Goal: Task Accomplishment & Management: Complete application form

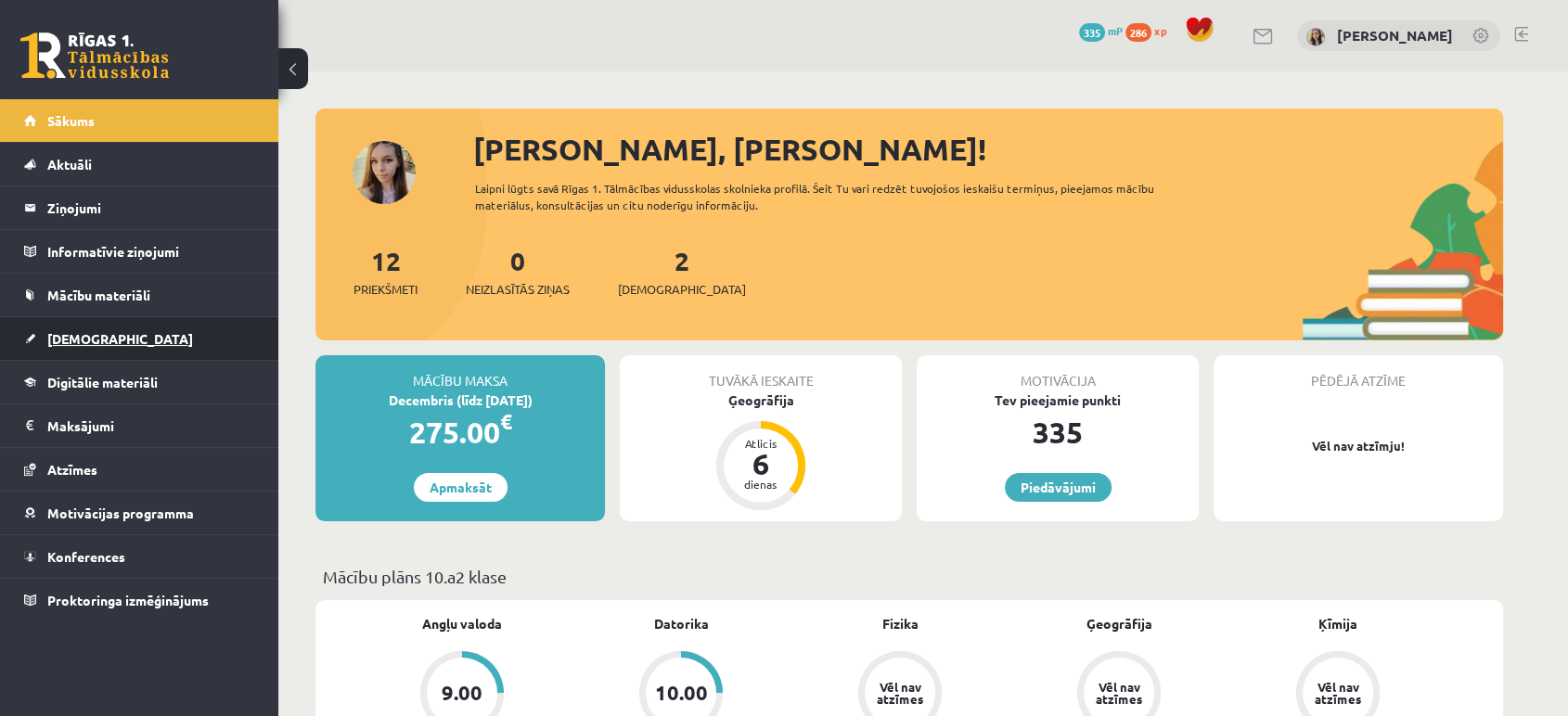
click at [61, 341] on span "[DEMOGRAPHIC_DATA]" at bounding box center [120, 339] width 146 height 17
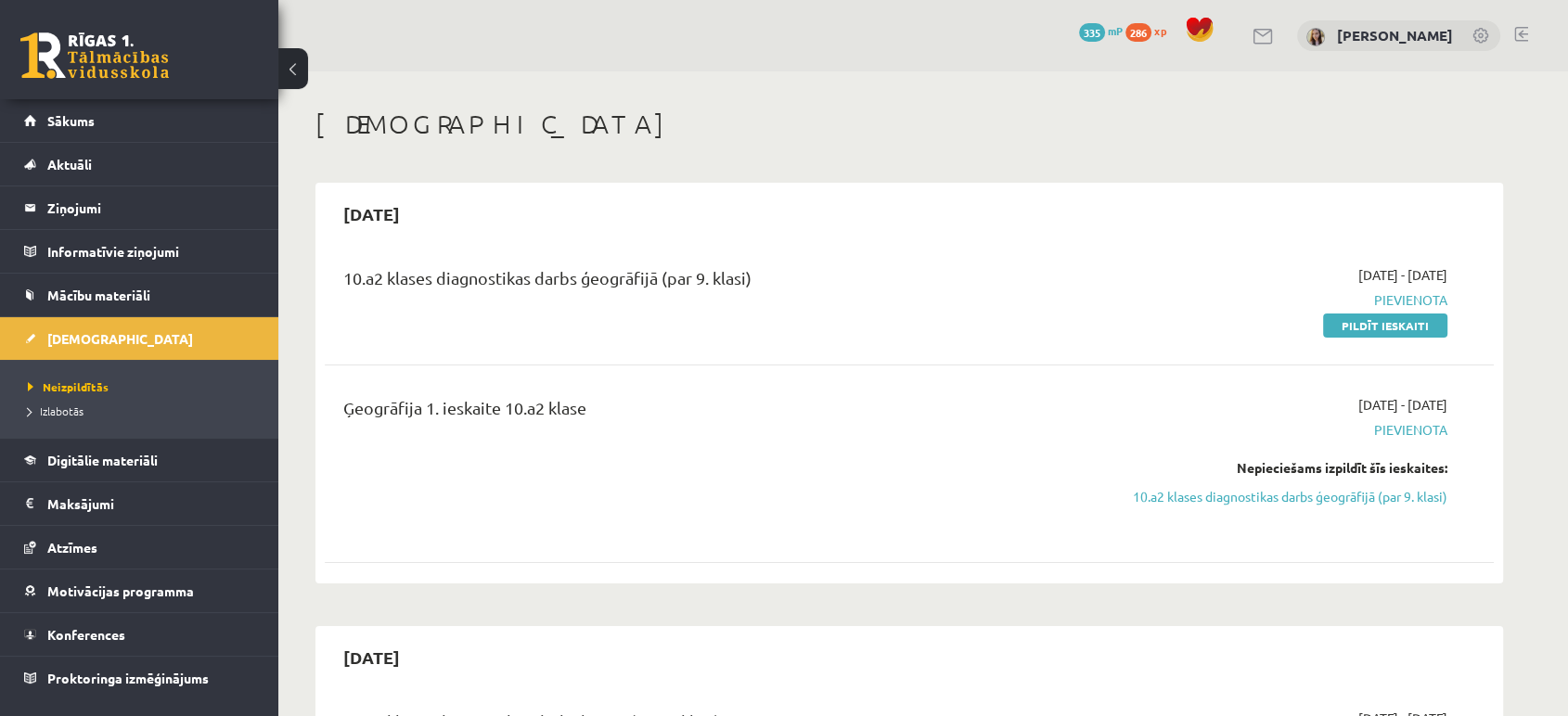
drag, startPoint x: 1376, startPoint y: 323, endPoint x: 961, endPoint y: 73, distance: 484.5
click at [1376, 323] on link "Pildīt ieskaiti" at bounding box center [1385, 325] width 124 height 24
drag, startPoint x: 1380, startPoint y: 327, endPoint x: 897, endPoint y: 68, distance: 548.1
click at [1380, 327] on link "Pildīt ieskaiti" at bounding box center [1385, 325] width 124 height 24
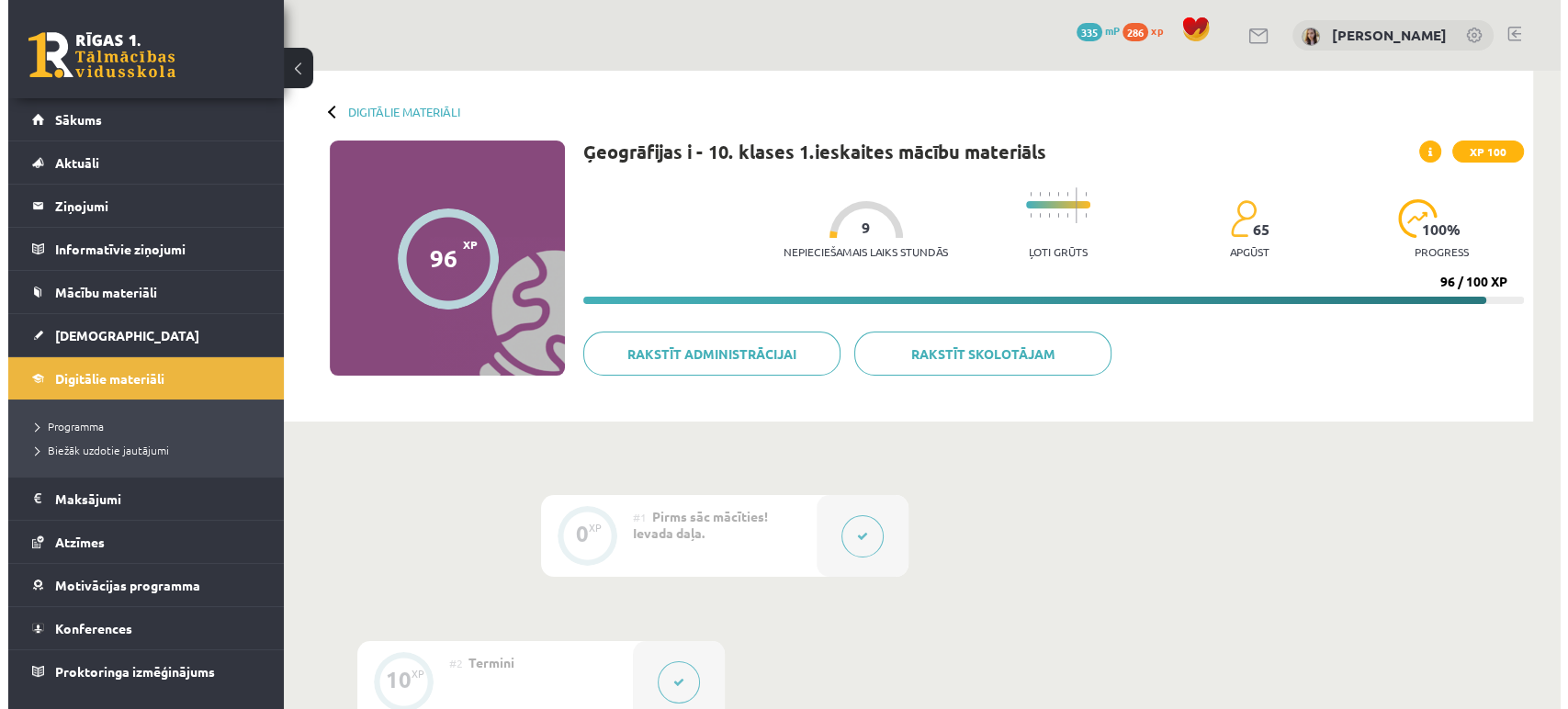
scroll to position [136, 0]
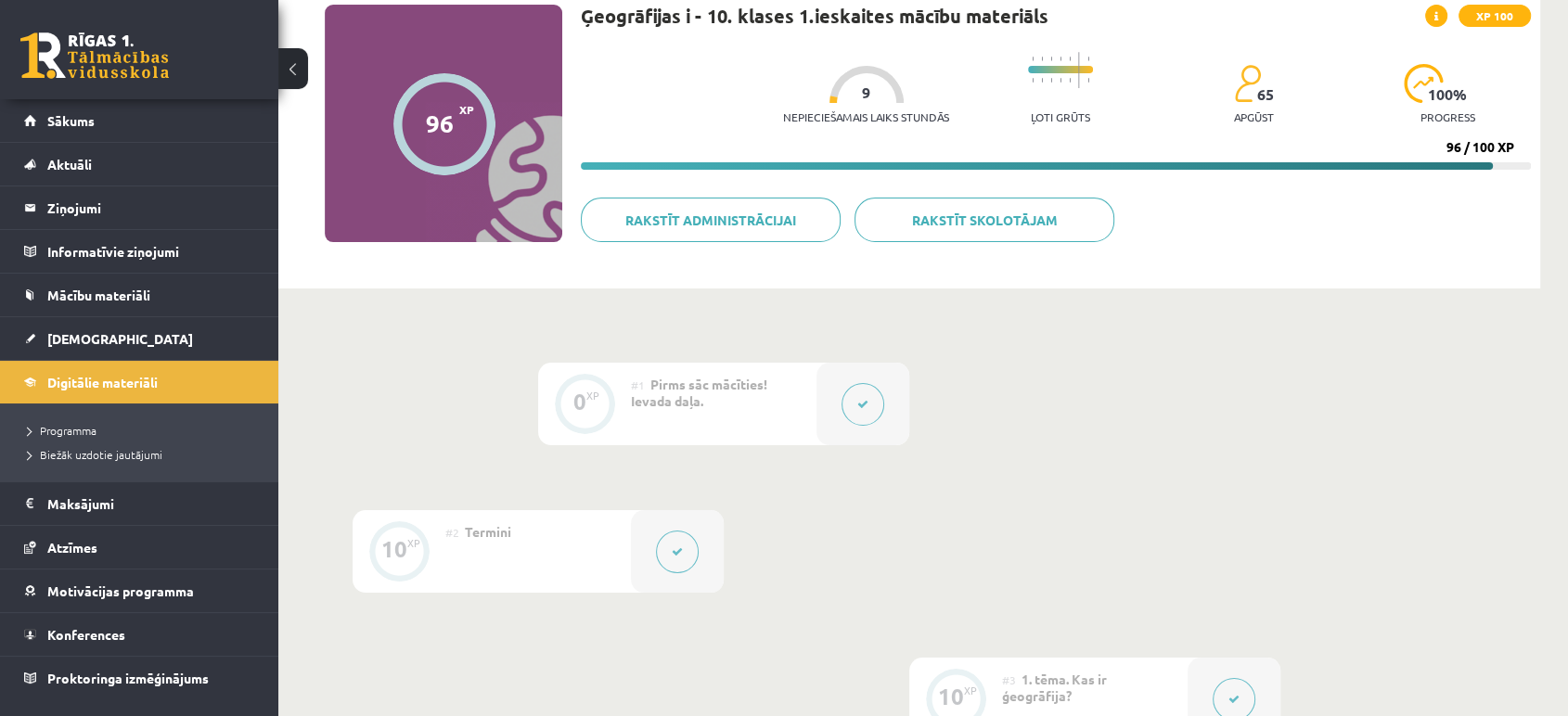
click at [869, 399] on button at bounding box center [862, 404] width 43 height 43
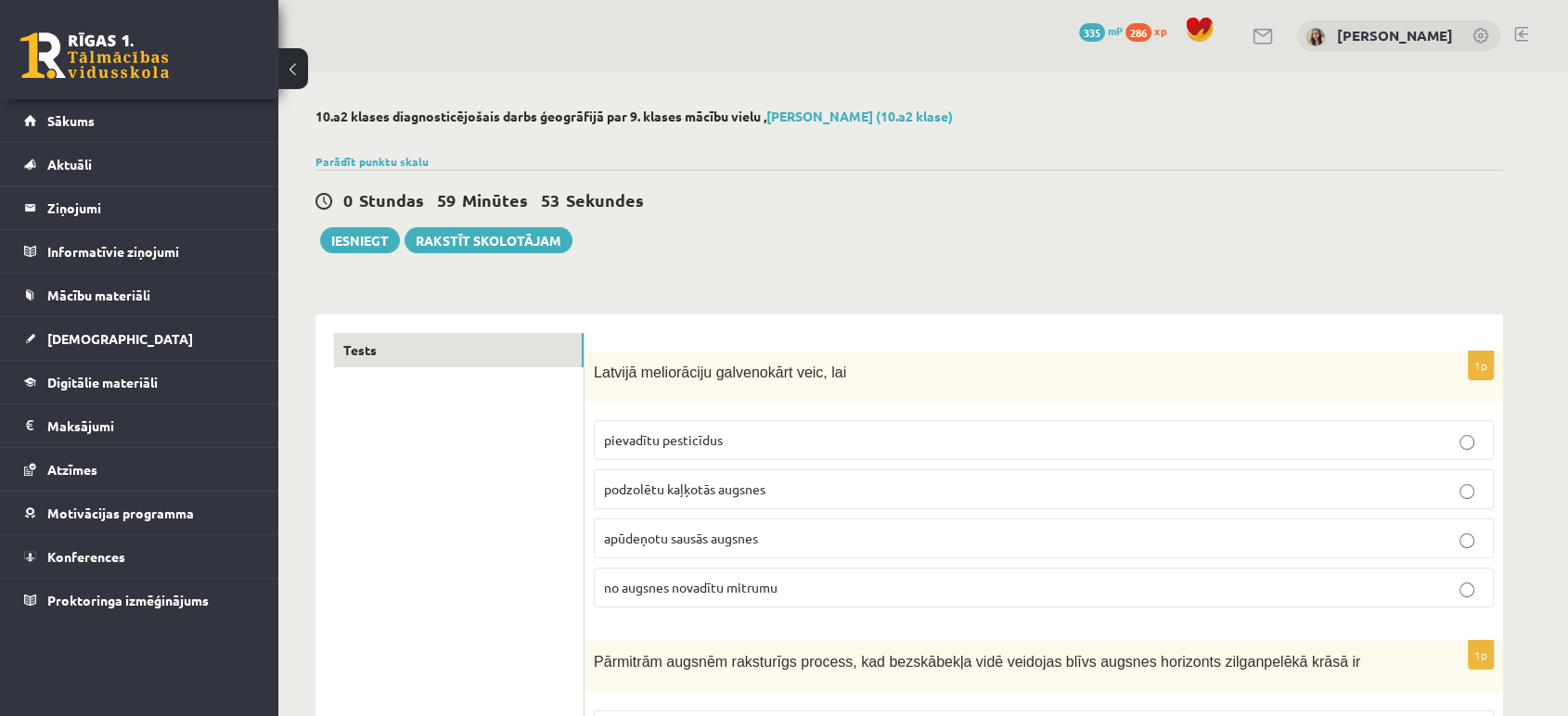
click at [610, 367] on span "Latvijā meliorāciju galvenokārt veic, lai" at bounding box center [720, 372] width 252 height 16
copy div "Latvijā meliorāciju galvenokārt veic, lai"
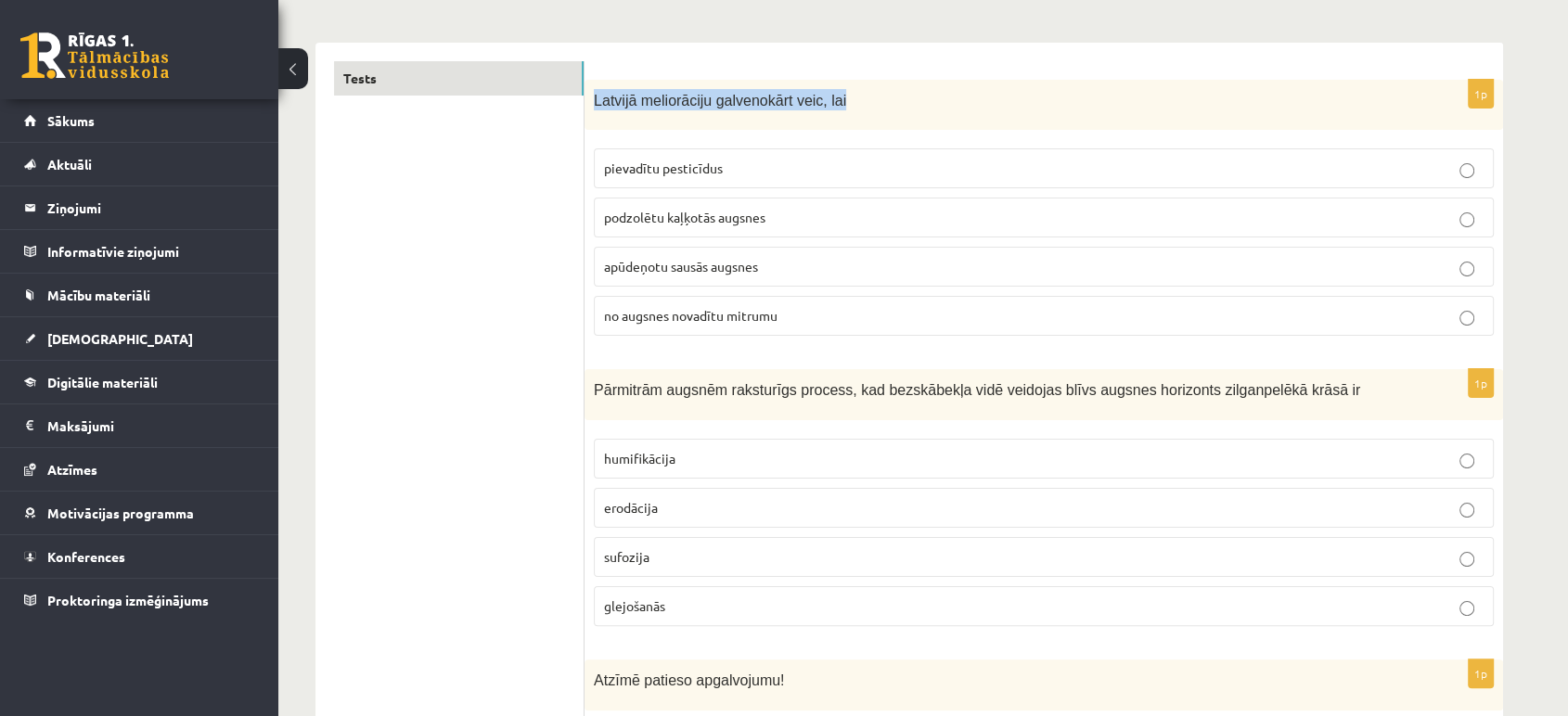
scroll to position [275, 0]
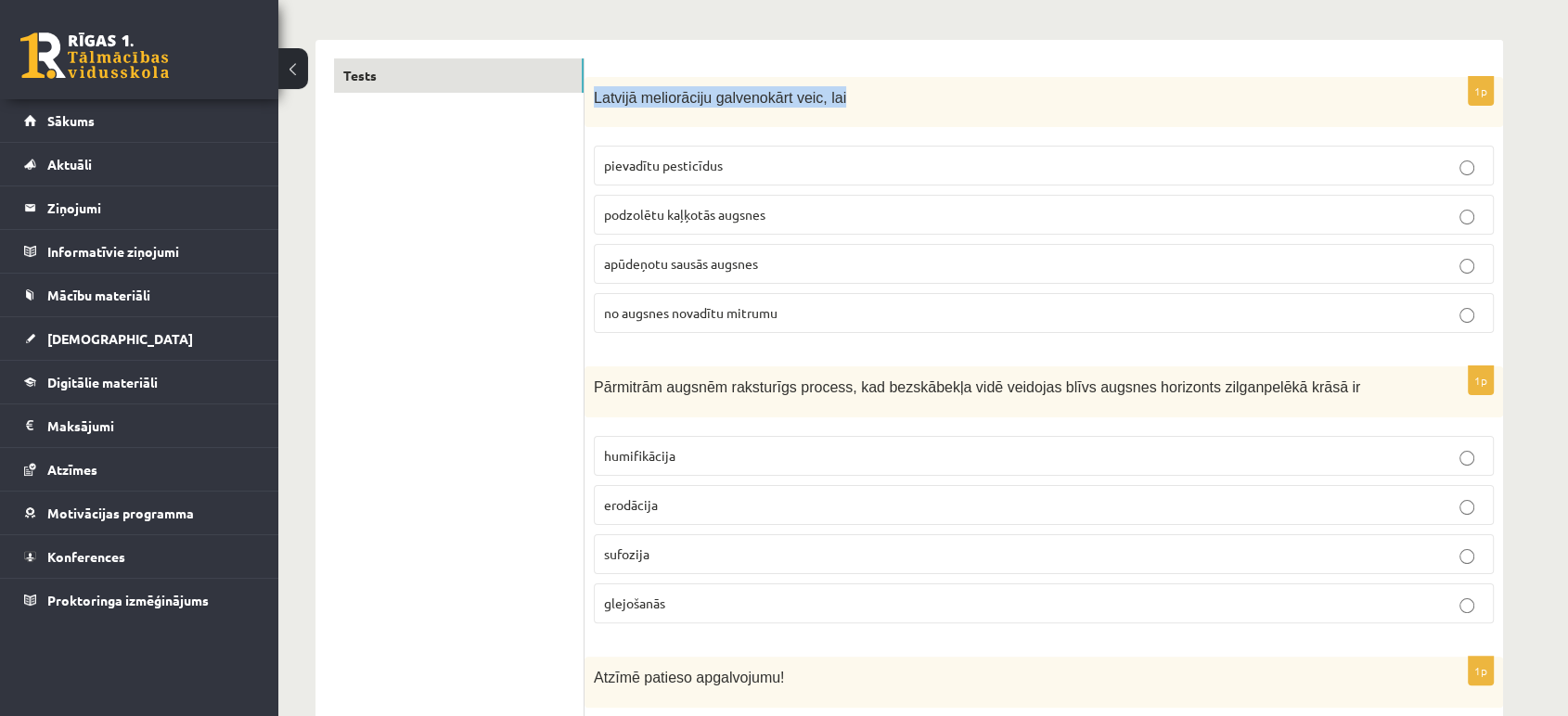
click at [952, 390] on span "Pārmitrām augsnēm raksturīgs process, kad bezskābekļa vidē veidojas blīvs augsn…" at bounding box center [977, 387] width 766 height 16
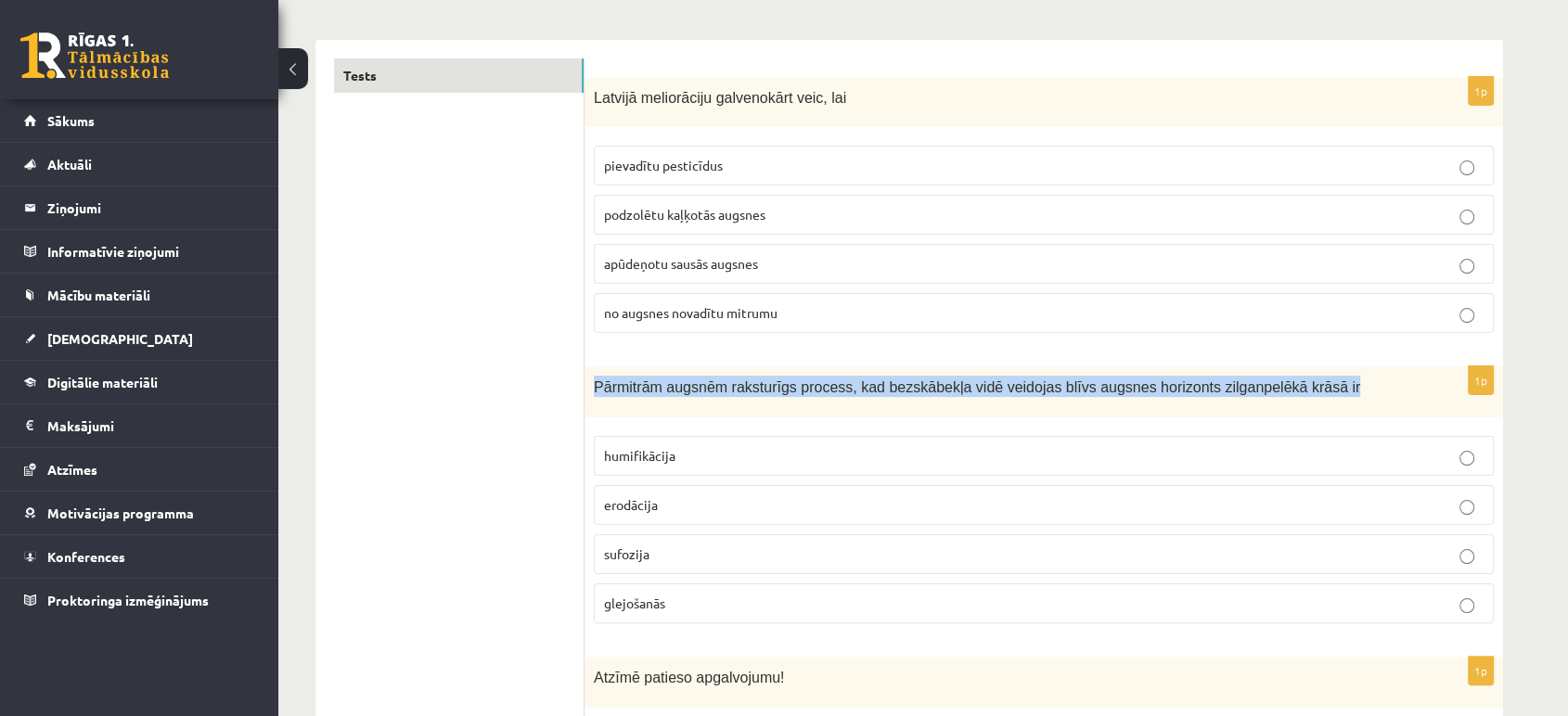
click at [952, 390] on span "Pārmitrām augsnēm raksturīgs process, kad bezskābekļa vidē veidojas blīvs augsn…" at bounding box center [977, 387] width 766 height 16
copy div "Pārmitrām augsnēm raksturīgs process, kad bezskābekļa vidē veidojas blīvs augsn…"
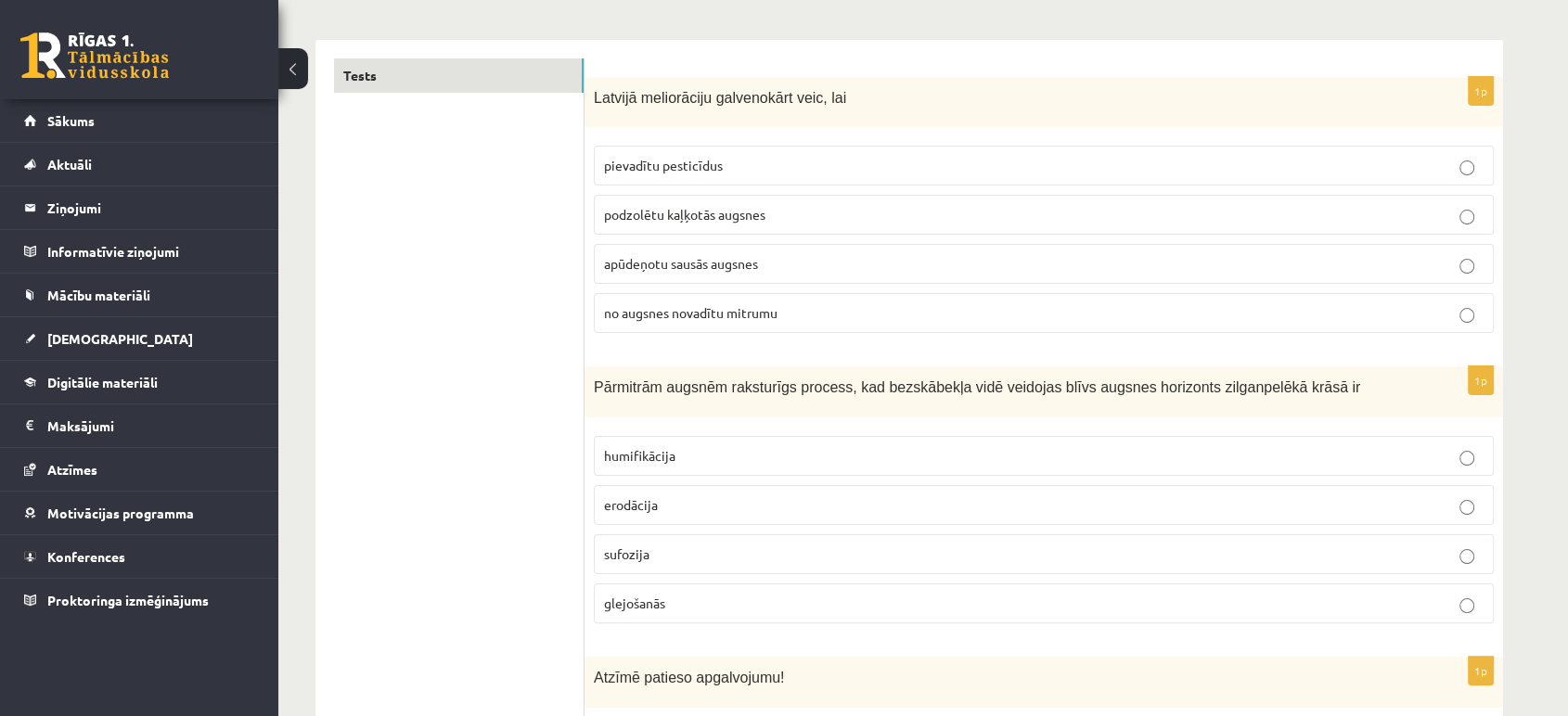
click at [1465, 617] on label "glejošanās" at bounding box center [1044, 603] width 900 height 40
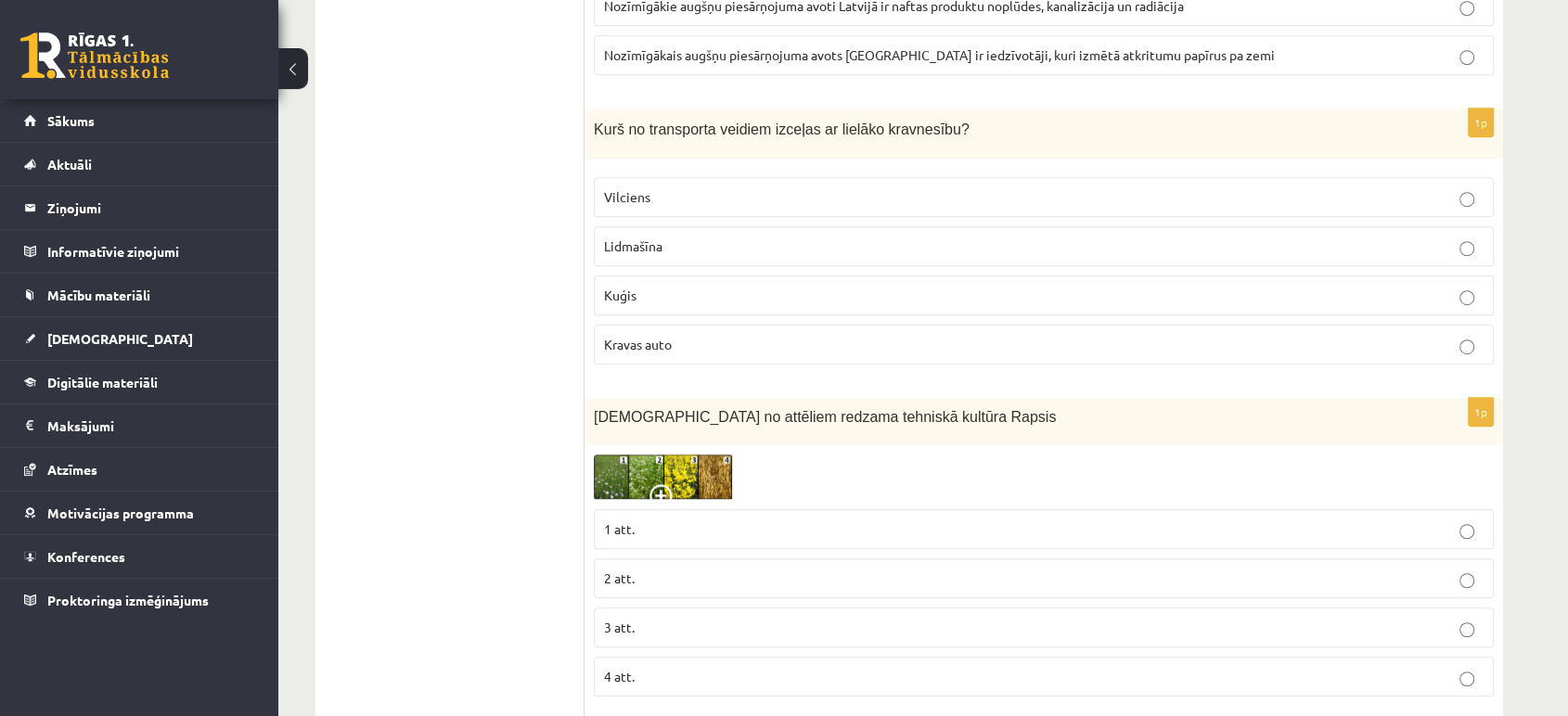
scroll to position [1099, 0]
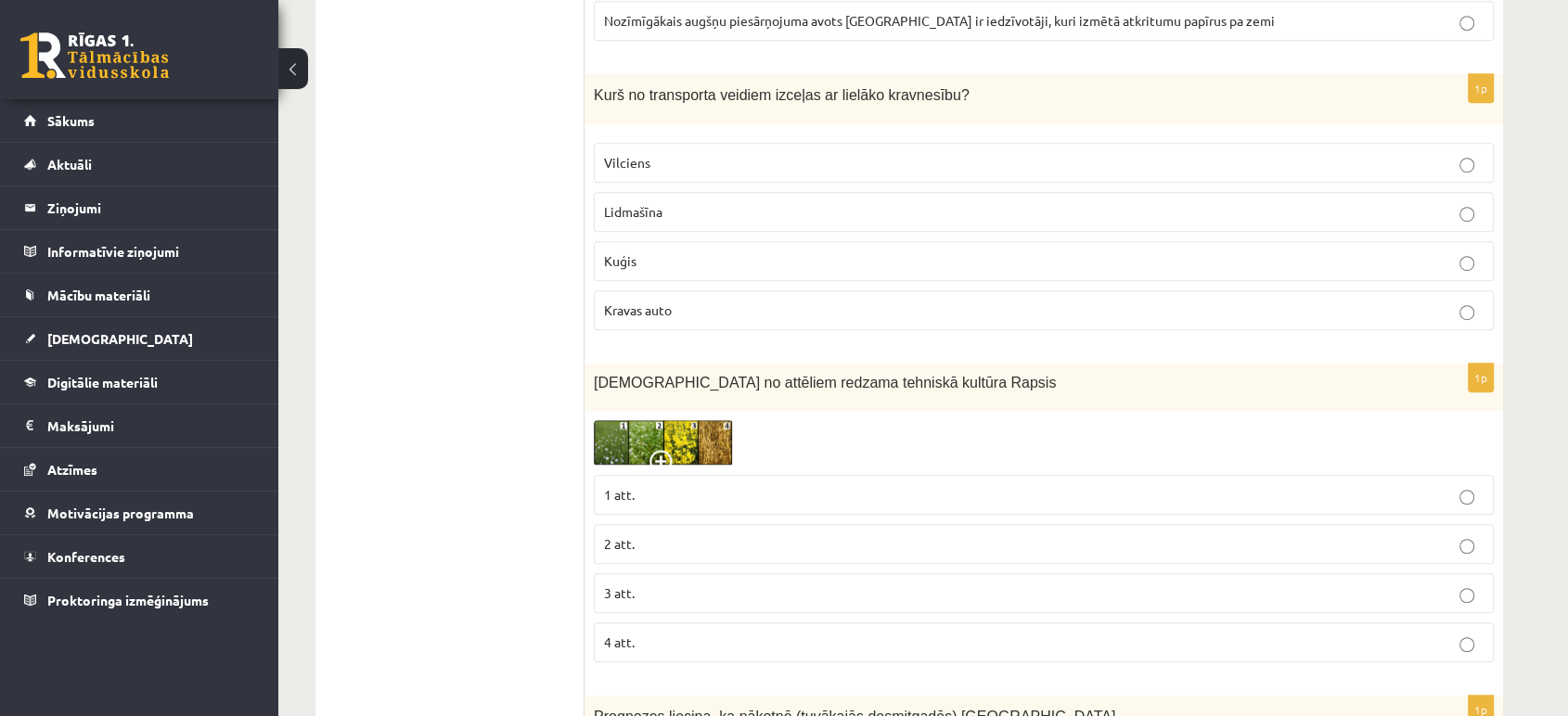
click at [1447, 583] on p "3 att." at bounding box center [1044, 593] width 880 height 20
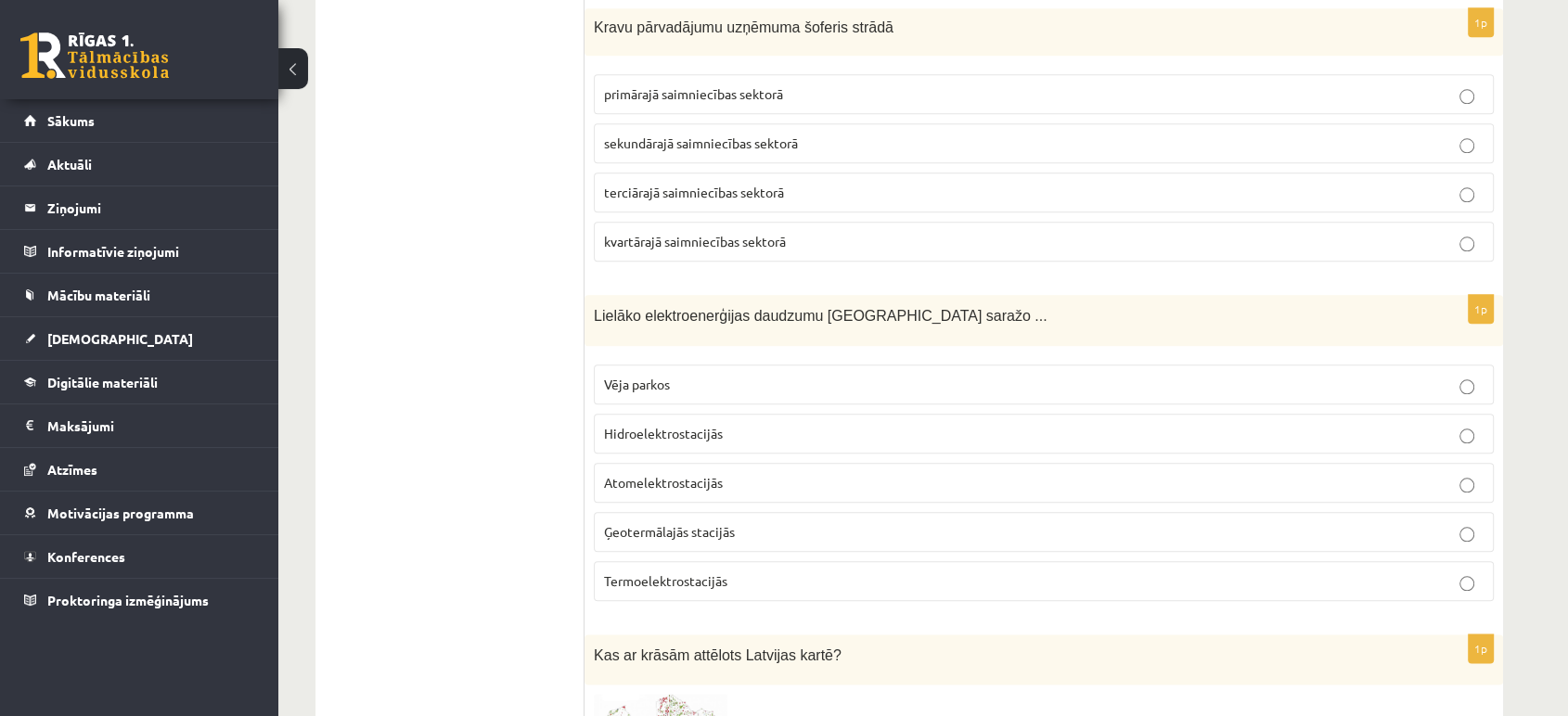
scroll to position [2062, 0]
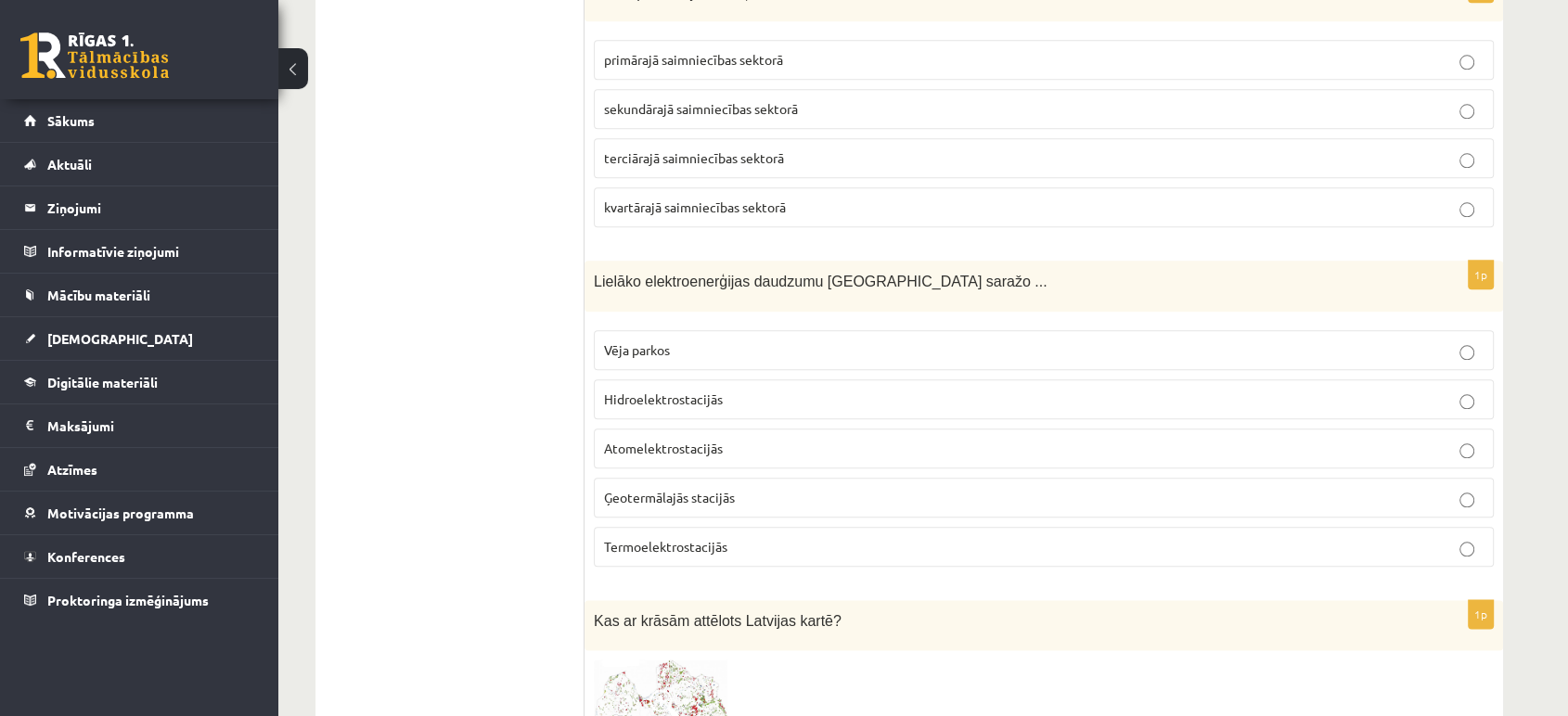
click at [1457, 399] on p "Hidroelektrostacijās" at bounding box center [1044, 399] width 880 height 20
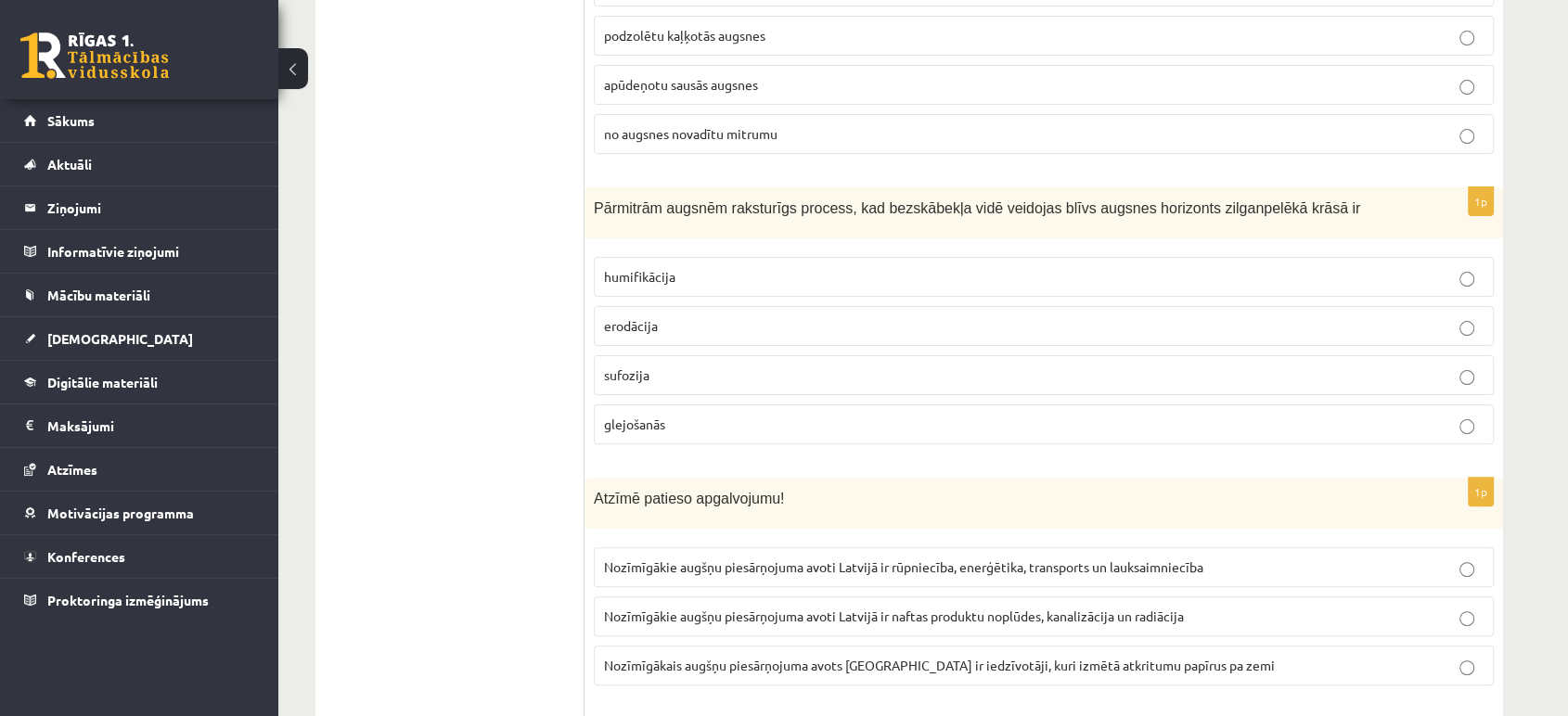
scroll to position [137, 0]
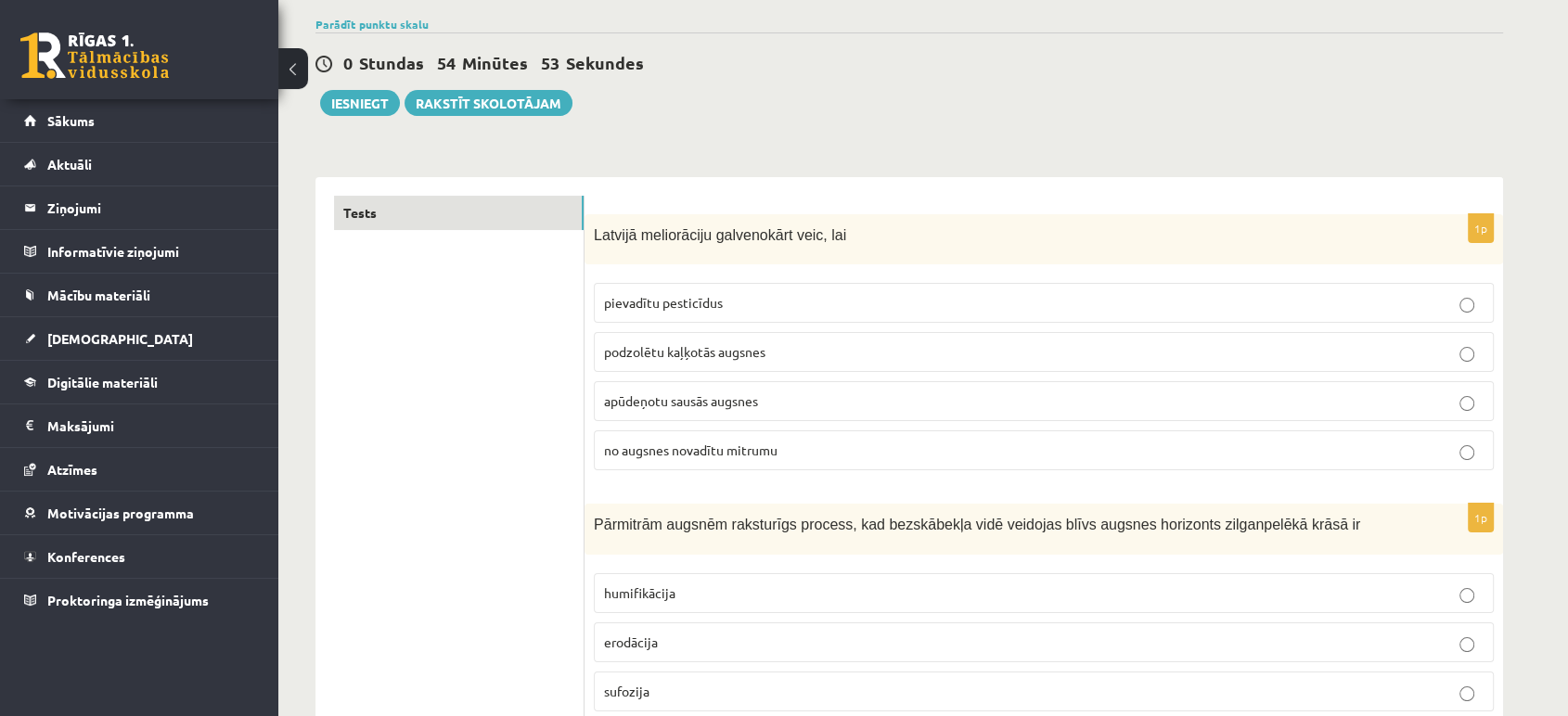
click at [1458, 452] on p "no augsnes novadītu mitrumu" at bounding box center [1044, 450] width 880 height 20
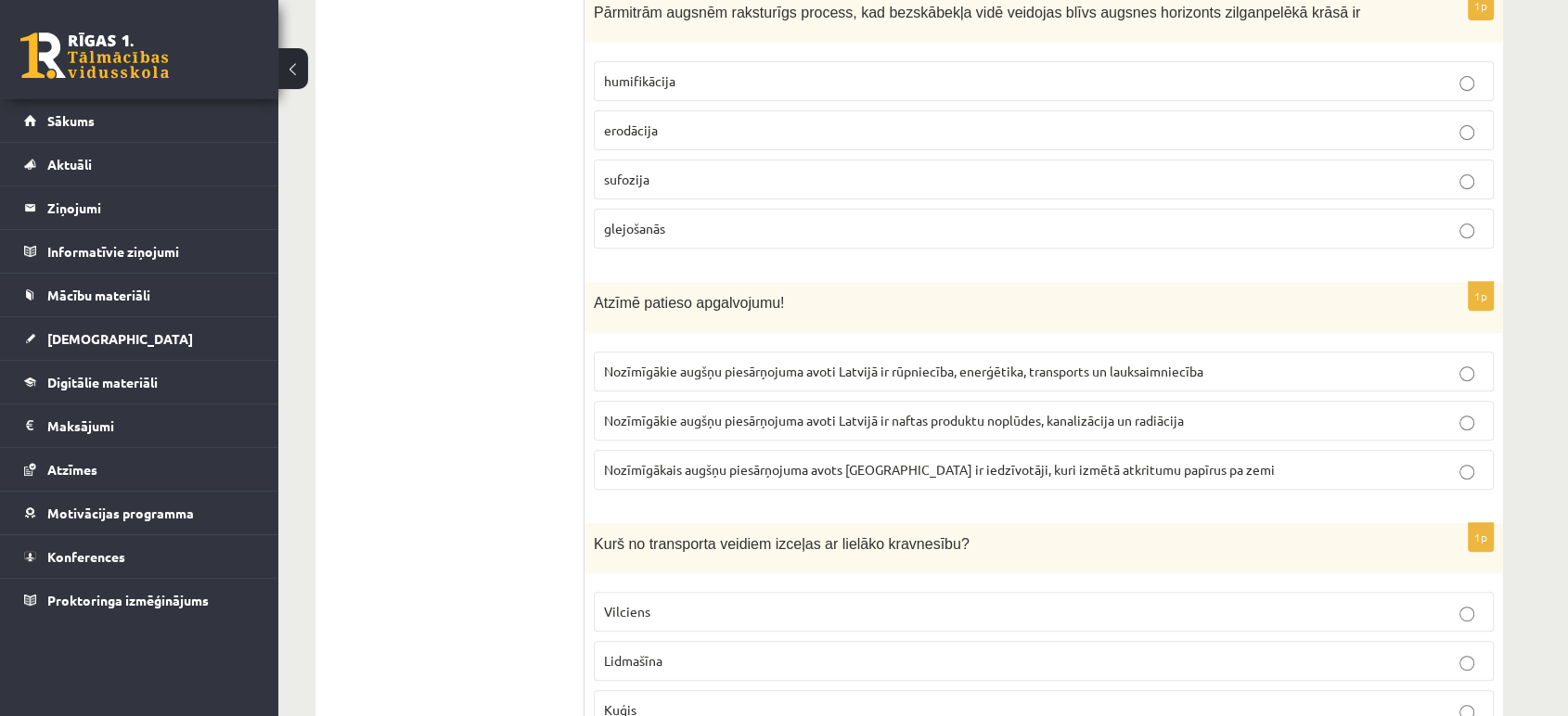
scroll to position [687, 0]
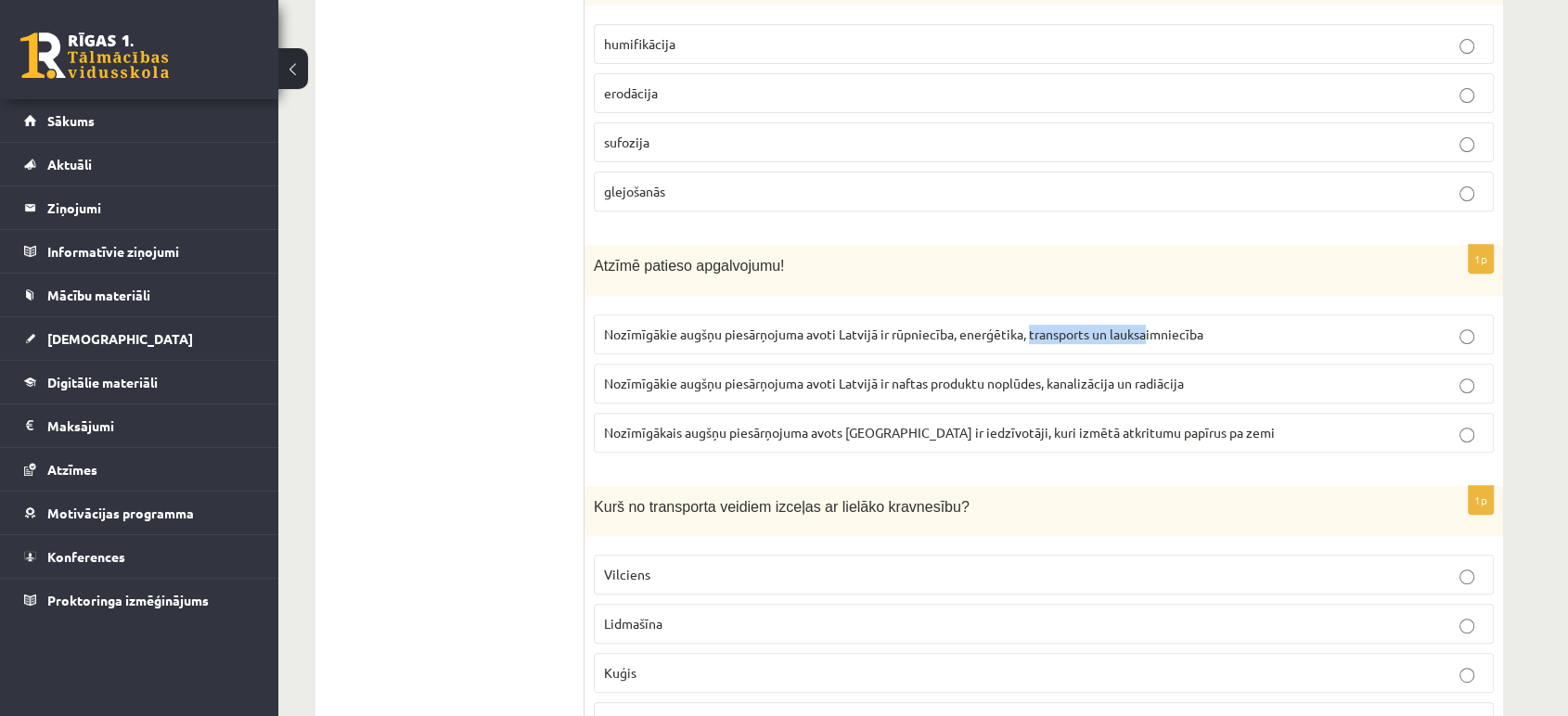
drag, startPoint x: 1150, startPoint y: 335, endPoint x: 1030, endPoint y: 340, distance: 120.1
click at [1030, 340] on p "Nozīmīgākie augšņu piesārņojuma avoti Latvijā ir rūpniecība, enerģētika, transp…" at bounding box center [1044, 334] width 880 height 20
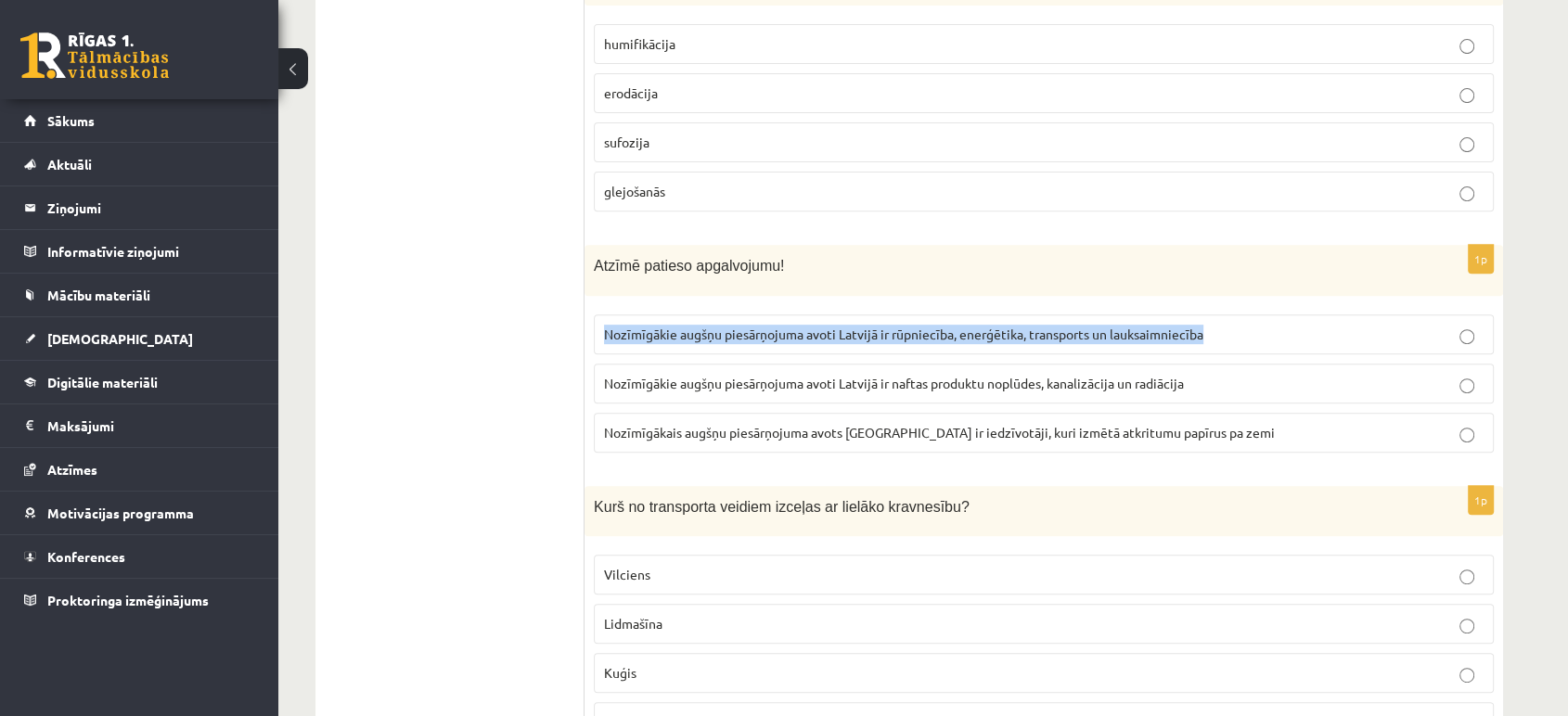
drag, startPoint x: 1217, startPoint y: 332, endPoint x: 604, endPoint y: 318, distance: 613.2
click at [604, 318] on label "Nozīmīgākie augšņu piesārņojuma avoti Latvijā ir rūpniecība, enerģētika, transp…" at bounding box center [1044, 334] width 900 height 40
copy span "Nozīmīgākie augšņu piesārņojuma avoti Latvijā ir rūpniecība, enerģētika, transp…"
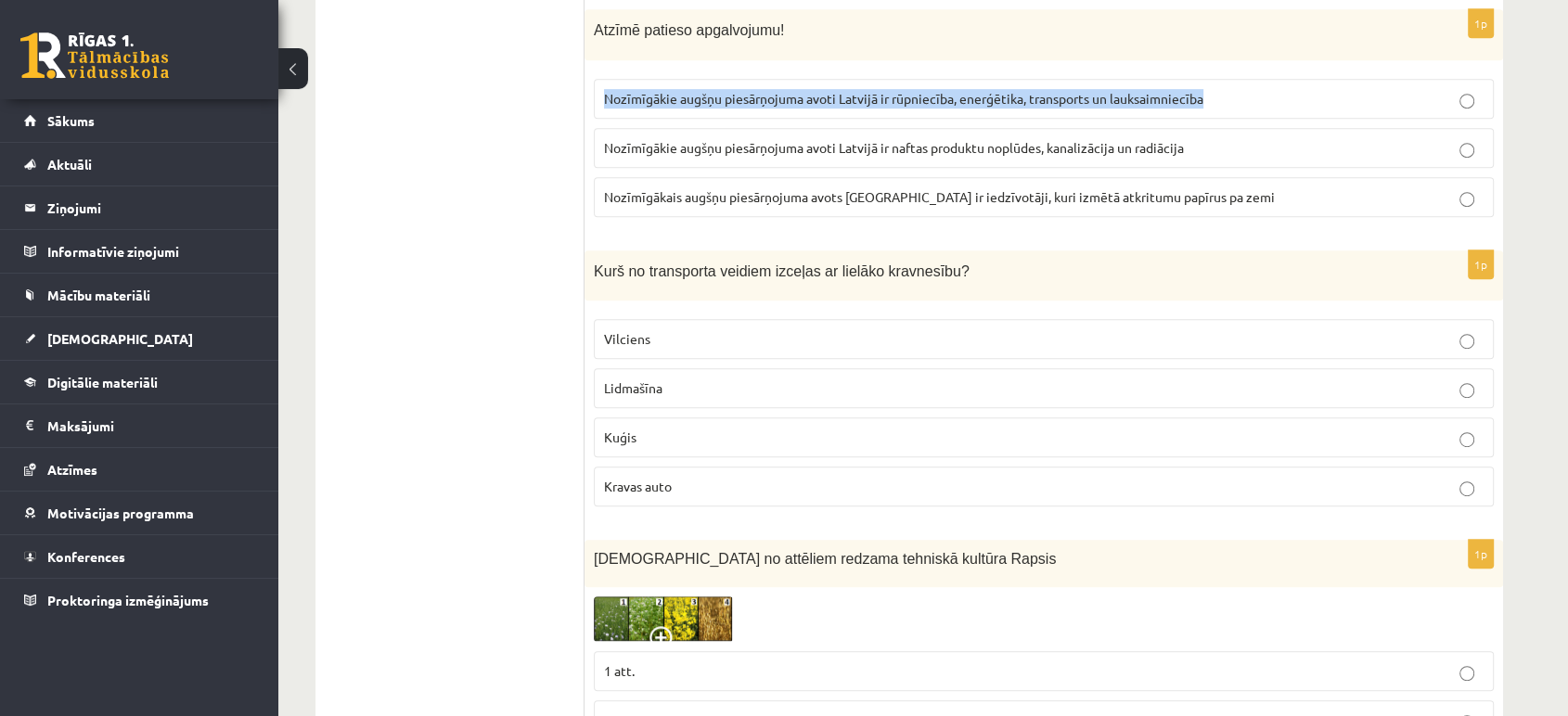
scroll to position [962, 0]
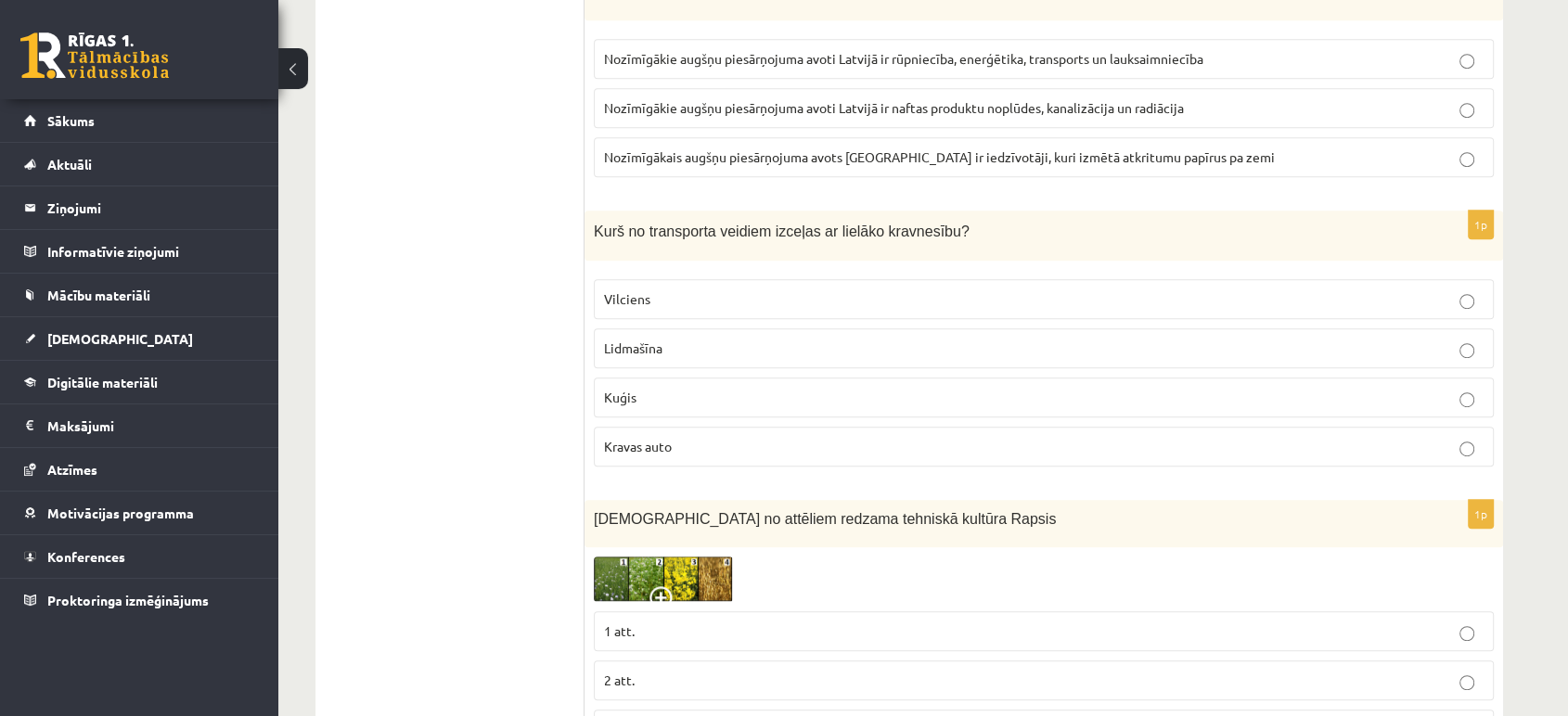
click at [911, 227] on span "Kurš no transporta veidiem izceļas ar lielāko kravnesību?" at bounding box center [782, 231] width 376 height 16
copy div "Kurš no transporta veidiem izceļas ar lielāko kravnesību?"
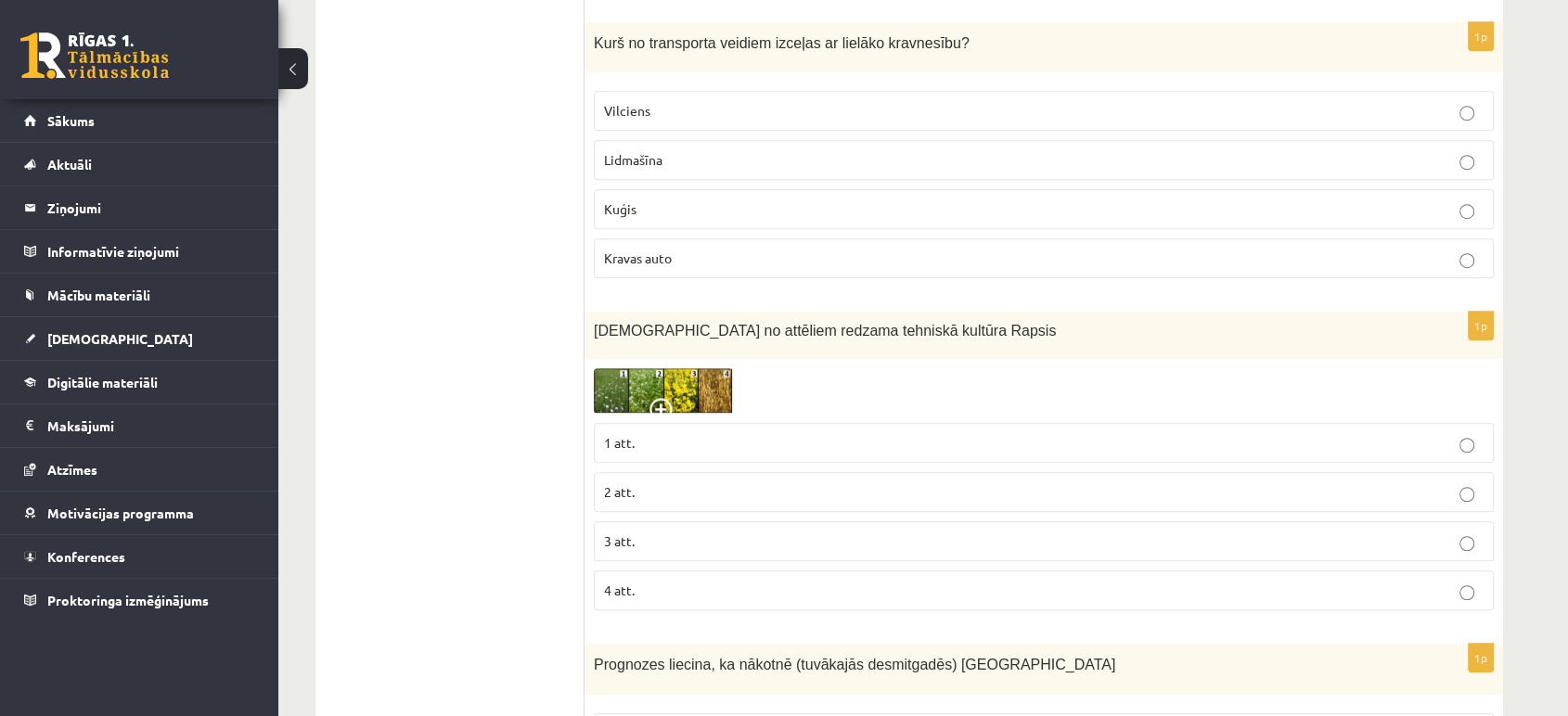
scroll to position [1237, 0]
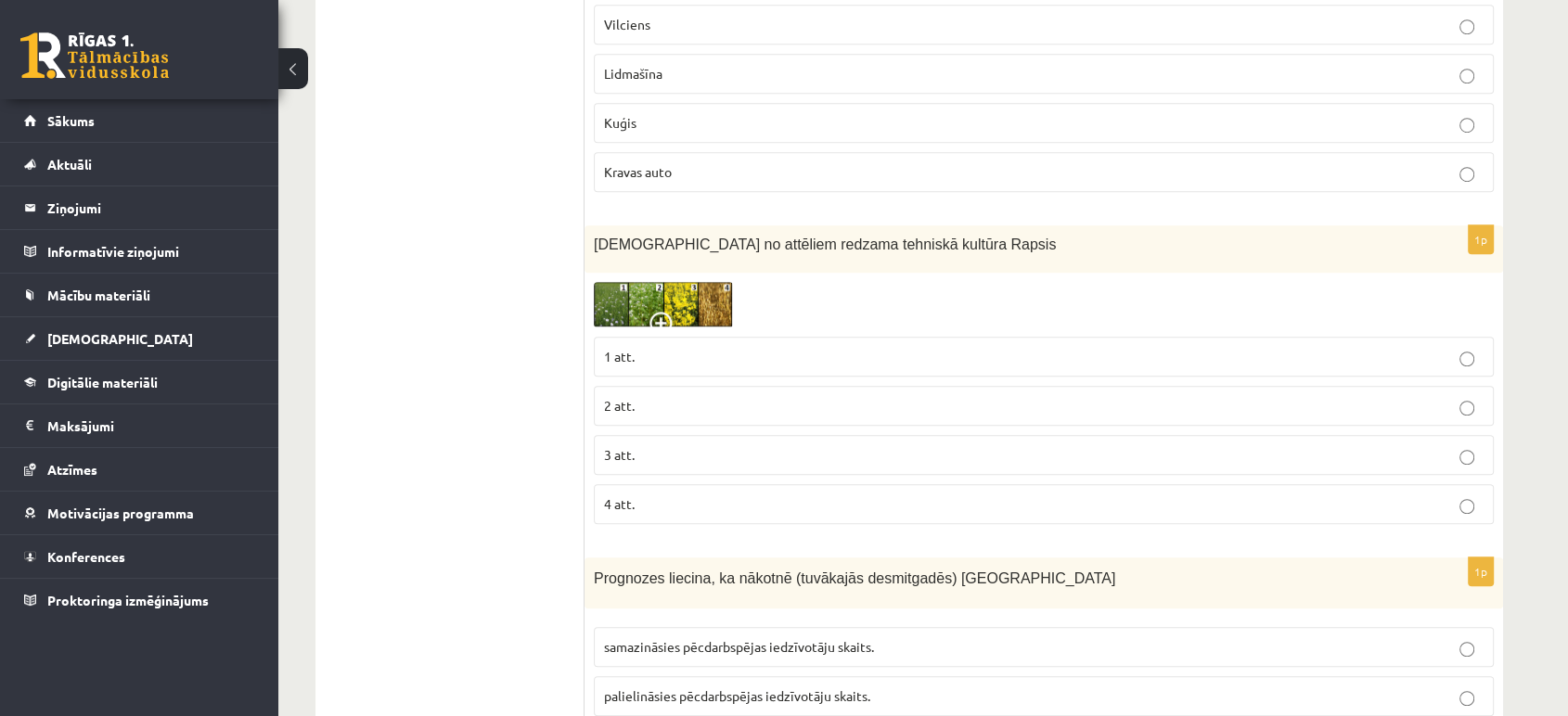
click at [654, 300] on img at bounding box center [663, 305] width 139 height 45
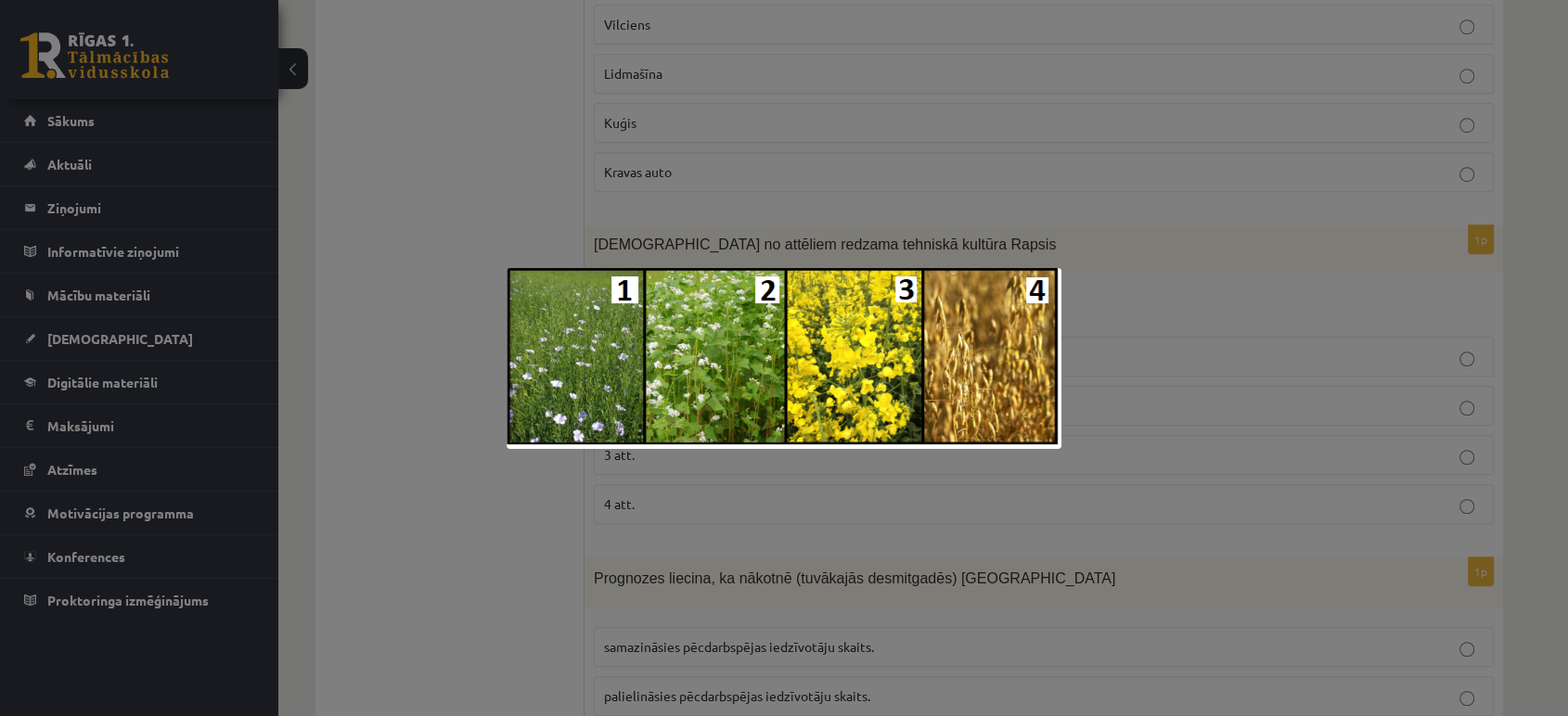
click at [844, 351] on img at bounding box center [784, 358] width 555 height 181
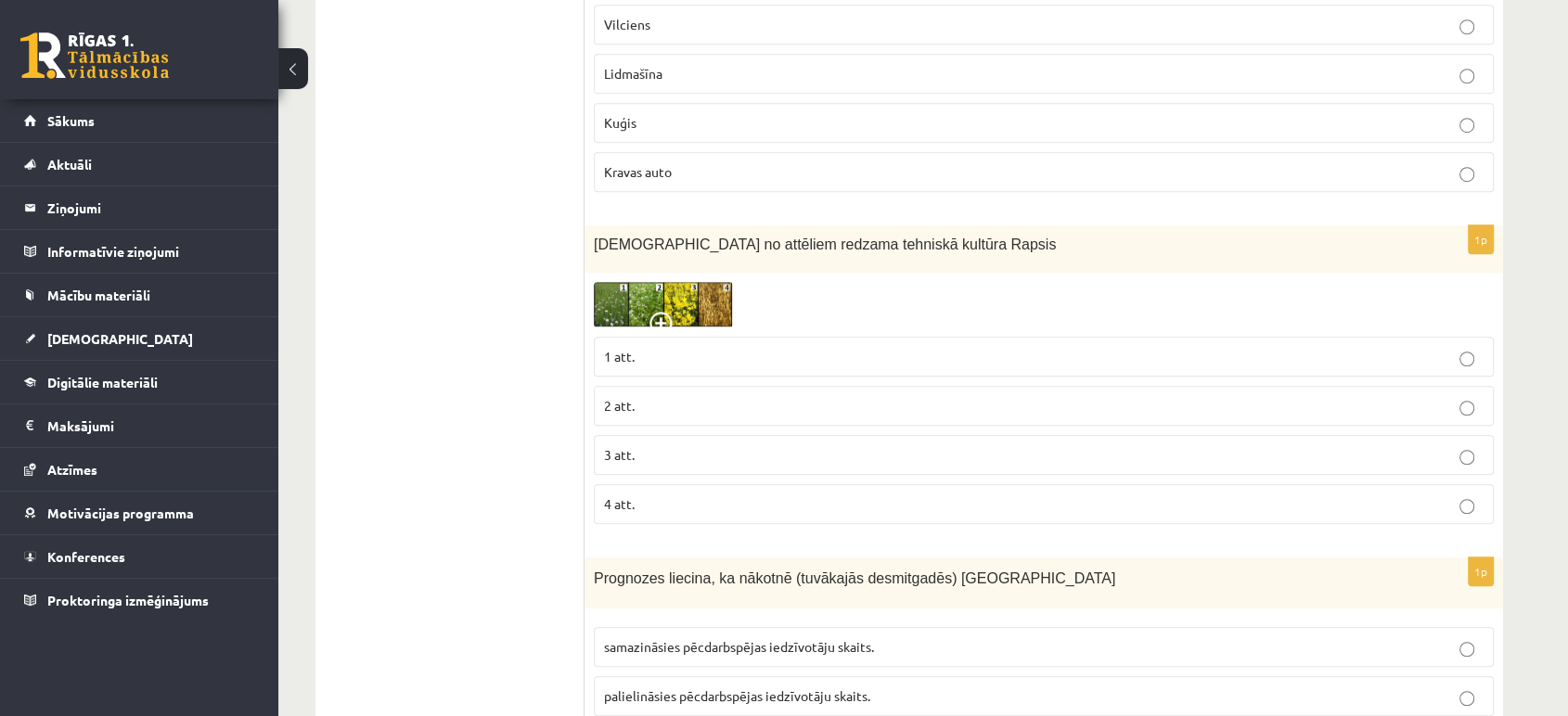
click at [649, 299] on img at bounding box center [663, 305] width 139 height 45
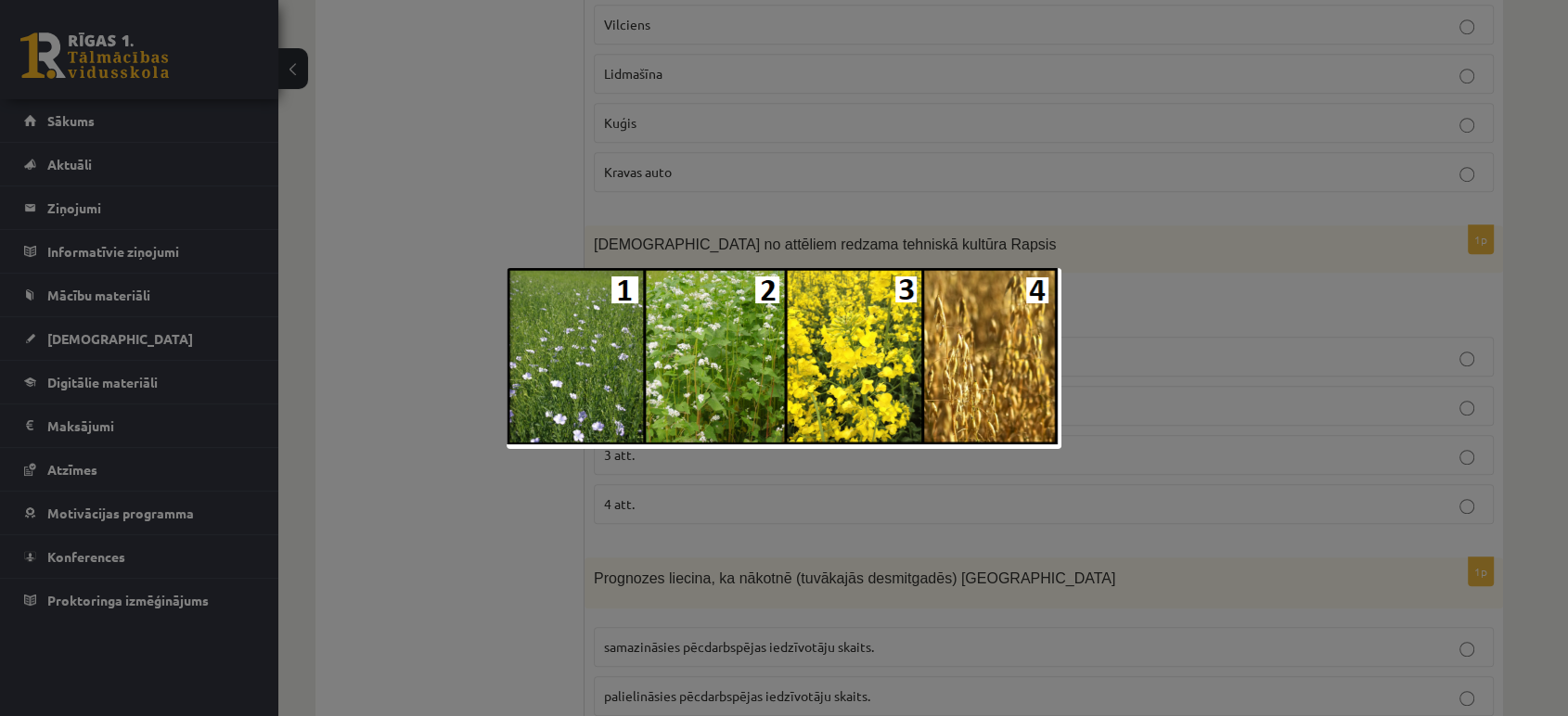
click at [1215, 305] on div at bounding box center [784, 358] width 1568 height 716
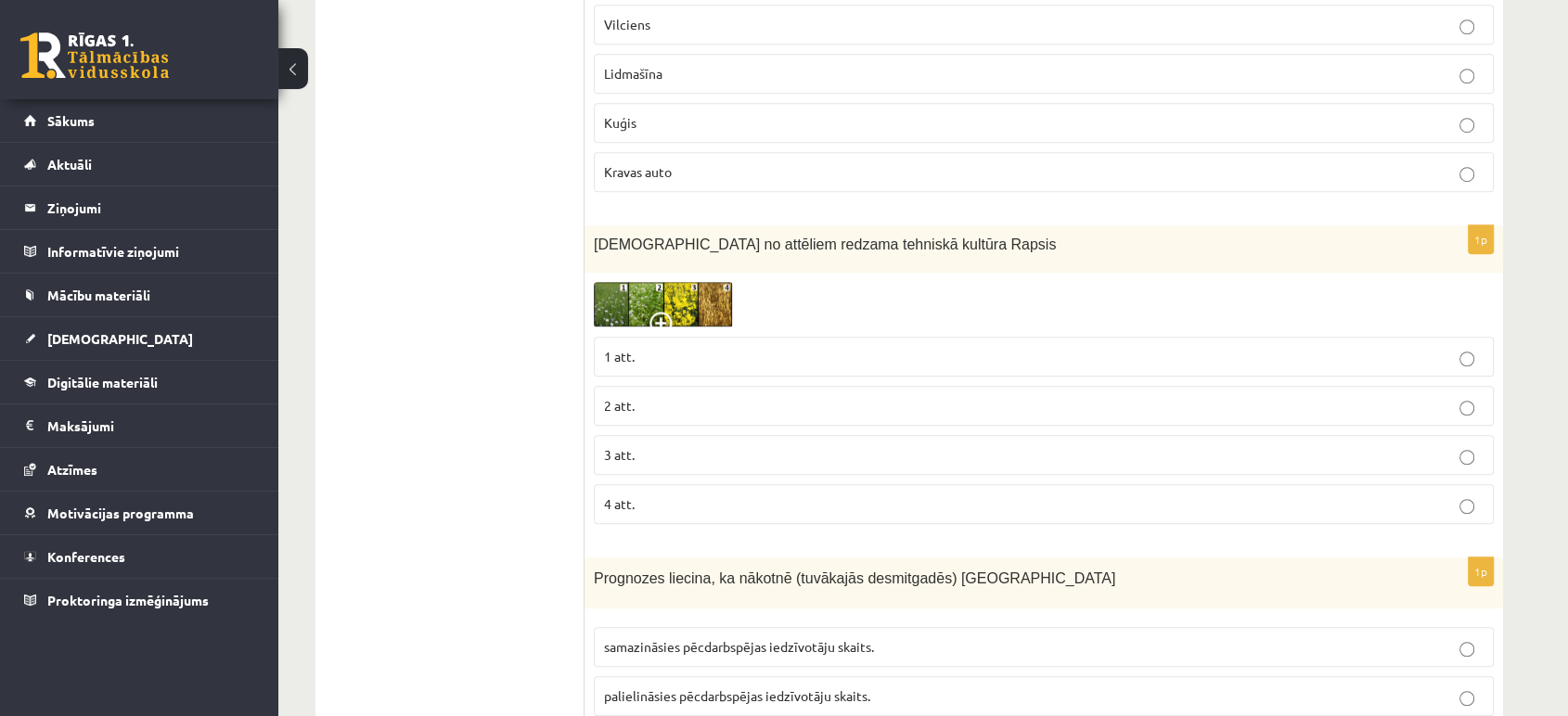
click at [653, 312] on span at bounding box center [664, 326] width 29 height 29
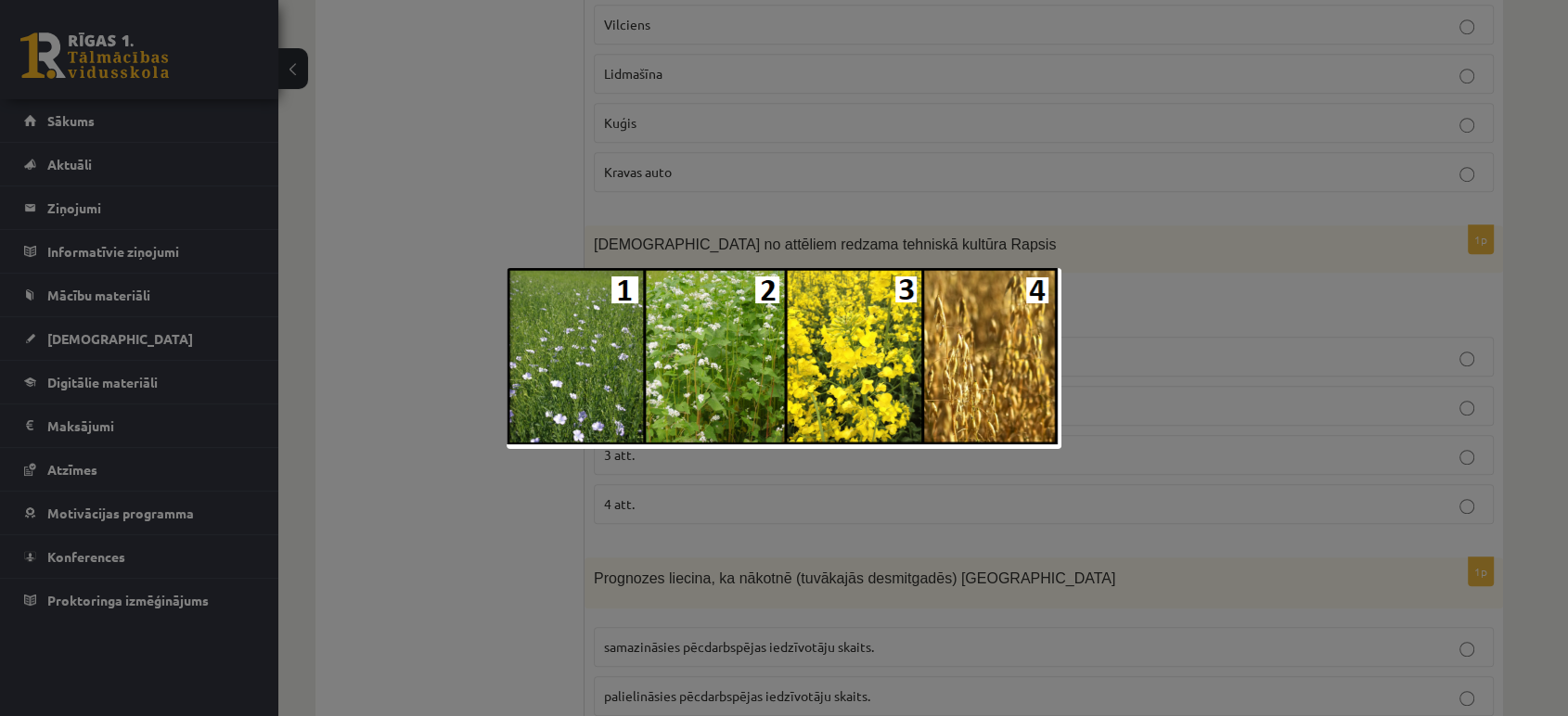
click at [884, 347] on img at bounding box center [784, 358] width 555 height 181
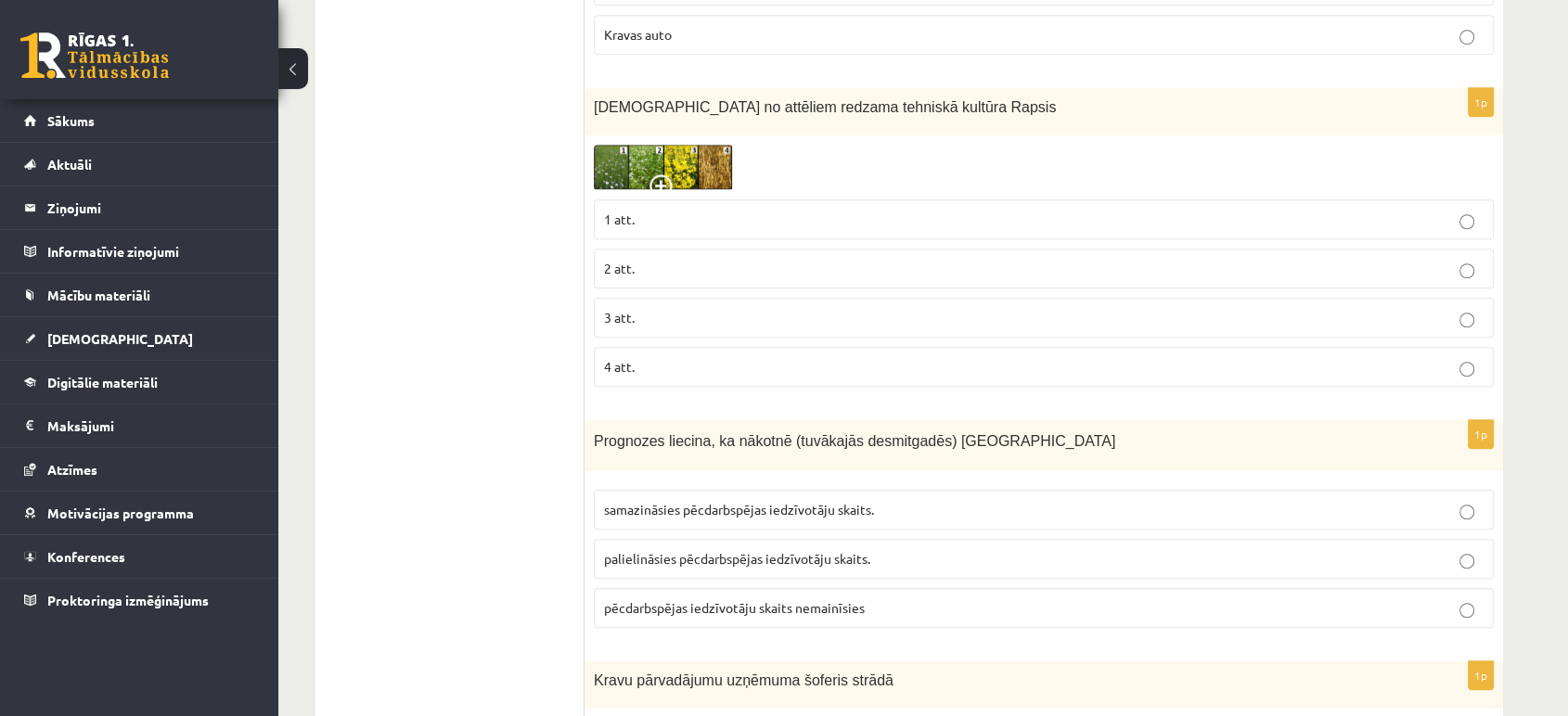
scroll to position [1512, 0]
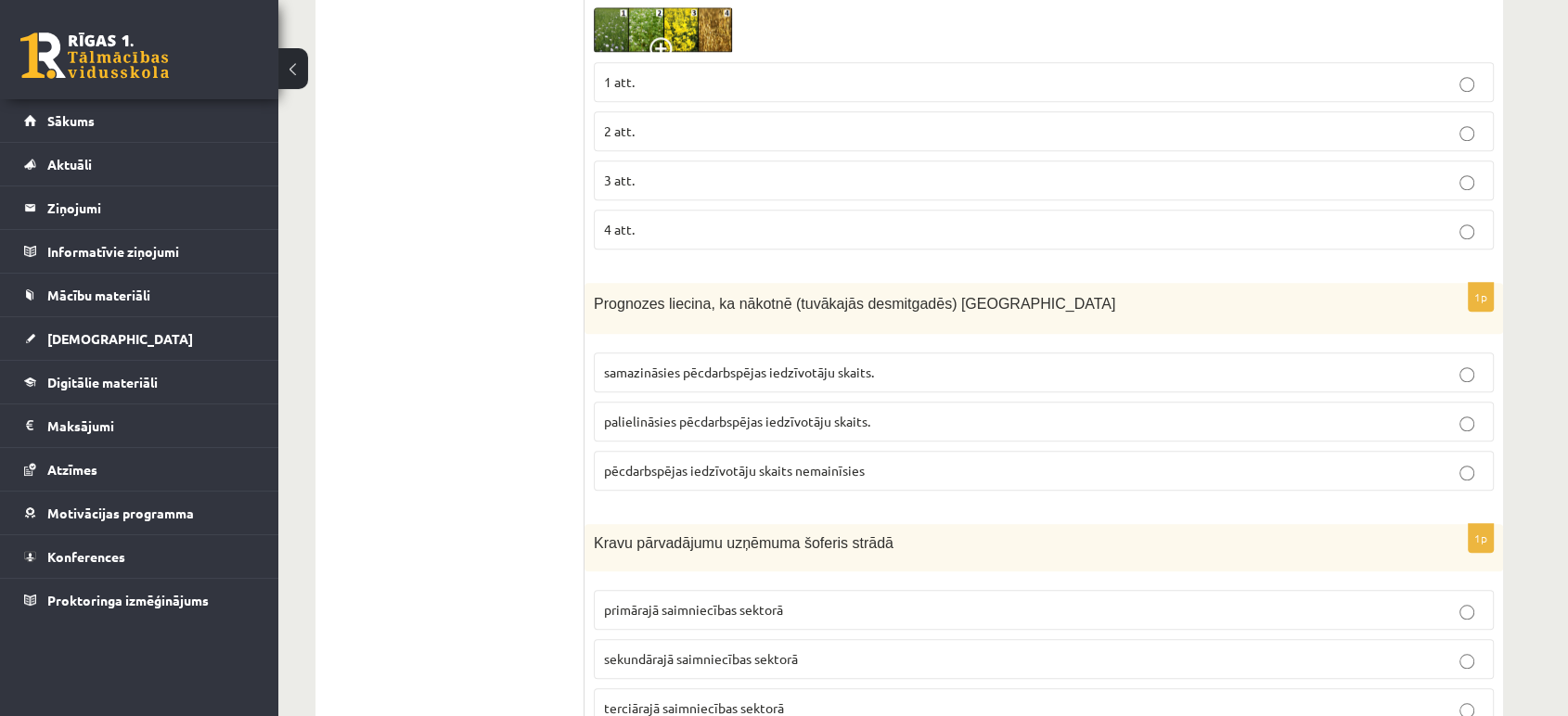
click at [663, 300] on span "Prognozes liecina, ka nākotnē (tuvākajās desmitgadēs) Latvijā" at bounding box center [855, 303] width 522 height 16
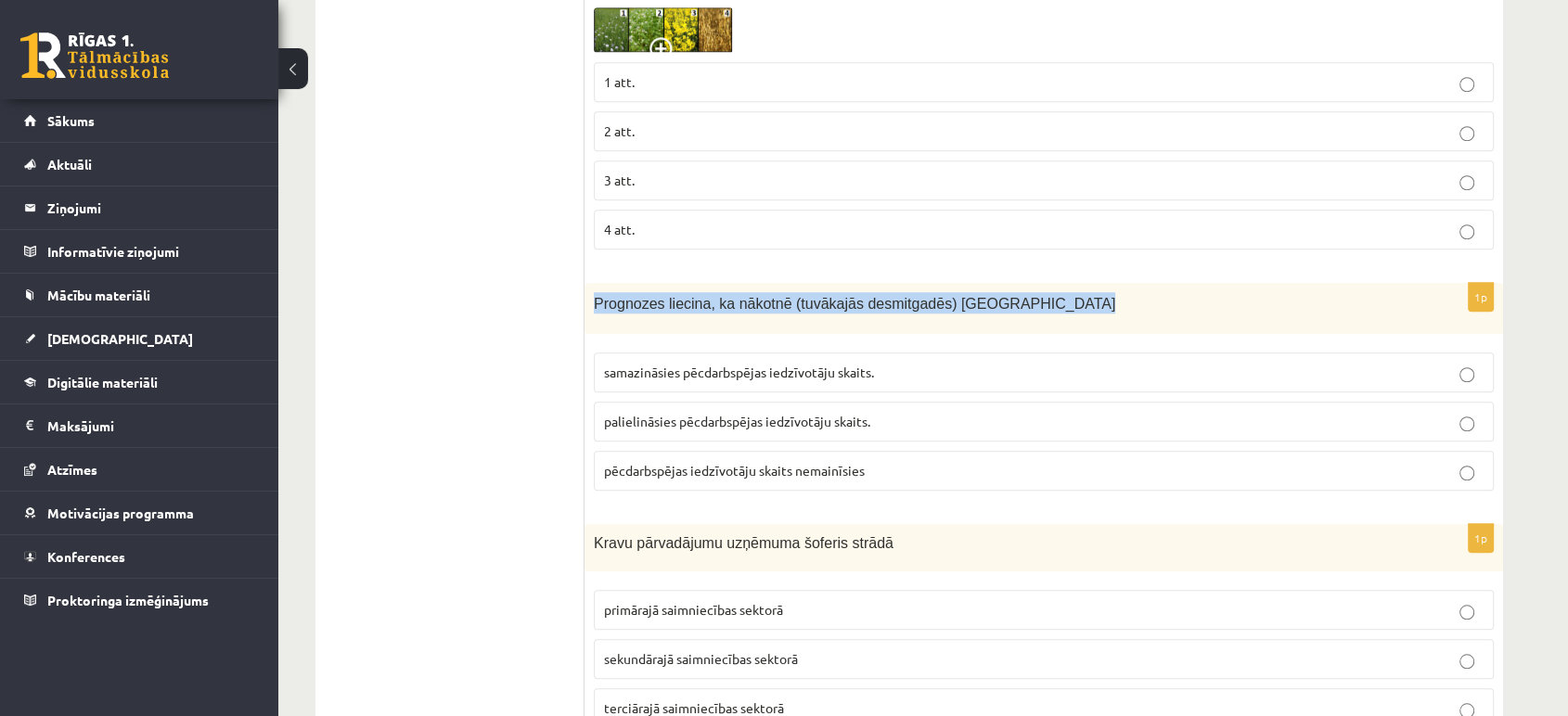
click at [663, 300] on span "Prognozes liecina, ka nākotnē (tuvākajās desmitgadēs) Latvijā" at bounding box center [855, 303] width 522 height 16
copy div "Prognozes liecina, ka nākotnē (tuvākajās desmitgadēs) Latvijā"
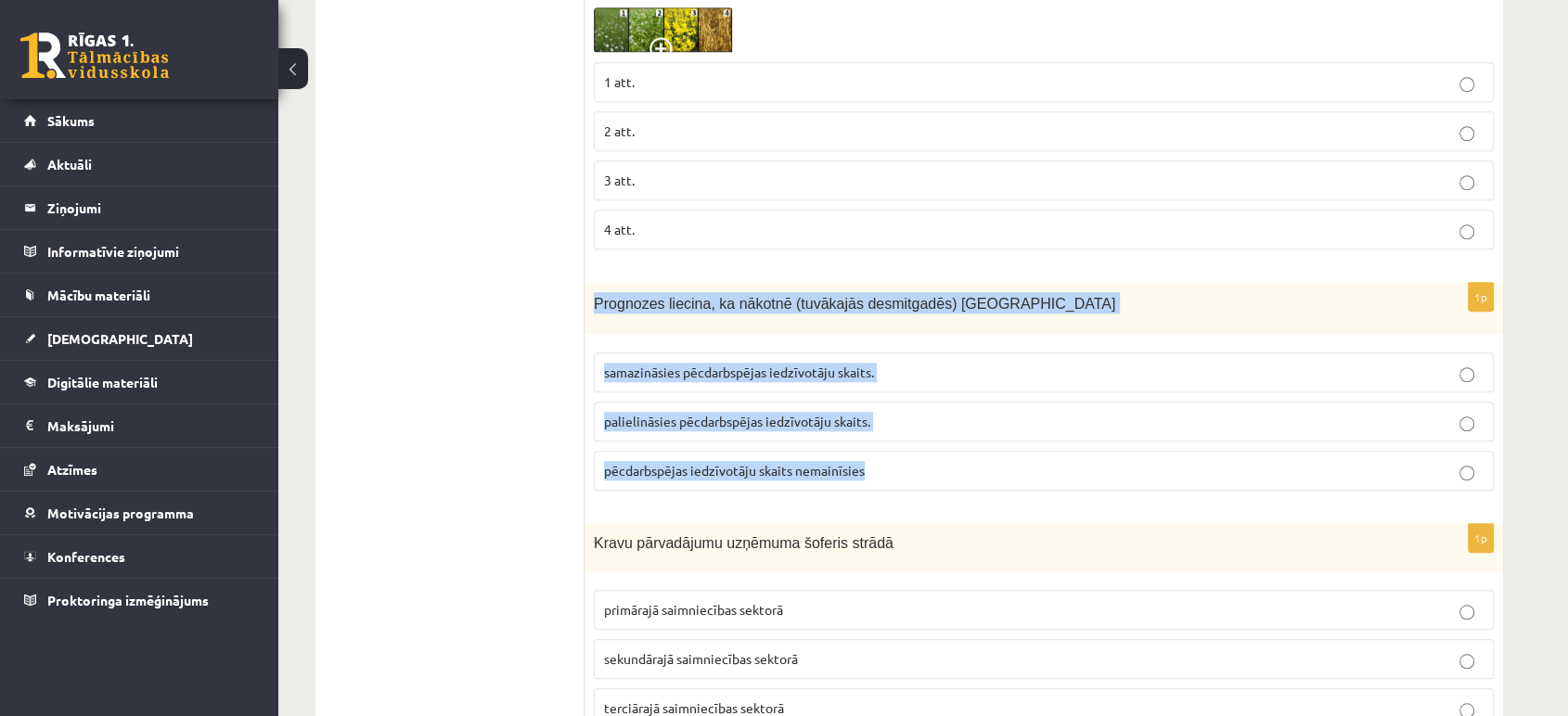
drag, startPoint x: 873, startPoint y: 465, endPoint x: 586, endPoint y: 295, distance: 333.6
click at [586, 295] on div "1p Prognozes liecina, ka nākotnē (tuvākajās desmitgadēs) Latvijā samazināsies p…" at bounding box center [1044, 394] width 919 height 223
copy div "Prognozes liecina, ka nākotnē (tuvākajās desmitgadēs) Latvijā samazināsies pēcd…"
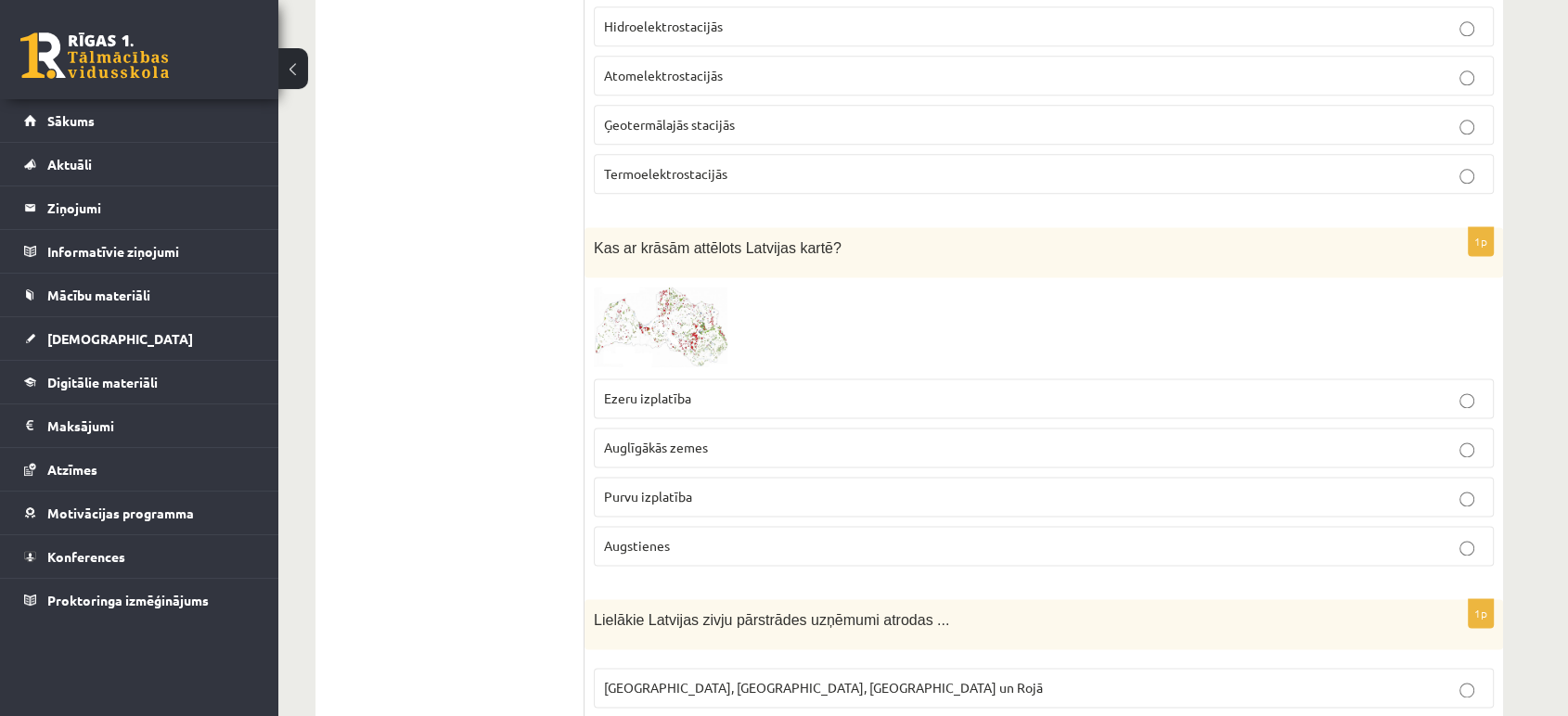
scroll to position [2474, 0]
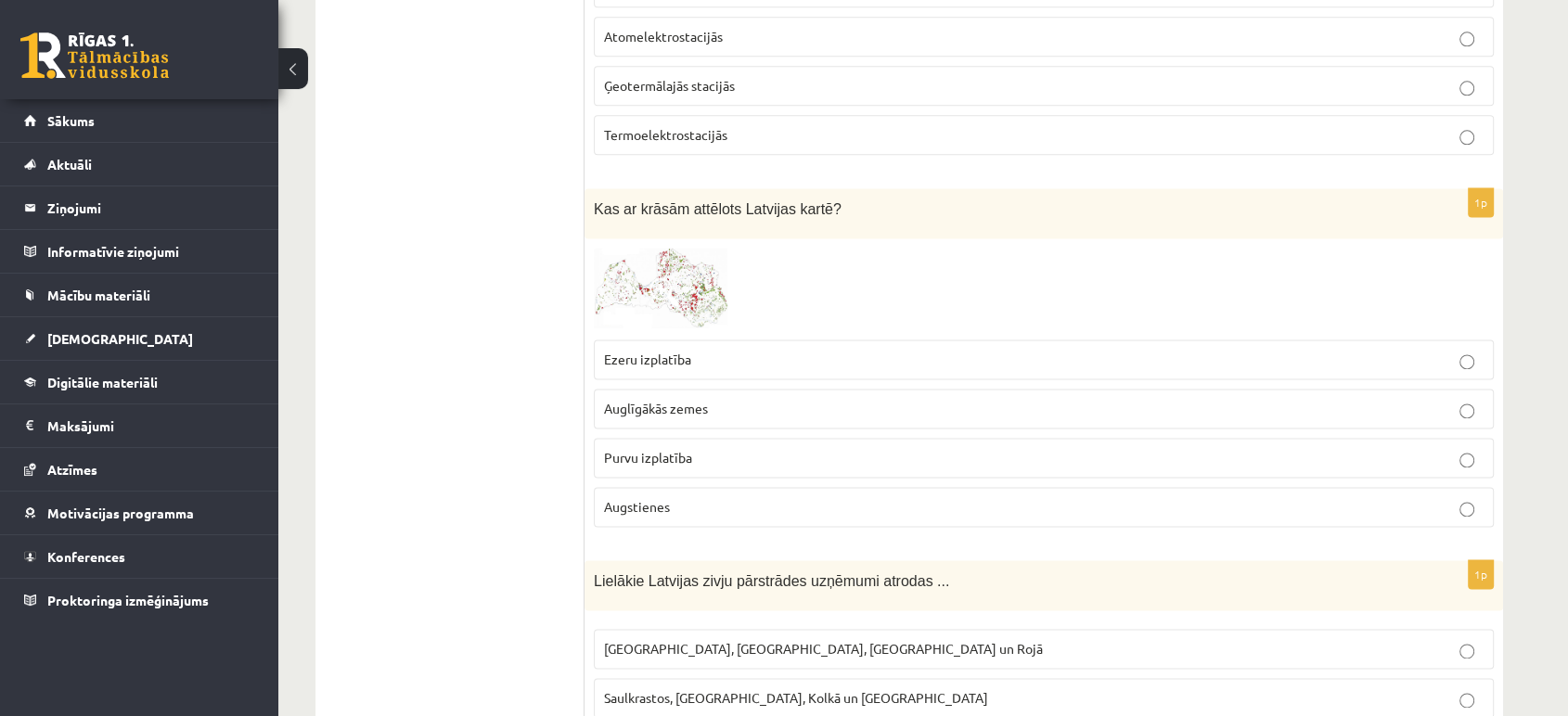
click at [705, 267] on img at bounding box center [663, 289] width 139 height 81
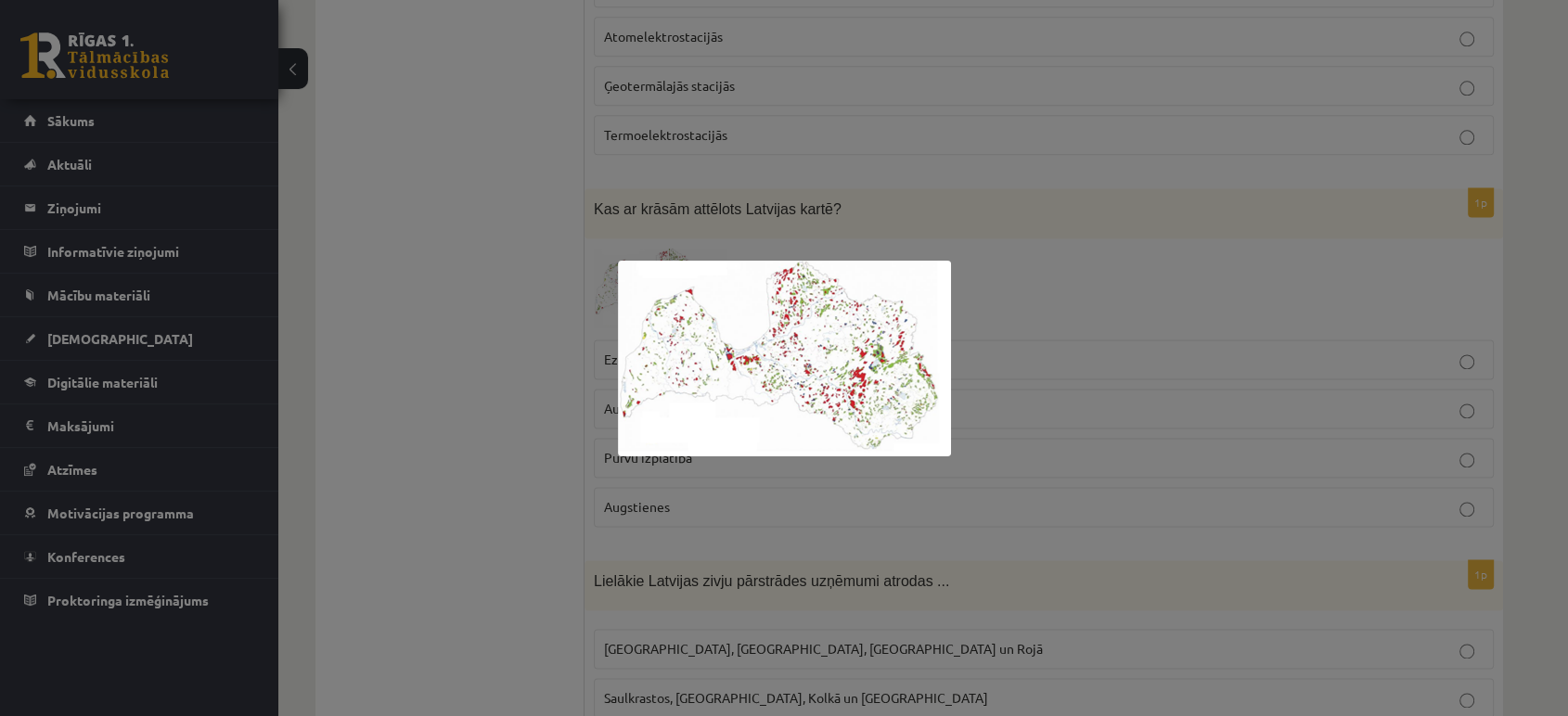
click at [861, 292] on img at bounding box center [784, 358] width 333 height 196
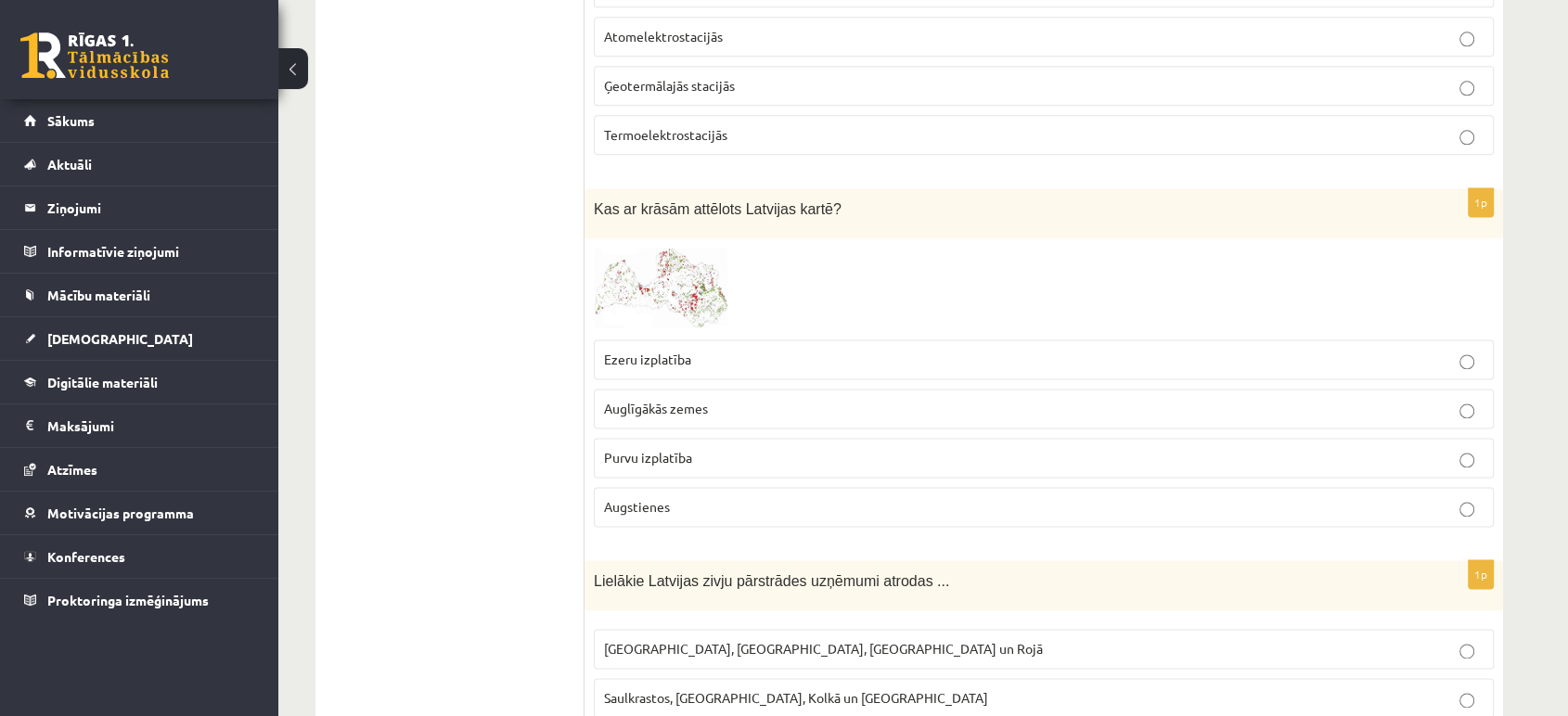
drag, startPoint x: 671, startPoint y: 290, endPoint x: 616, endPoint y: 294, distance: 55.1
click at [616, 294] on img at bounding box center [663, 289] width 139 height 81
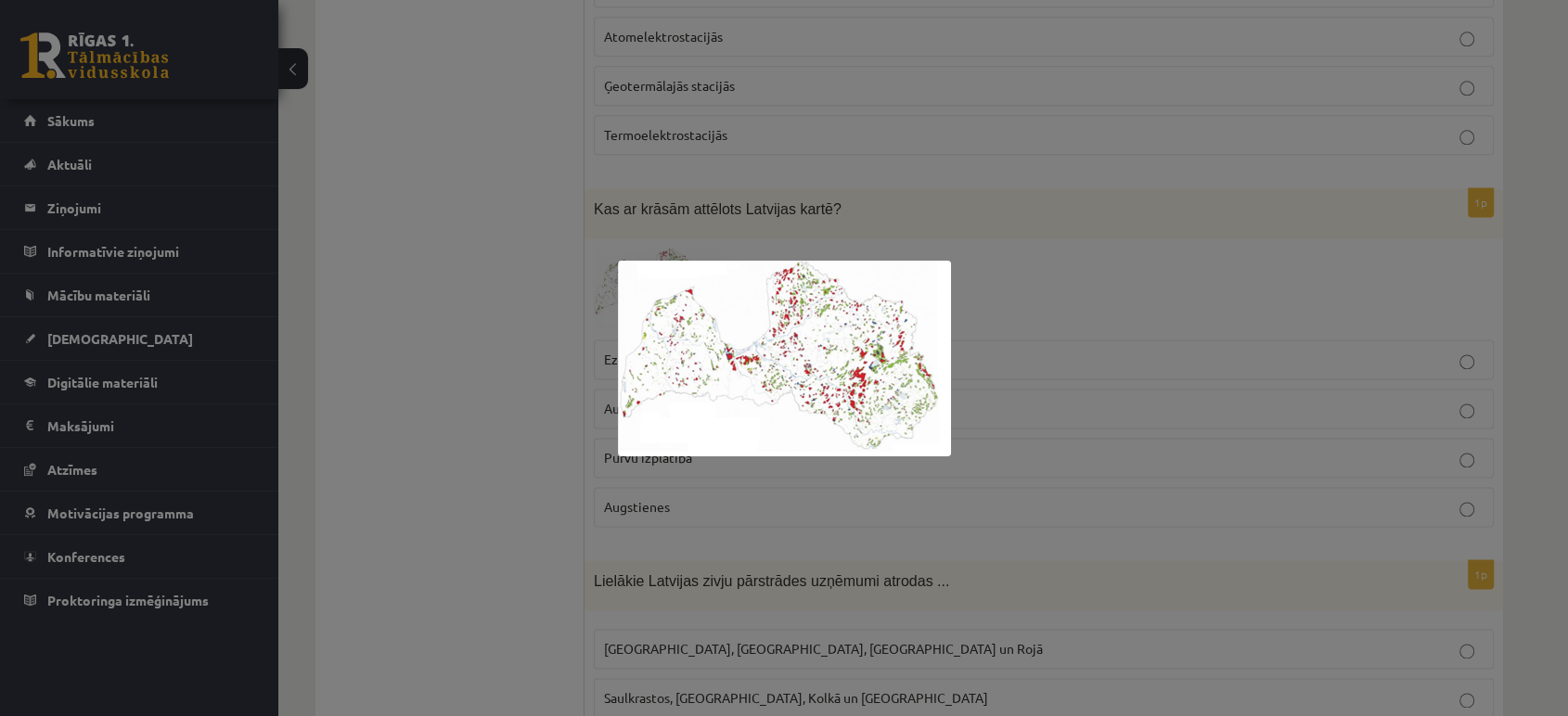
click at [557, 387] on div at bounding box center [784, 358] width 1568 height 716
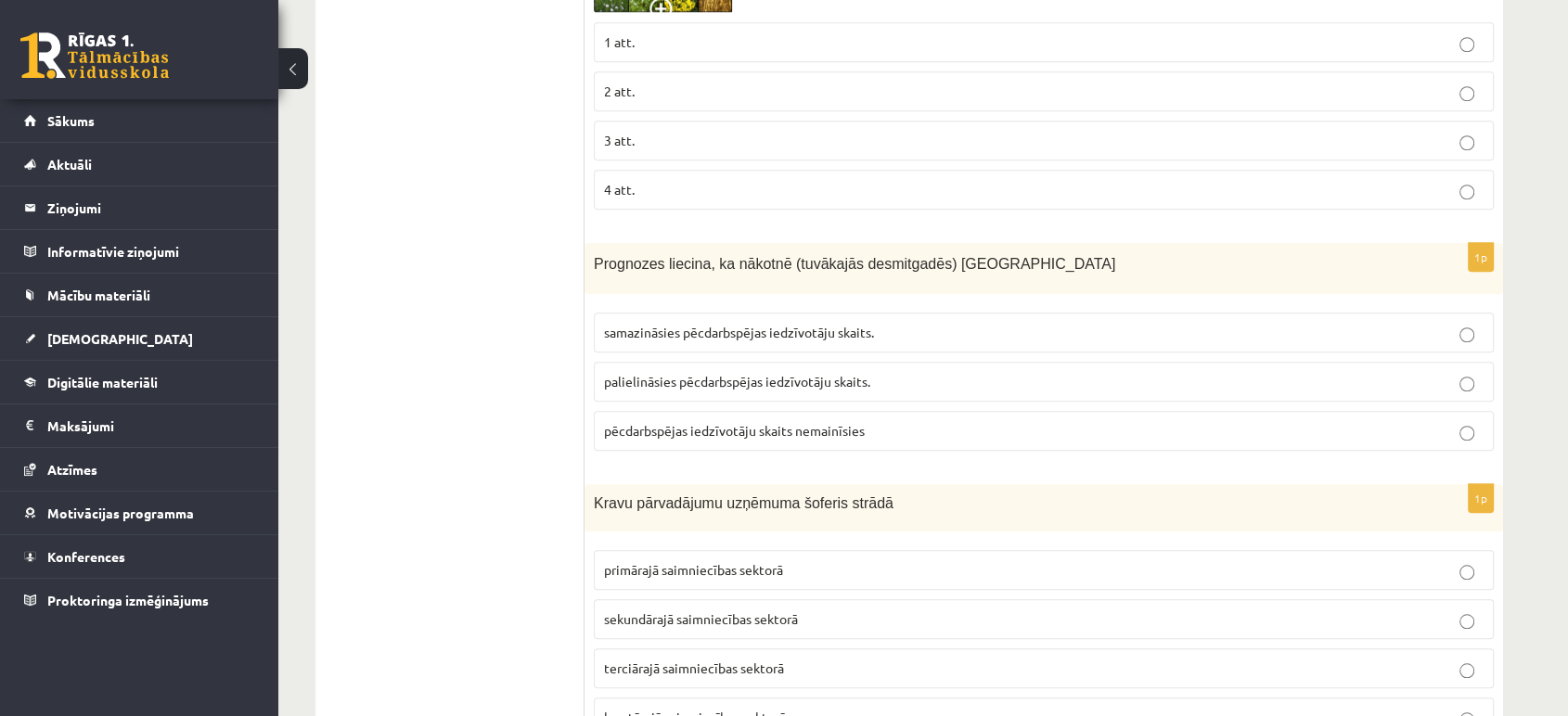
scroll to position [1512, 0]
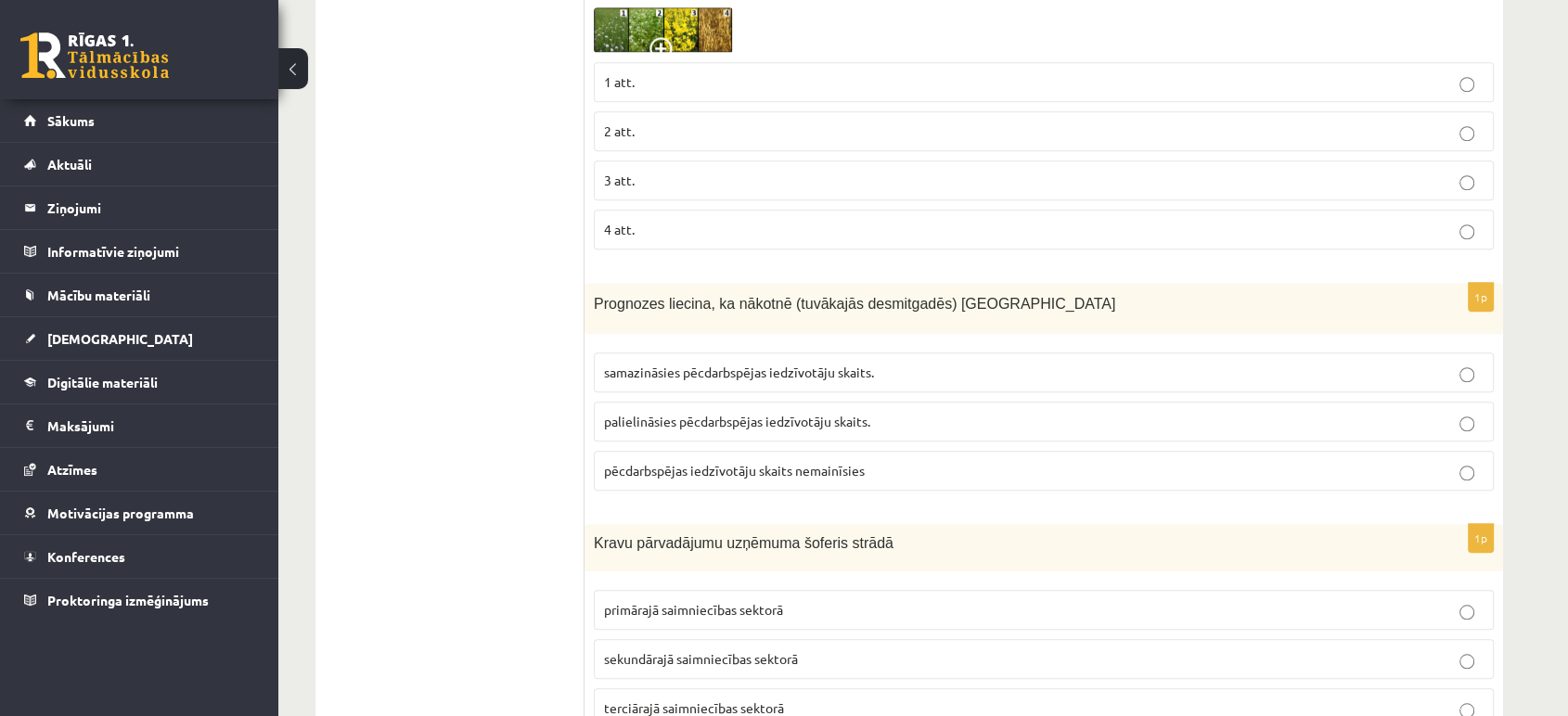
click at [1451, 417] on p "palielināsies pēcdarbspējas iedzīvotāju skaits." at bounding box center [1044, 421] width 880 height 20
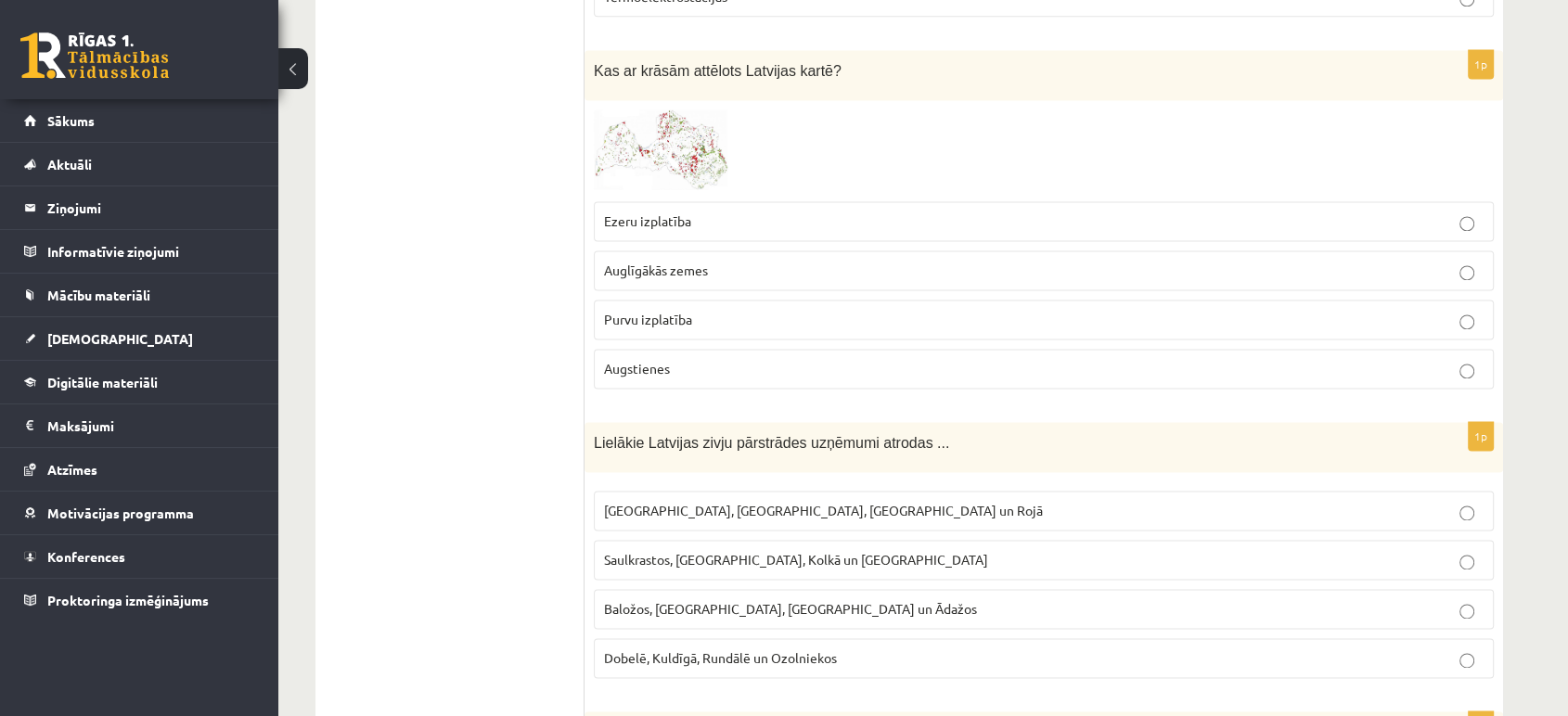
scroll to position [2748, 0]
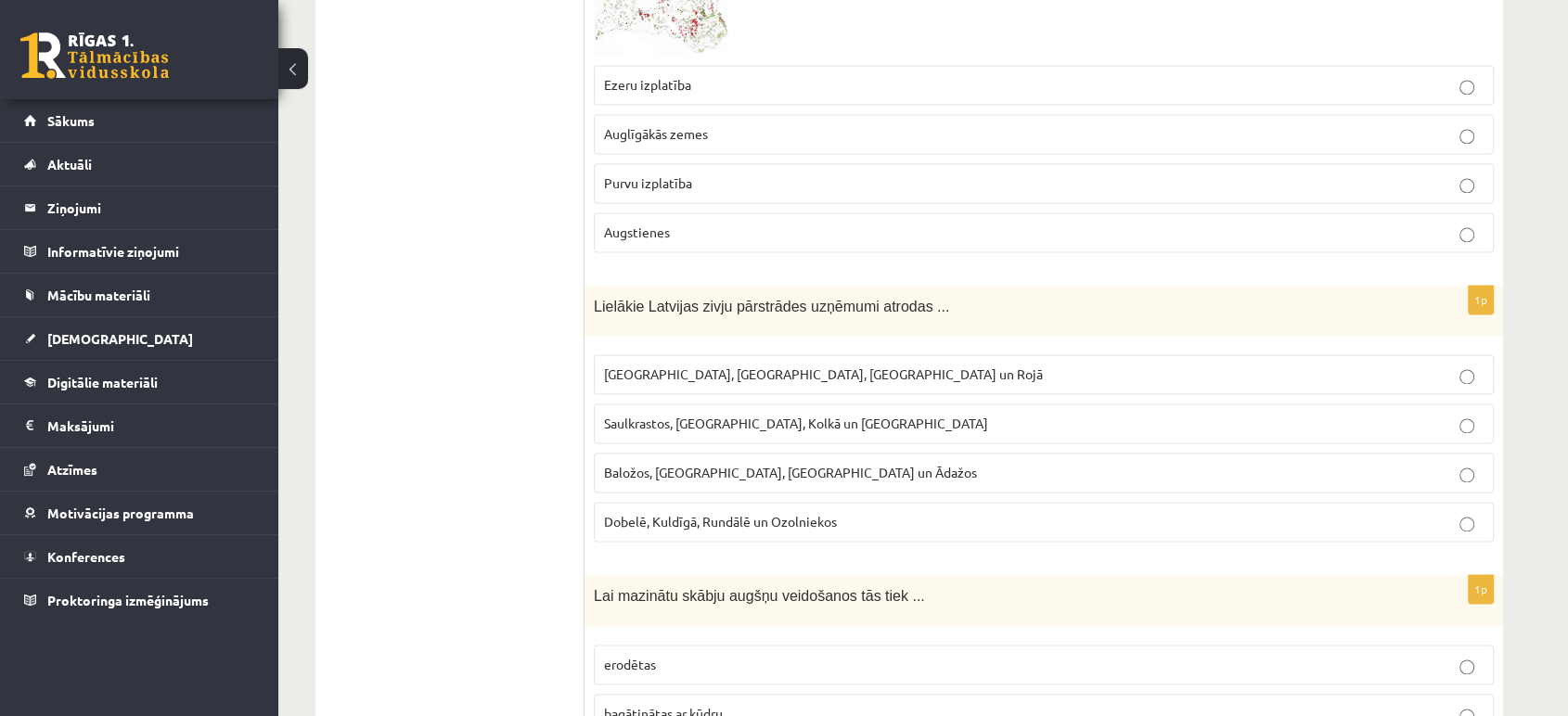
click at [824, 295] on p "Lielākie Latvijas zivju pārstrādes uzņēmumi atrodas ..." at bounding box center [998, 306] width 807 height 22
click at [835, 298] on span "Lielākie Latvijas zivju pārstrādes uzņēmumi atrodas ..." at bounding box center [771, 306] width 355 height 16
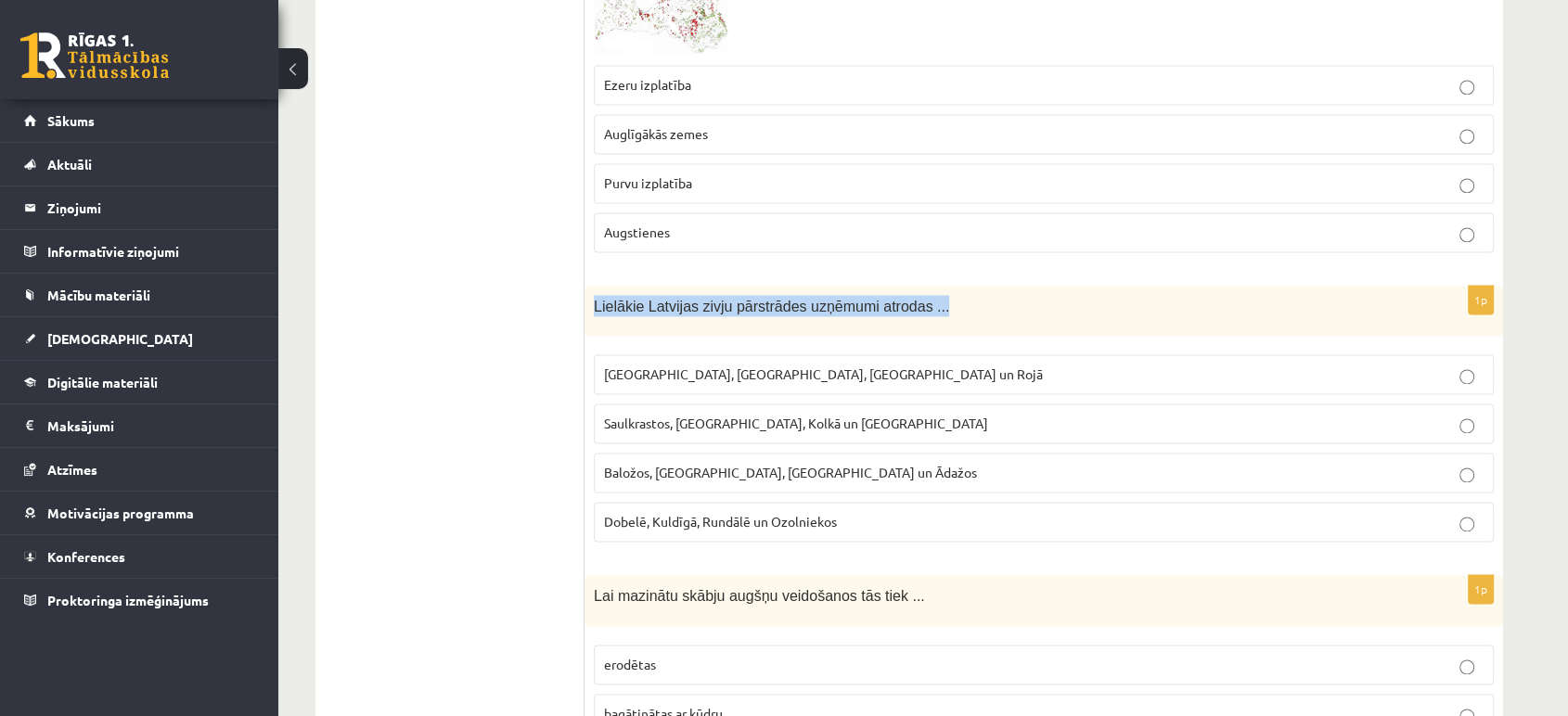
click at [835, 298] on span "Lielākie Latvijas zivju pārstrādes uzņēmumi atrodas ..." at bounding box center [771, 306] width 355 height 16
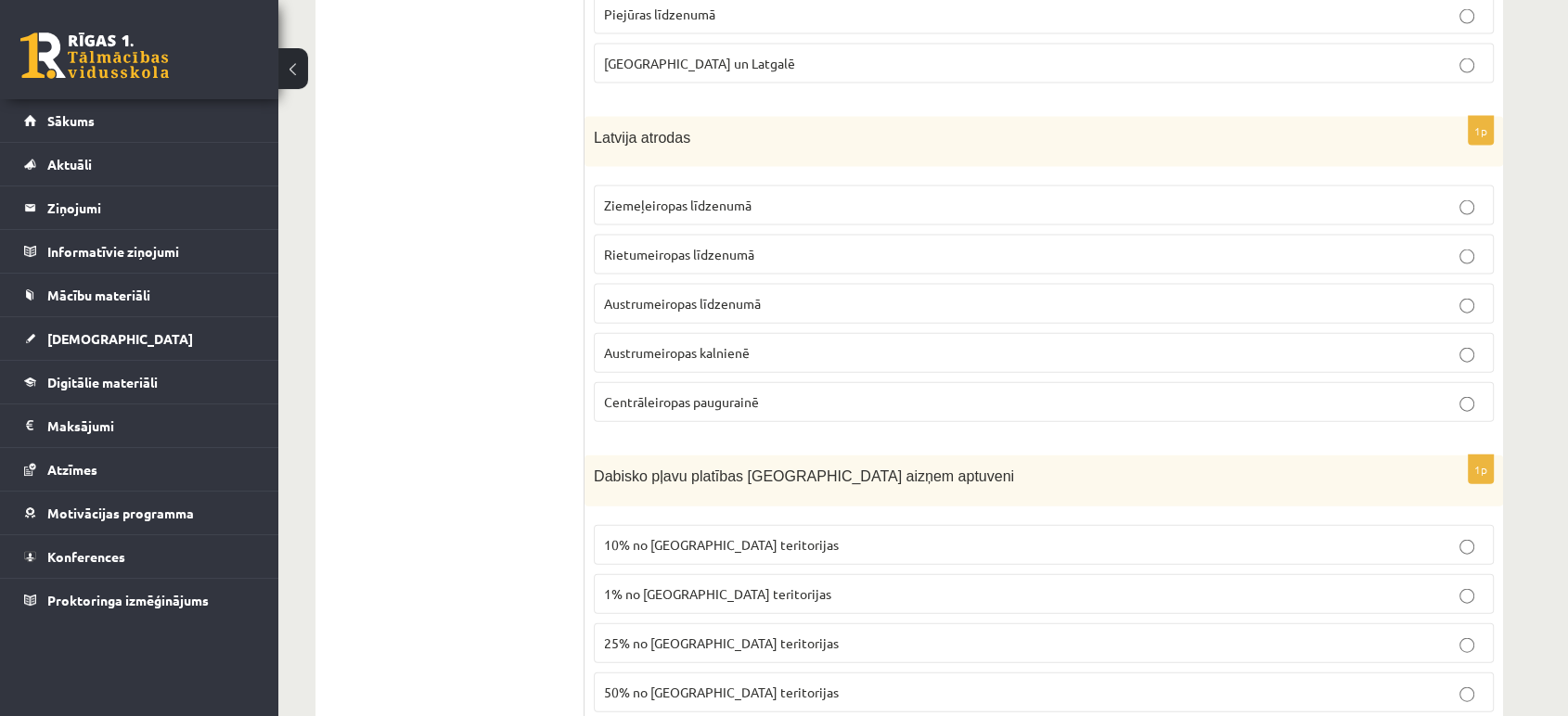
scroll to position [4260, 0]
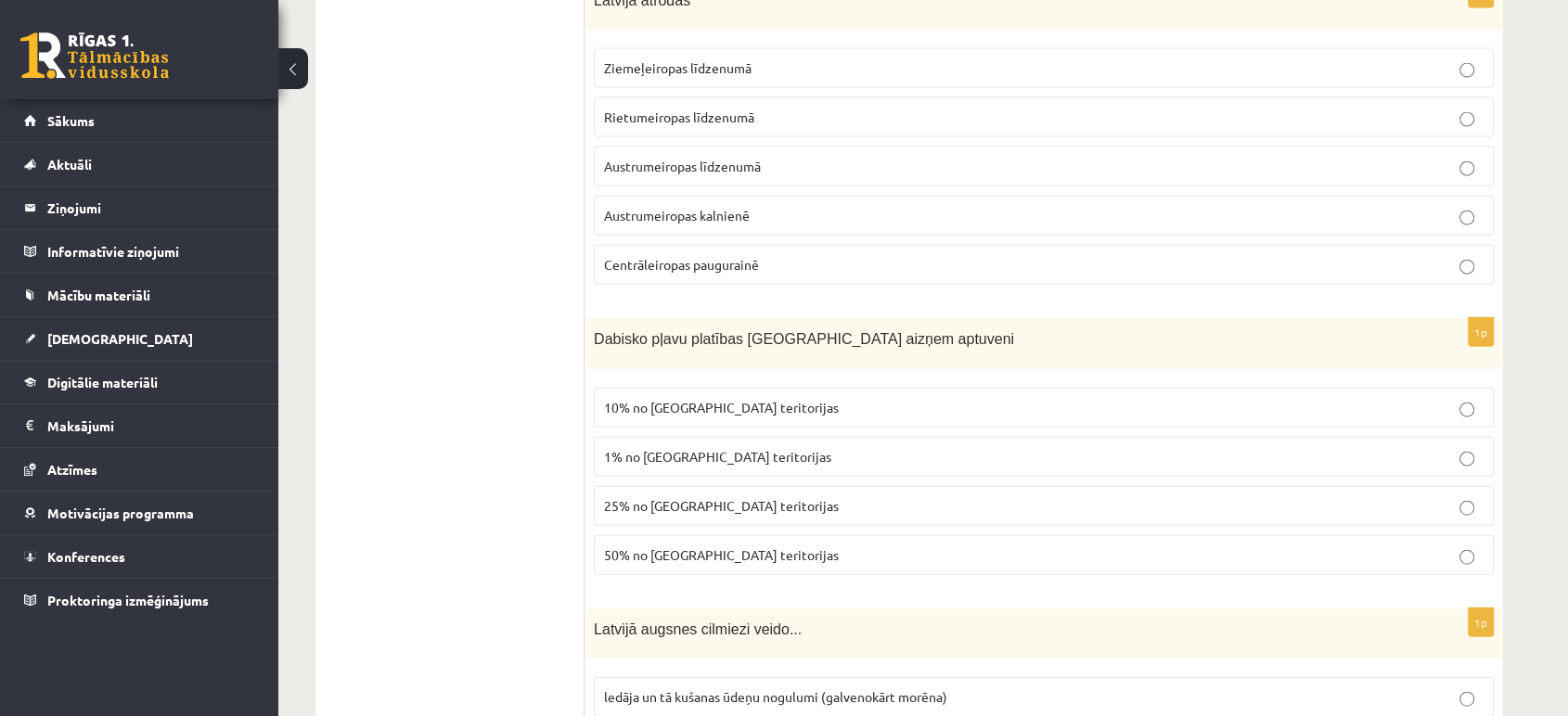
click at [795, 331] on span "Dabisko pļavu platības Latvijā aizņem aptuveni" at bounding box center [804, 339] width 421 height 16
copy div "Dabisko pļavu platības Latvijā aizņem aptuveni"
click at [1439, 398] on p "10% no Latvijas teritorijas" at bounding box center [1044, 407] width 880 height 20
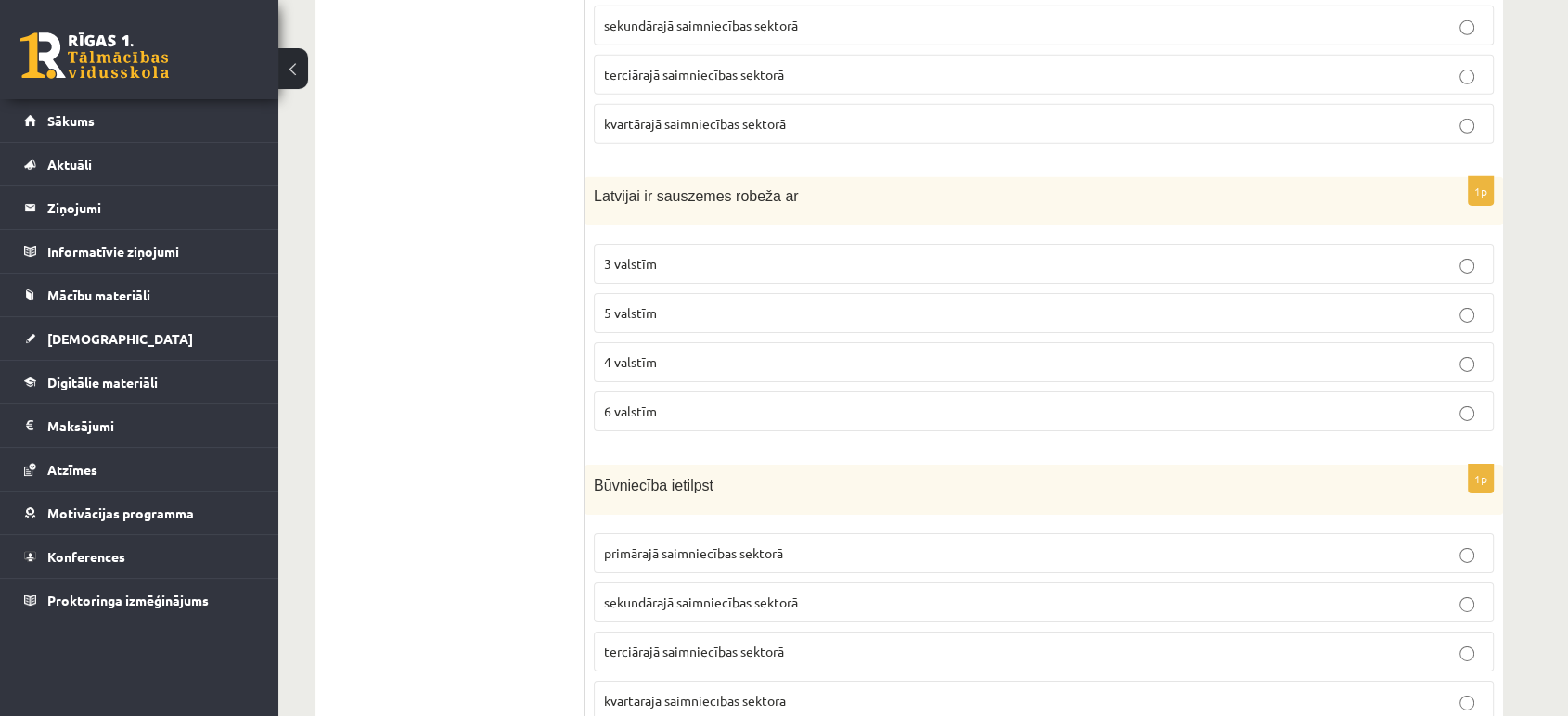
scroll to position [6047, 0]
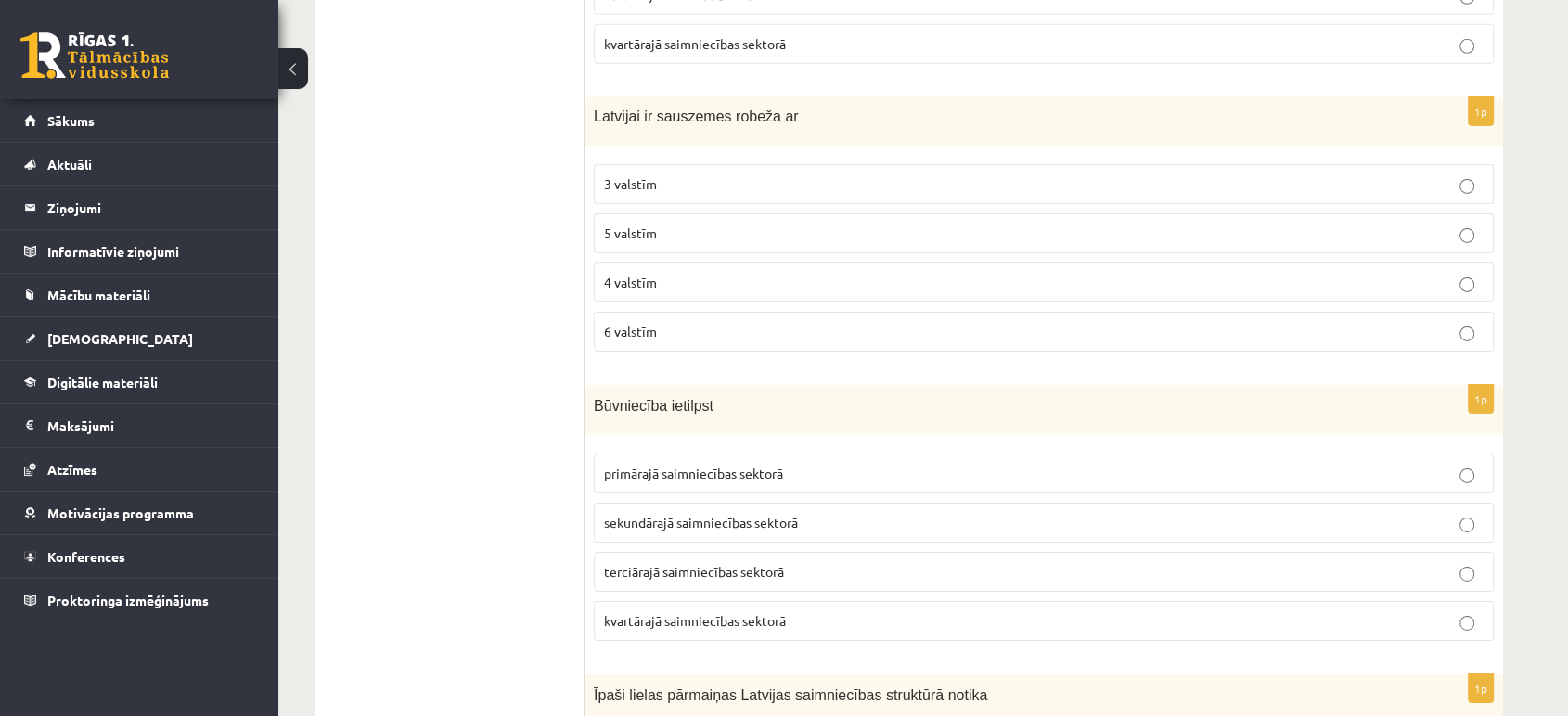
click at [753, 109] on span "Latvijai ir sauszemes robeža ar" at bounding box center [696, 116] width 205 height 16
copy div "Latvijai ir sauszemes robeža ar"
click at [1479, 273] on p "4 valstīm" at bounding box center [1044, 282] width 880 height 20
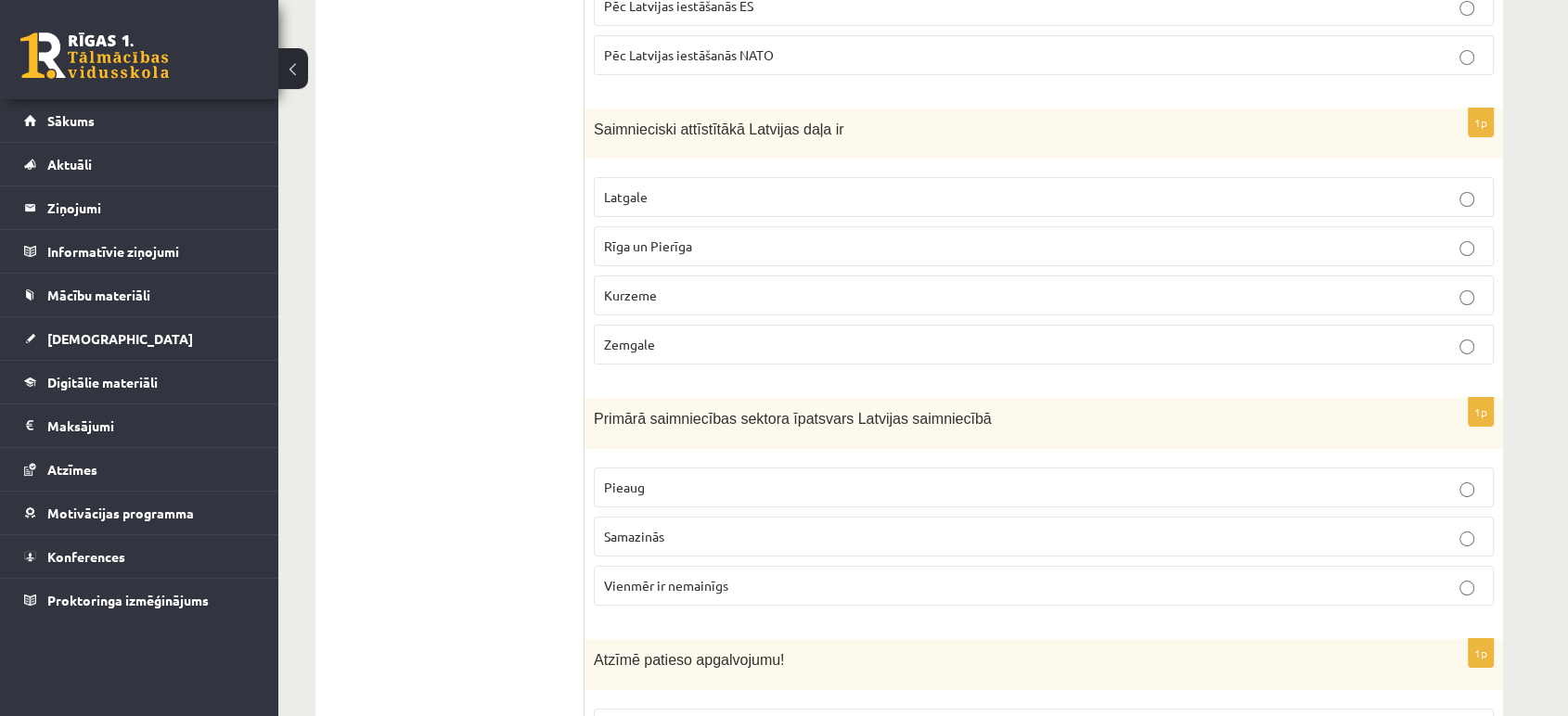
scroll to position [6848, 0]
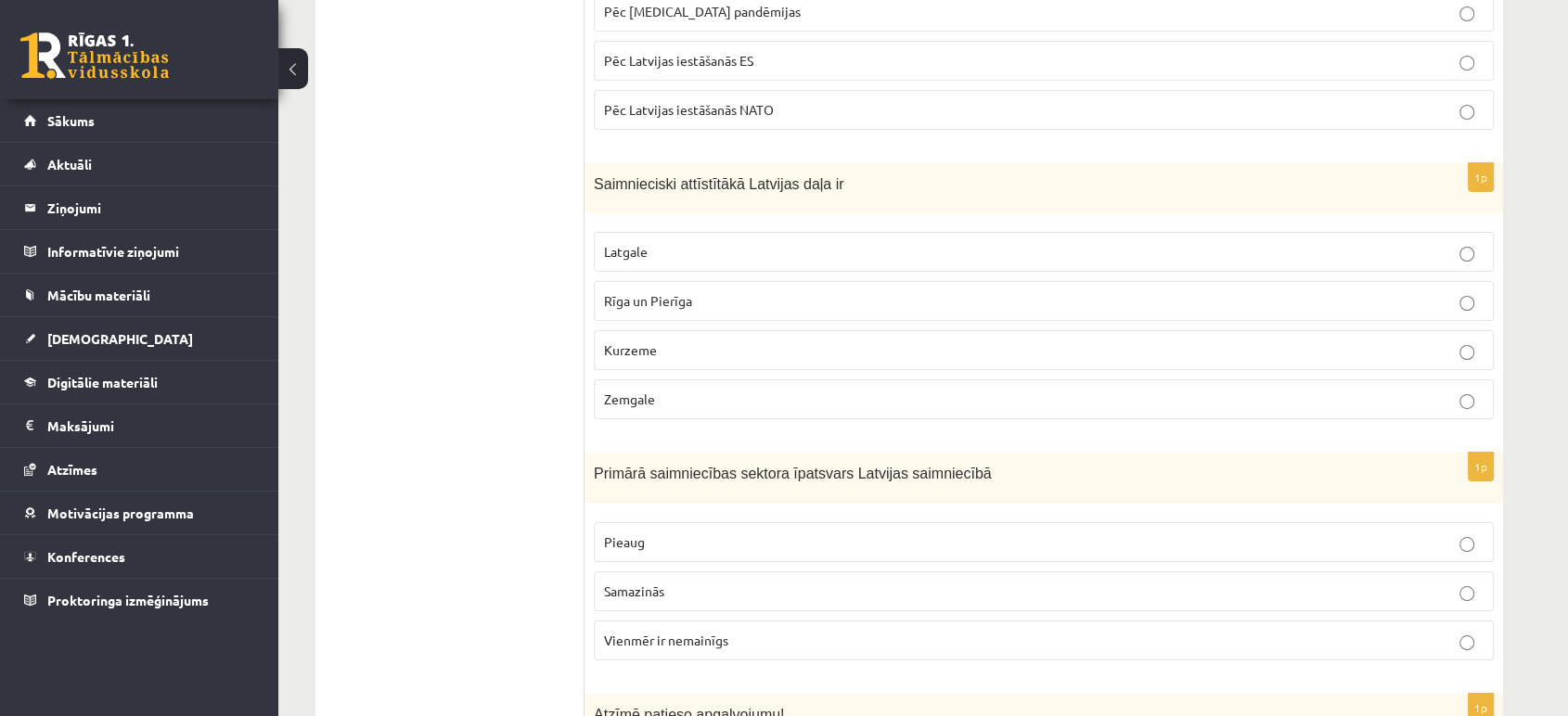
click at [808, 176] on span "Saimnieciski attīstītākā Latvijas daļa ir" at bounding box center [719, 184] width 250 height 16
copy div "Saimnieciski attīstītākā Latvijas daļa ir"
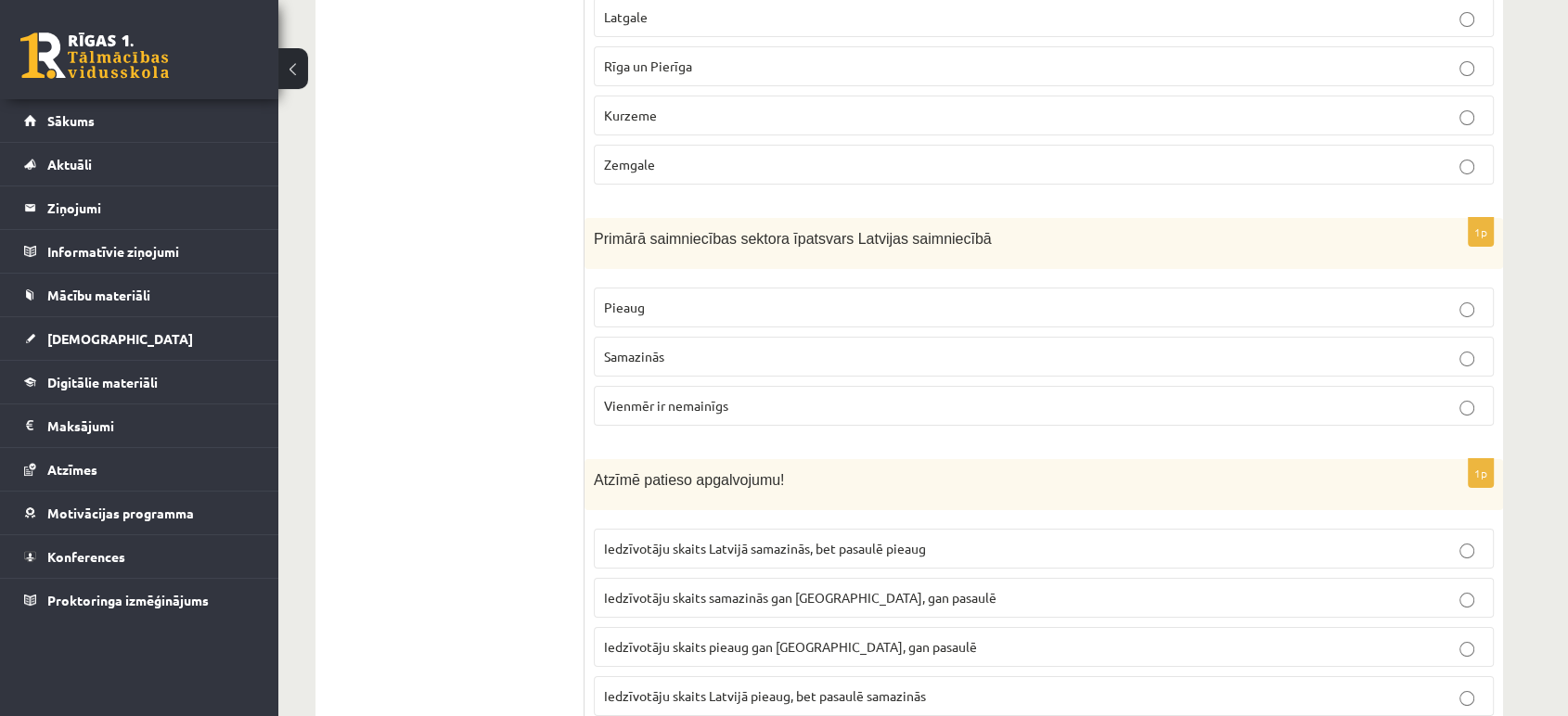
scroll to position [7124, 0]
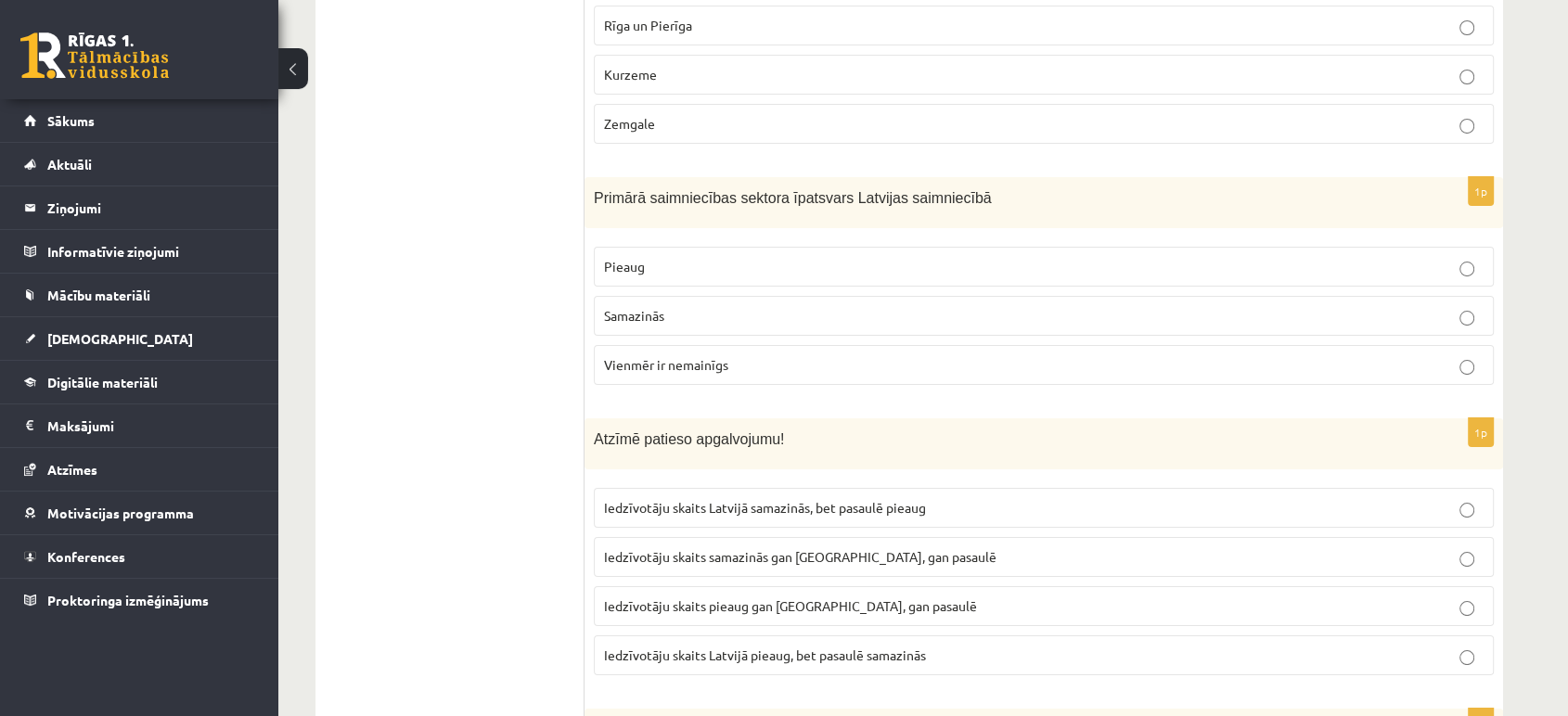
click at [1461, 635] on label "Iedzīvotāju skaits Latvijā pieaug, bet pasaulē samazinās" at bounding box center [1044, 655] width 900 height 40
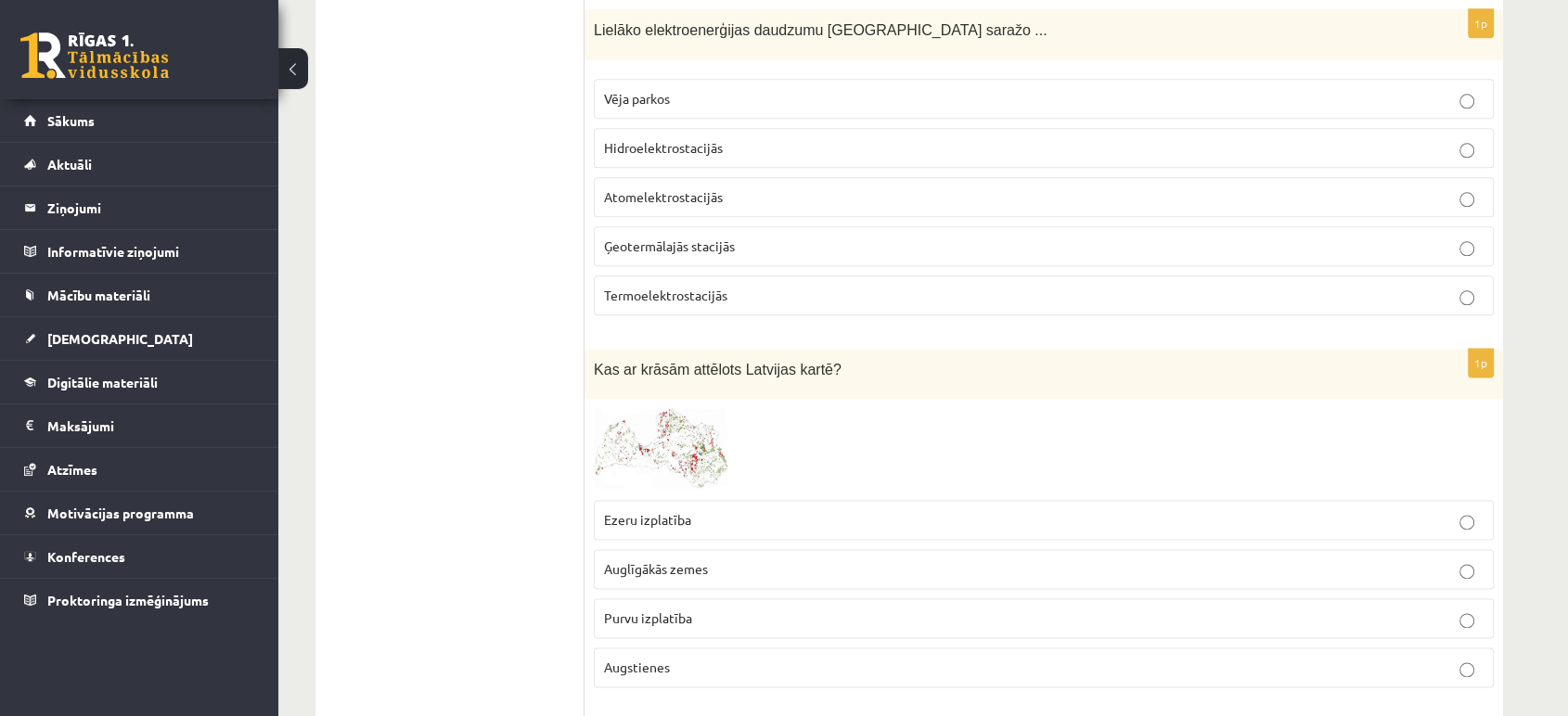
scroll to position [2227, 0]
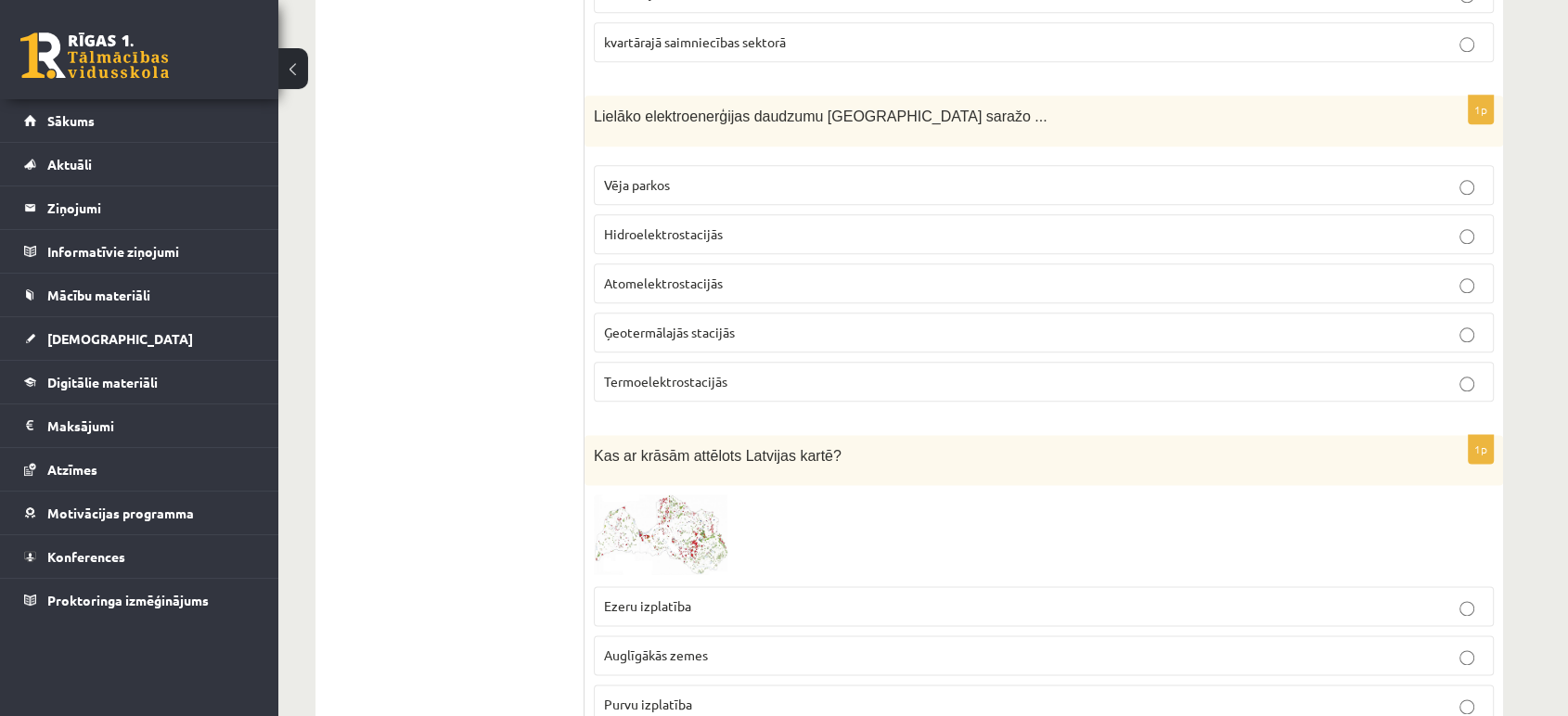
click at [786, 109] on span "Lielāko elektroenerģijas daudzumu Latvijā saražo ..." at bounding box center [820, 116] width 454 height 16
copy div "Lielāko elektroenerģijas daudzumu Latvijā saražo ..."
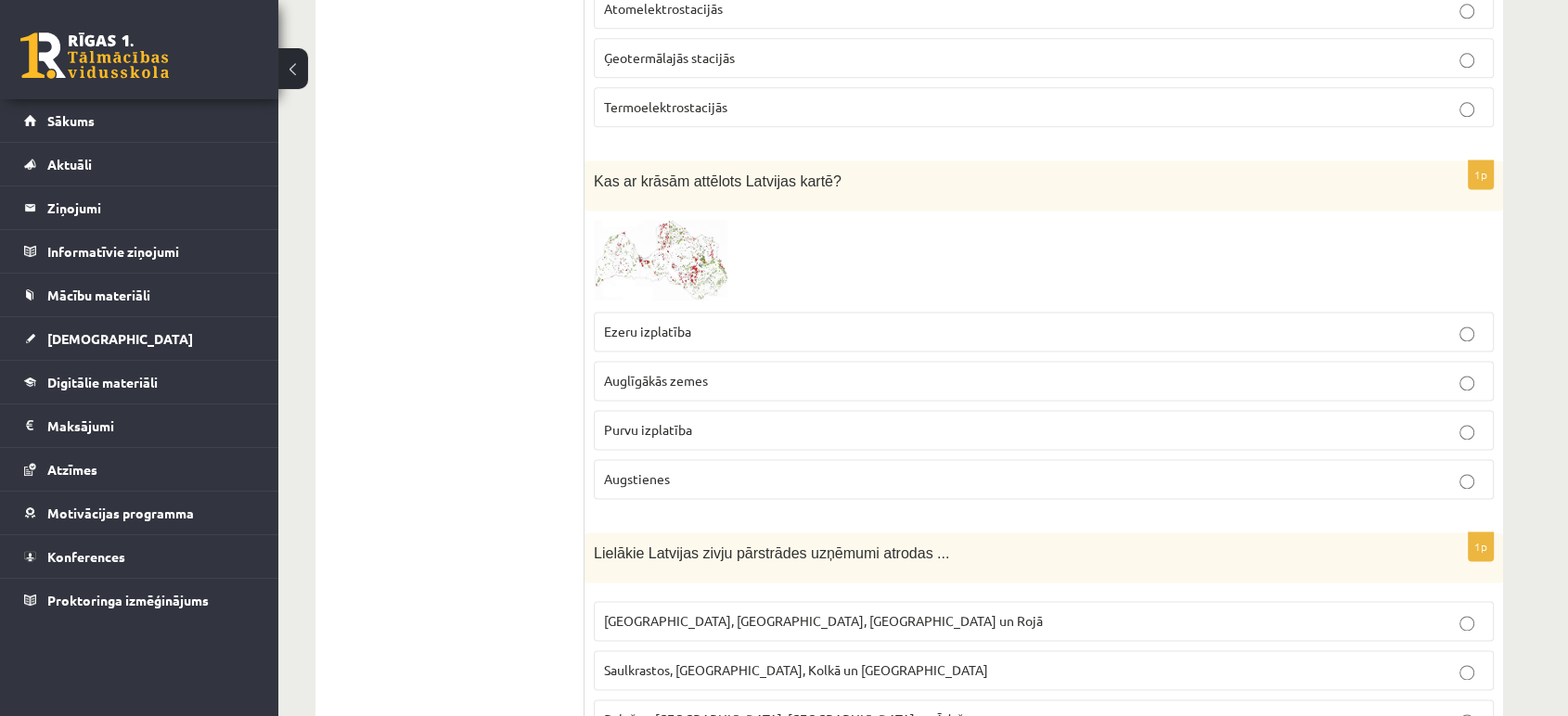
click at [654, 237] on img at bounding box center [663, 260] width 139 height 81
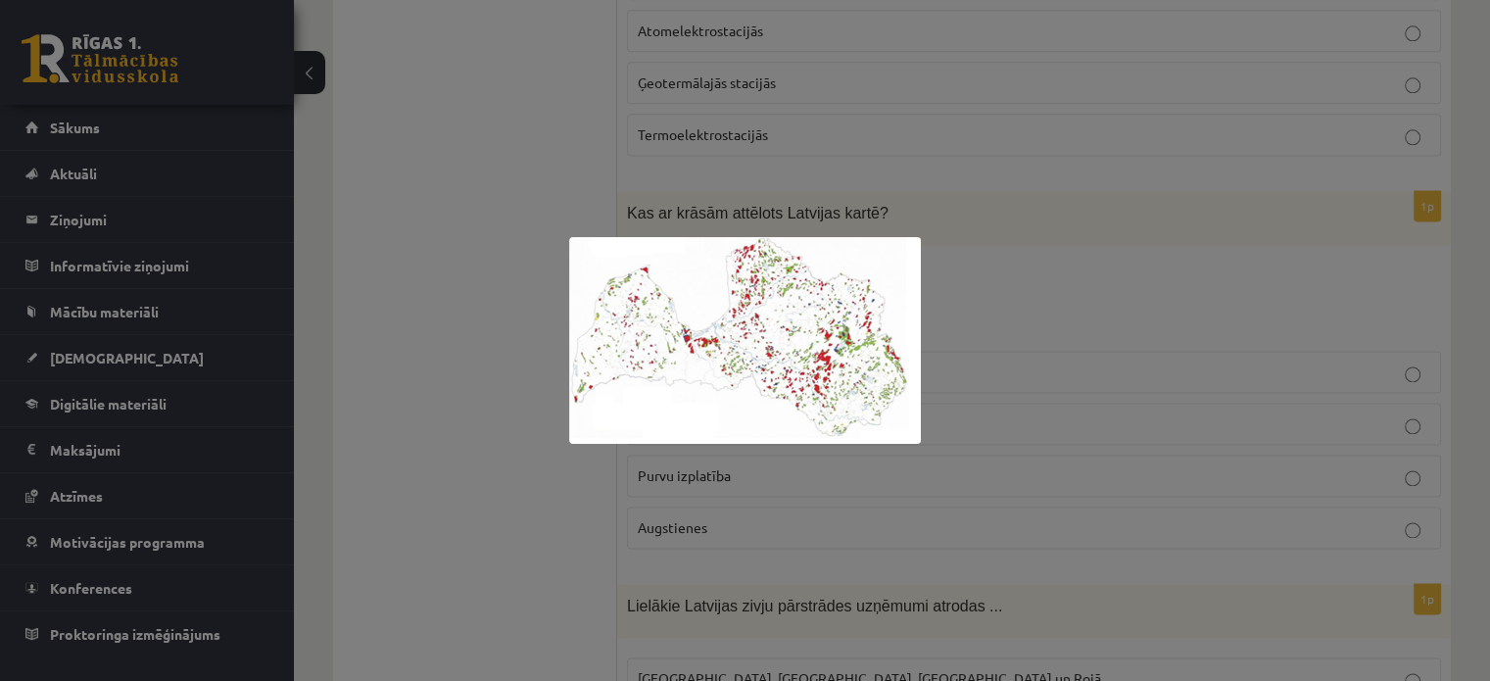
click at [569, 402] on img at bounding box center [745, 340] width 352 height 207
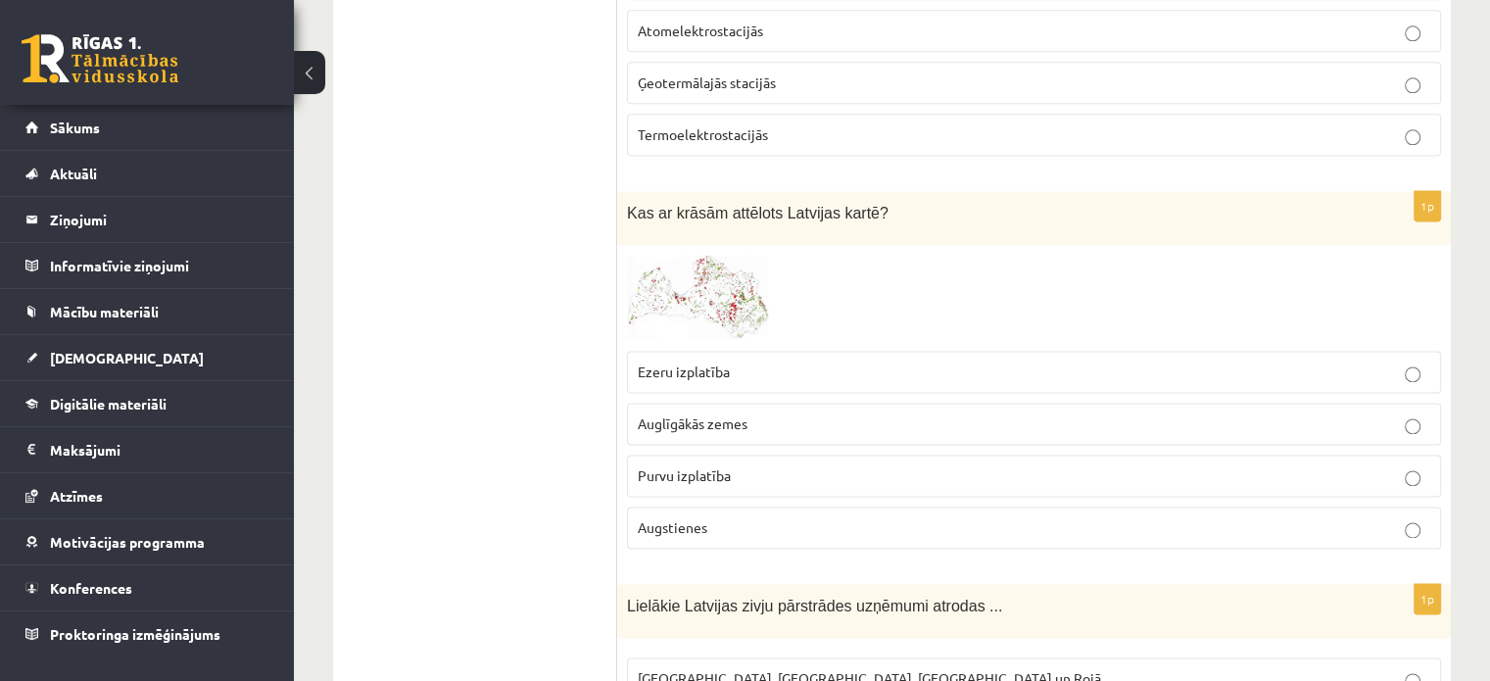
click at [1402, 465] on p "Purvu izplatība" at bounding box center [1034, 475] width 792 height 21
click at [706, 302] on span at bounding box center [701, 301] width 31 height 31
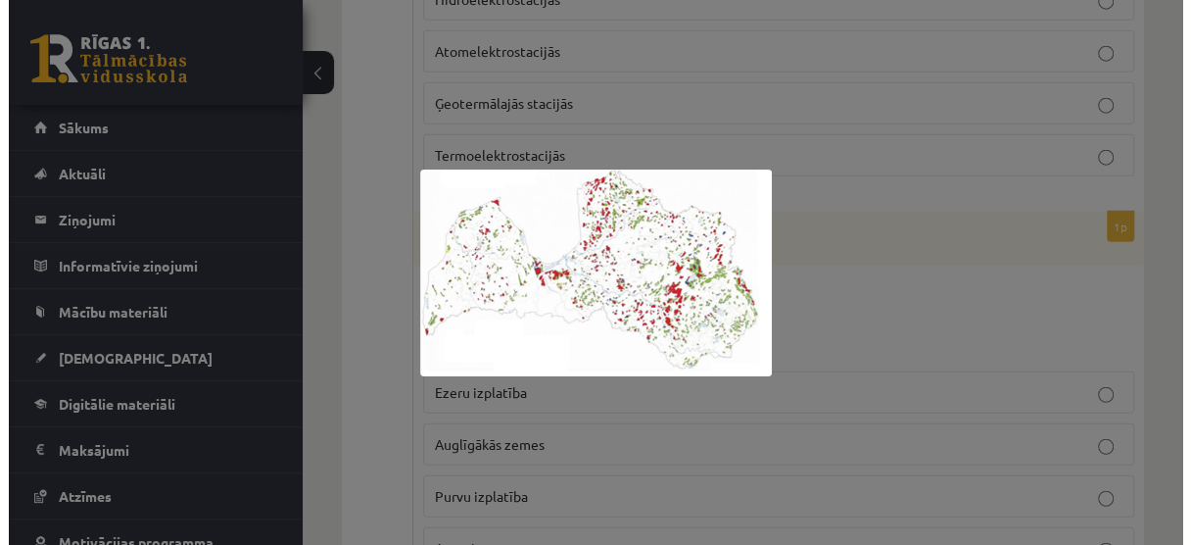
scroll to position [2659, 0]
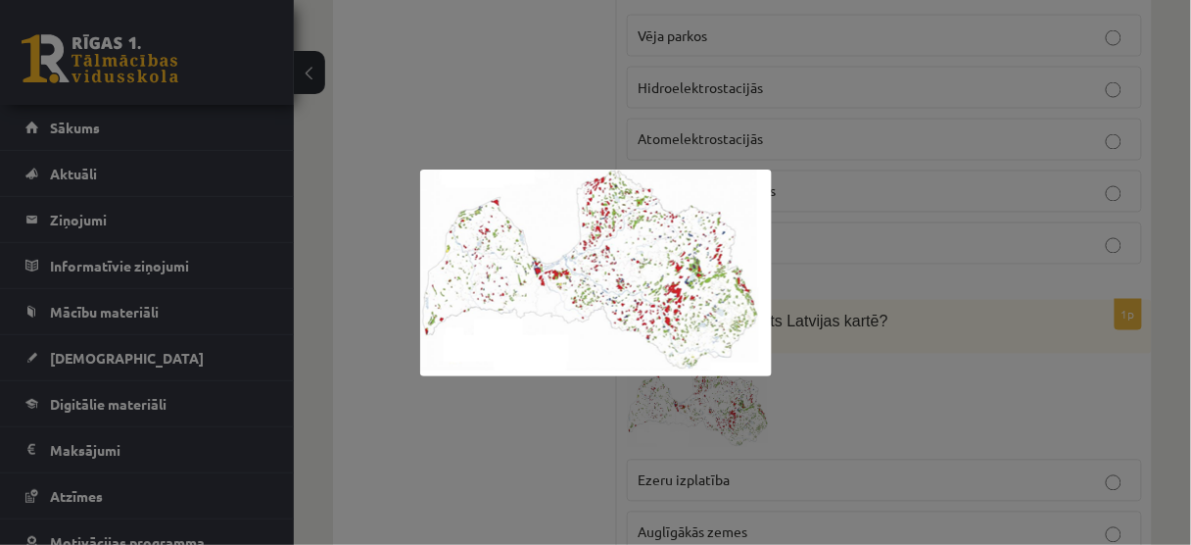
click at [700, 220] on img at bounding box center [596, 272] width 352 height 207
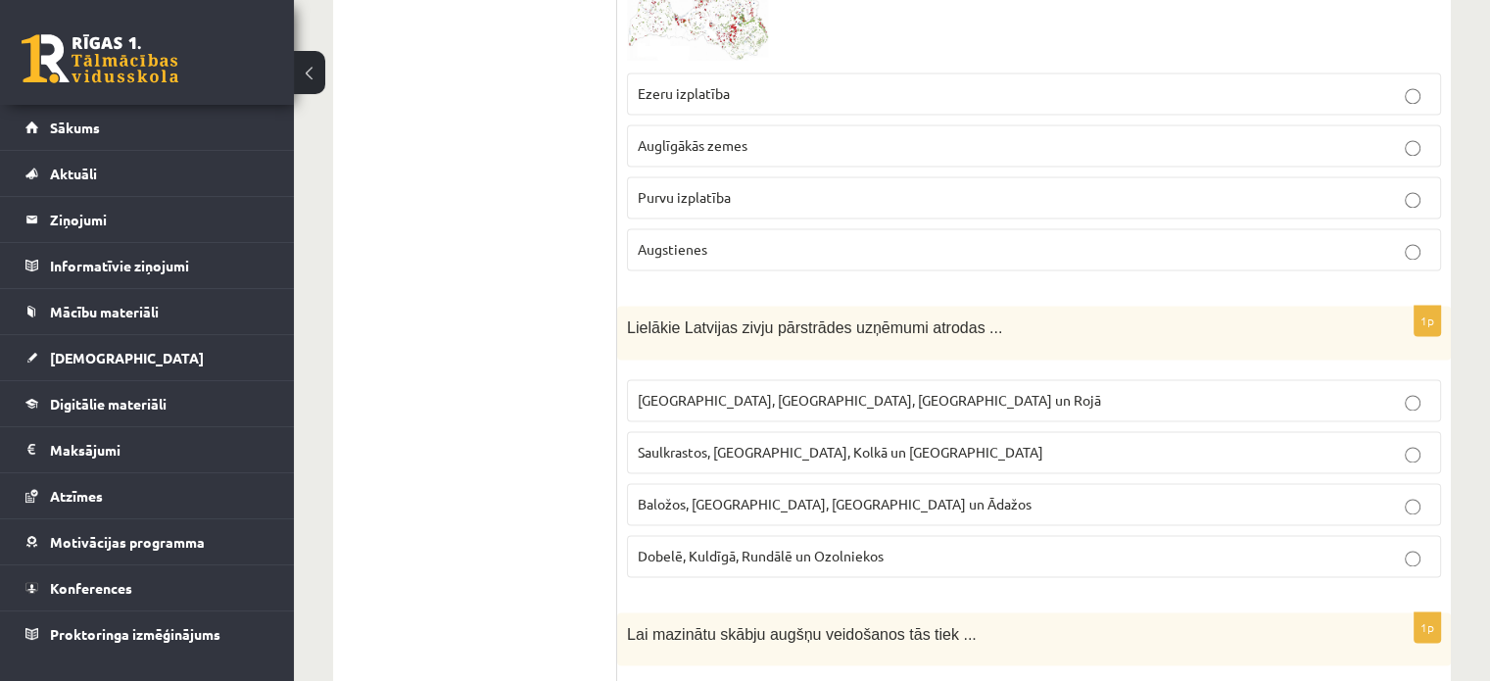
scroll to position [3050, 0]
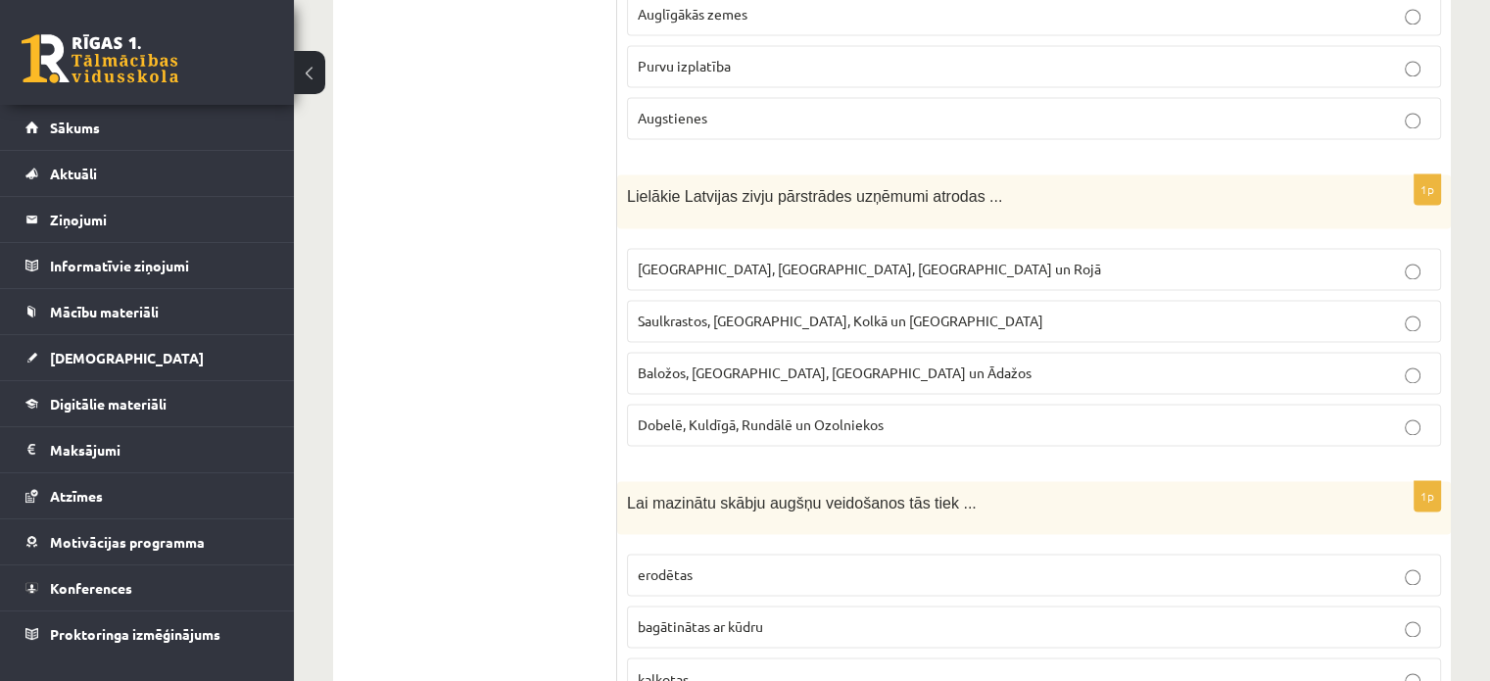
click at [813, 188] on span "Lielākie Latvijas zivju pārstrādes uzņēmumi atrodas ..." at bounding box center [814, 196] width 375 height 17
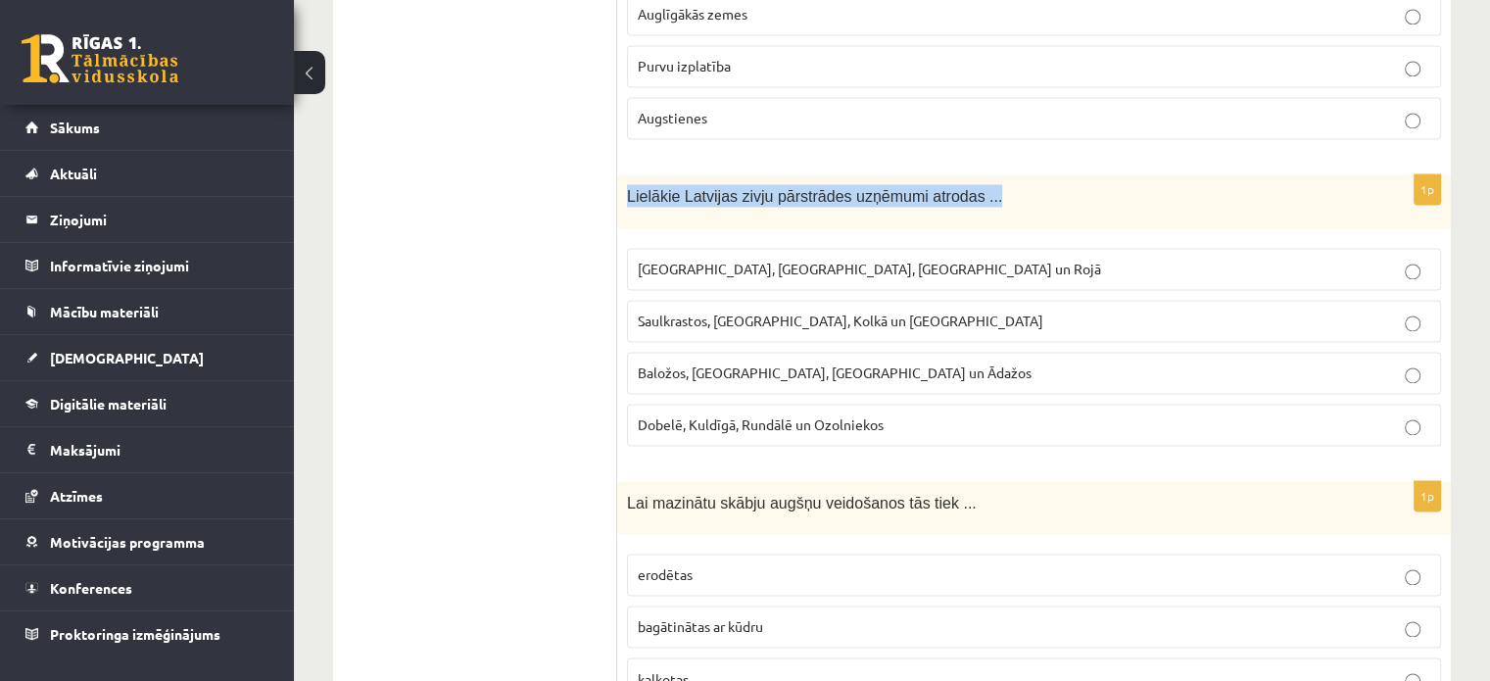
click at [813, 188] on span "Lielākie Latvijas zivju pārstrādes uzņēmumi atrodas ..." at bounding box center [814, 196] width 375 height 17
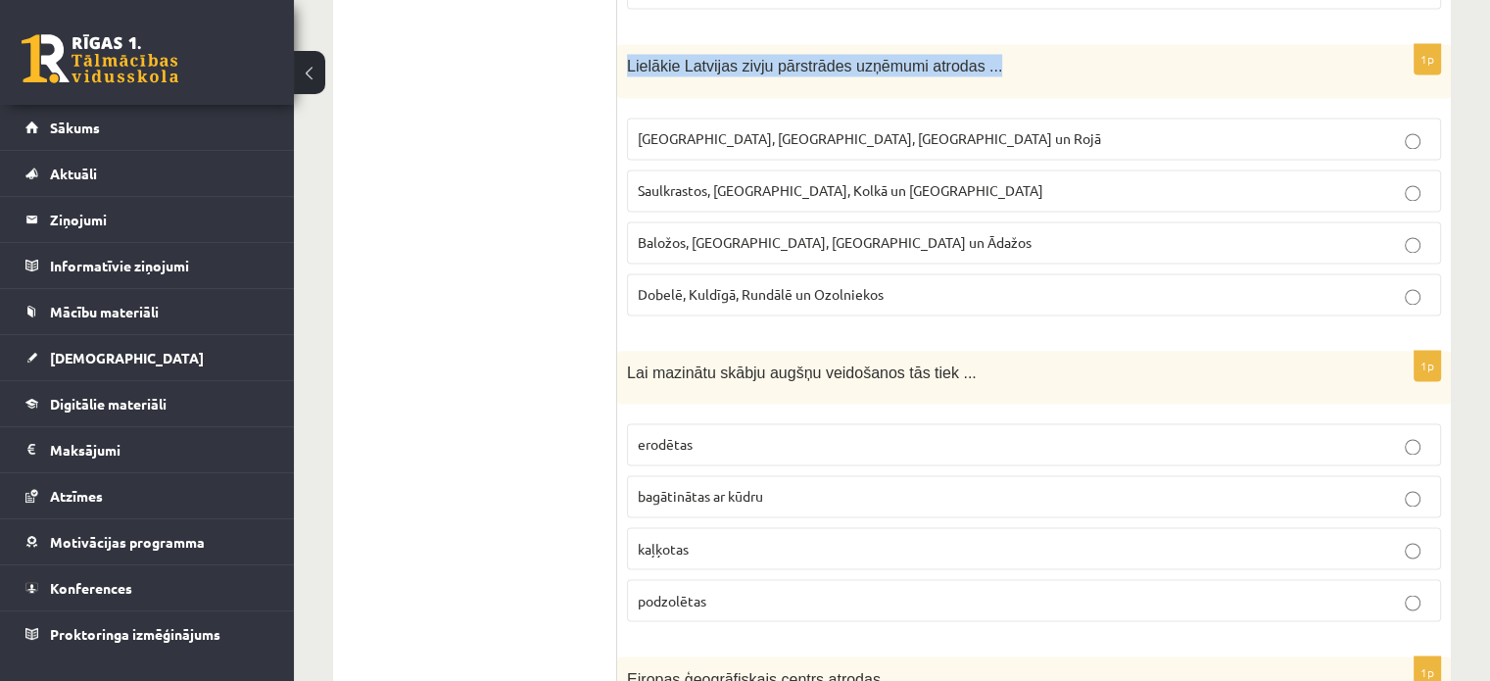
scroll to position [3311, 0]
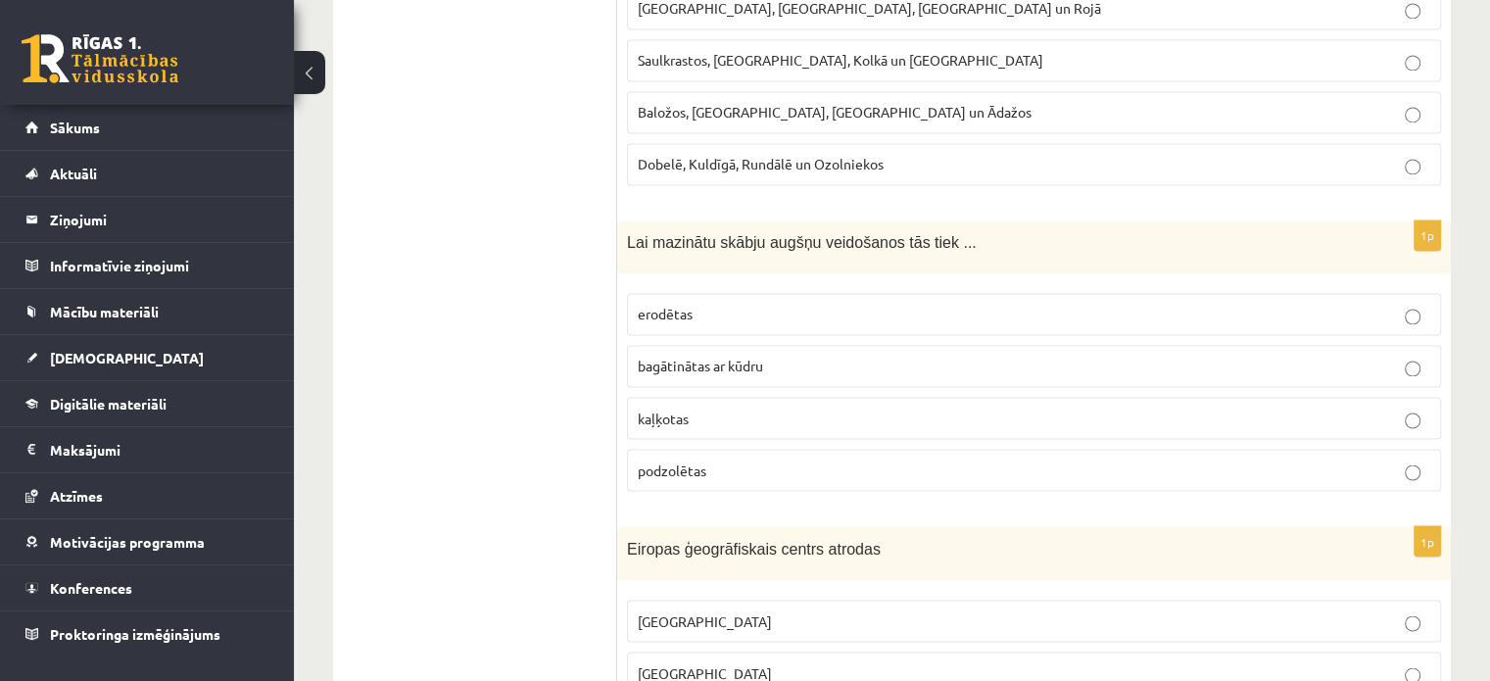
click at [725, 234] on span "Lai mazinātu skābju augšņu veidošanos tās tiek ..." at bounding box center [802, 242] width 350 height 17
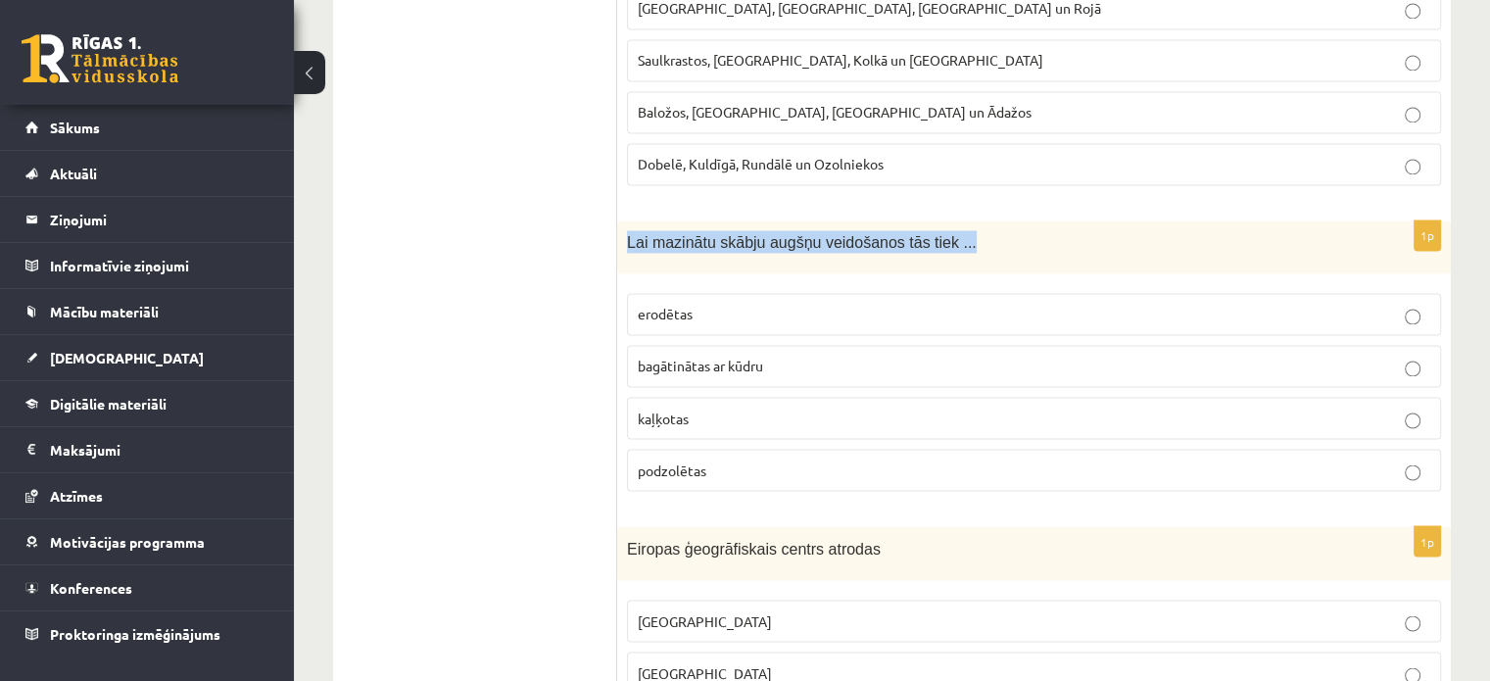
click at [725, 234] on span "Lai mazinātu skābju augšņu veidošanos tās tiek ..." at bounding box center [802, 242] width 350 height 17
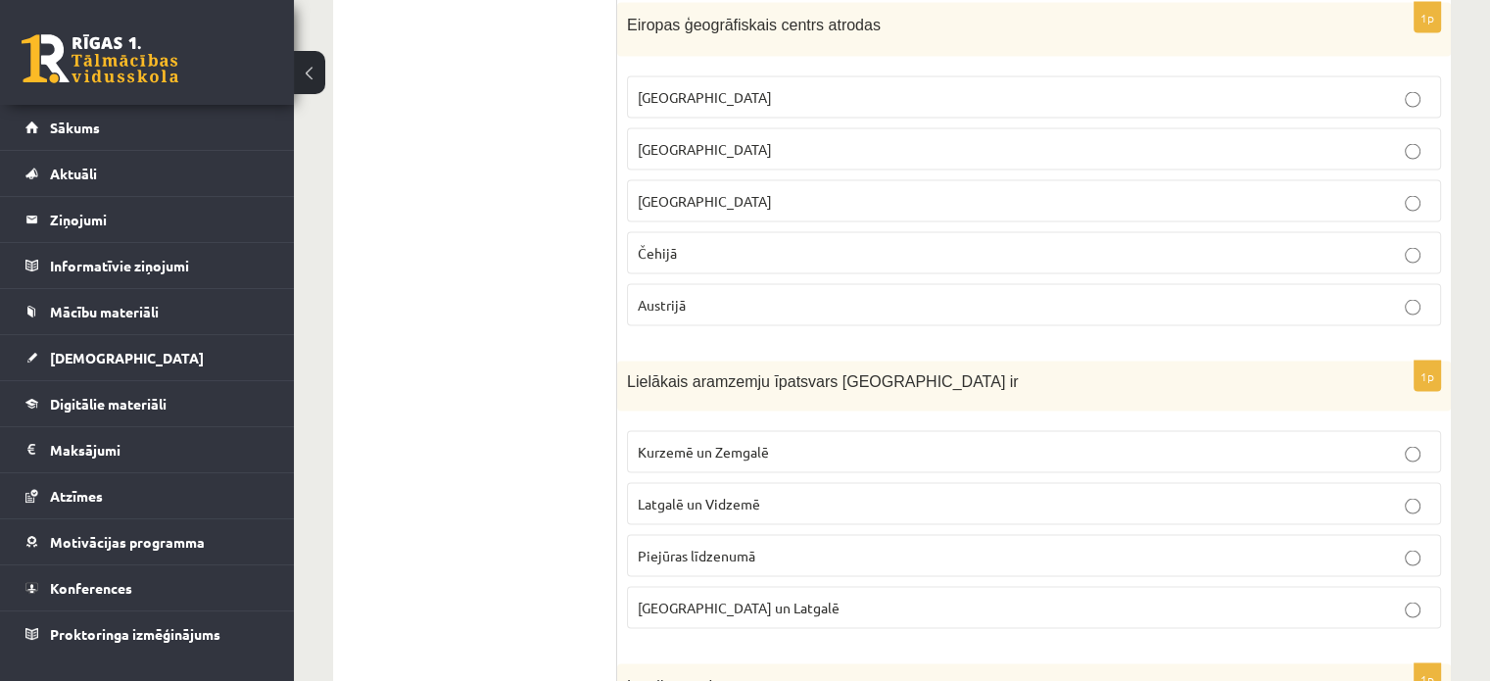
scroll to position [3964, 0]
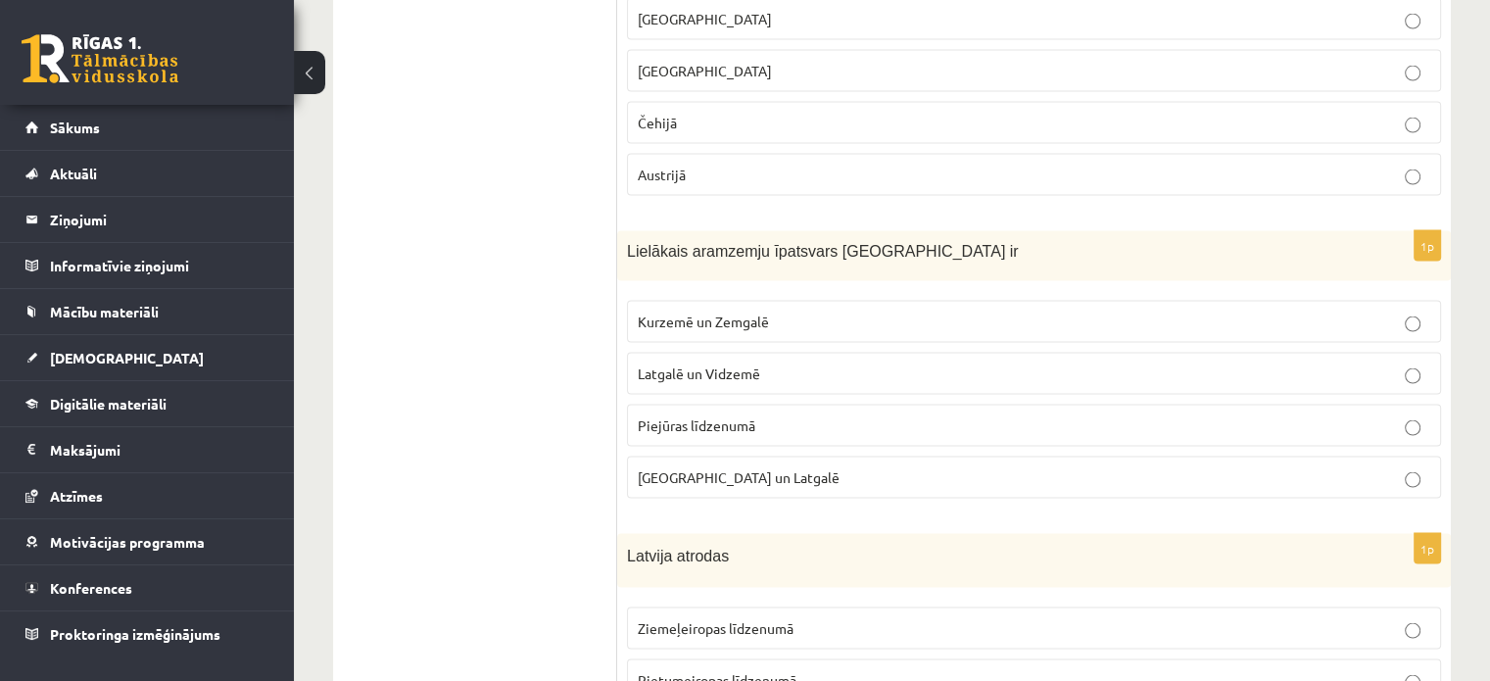
click at [732, 243] on span "Lielākais aramzemju īpatsvars Latvijā ir" at bounding box center [823, 251] width 392 height 17
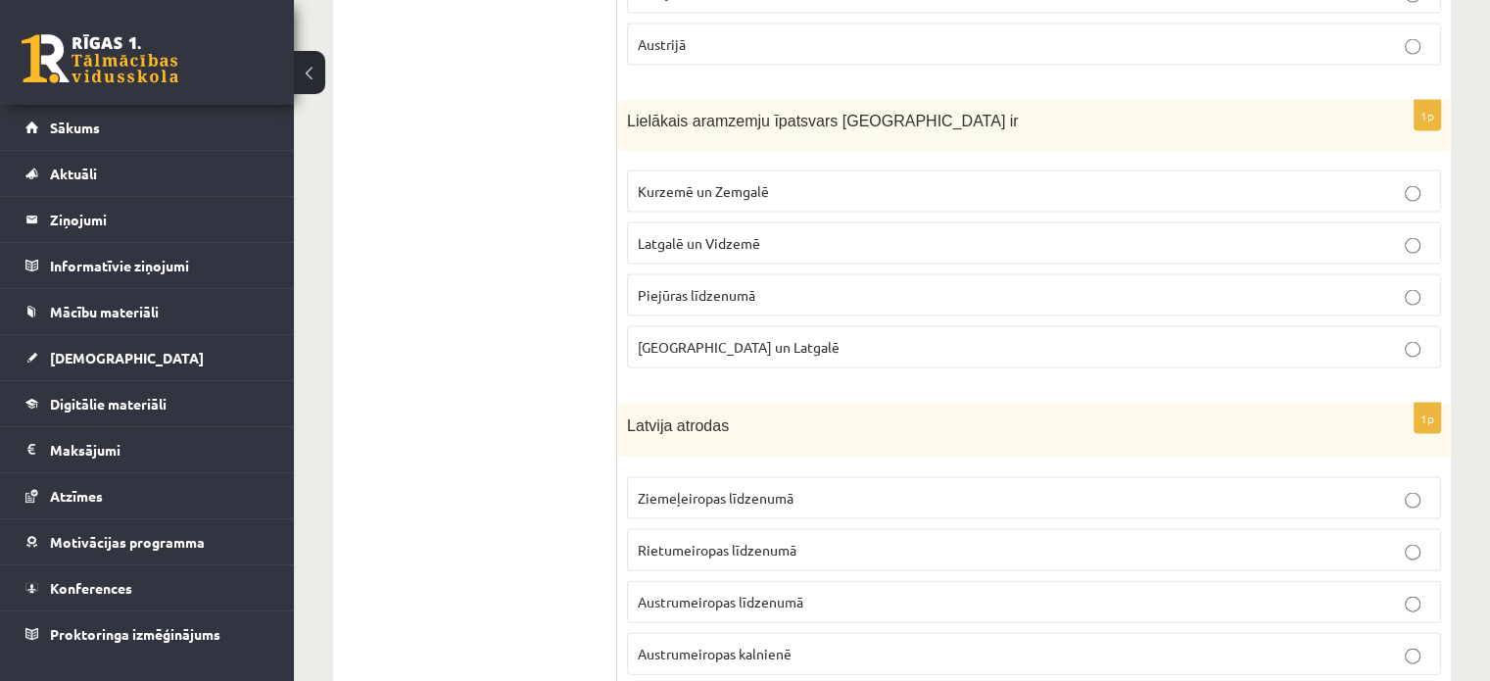
scroll to position [4226, 0]
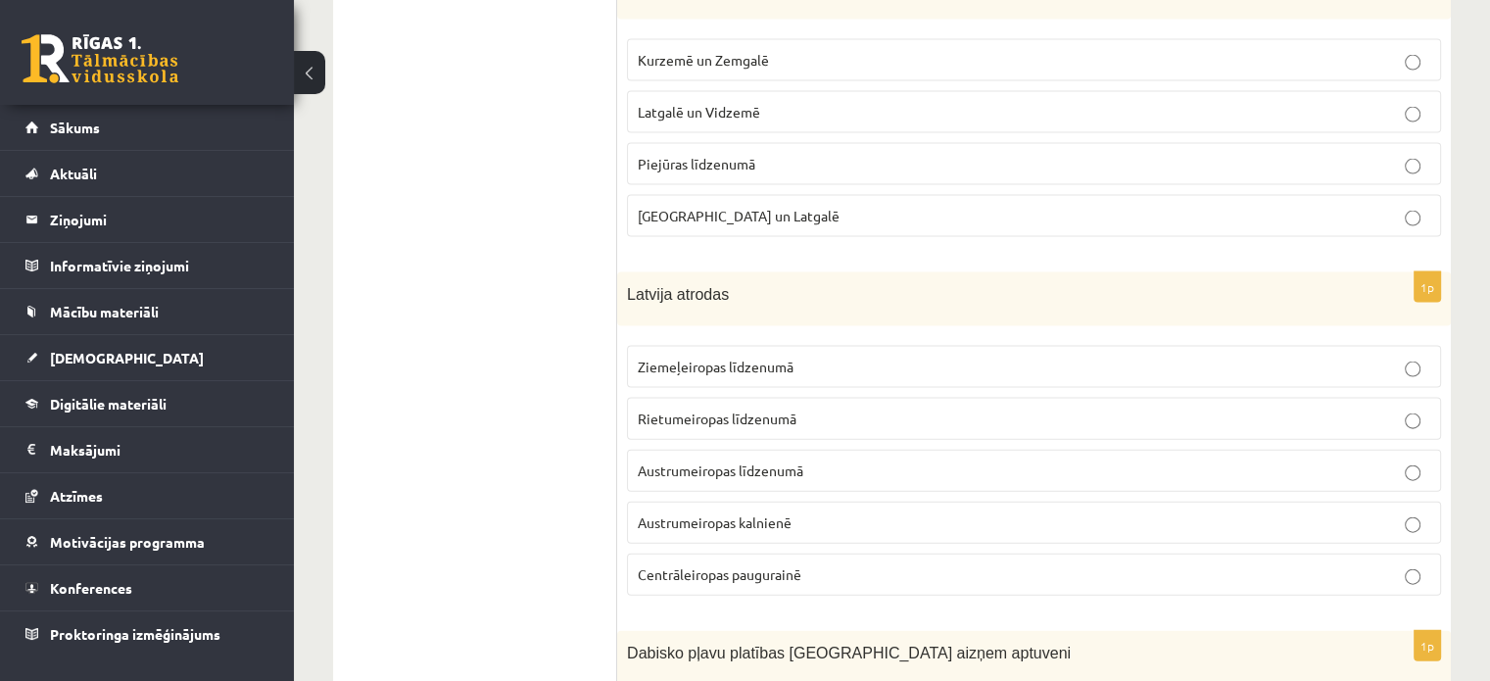
click at [689, 286] on span "Latvija atrodas" at bounding box center [678, 294] width 102 height 17
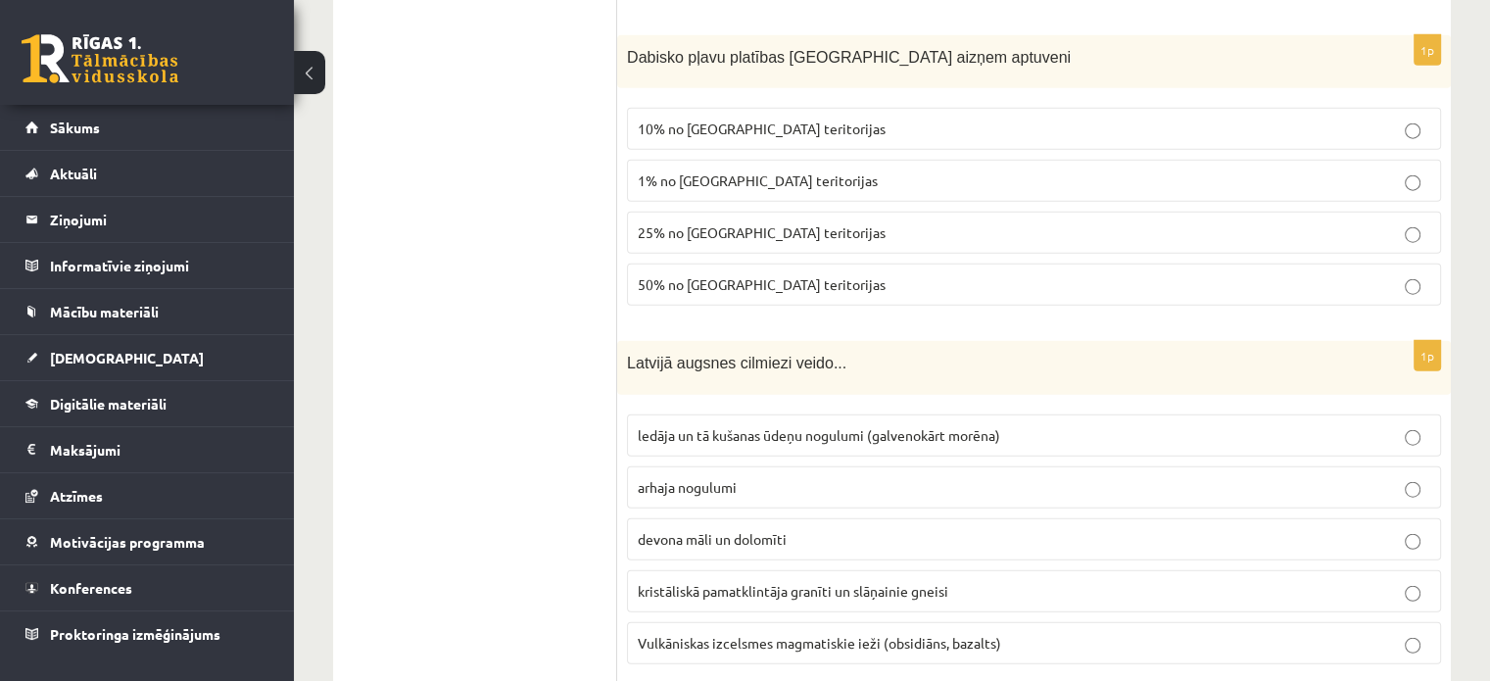
scroll to position [4878, 0]
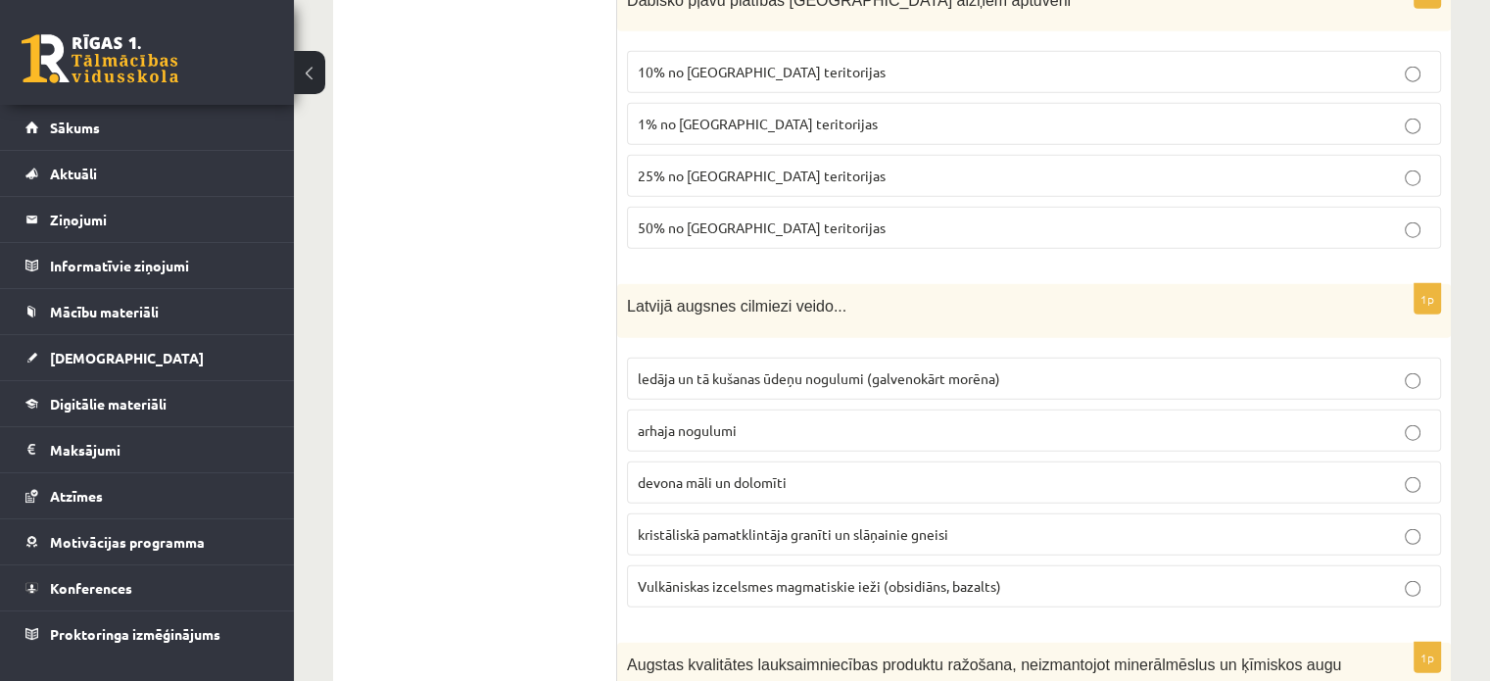
click at [720, 298] on span "Latvijā augsnes cilmiezi veido..." at bounding box center [736, 306] width 219 height 17
click at [534, 384] on ul "Tests" at bounding box center [485, 209] width 264 height 9473
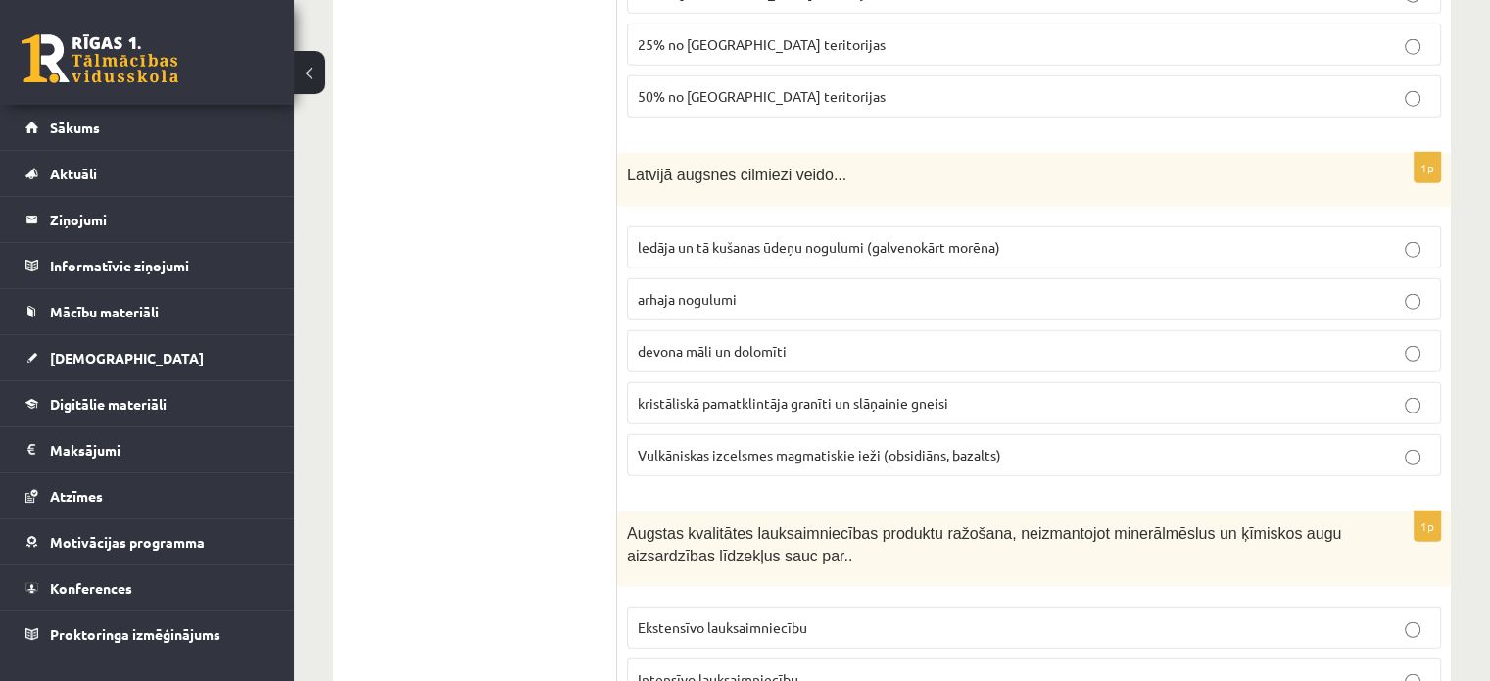
scroll to position [5140, 0]
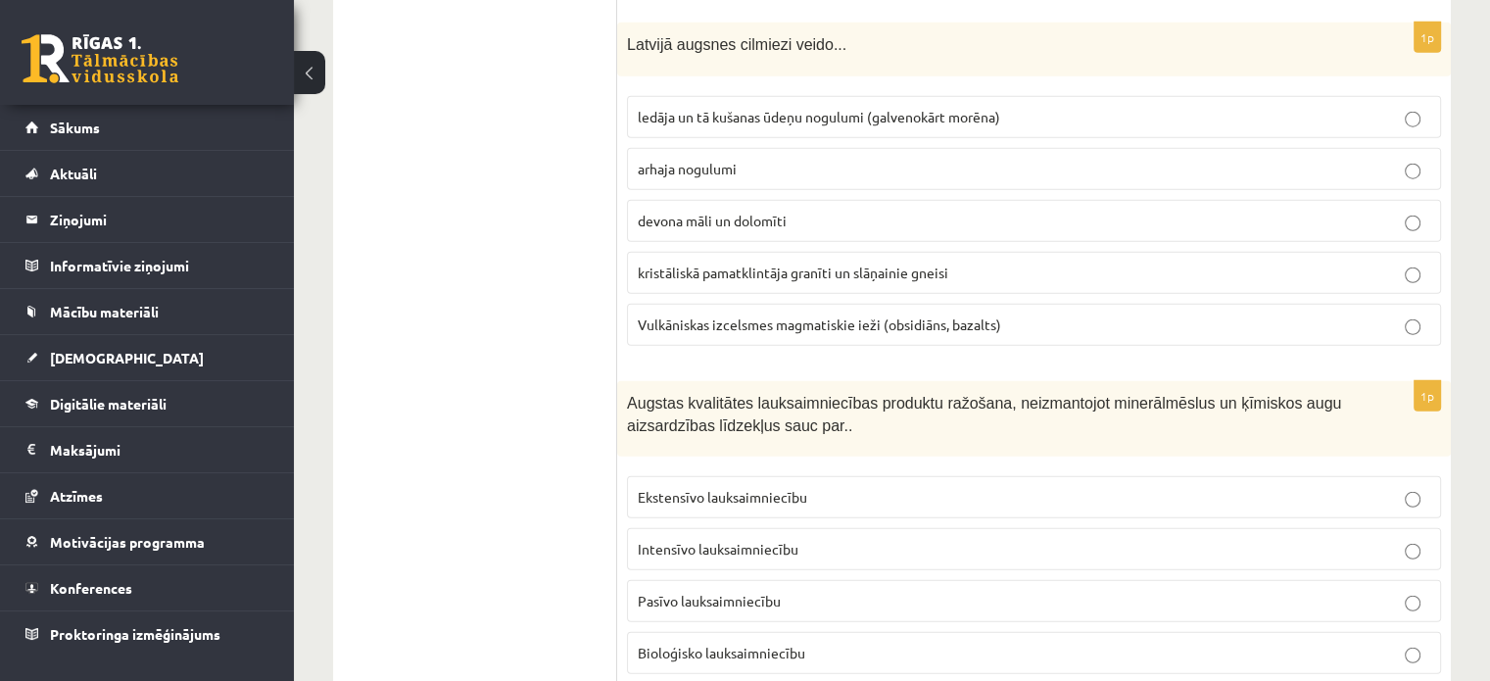
click at [779, 395] on span "Augstas kvalitātes lauksaimniecības produktu ražošana, neizmantojot minerālmēsl…" at bounding box center [984, 414] width 714 height 39
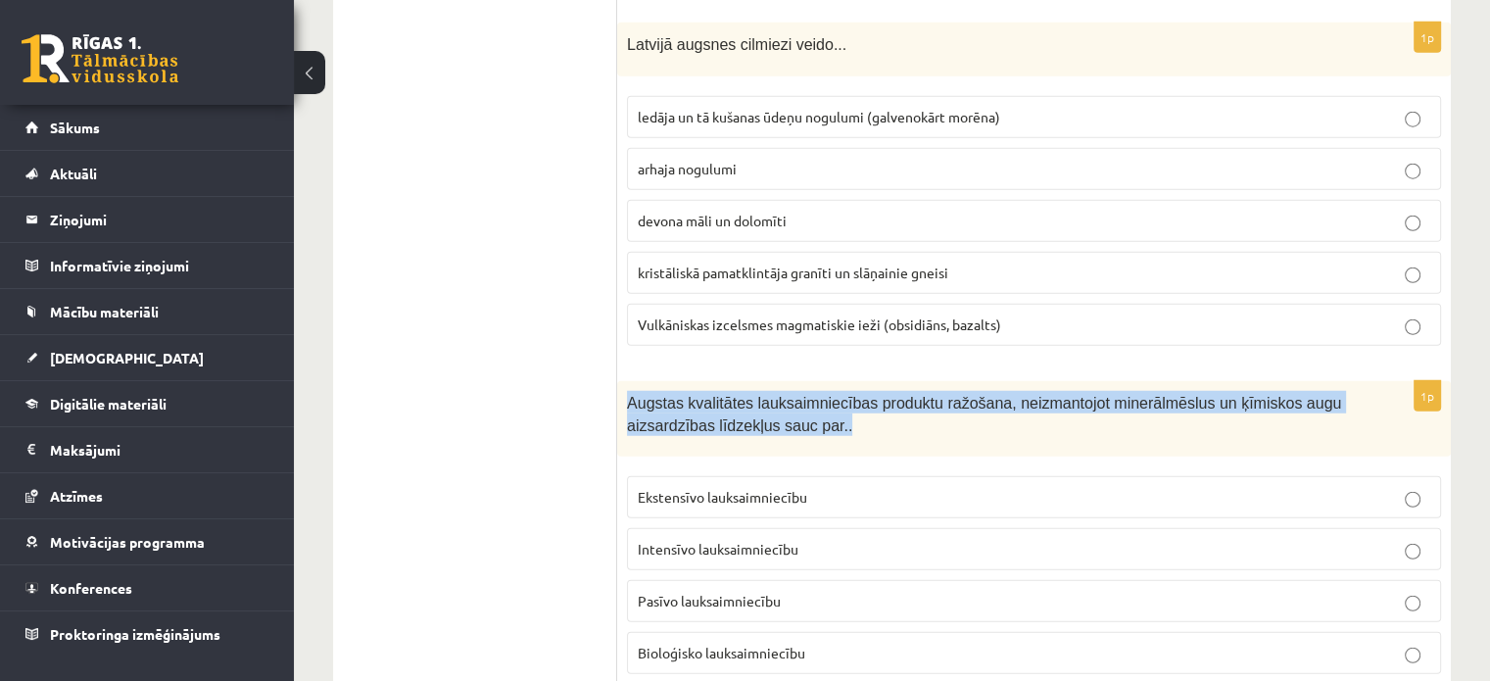
click at [779, 395] on span "Augstas kvalitātes lauksaimniecības produktu ražošana, neizmantojot minerālmēsl…" at bounding box center [984, 414] width 714 height 39
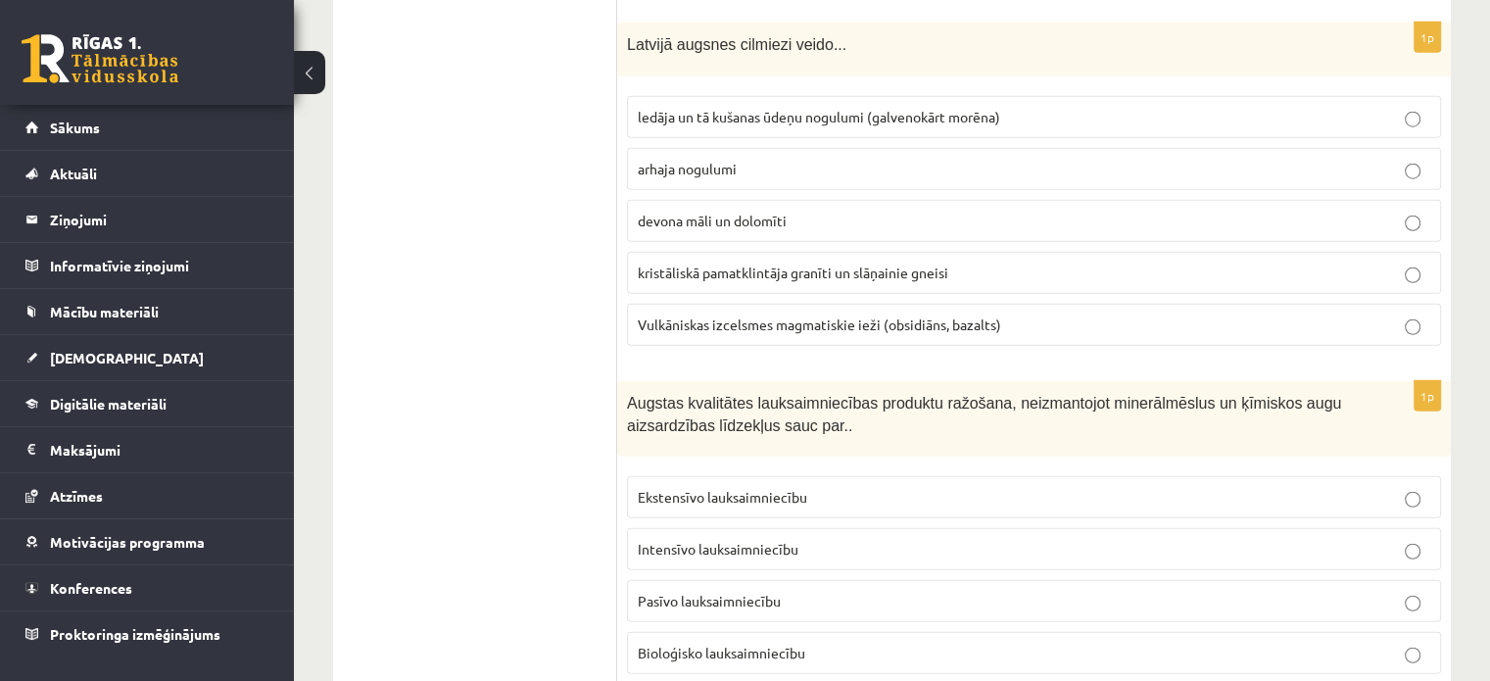
click at [1396, 643] on p "Bioloģisko lauksaimniecību" at bounding box center [1034, 653] width 792 height 21
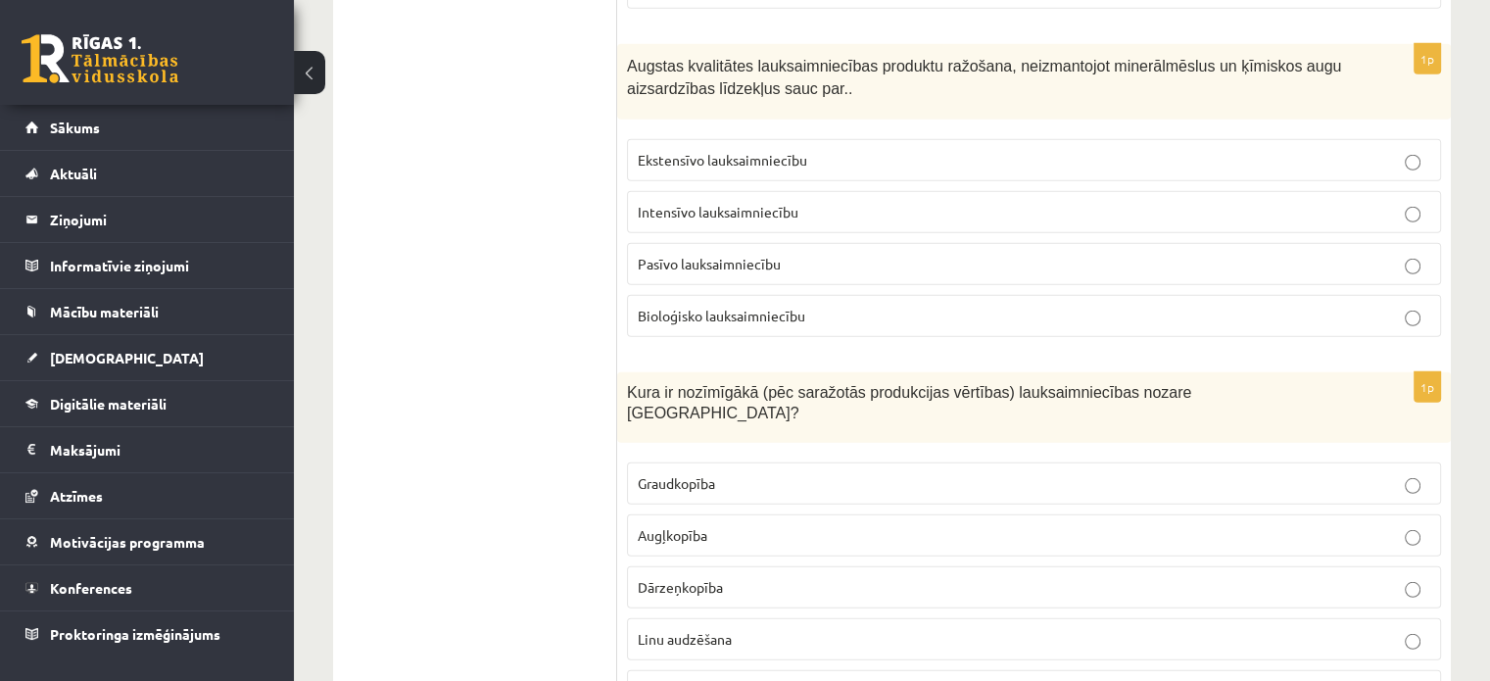
scroll to position [5532, 0]
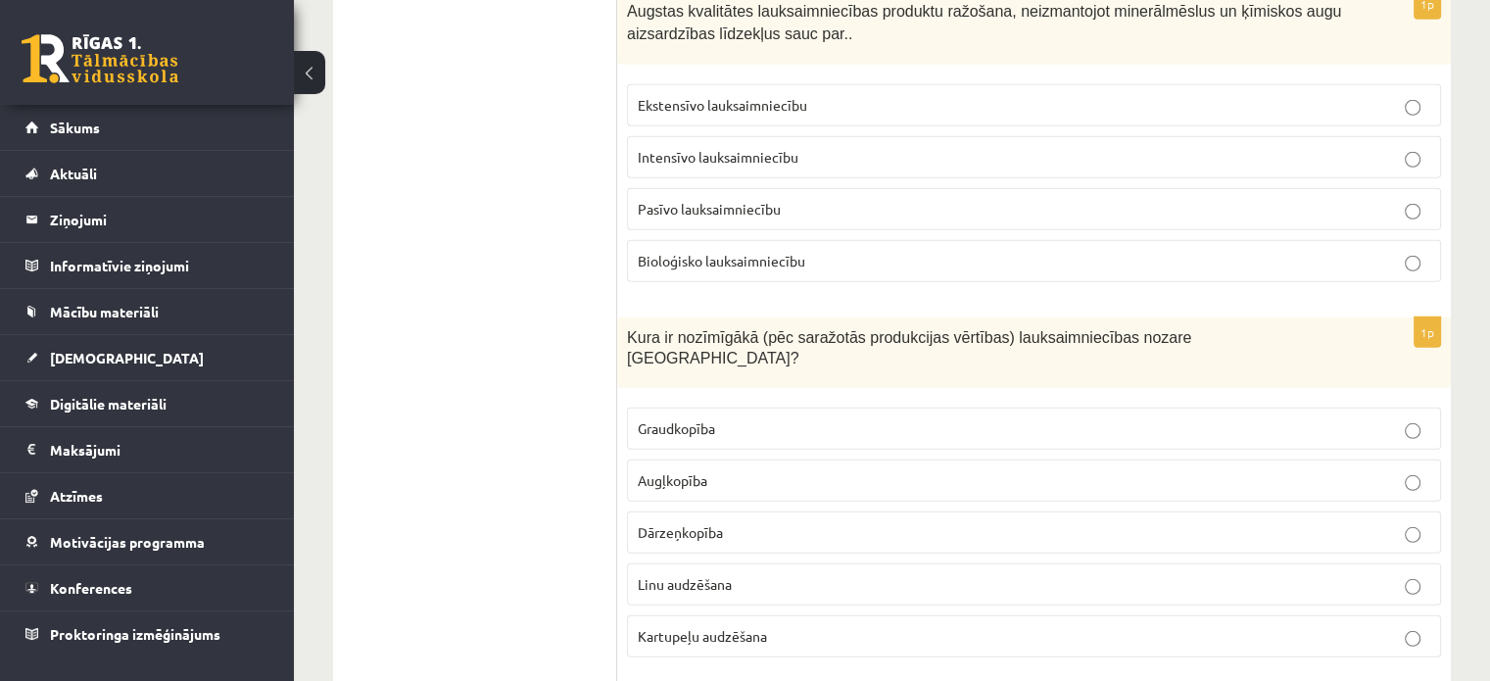
click at [879, 329] on span "Kura ir nozīmīgākā (pēc saražotās produkcijas vērtības) lauksaimniecības nozare…" at bounding box center [909, 347] width 564 height 37
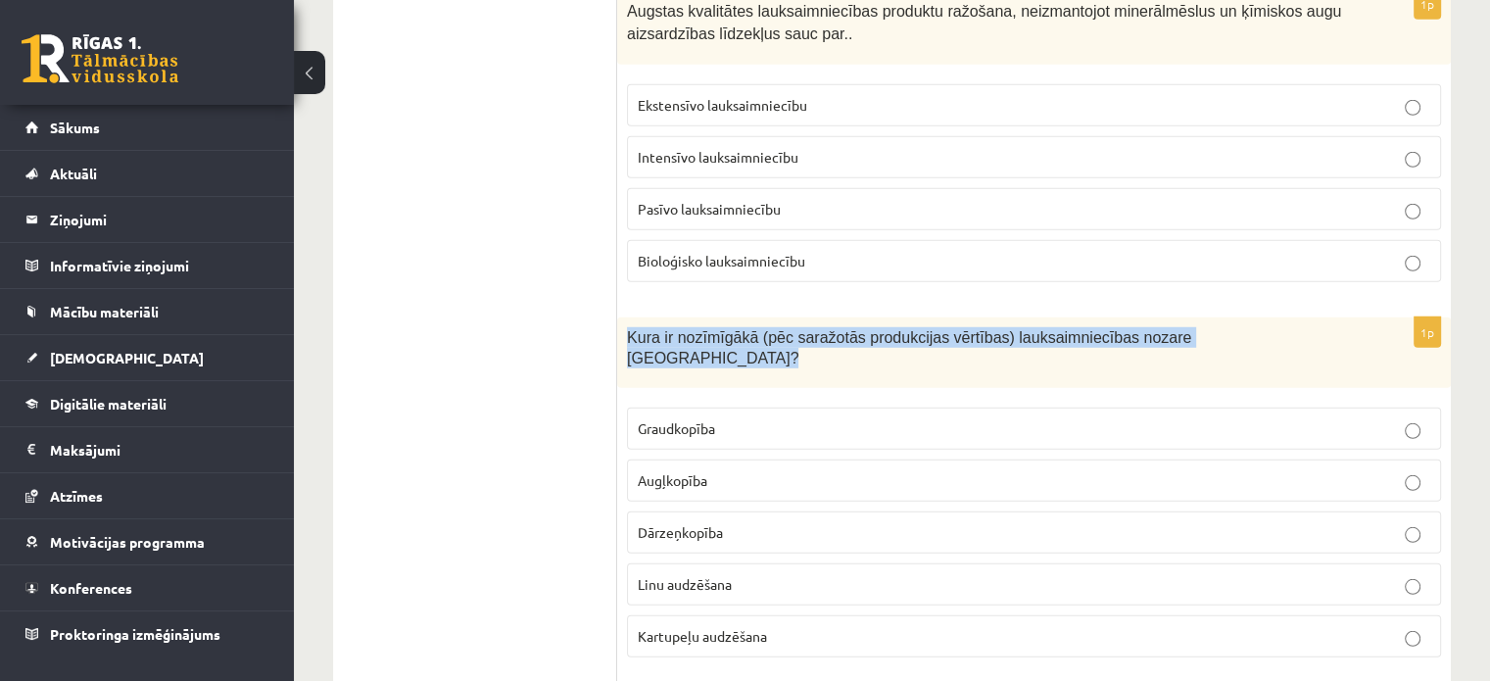
click at [879, 329] on span "Kura ir nozīmīgākā (pēc saražotās produkcijas vērtības) lauksaimniecības nozare…" at bounding box center [909, 347] width 564 height 37
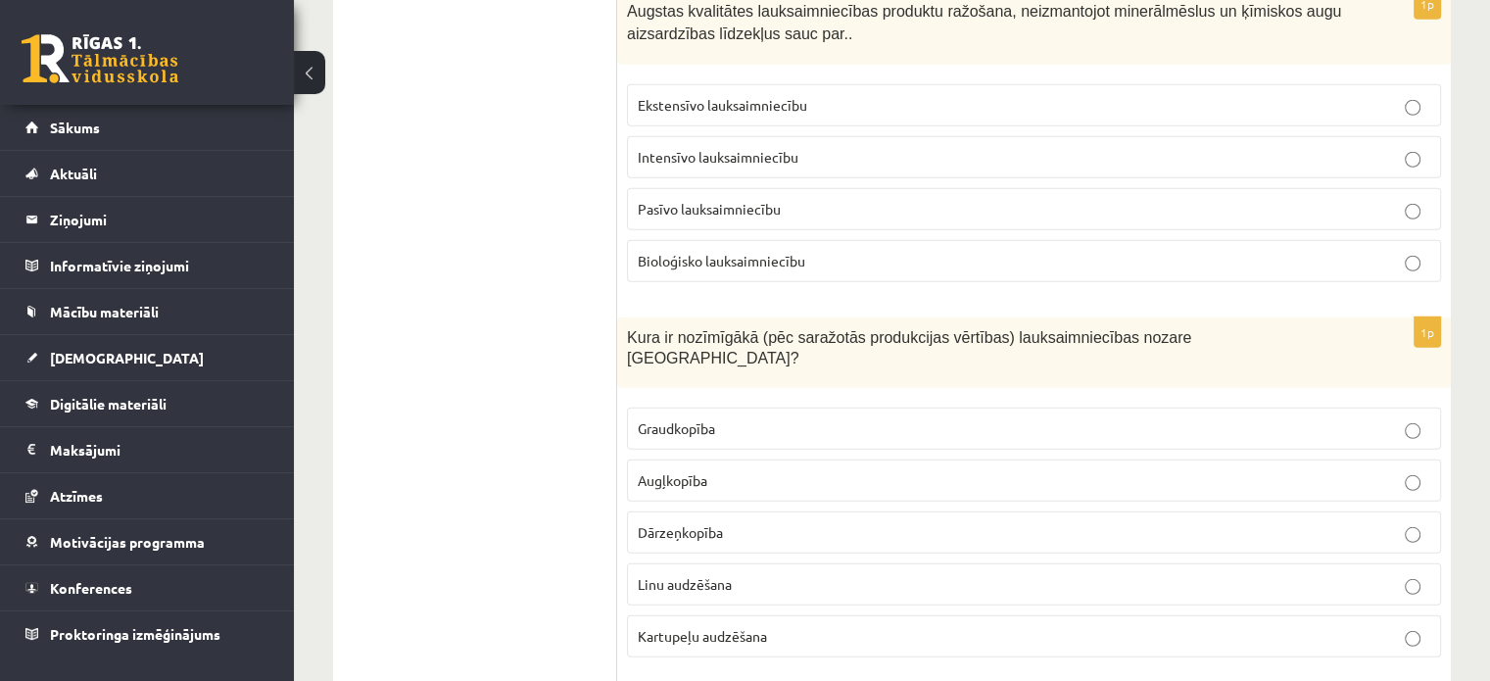
click at [1356, 408] on label "Graudkopība" at bounding box center [1034, 429] width 814 height 42
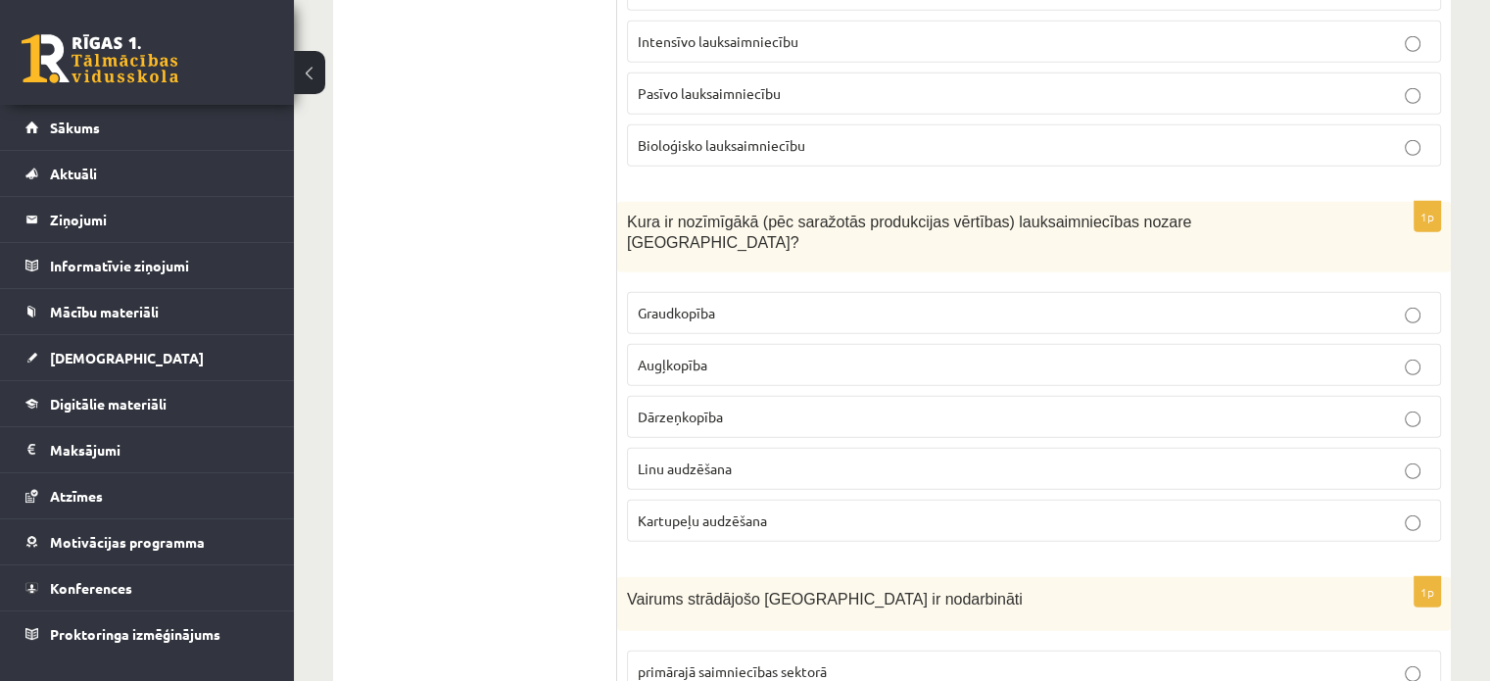
scroll to position [5924, 0]
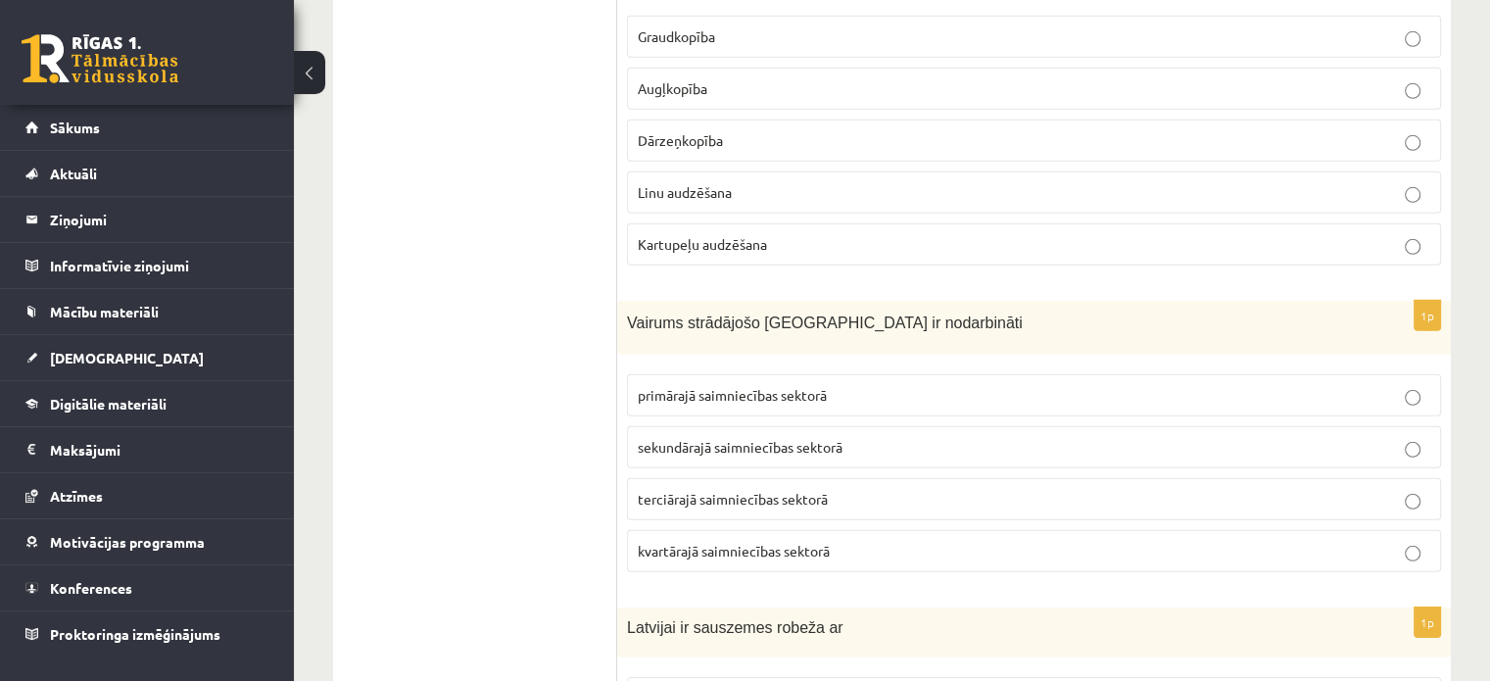
click at [788, 314] on span "Vairums strādājošo Latvijā ir nodarbināti" at bounding box center [825, 322] width 396 height 17
click at [1399, 489] on p "terciārajā saimniecības sektorā" at bounding box center [1034, 499] width 792 height 21
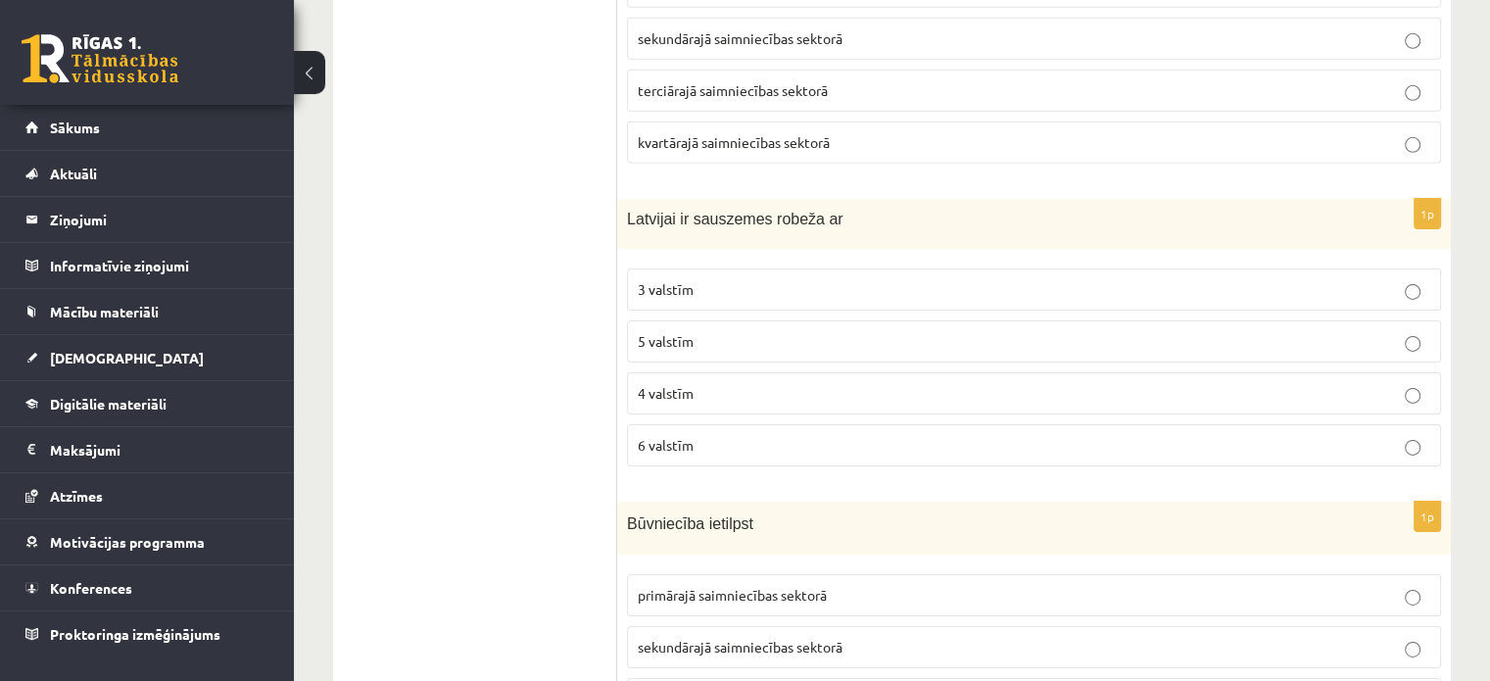
scroll to position [6446, 0]
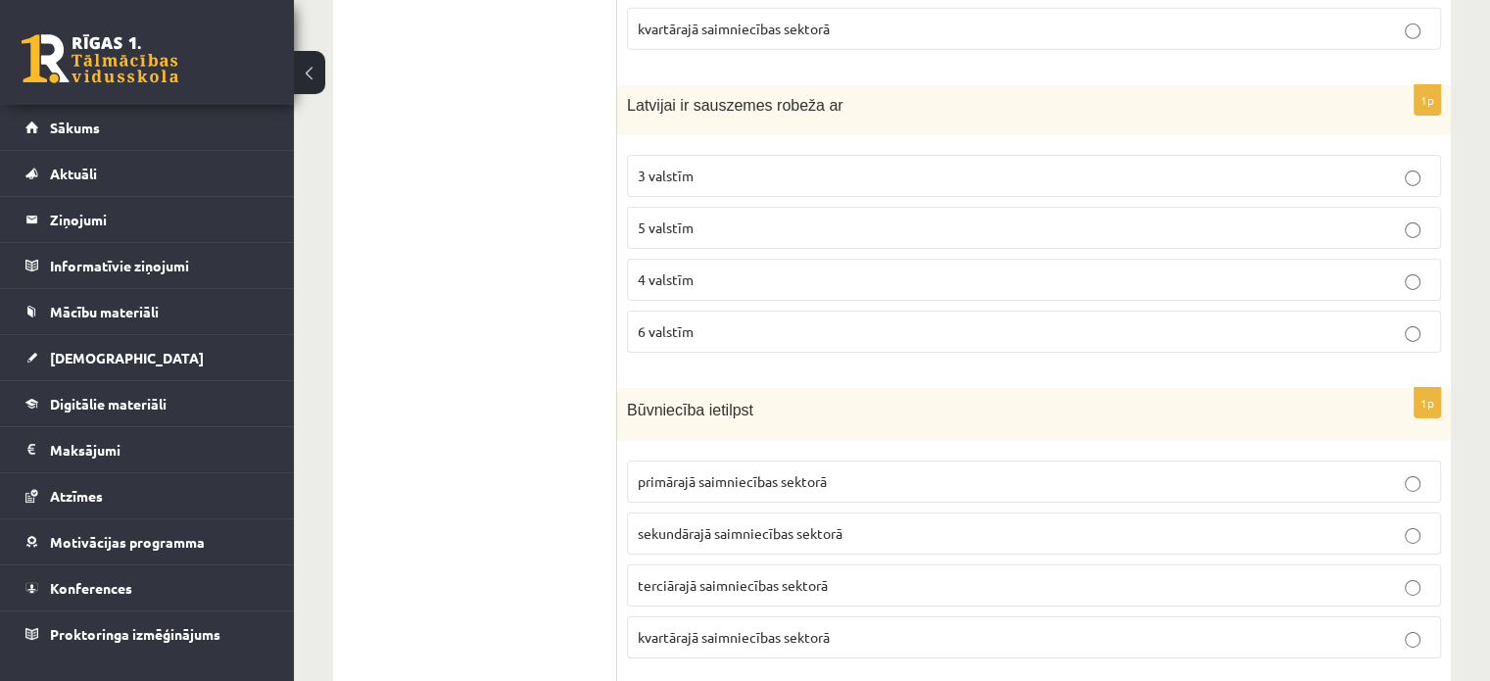
click at [1398, 523] on p "sekundārajā saimniecības sektorā" at bounding box center [1034, 533] width 792 height 21
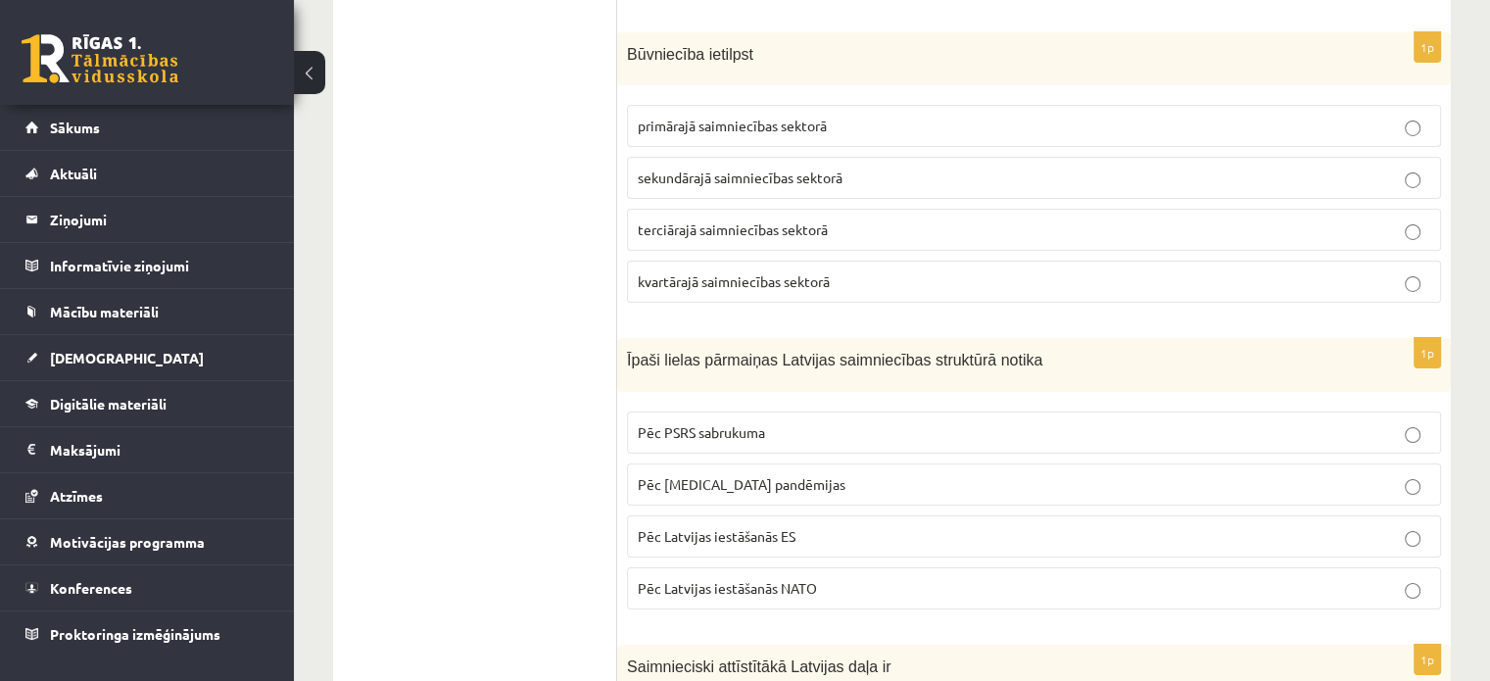
scroll to position [6837, 0]
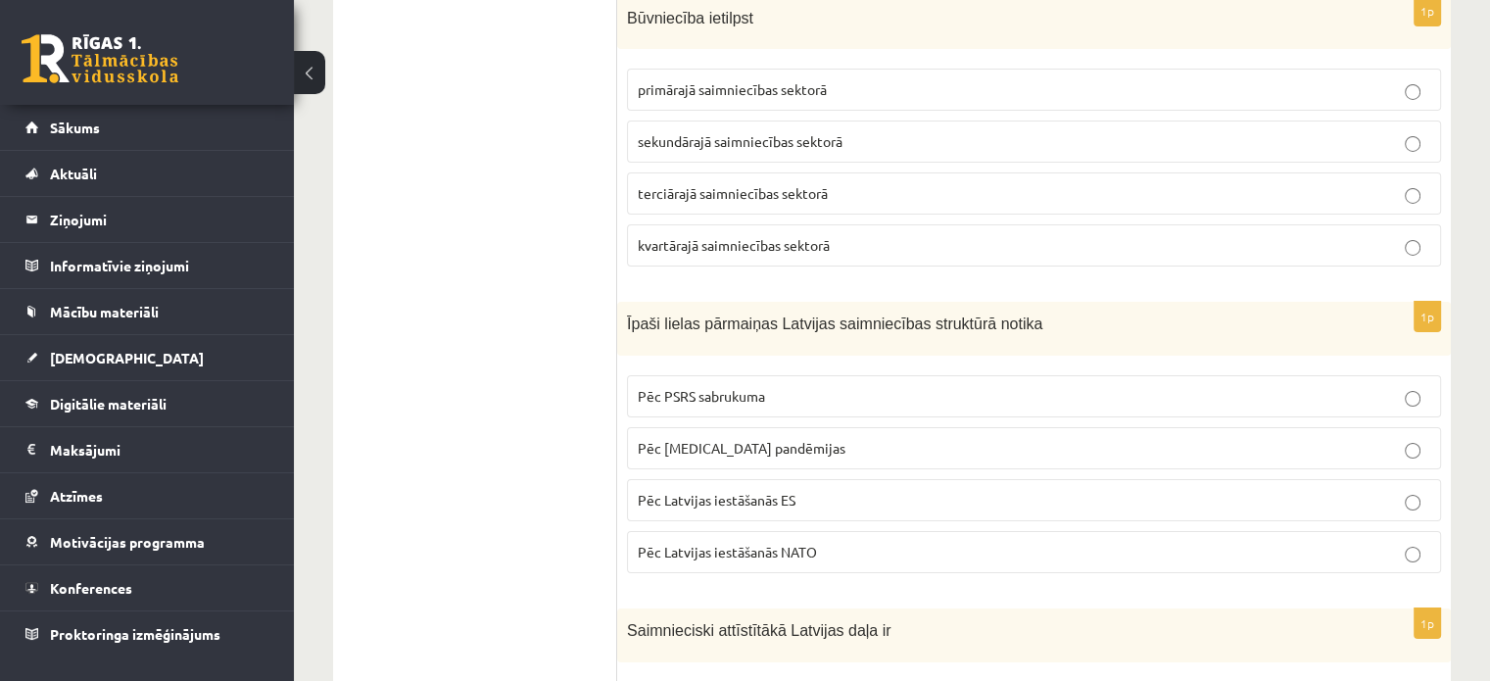
click at [850, 315] on span "Īpaši lielas pārmaiņas Latvijas saimniecības struktūrā notika" at bounding box center [834, 323] width 415 height 17
click at [847, 315] on span "Īpaši lielas pārmaiņas Latvijas saimniecības struktūrā notika" at bounding box center [834, 323] width 415 height 17
click at [856, 315] on span "Īpaši lielas pārmaiņas Latvijas saimniecības struktūrā notika" at bounding box center [834, 323] width 415 height 17
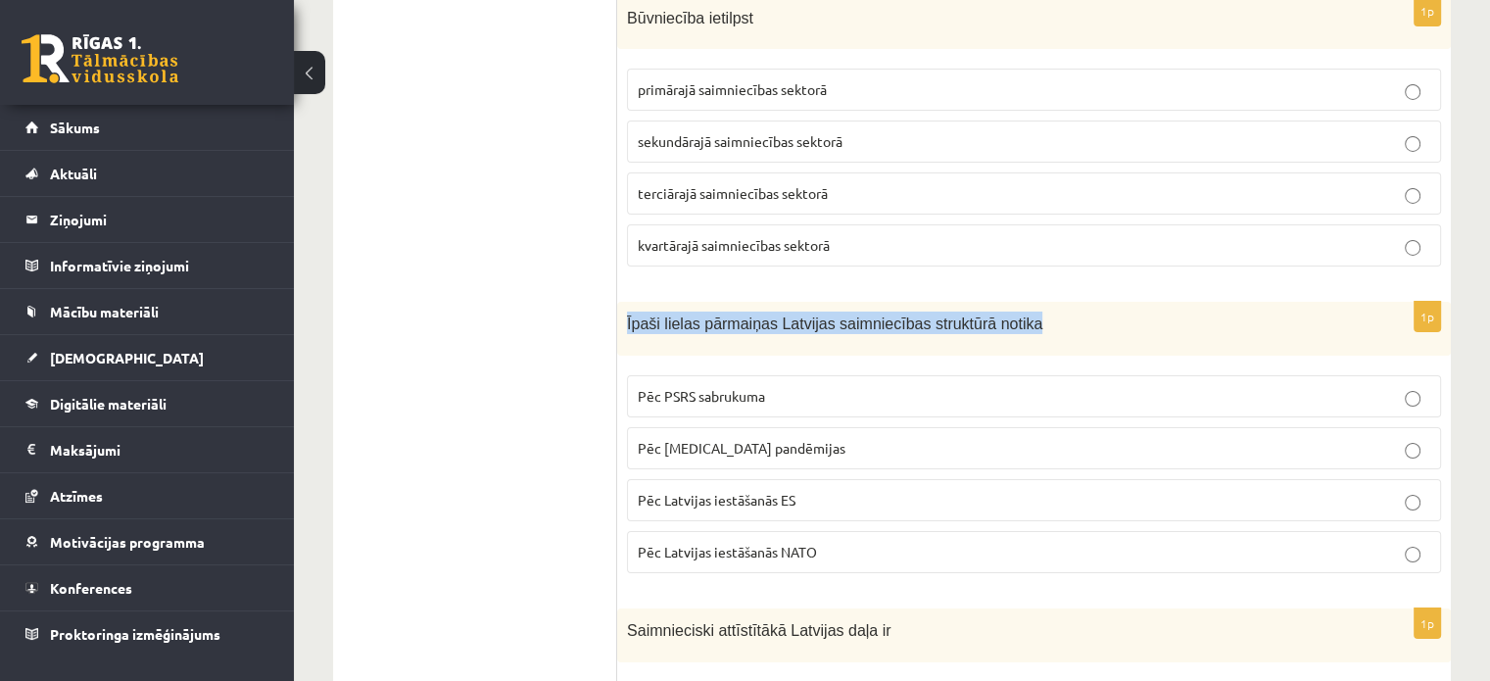
click at [856, 315] on span "Īpaši lielas pārmaiņas Latvijas saimniecības struktūrā notika" at bounding box center [834, 323] width 415 height 17
click at [1399, 386] on p "Pēc PSRS sabrukuma" at bounding box center [1034, 396] width 792 height 21
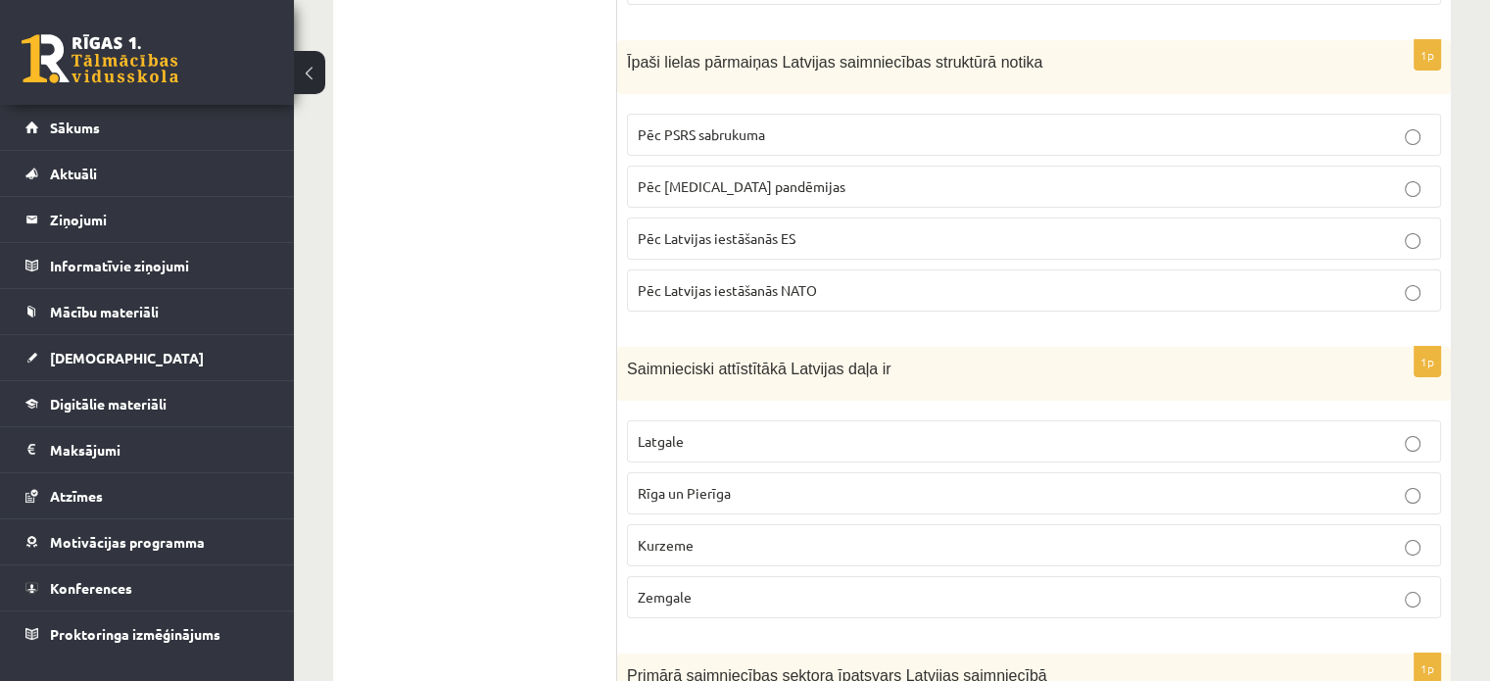
scroll to position [7229, 0]
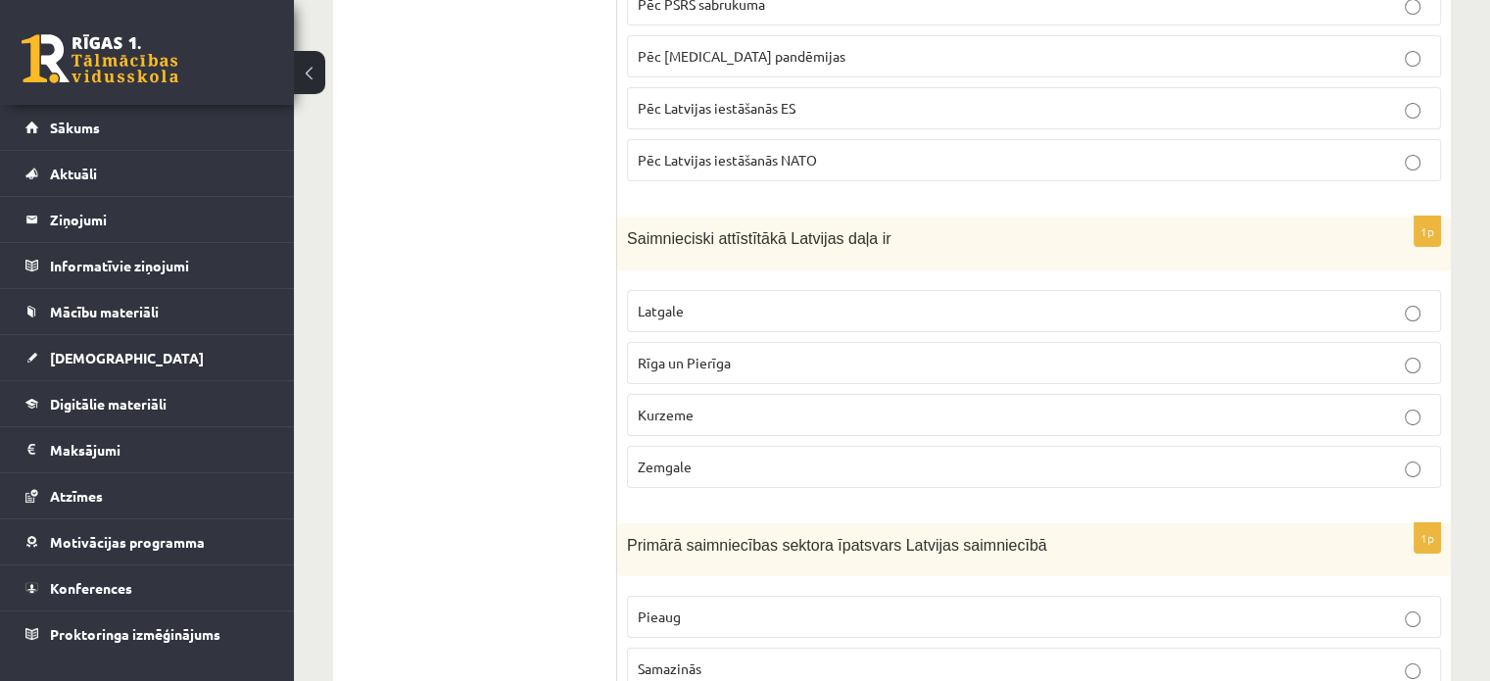
click at [794, 230] on span "Saimnieciski attīstītākā Latvijas daļa ir" at bounding box center [759, 238] width 264 height 17
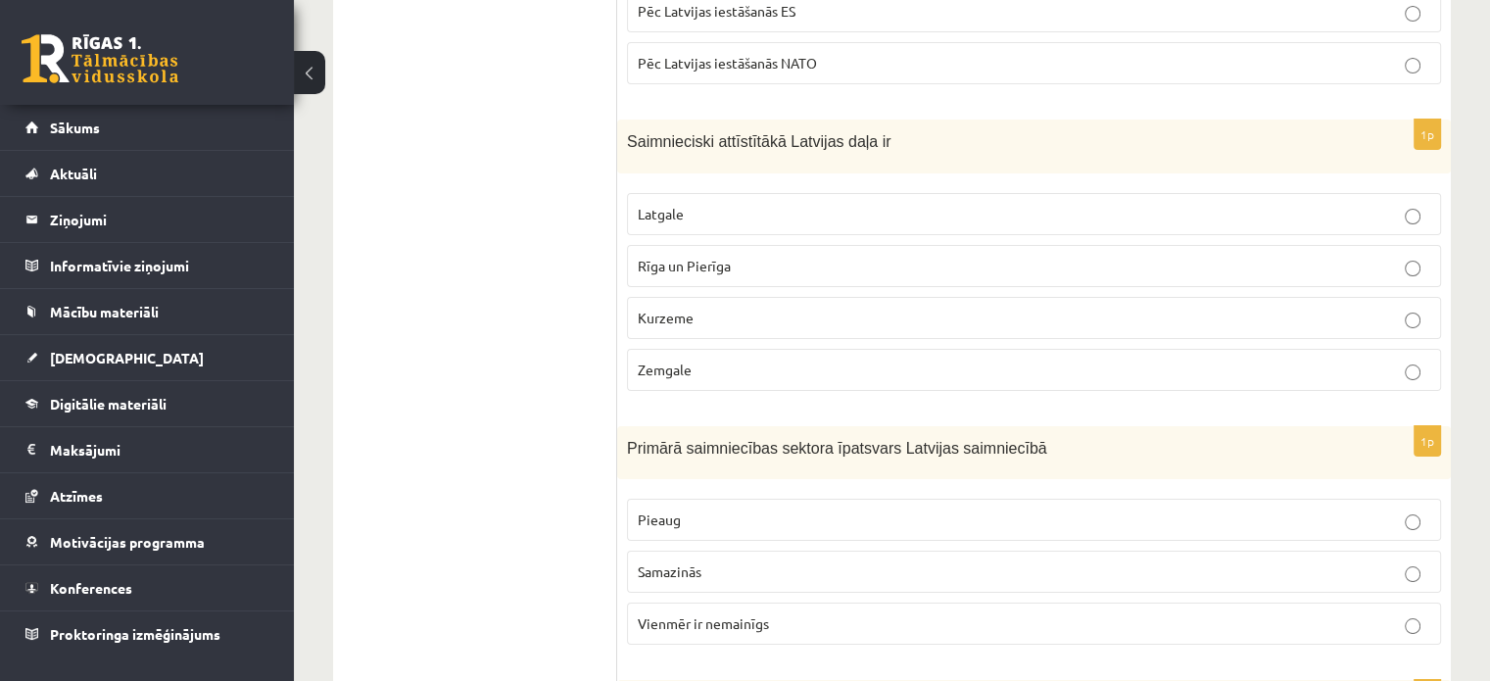
scroll to position [7361, 0]
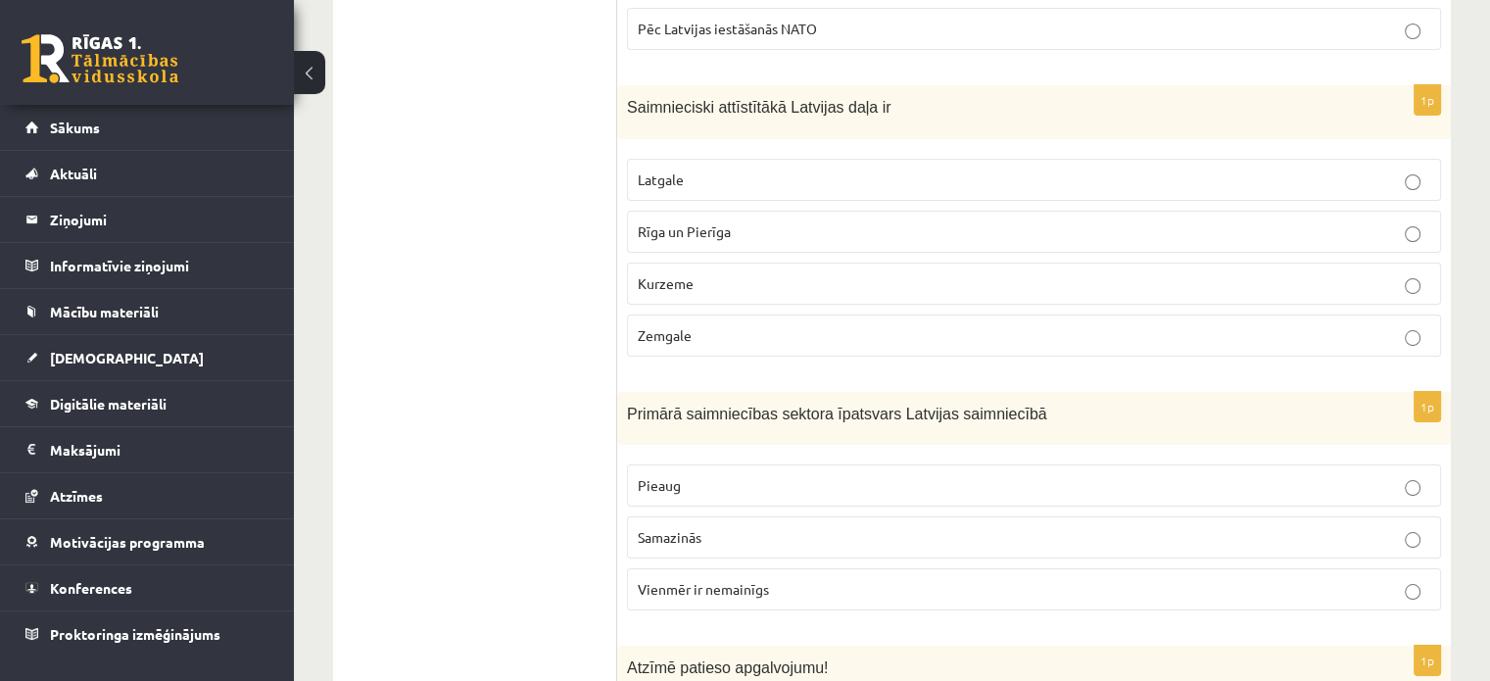
click at [837, 406] on span "Primārā saimniecības sektora īpatsvars Latvijas saimniecībā" at bounding box center [837, 414] width 420 height 17
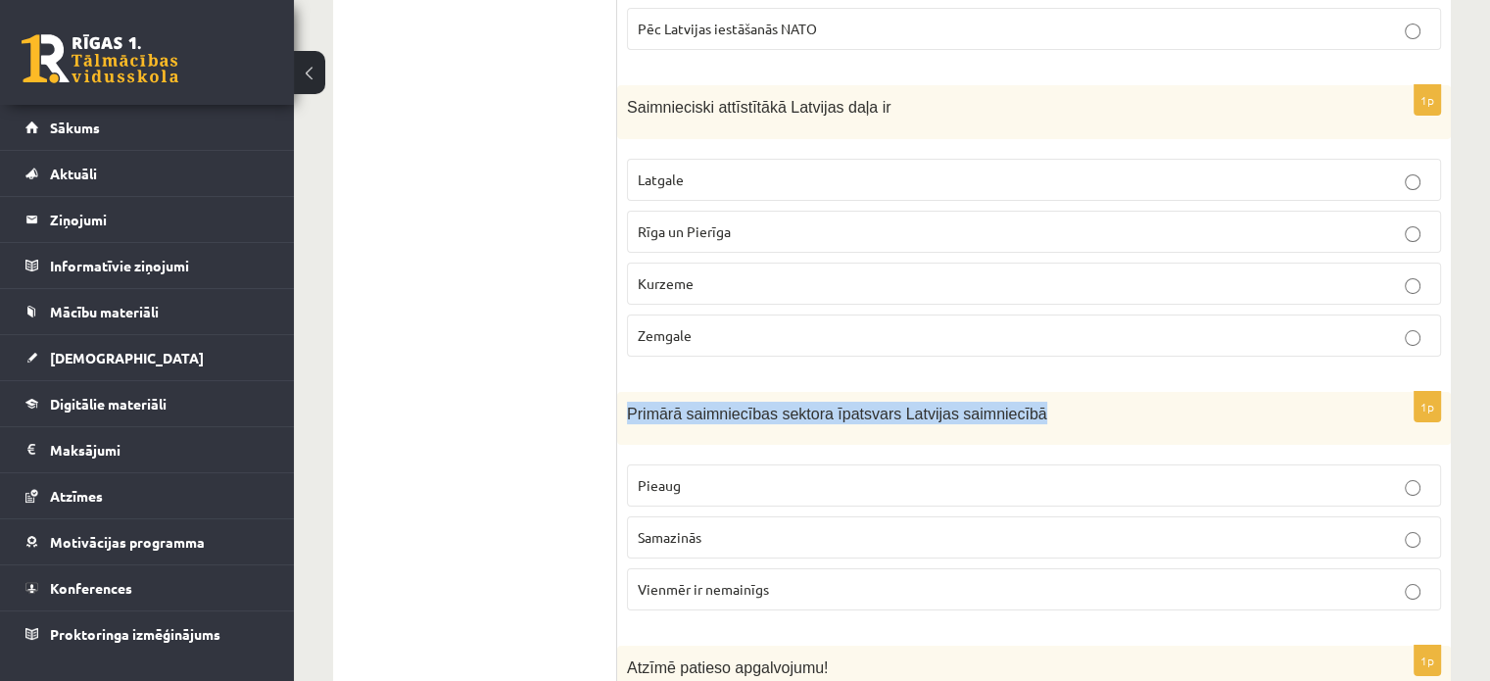
click at [837, 406] on span "Primārā saimniecības sektora īpatsvars Latvijas saimniecībā" at bounding box center [837, 414] width 420 height 17
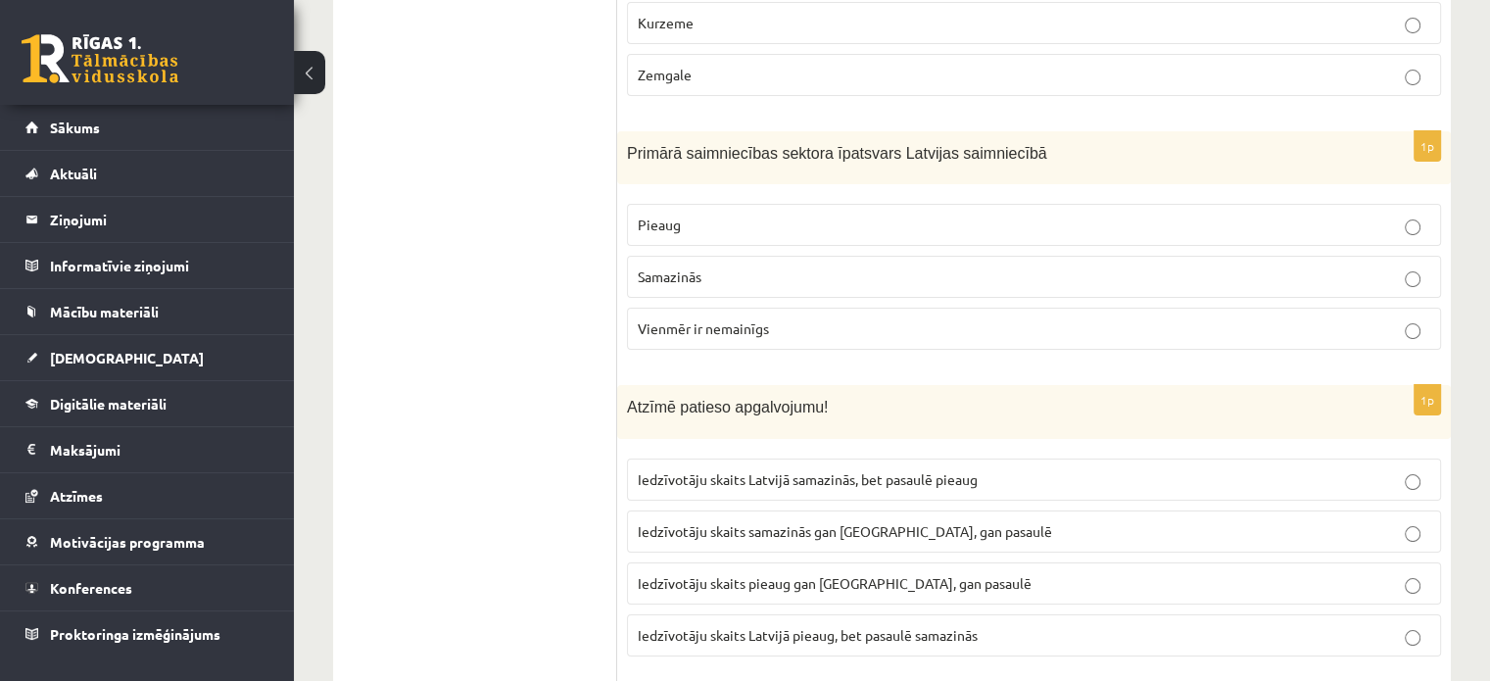
scroll to position [7752, 0]
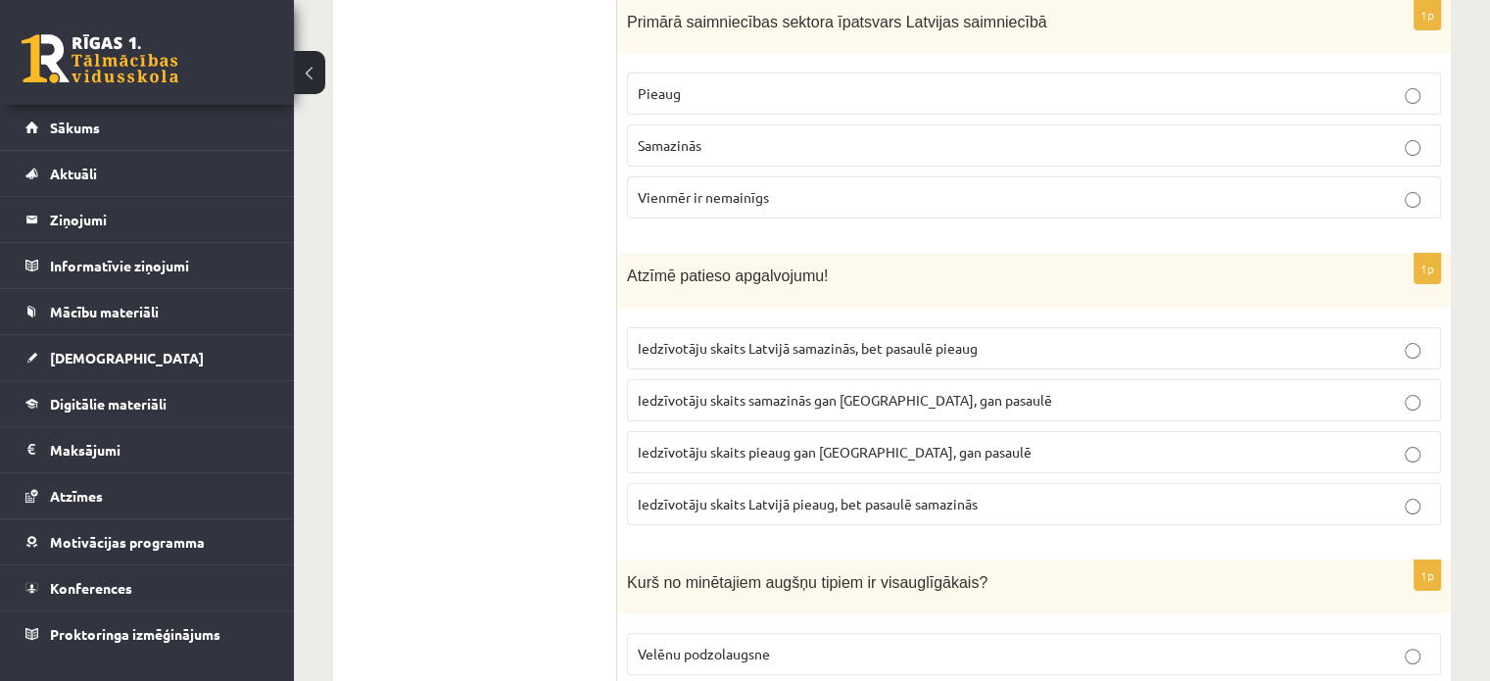
click at [1403, 338] on p "Iedzīvotāju skaits Latvijā samazinās, bet pasaulē pieaug" at bounding box center [1034, 348] width 792 height 21
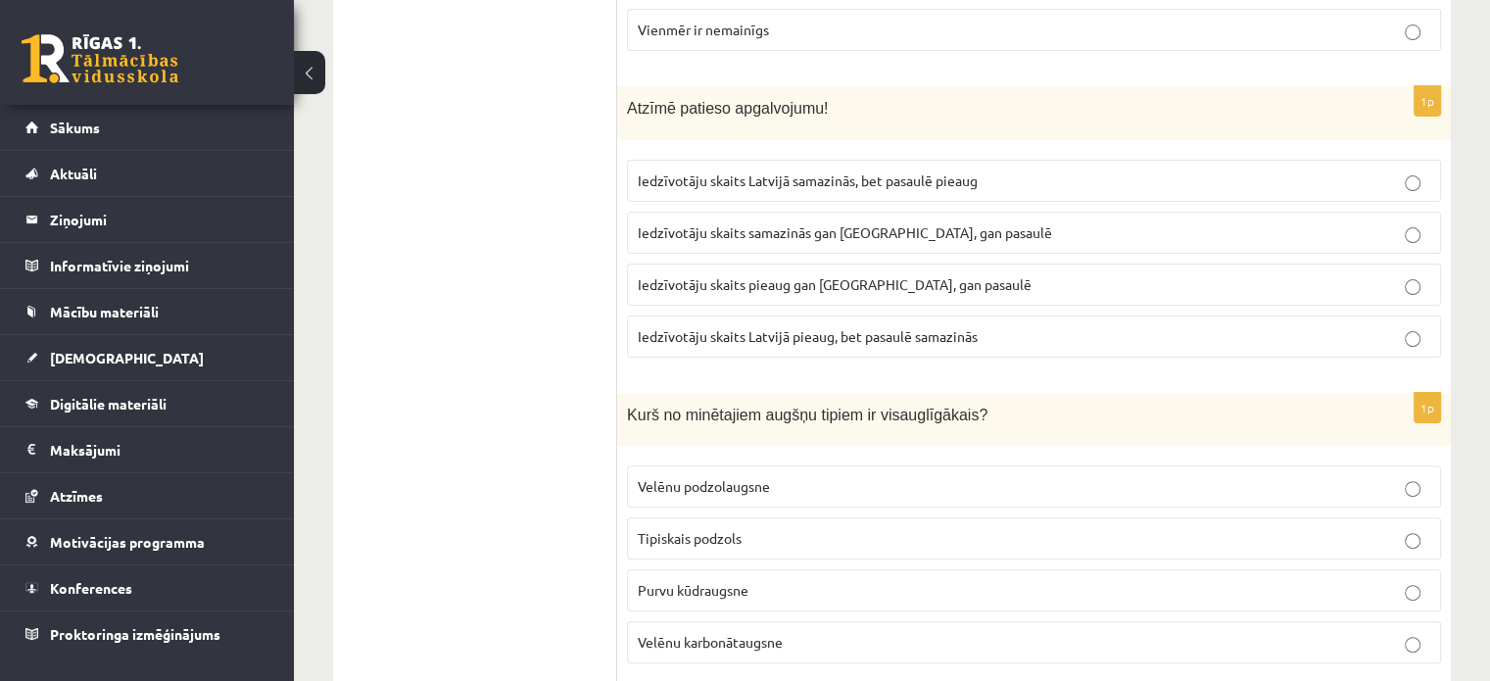
scroll to position [8013, 0]
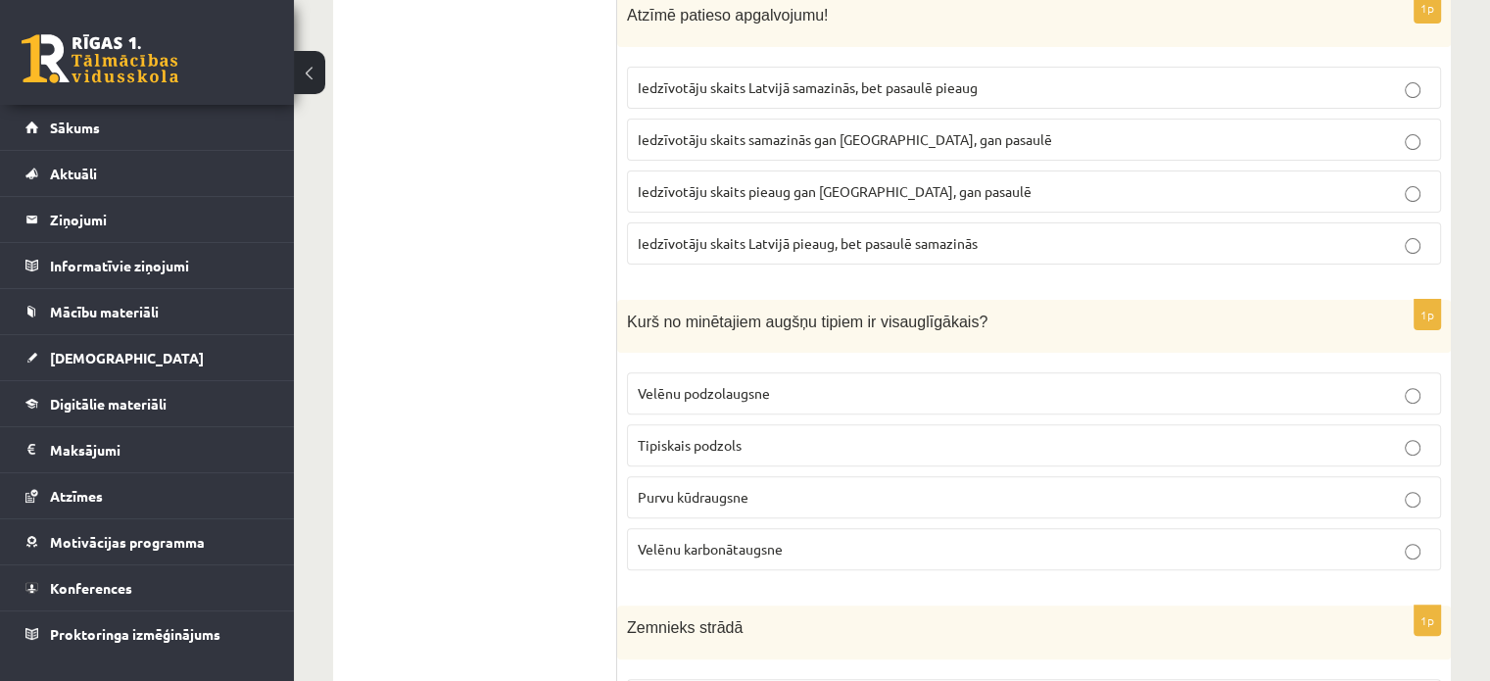
click at [760, 313] on span "Kurš no minētajiem augšņu tipiem ir visauglīgākais?" at bounding box center [807, 321] width 360 height 17
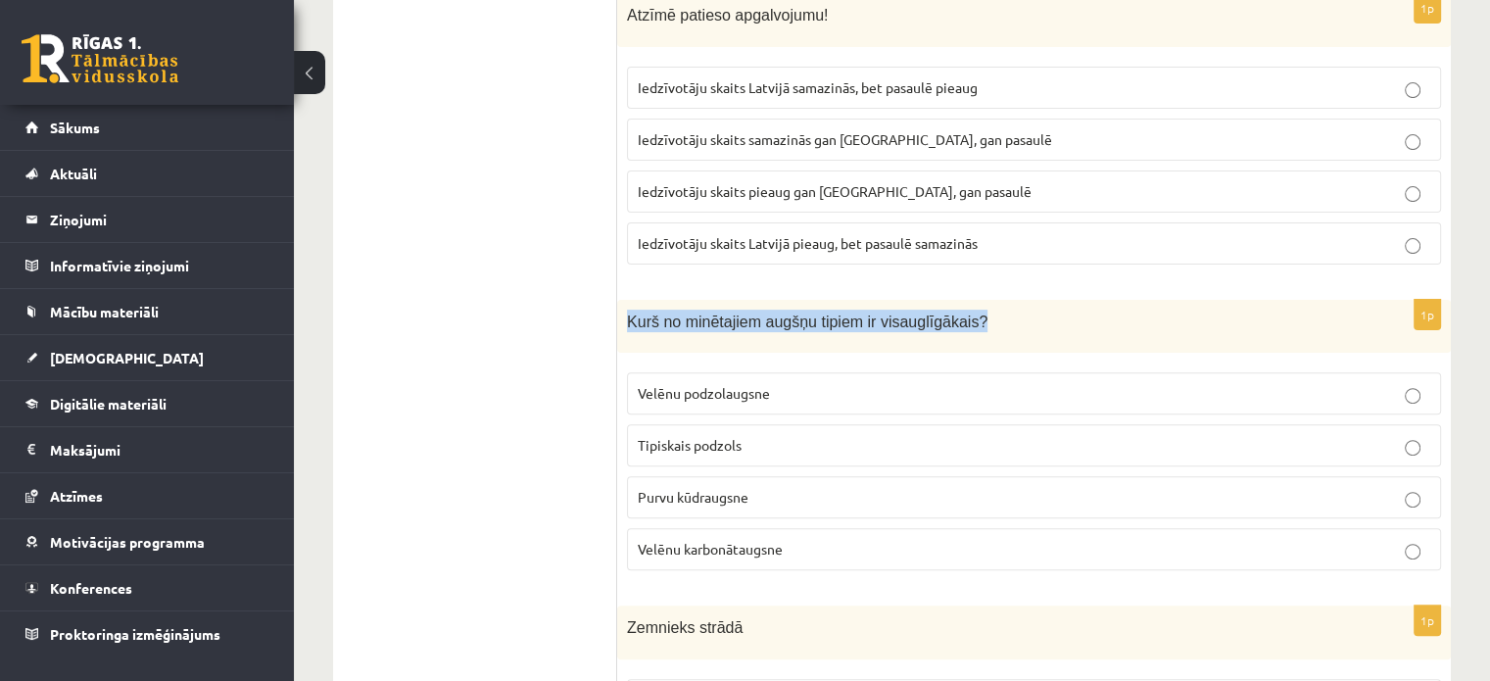
click at [760, 313] on span "Kurš no minētajiem augšņu tipiem ir visauglīgākais?" at bounding box center [807, 321] width 360 height 17
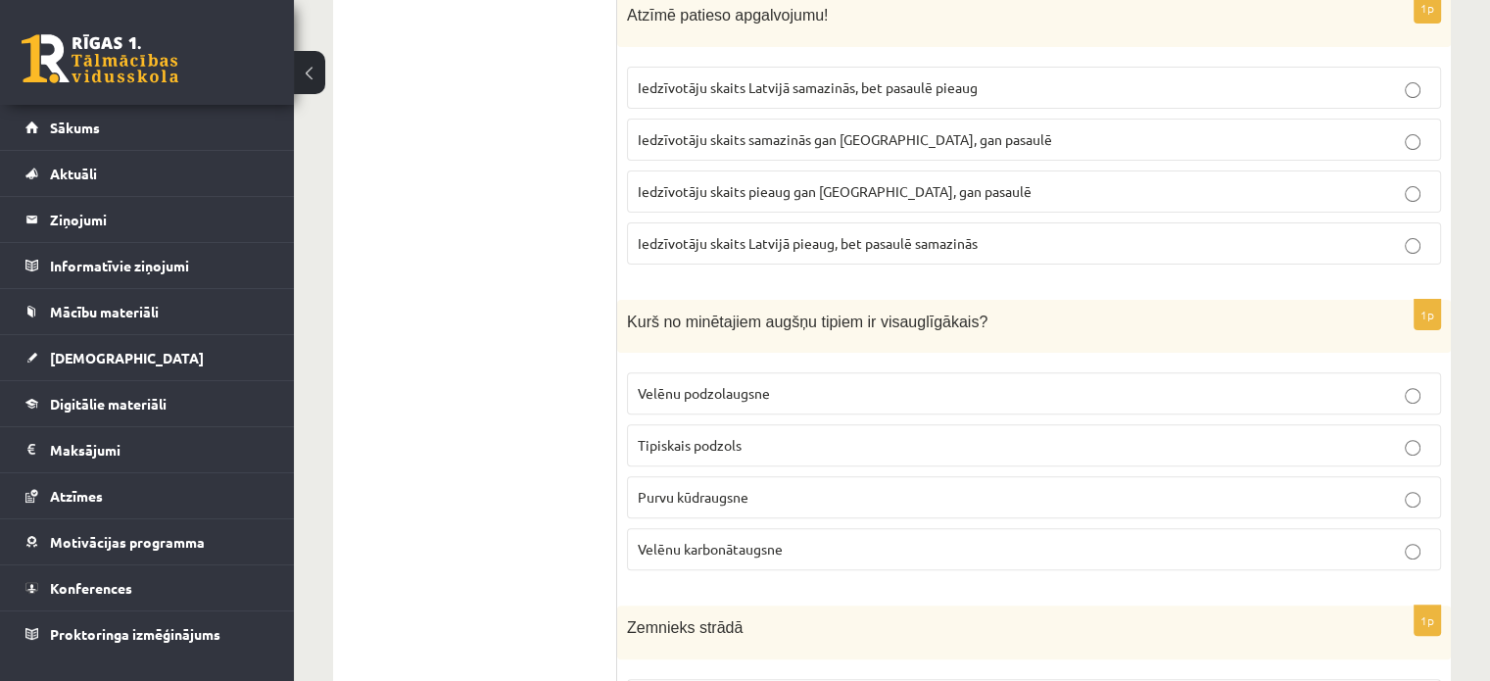
click at [1392, 383] on p "Velēnu podzolaugsne" at bounding box center [1034, 393] width 792 height 21
drag, startPoint x: 859, startPoint y: 258, endPoint x: 944, endPoint y: 243, distance: 86.5
click at [944, 310] on p "Kurš no minētajiem augšņu tipiem ir visauglīgākais?" at bounding box center [985, 321] width 716 height 23
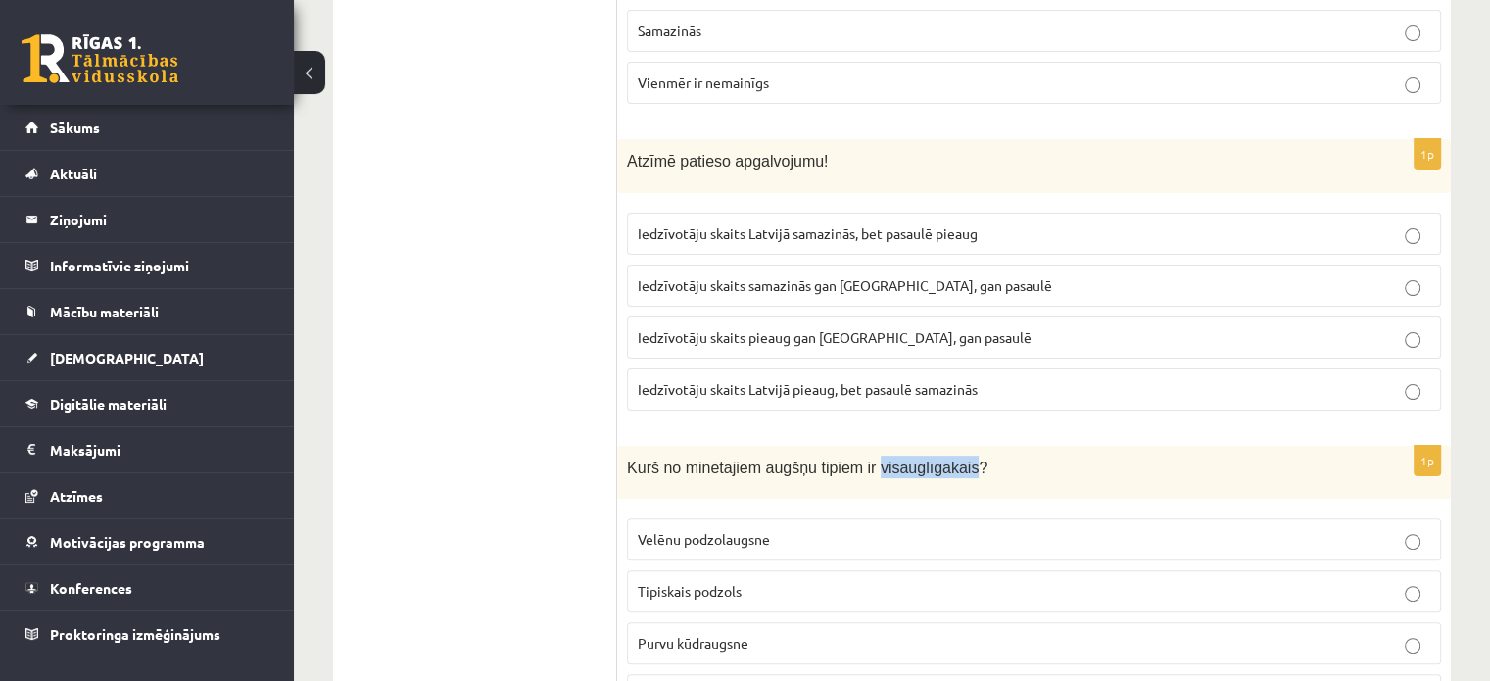
scroll to position [8138, 0]
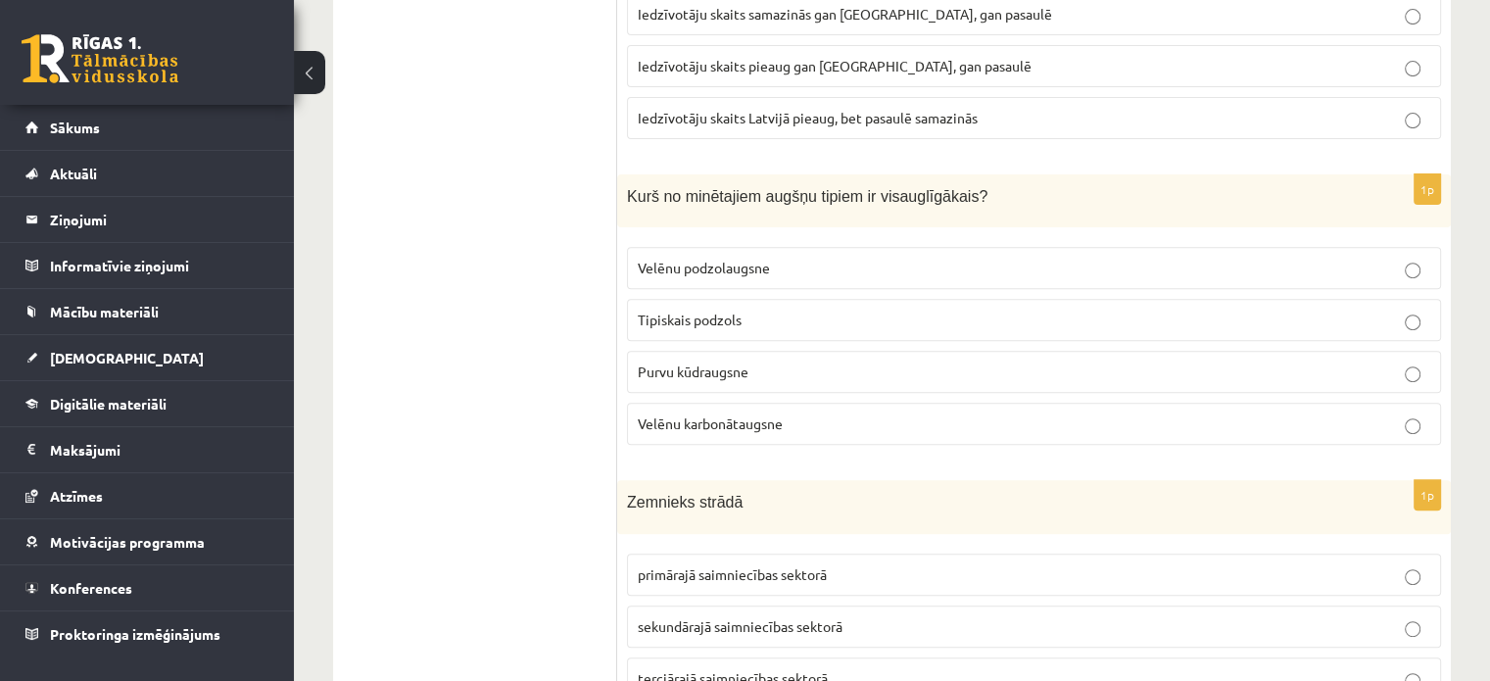
click at [1421, 413] on p "Velēnu karbonātaugsne" at bounding box center [1034, 423] width 792 height 21
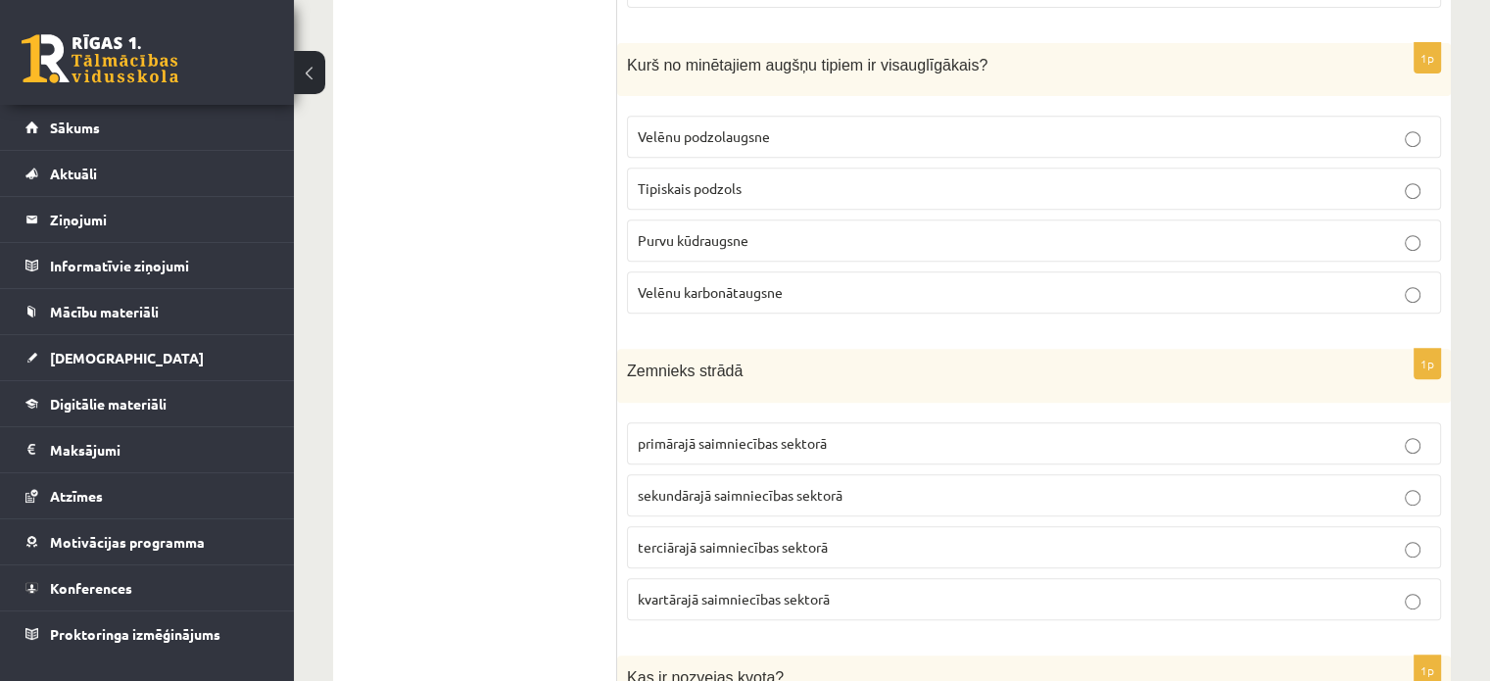
scroll to position [8401, 0]
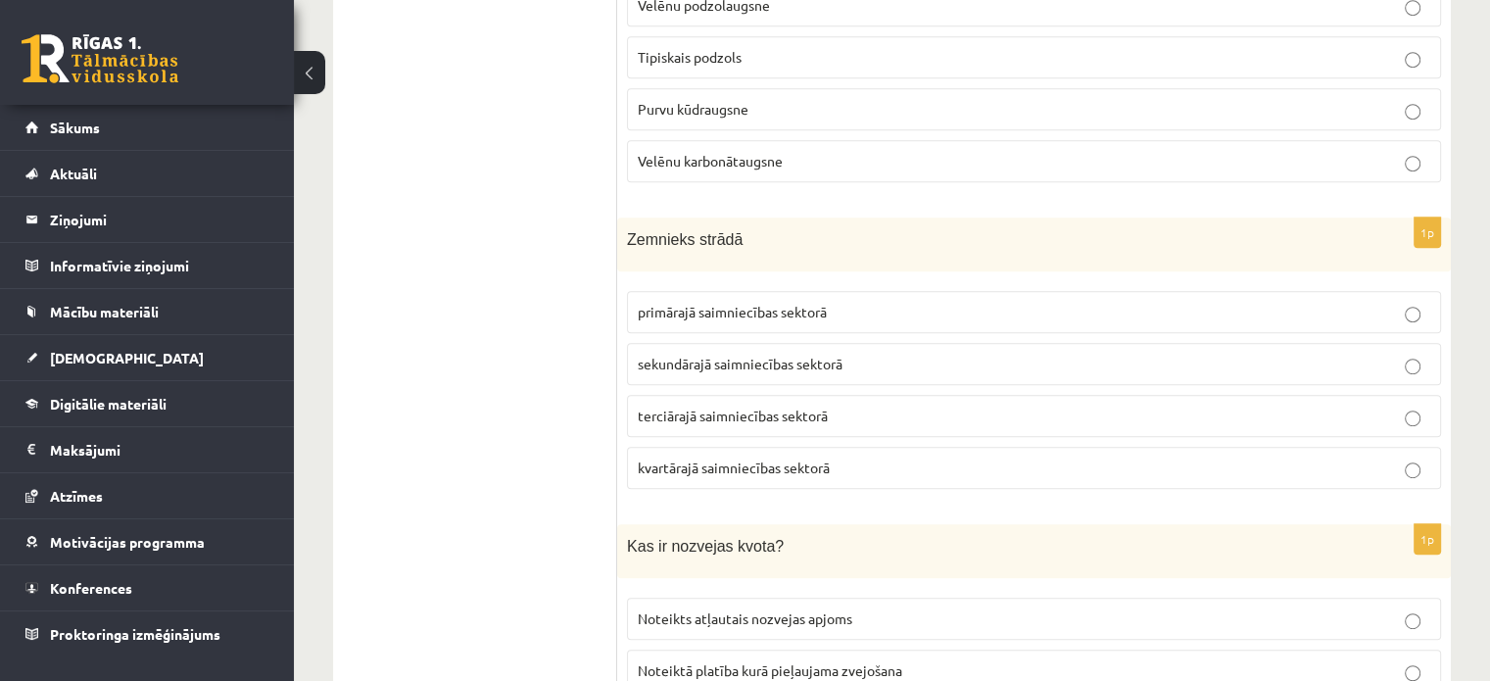
click at [1393, 302] on p "primārajā saimniecības sektorā" at bounding box center [1034, 312] width 792 height 21
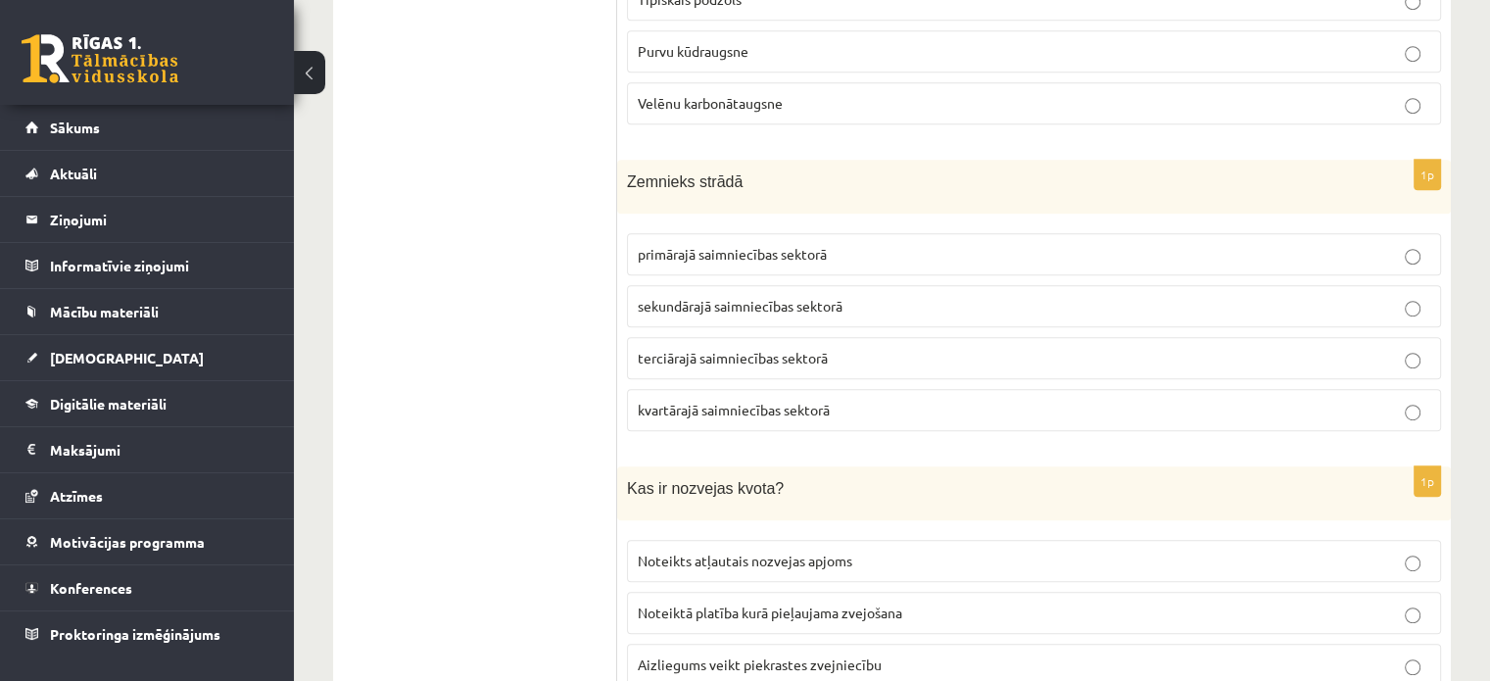
scroll to position [8530, 0]
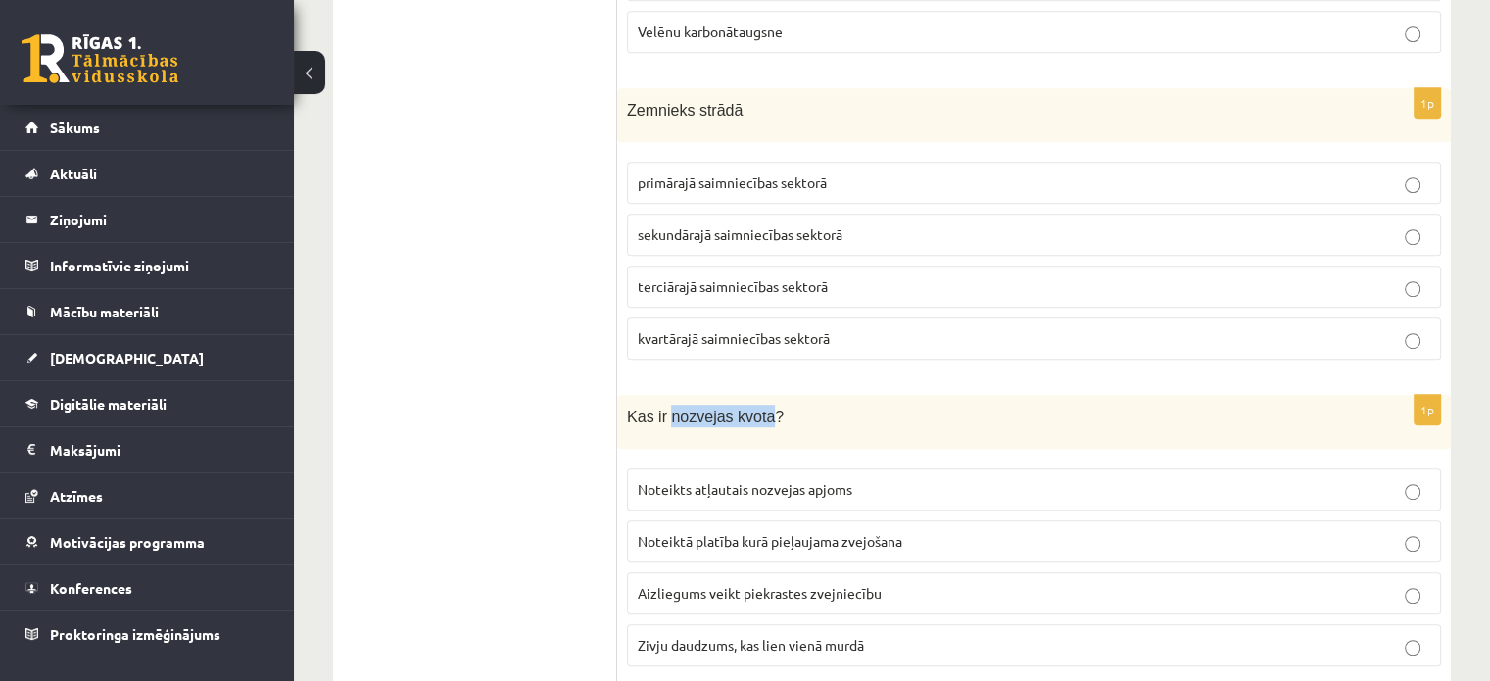
drag, startPoint x: 665, startPoint y: 348, endPoint x: 758, endPoint y: 344, distance: 93.1
click at [758, 408] on span "Kas ir nozvejas kvota?" at bounding box center [705, 416] width 157 height 17
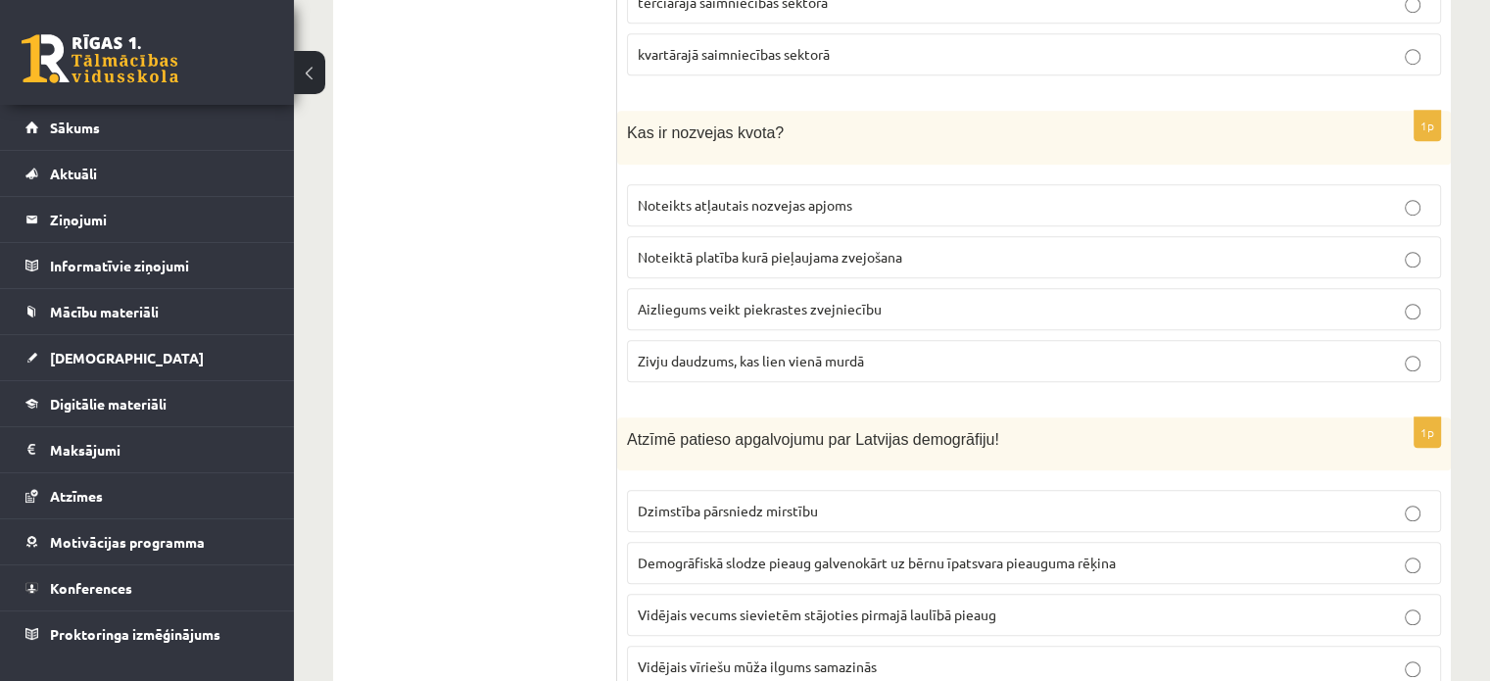
scroll to position [8922, 0]
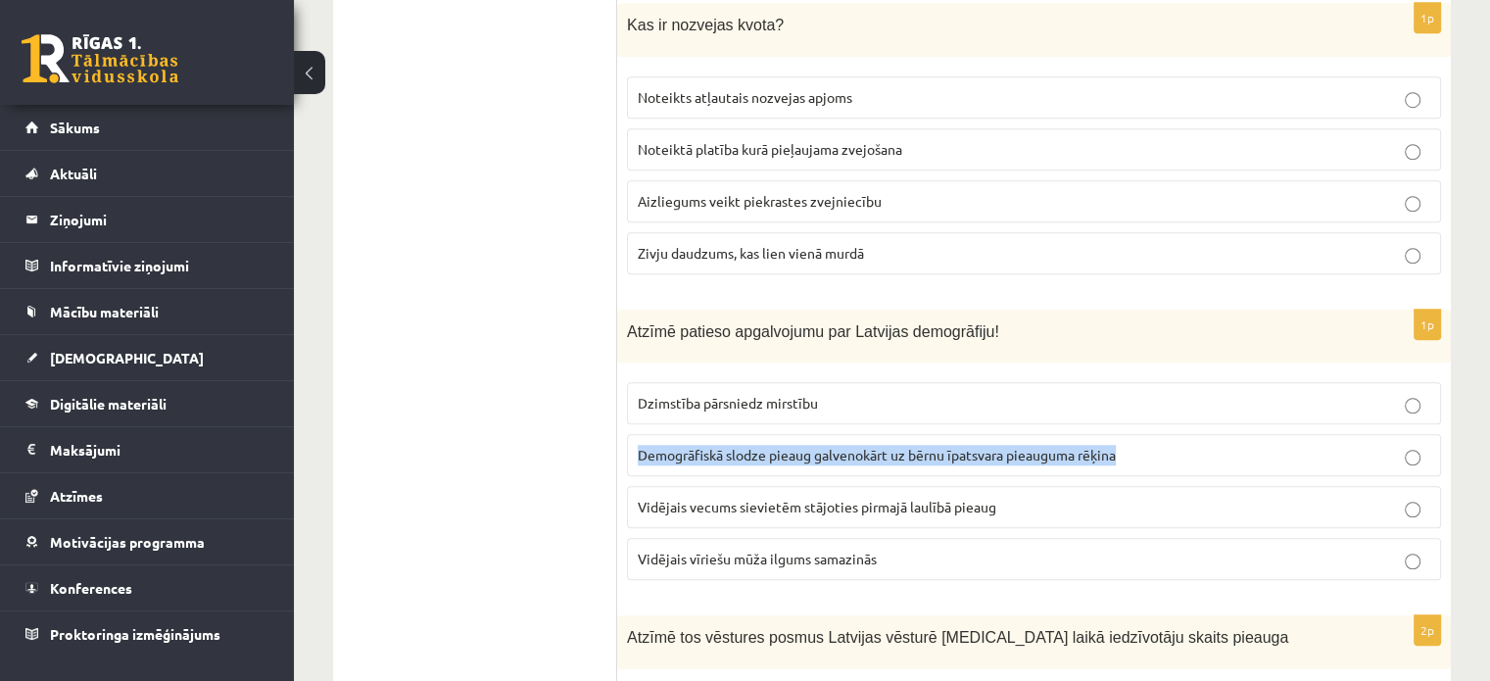
drag, startPoint x: 1125, startPoint y: 388, endPoint x: 632, endPoint y: 376, distance: 492.9
click at [632, 434] on label "Demogrāfiskā slodze pieaug galvenokārt uz bērnu īpatsvara pieauguma rēķina" at bounding box center [1034, 455] width 814 height 42
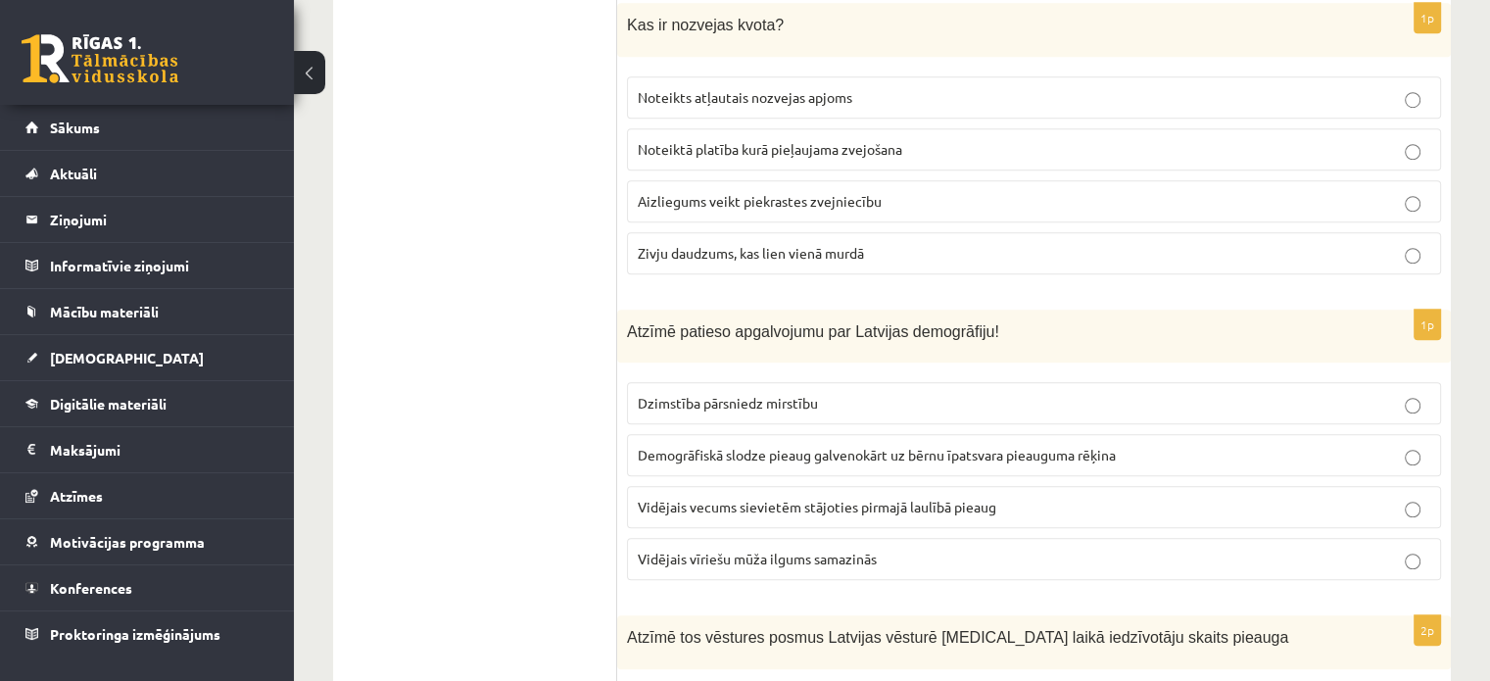
drag, startPoint x: 883, startPoint y: 489, endPoint x: 640, endPoint y: 491, distance: 242.9
click at [640, 549] on p "Vidējais vīriešu mūža ilgums samazinās" at bounding box center [1034, 559] width 792 height 21
click at [1411, 549] on p "Vidējais vīriešu mūža ilgums samazinās" at bounding box center [1034, 559] width 792 height 21
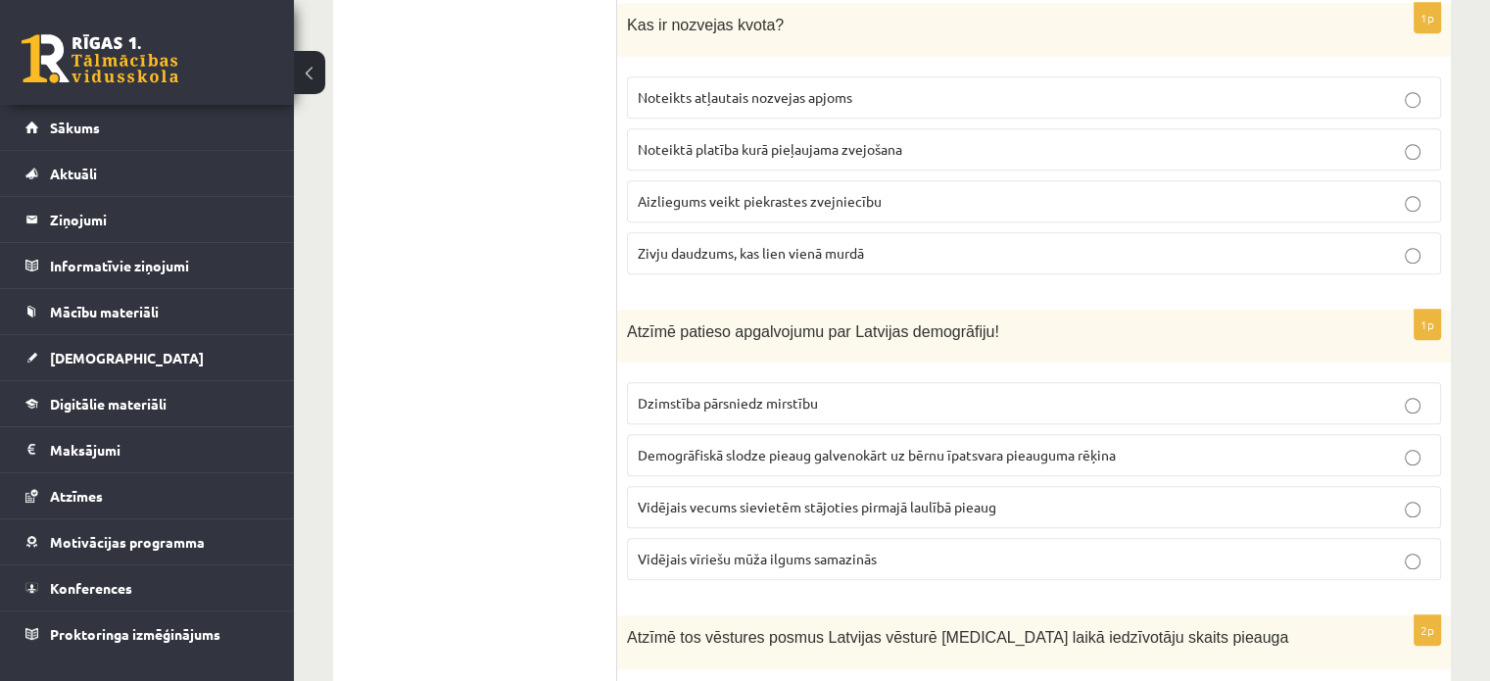
click at [845, 550] on span "Vidējais vīriešu mūža ilgums samazinās" at bounding box center [757, 559] width 239 height 18
click at [1401, 445] on p "Demogrāfiskā slodze pieaug galvenokārt uz bērnu īpatsvara pieauguma rēķina" at bounding box center [1034, 455] width 792 height 21
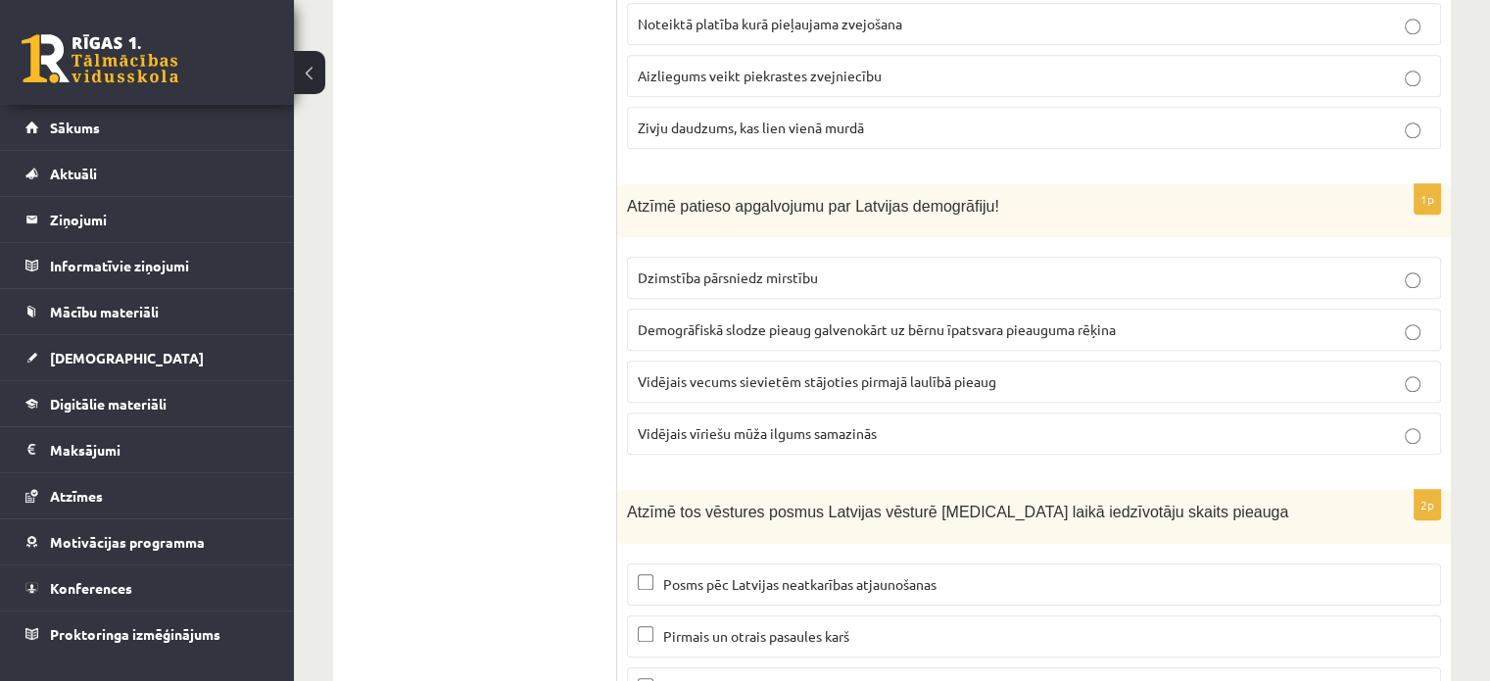
scroll to position [9129, 0]
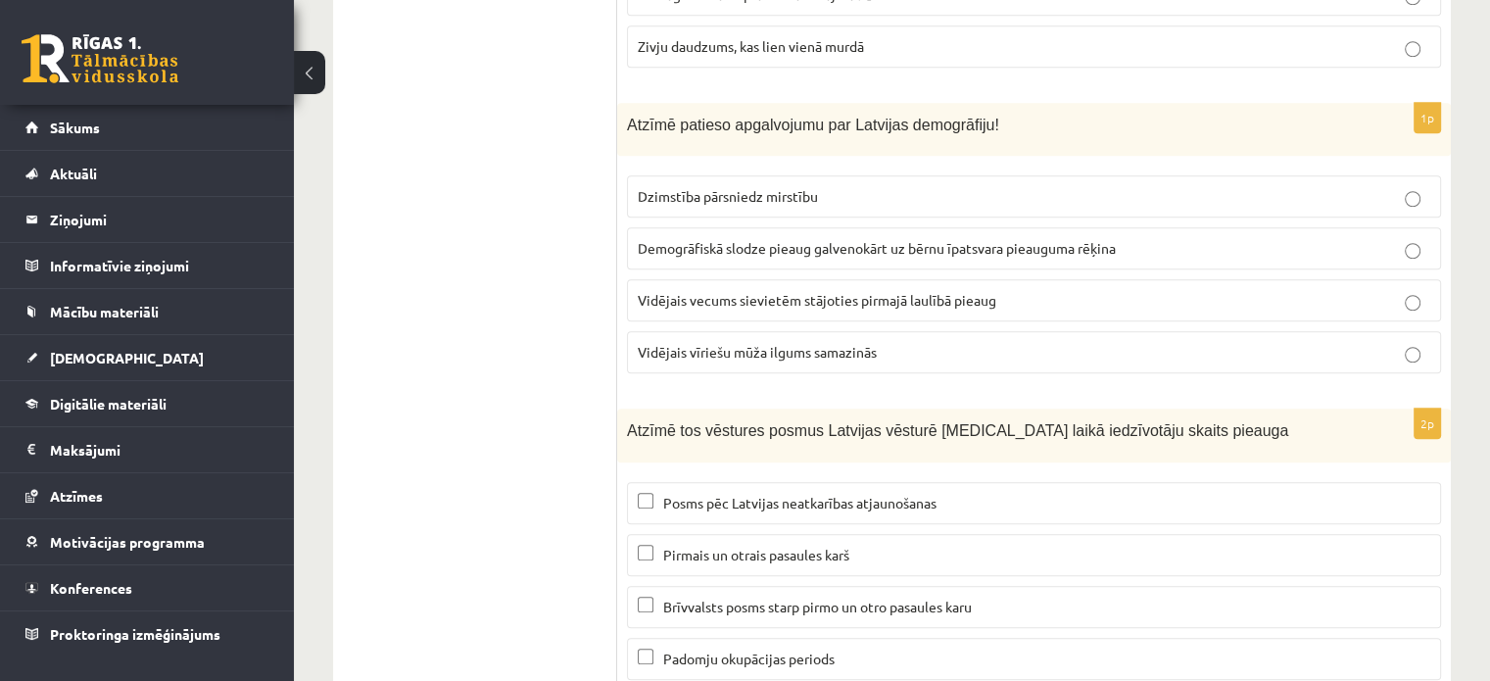
click at [647, 493] on p "Posms pēc Latvijas neatkarības atjaunošanas" at bounding box center [1034, 503] width 792 height 21
click at [647, 597] on p "Brīvvalsts posms starp pirmo un otro pasaules karu" at bounding box center [1034, 607] width 792 height 21
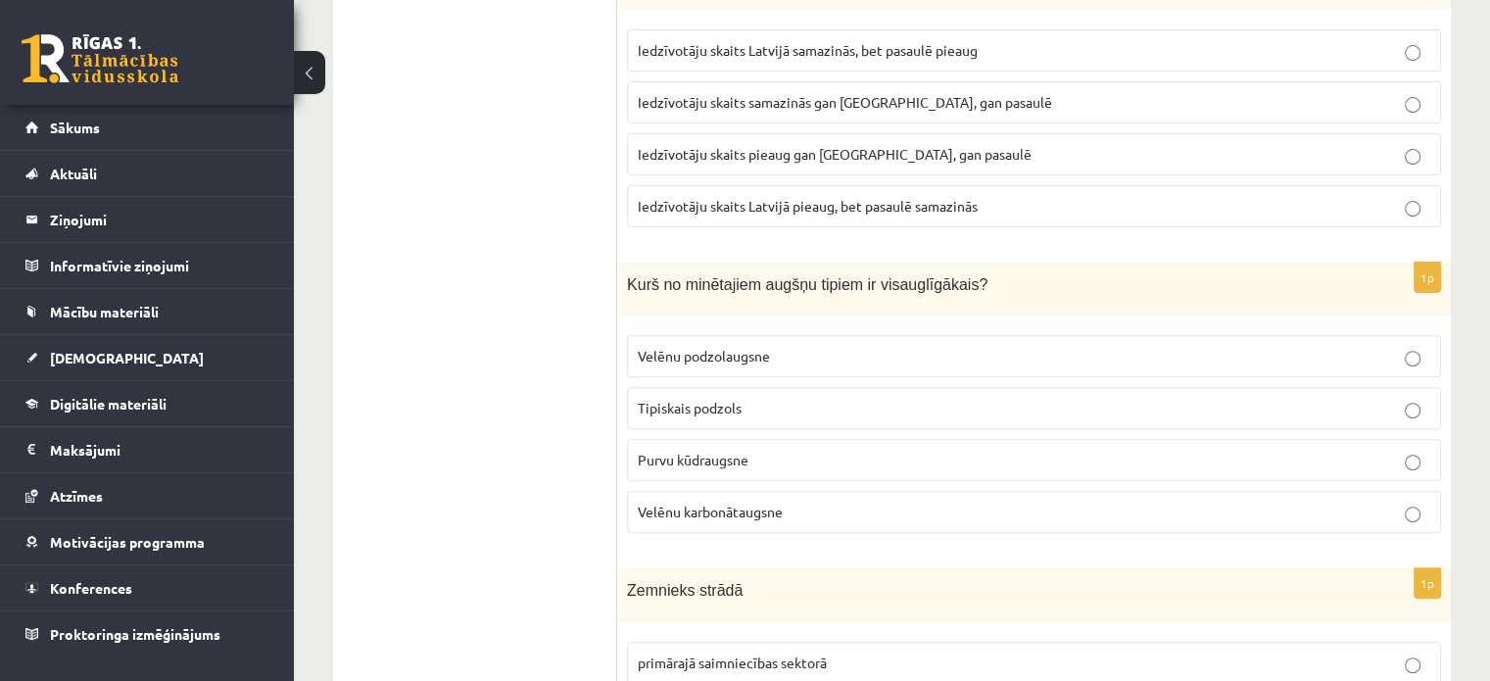
scroll to position [8013, 0]
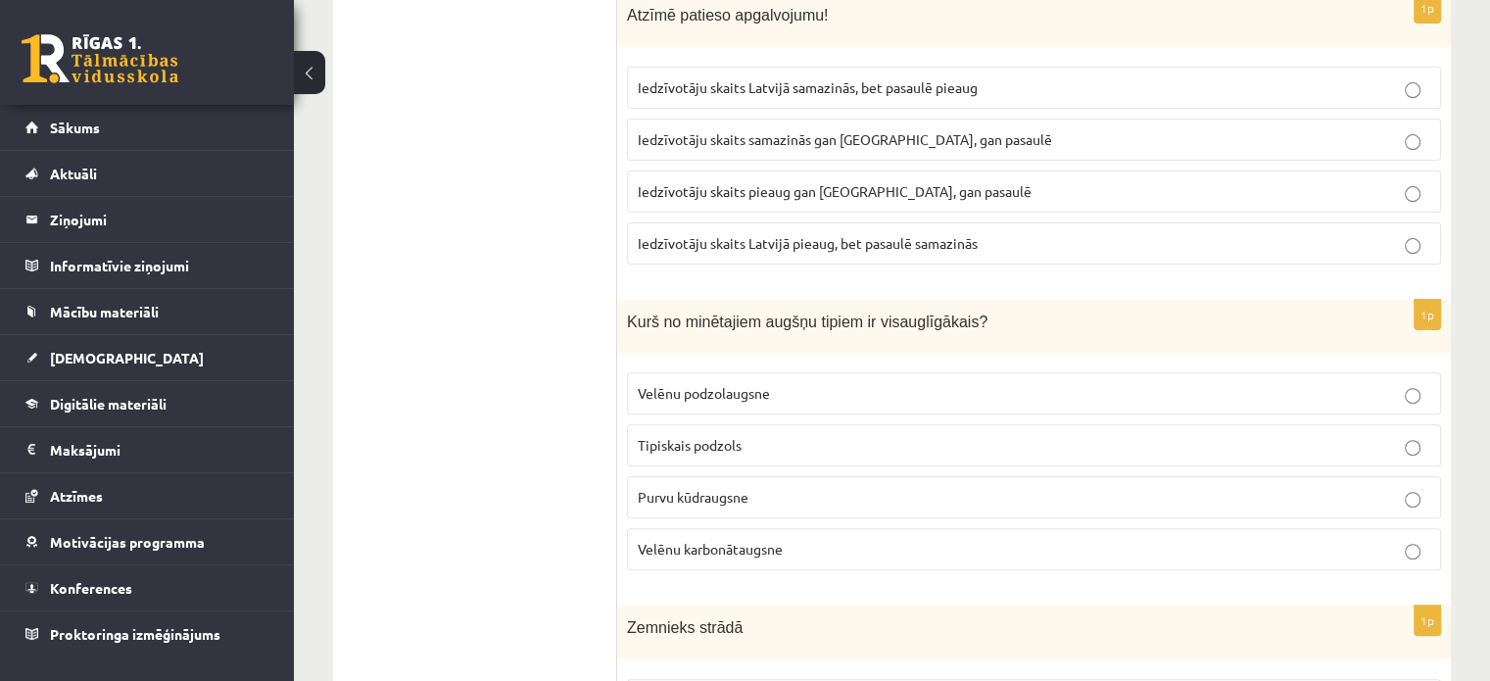
click at [707, 540] on span "Velēnu karbonātaugsne" at bounding box center [710, 549] width 145 height 18
click at [723, 384] on span "Velēnu podzolaugsne" at bounding box center [704, 393] width 132 height 18
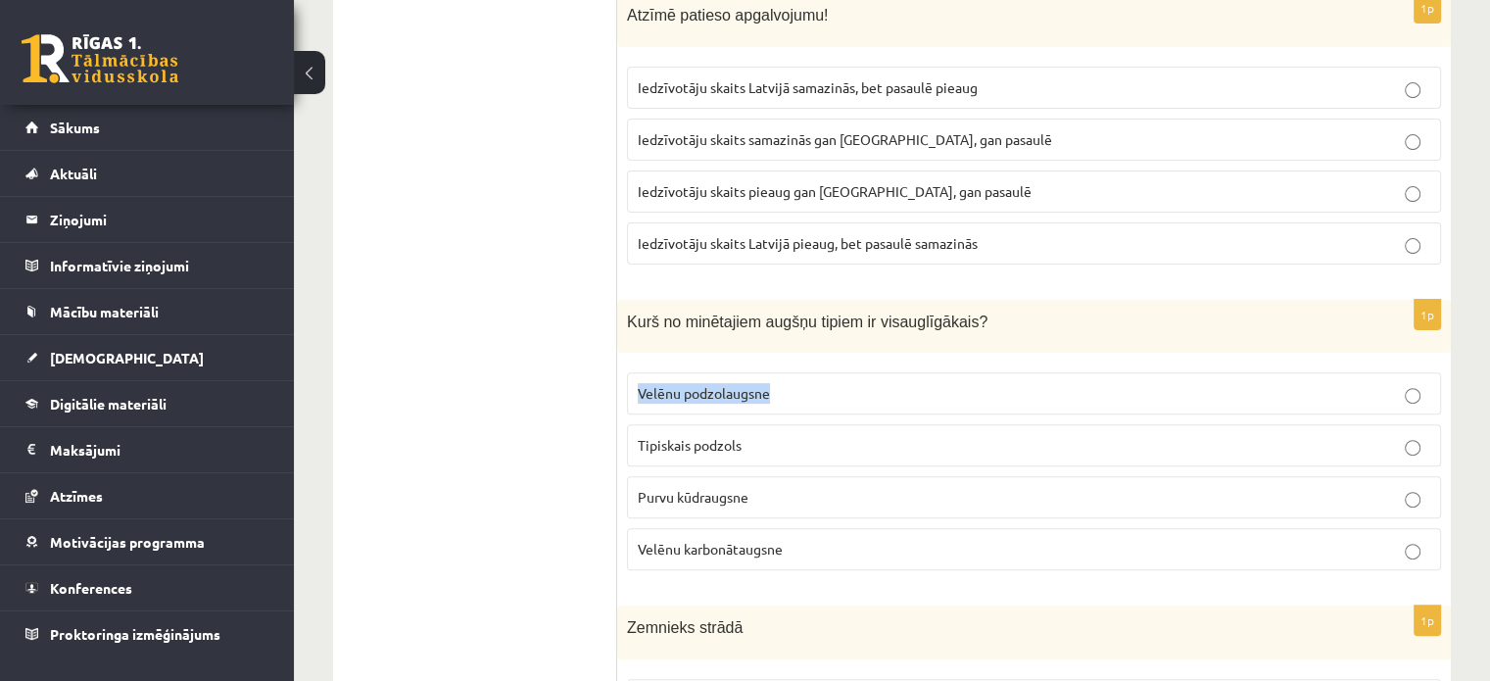
click at [723, 384] on span "Velēnu podzolaugsne" at bounding box center [704, 393] width 132 height 18
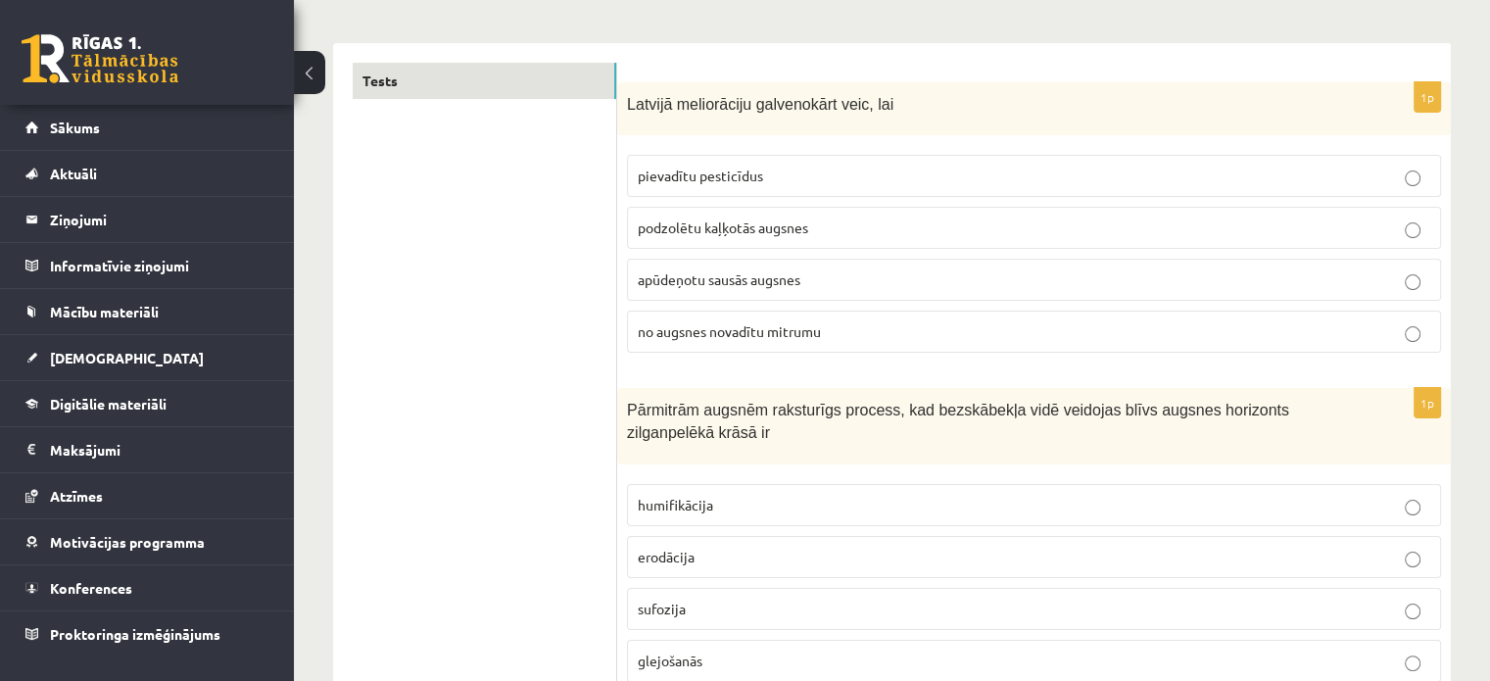
scroll to position [0, 0]
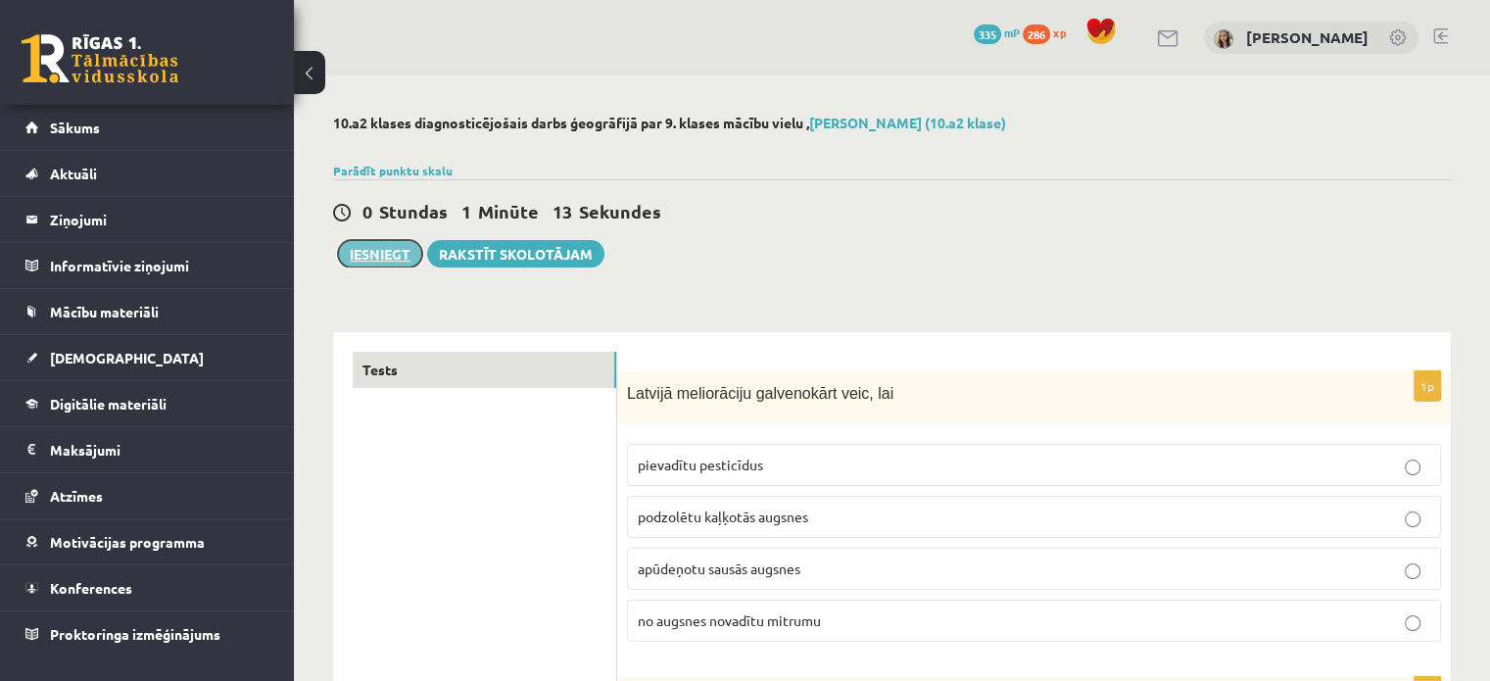
click at [383, 258] on button "Iesniegt" at bounding box center [380, 253] width 84 height 27
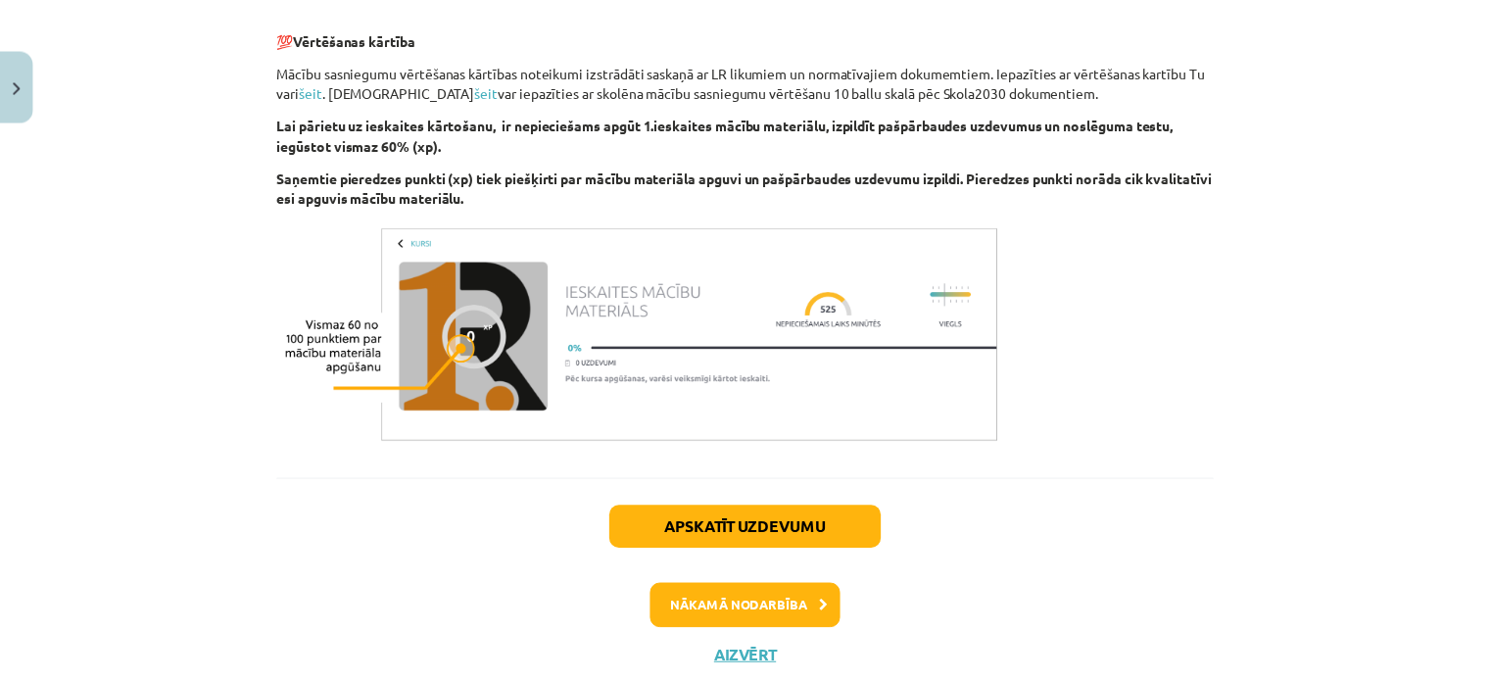
scroll to position [1224, 0]
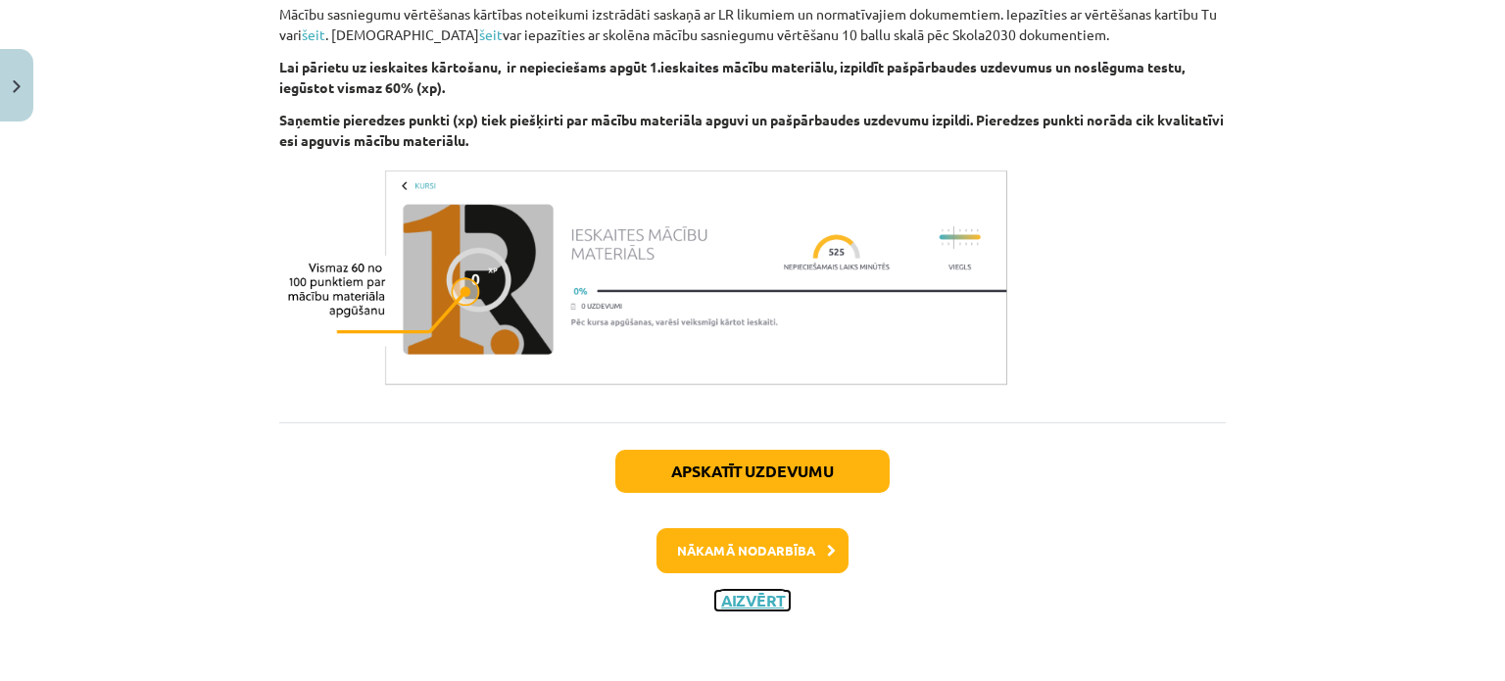
click at [757, 603] on button "Aizvērt" at bounding box center [752, 601] width 74 height 20
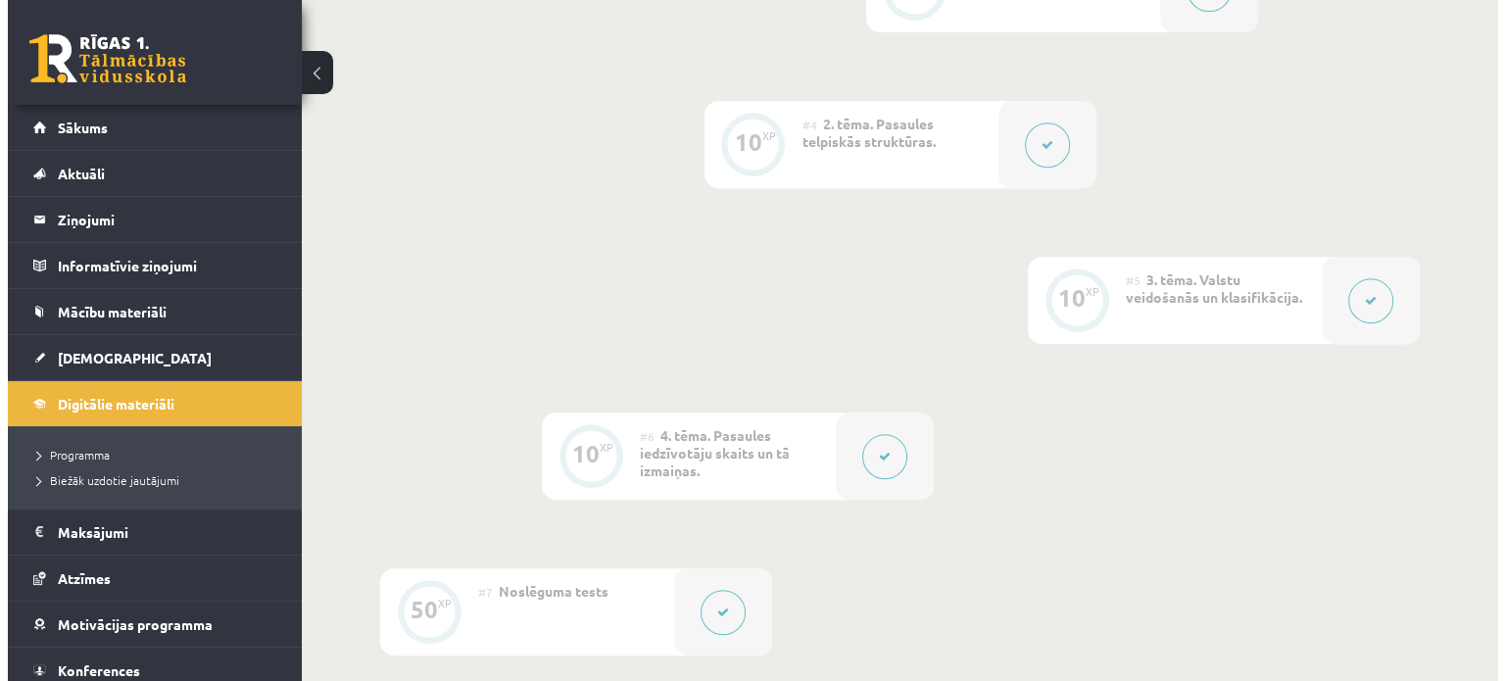
scroll to position [1059, 0]
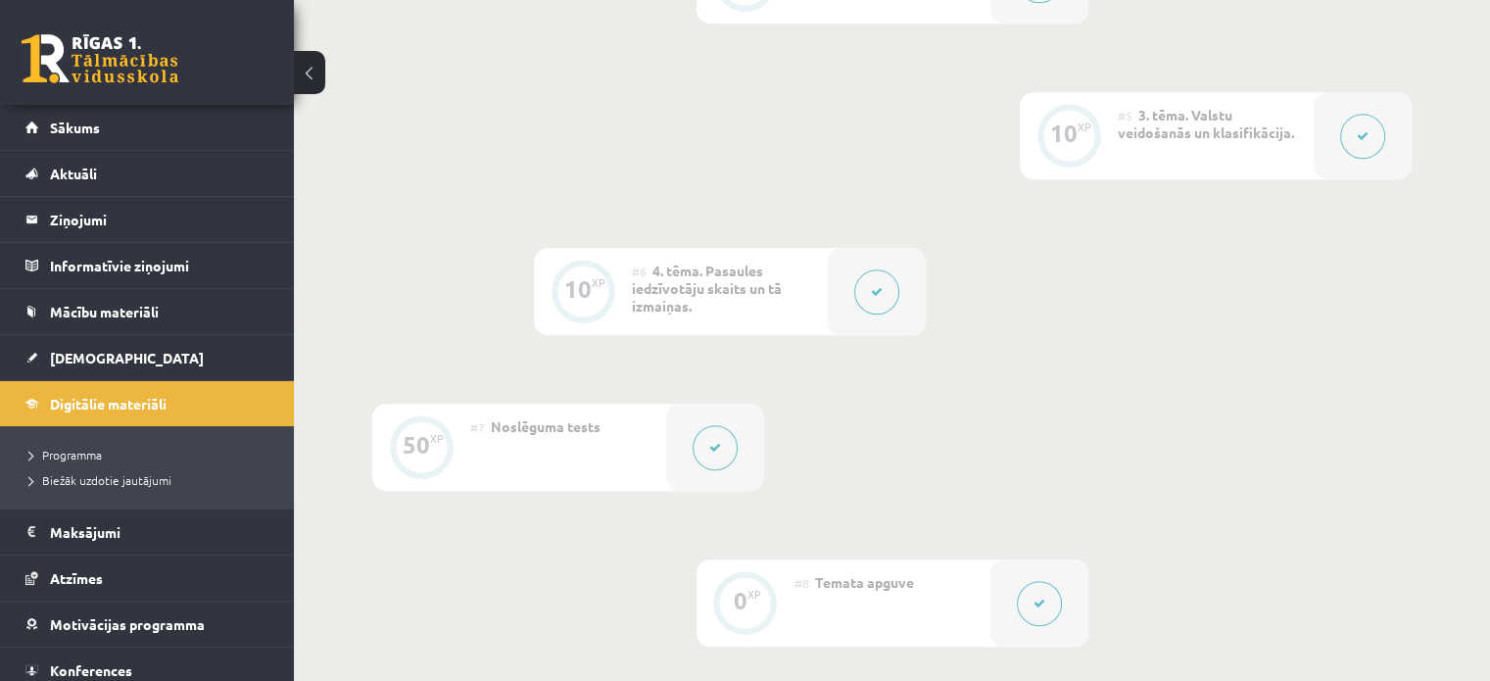
click at [884, 285] on button at bounding box center [876, 291] width 45 height 45
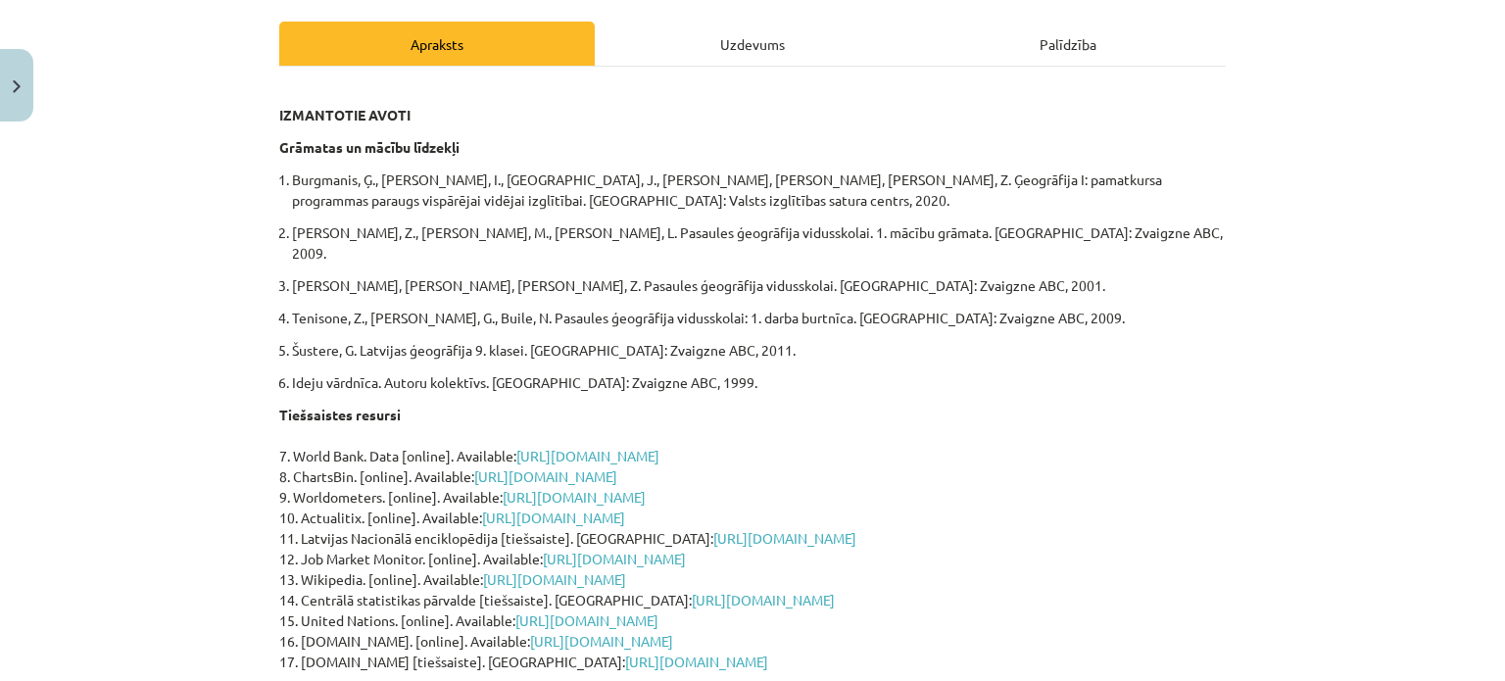
scroll to position [652, 0]
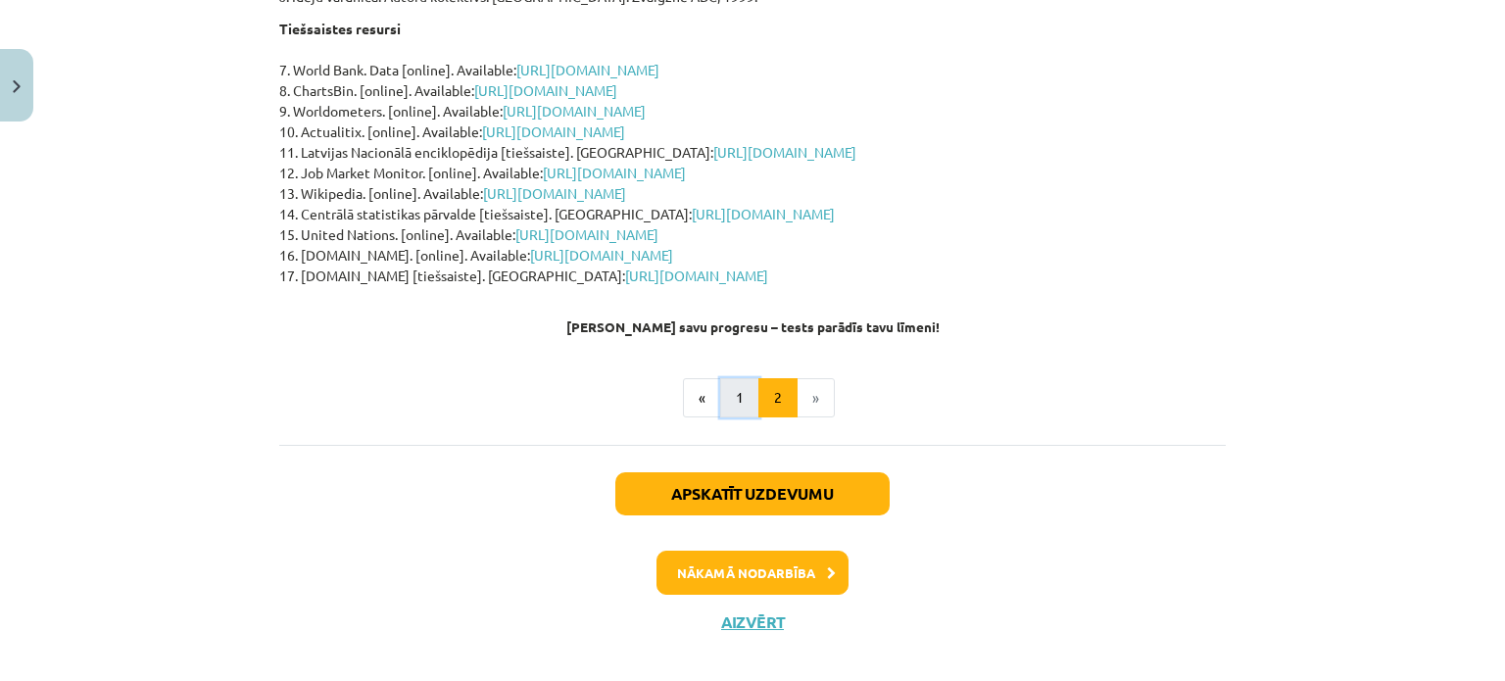
click at [725, 378] on button "1" at bounding box center [739, 397] width 39 height 39
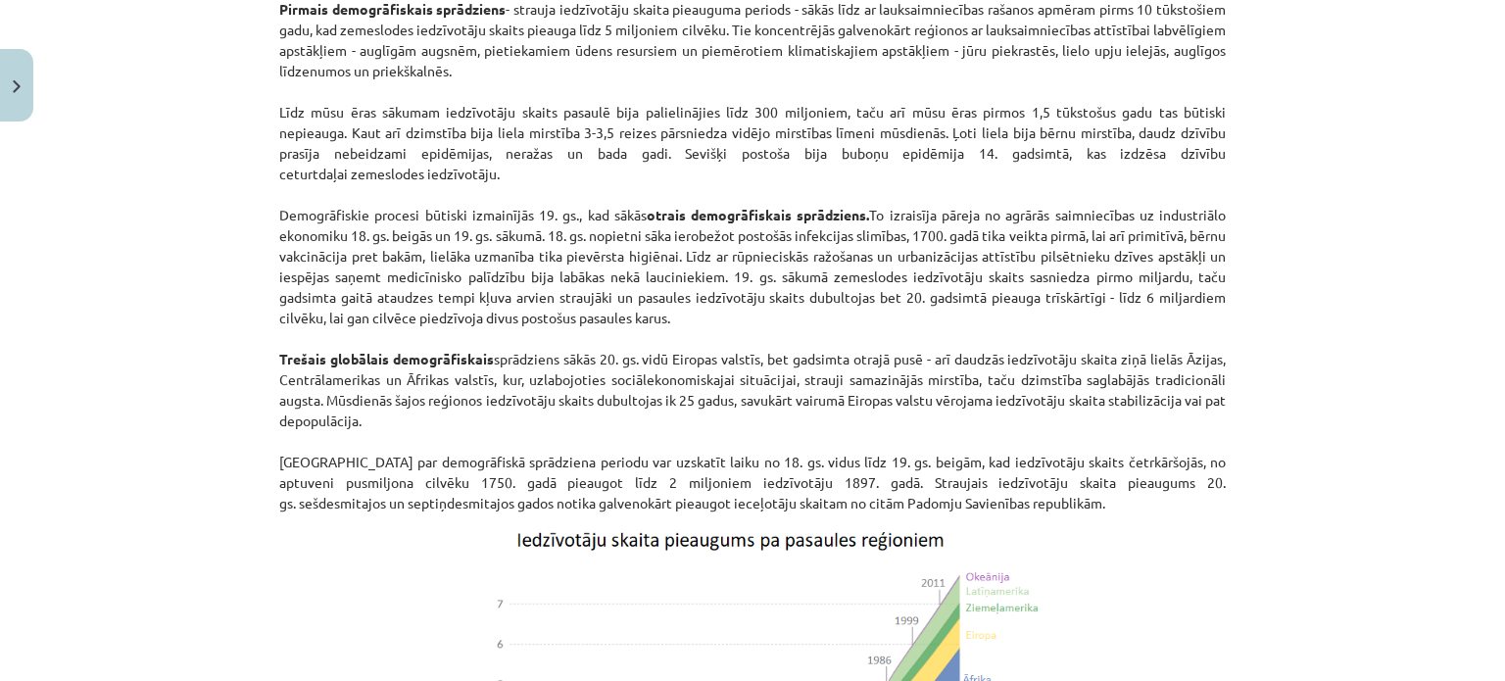
scroll to position [1395, 0]
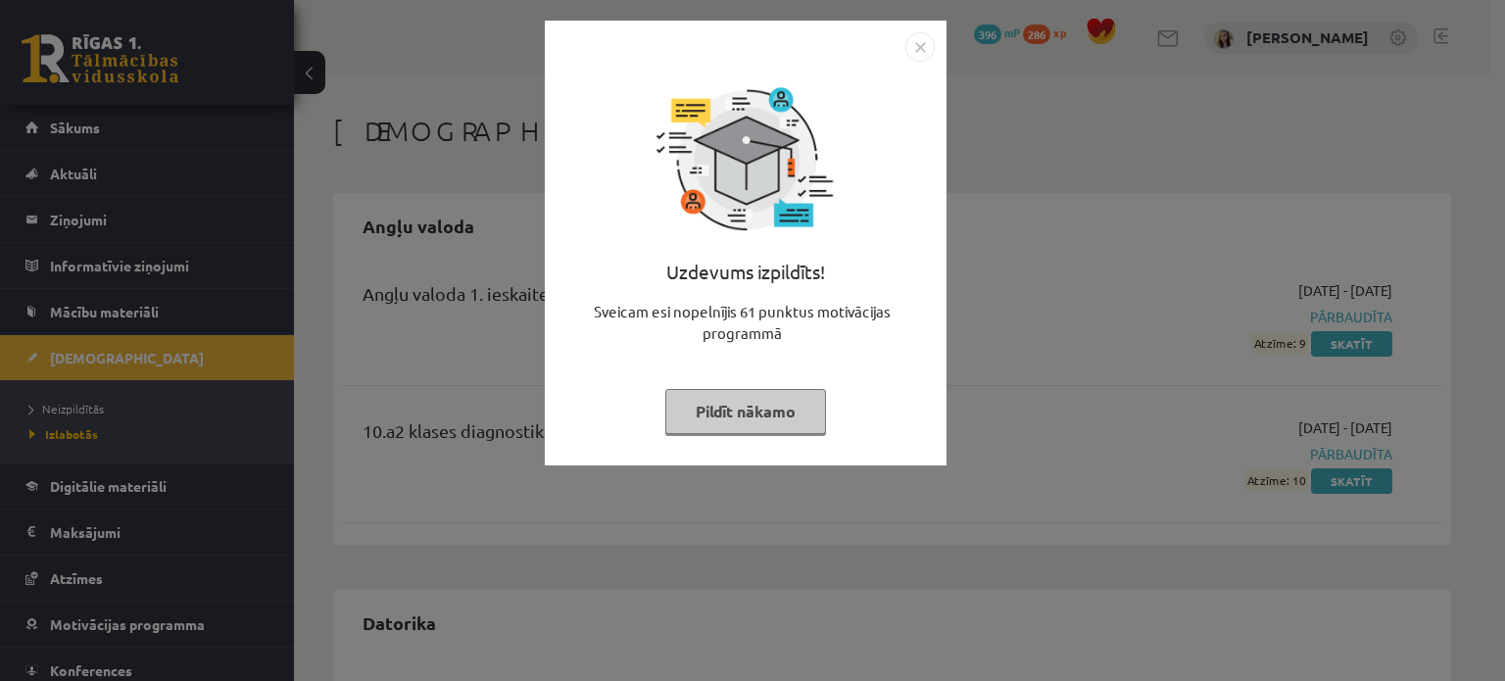
click at [795, 415] on button "Pildīt nākamo" at bounding box center [745, 411] width 161 height 45
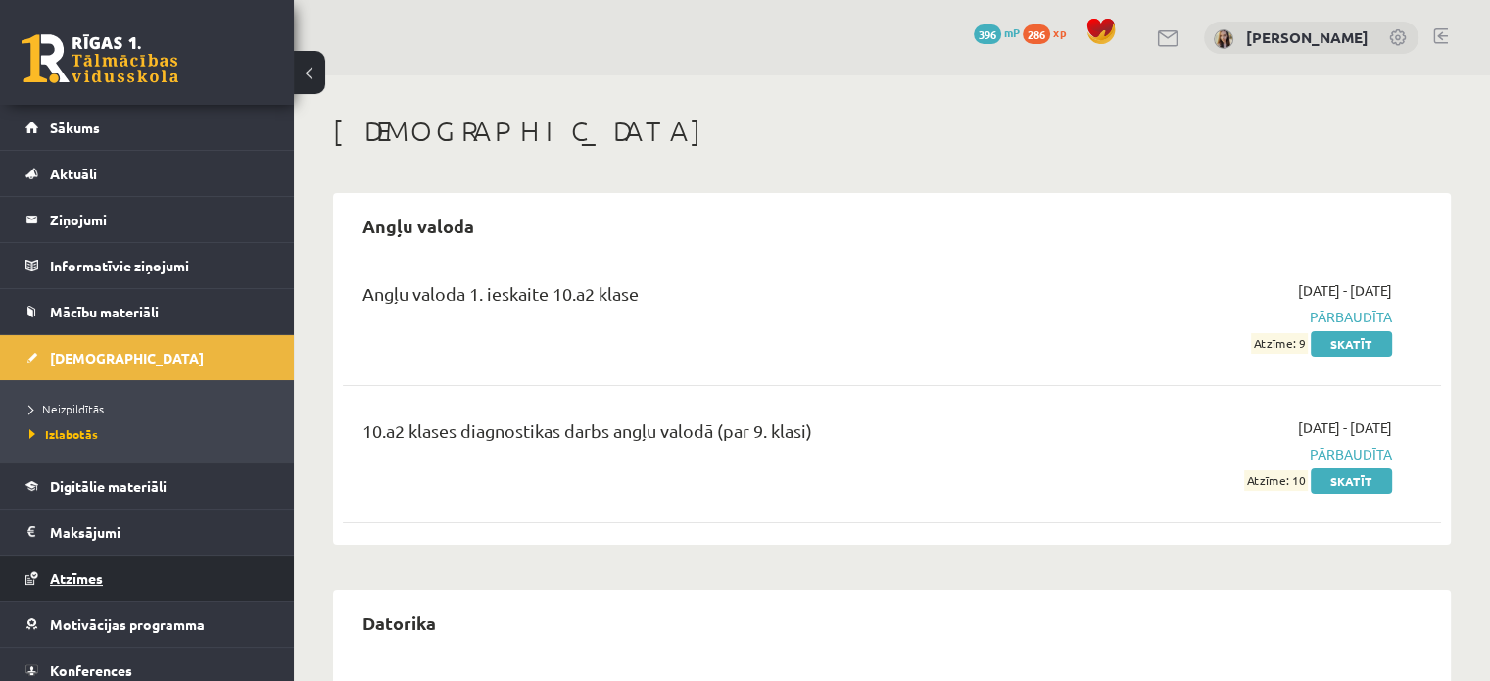
scroll to position [55, 0]
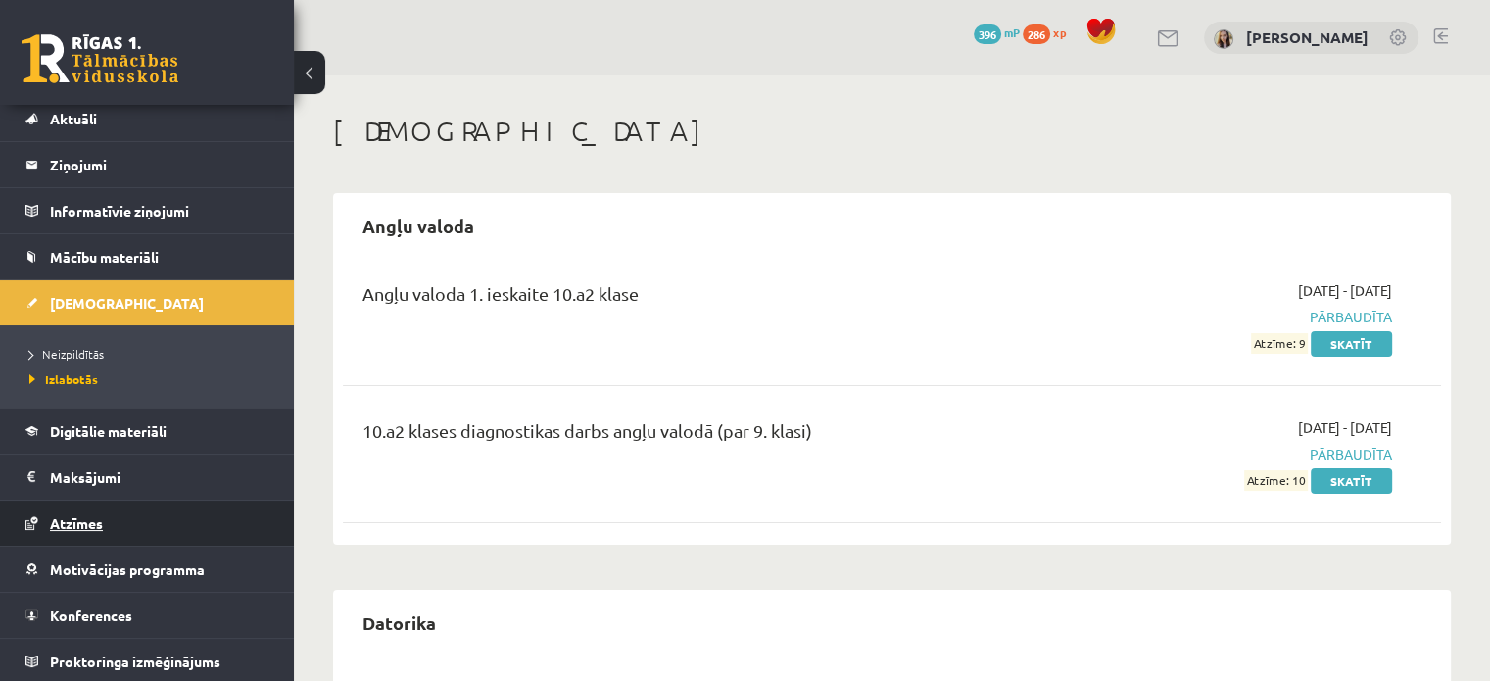
click at [67, 514] on span "Atzīmes" at bounding box center [76, 523] width 53 height 18
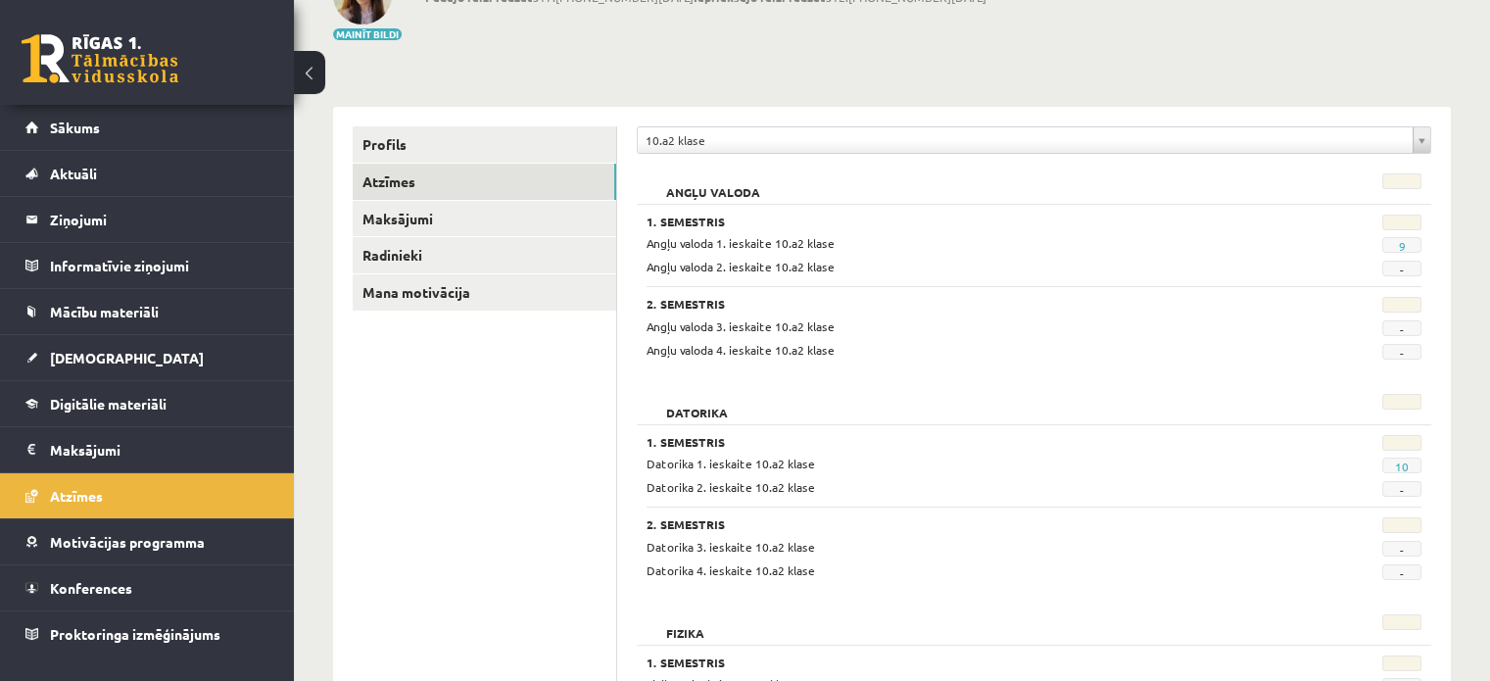
scroll to position [261, 0]
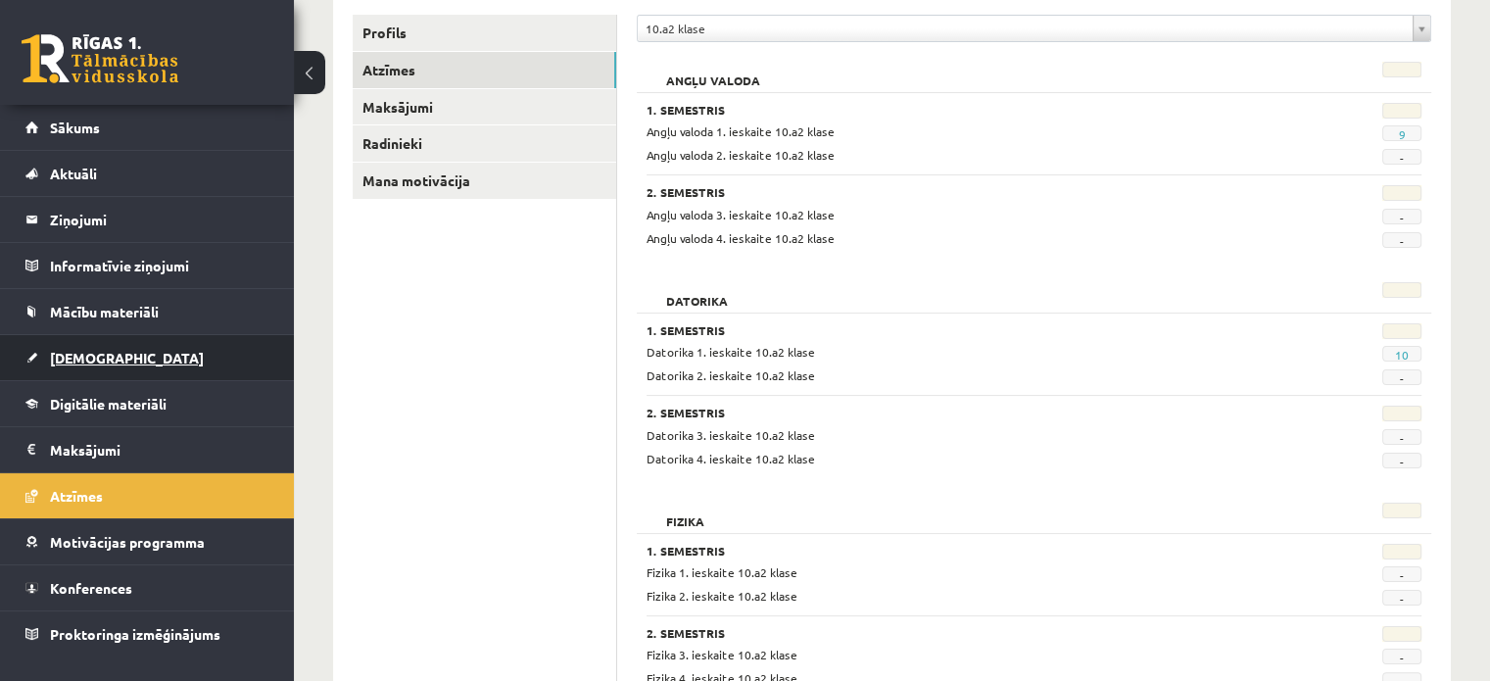
click at [69, 356] on span "[DEMOGRAPHIC_DATA]" at bounding box center [127, 358] width 154 height 18
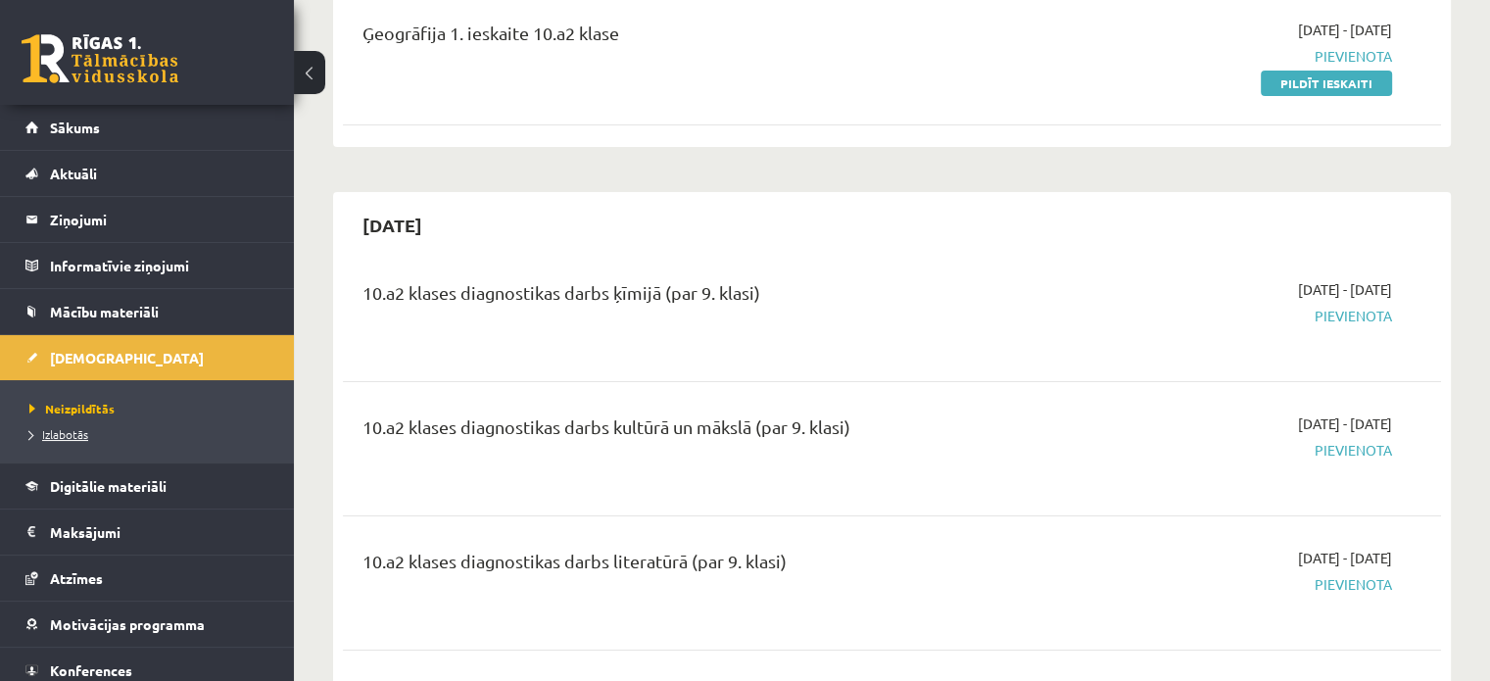
click at [63, 437] on span "Izlabotās" at bounding box center [58, 434] width 59 height 16
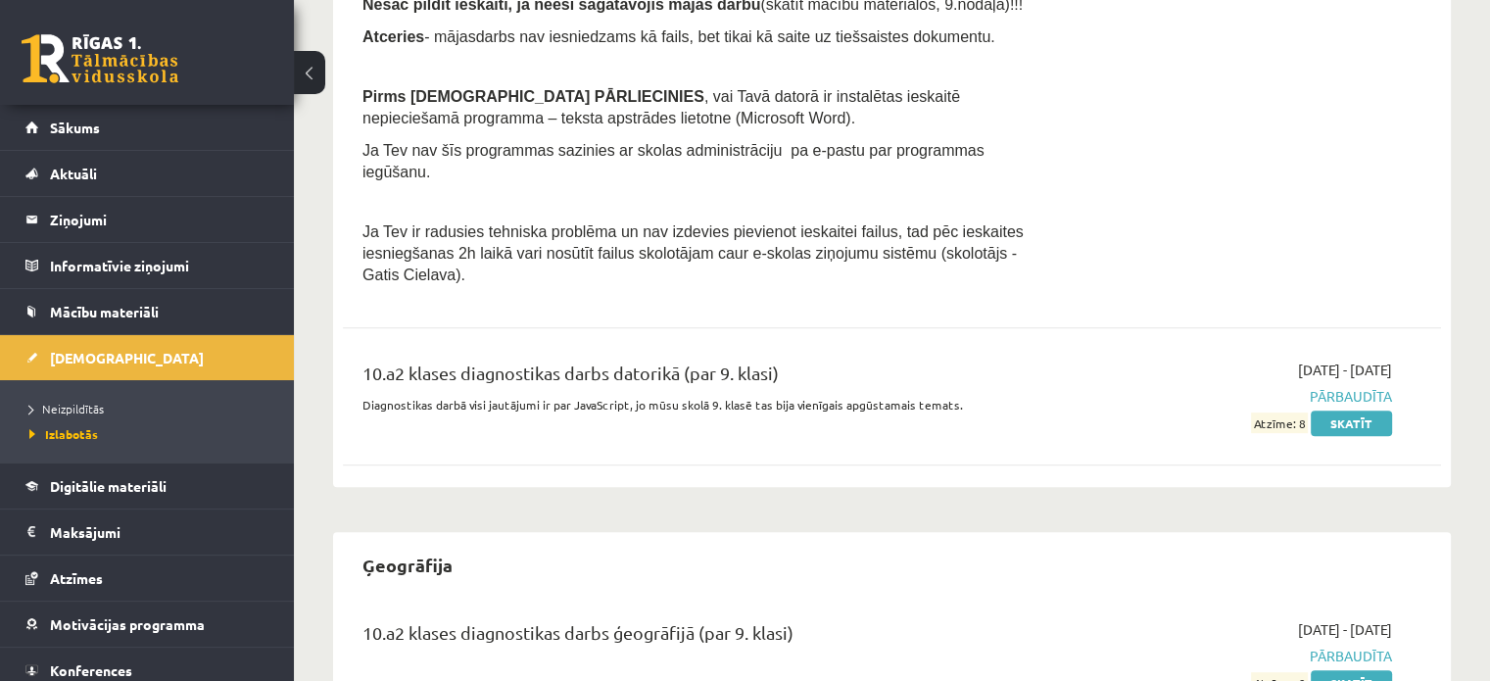
scroll to position [861, 0]
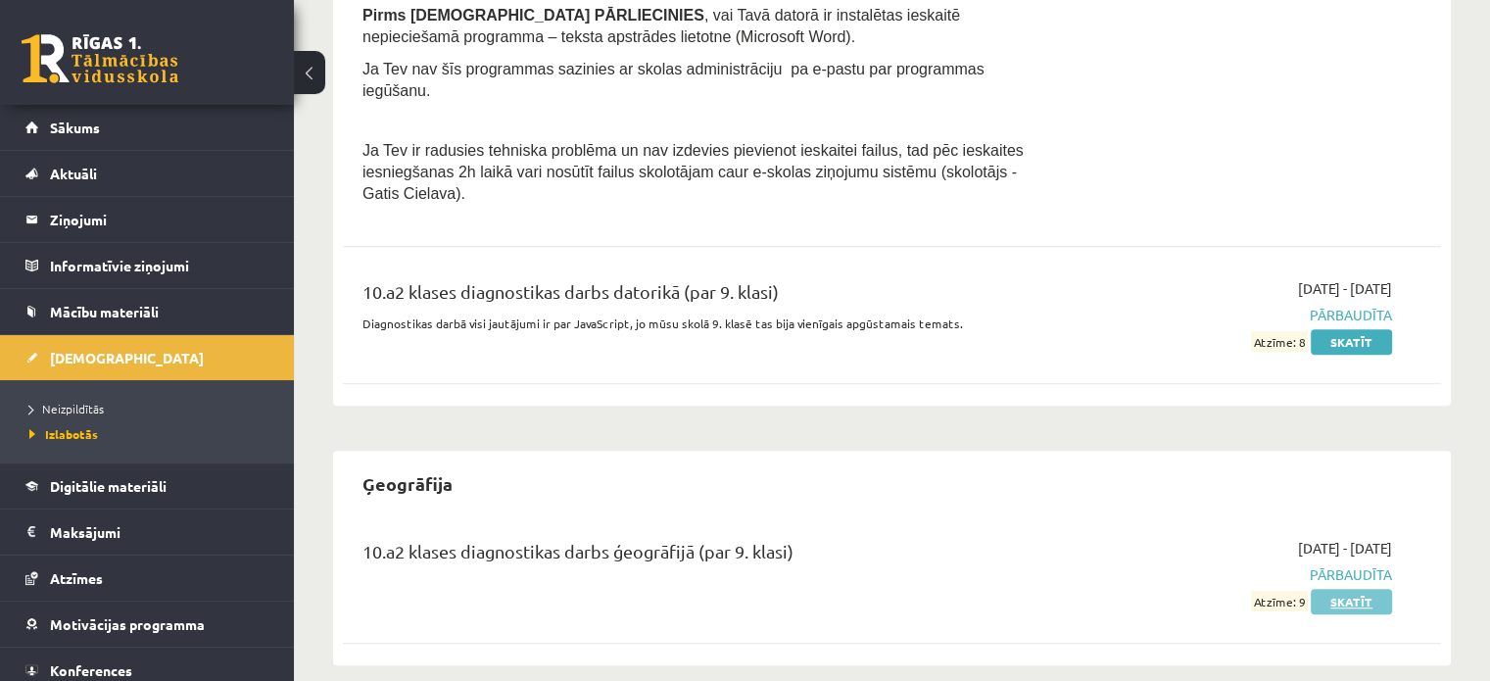
click at [1359, 589] on link "Skatīt" at bounding box center [1351, 601] width 81 height 25
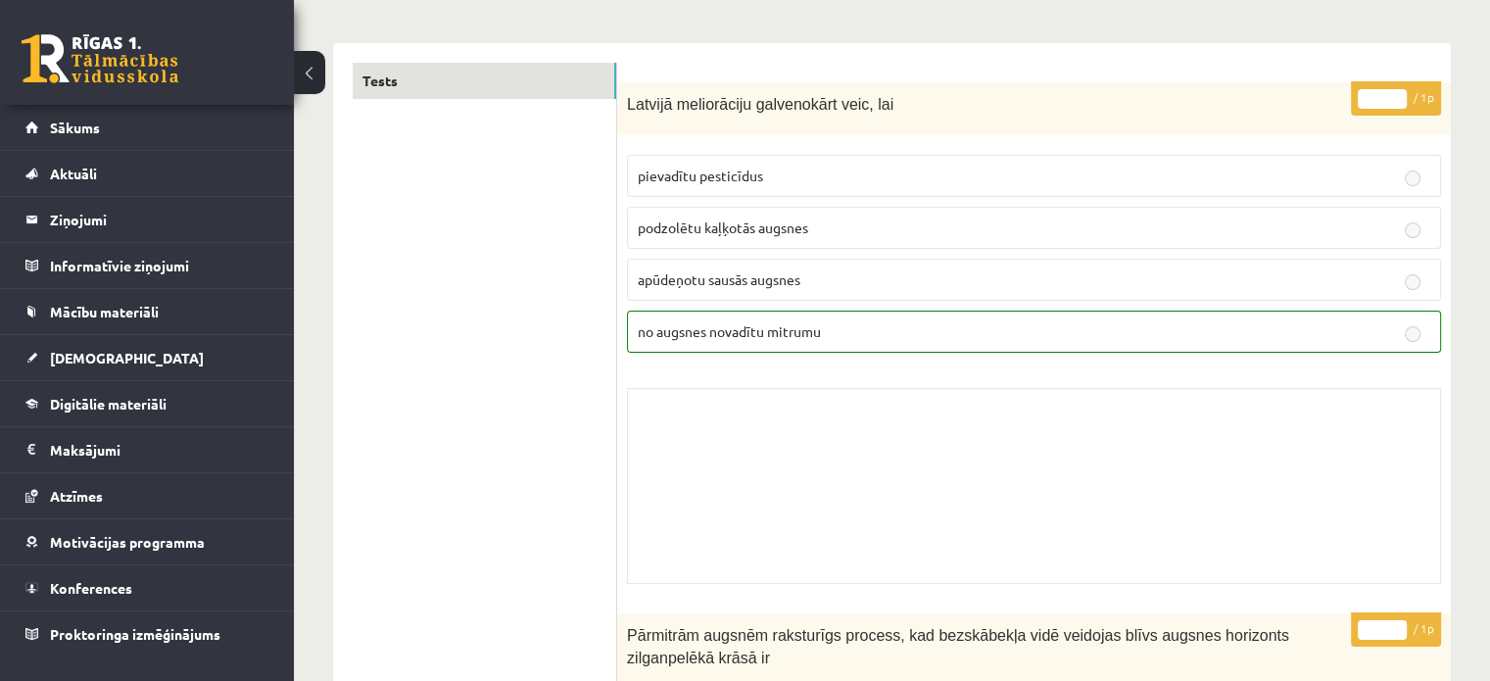
scroll to position [130, 0]
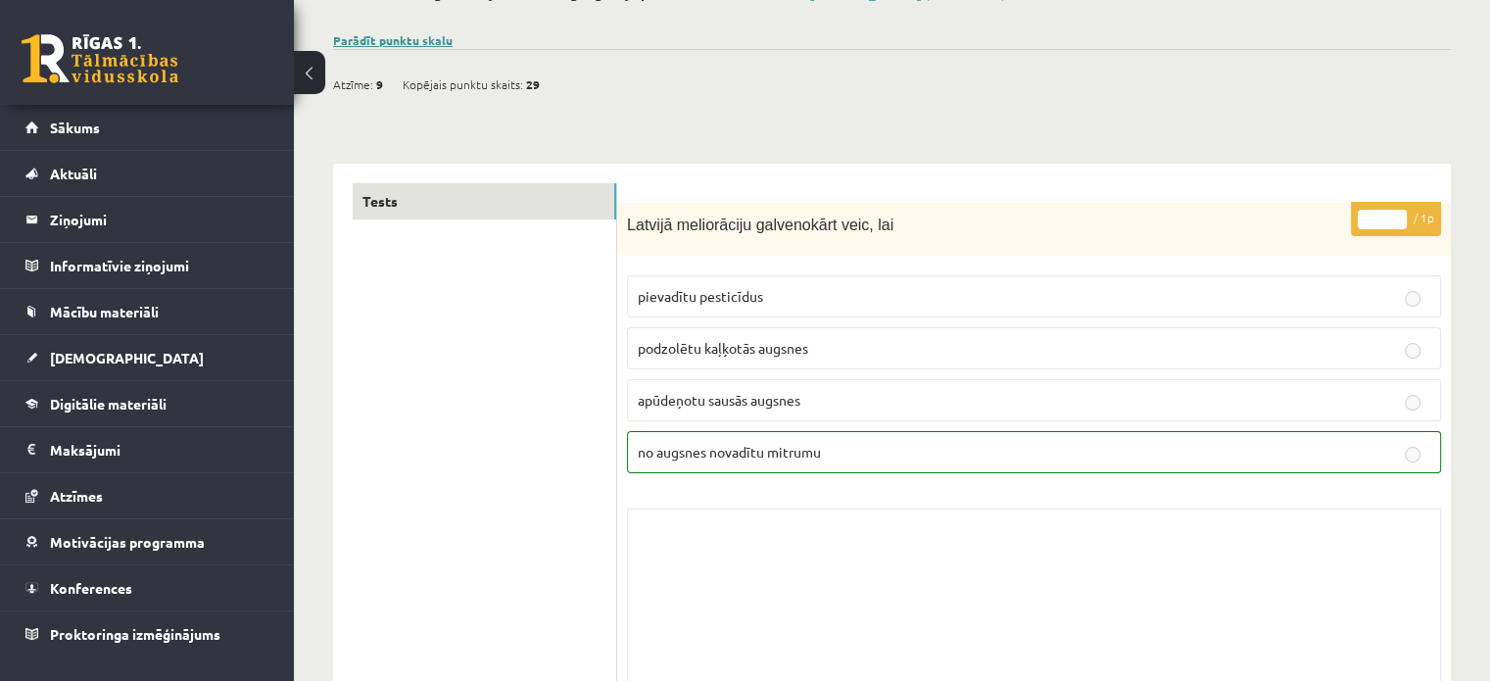
click at [437, 38] on link "Parādīt punktu skalu" at bounding box center [393, 40] width 120 height 16
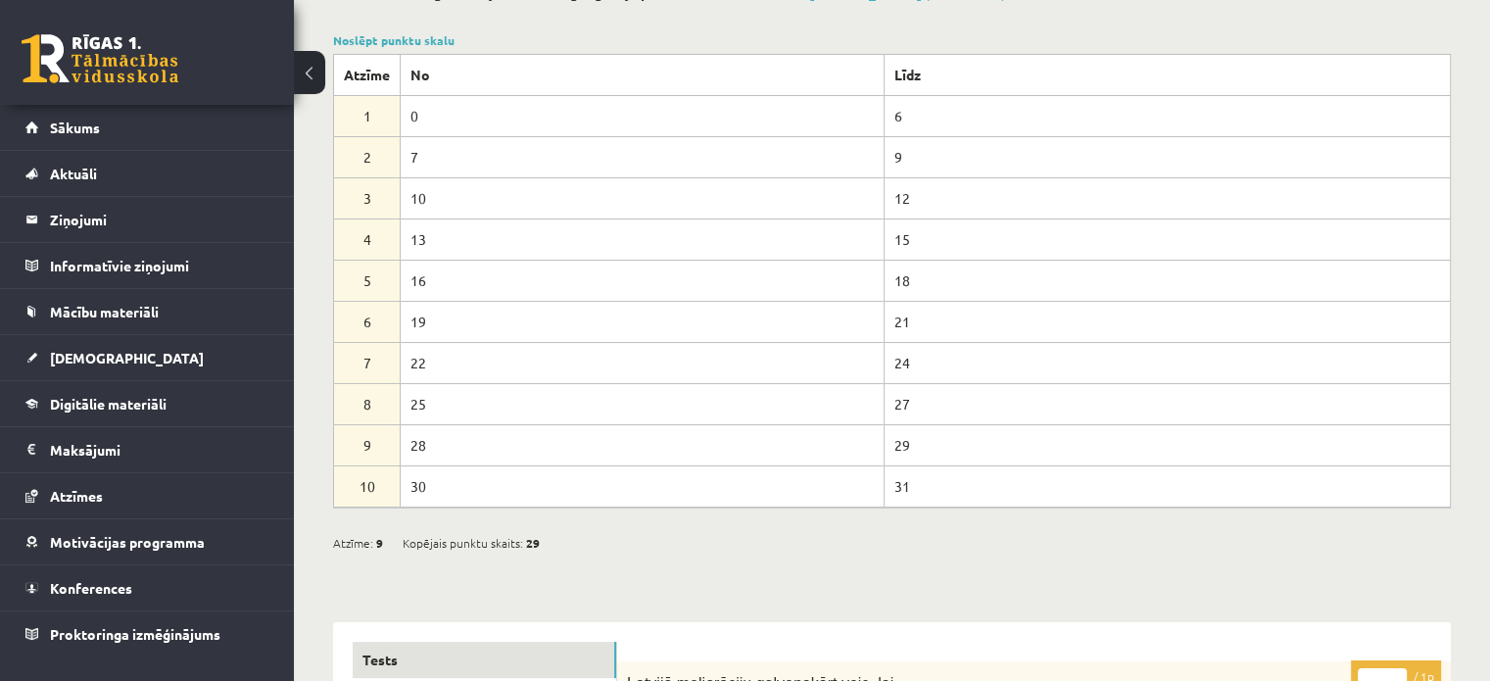
drag, startPoint x: 893, startPoint y: 488, endPoint x: 906, endPoint y: 485, distance: 13.1
click at [906, 485] on td "31" at bounding box center [1167, 485] width 566 height 41
click at [936, 507] on div "Atzīme: 9 Kopējais punktu skaits: 29" at bounding box center [892, 532] width 1118 height 50
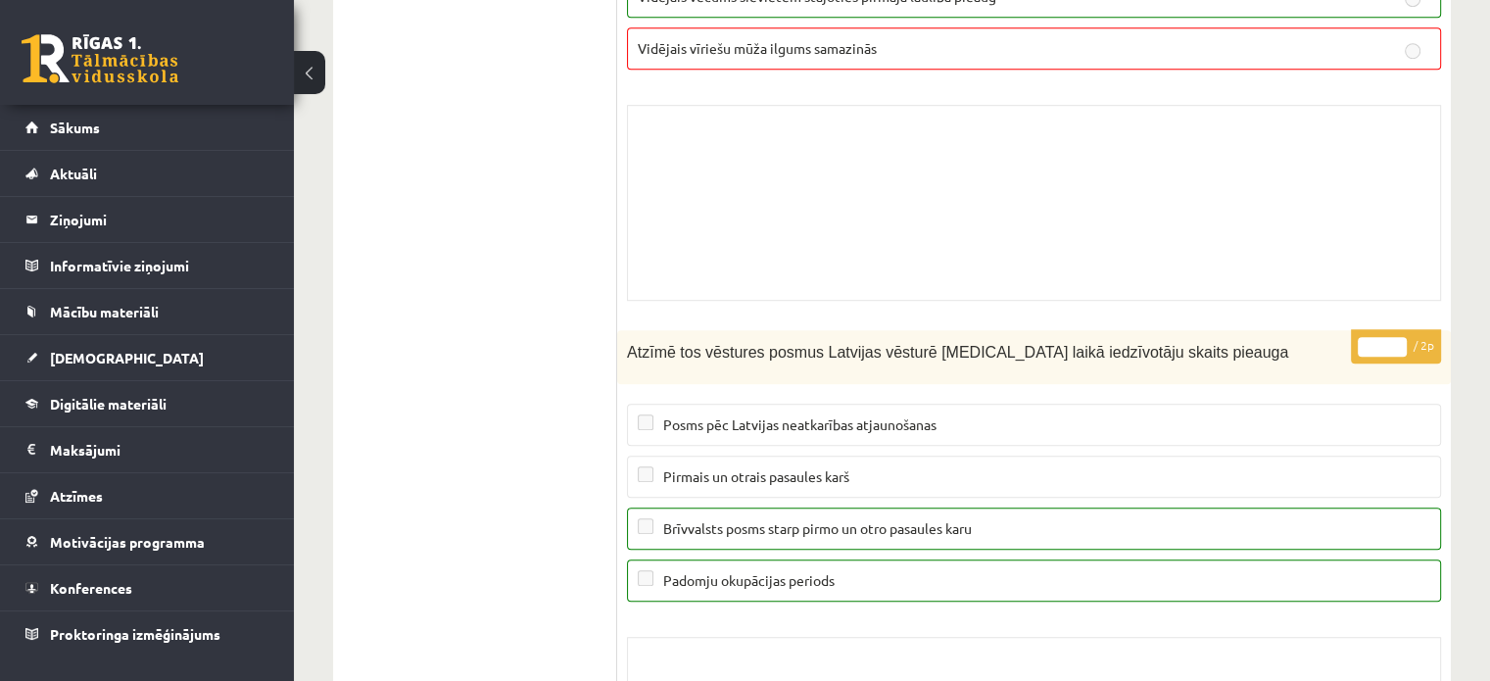
scroll to position [16195, 0]
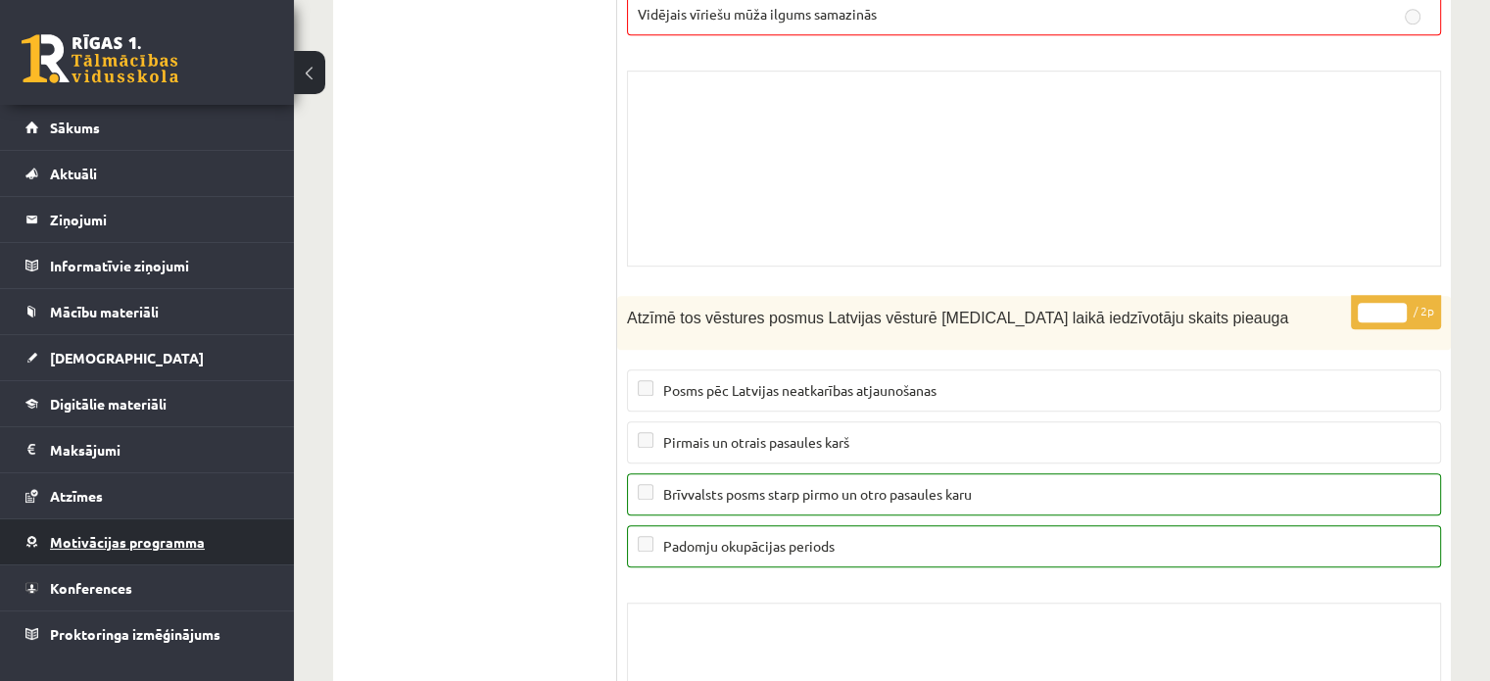
click at [82, 531] on link "Motivācijas programma" at bounding box center [147, 541] width 244 height 45
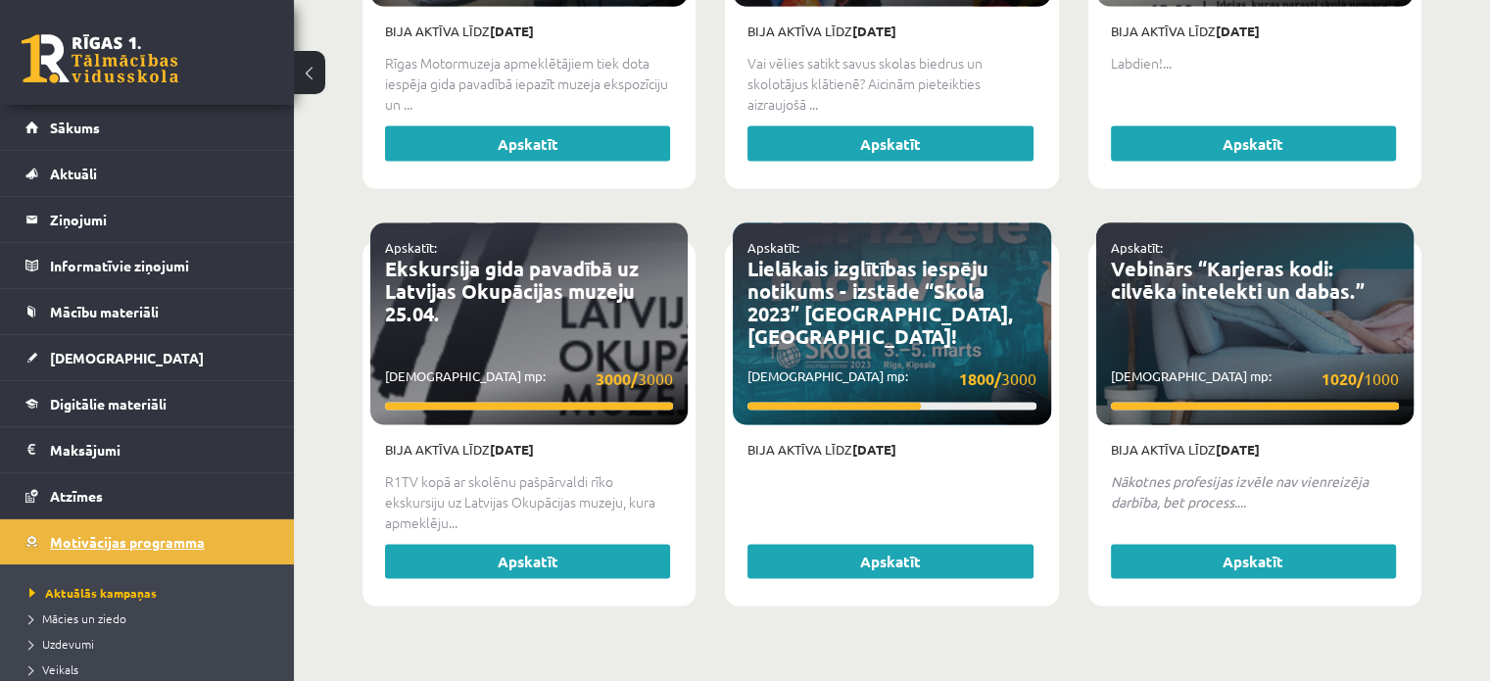
scroll to position [3930, 0]
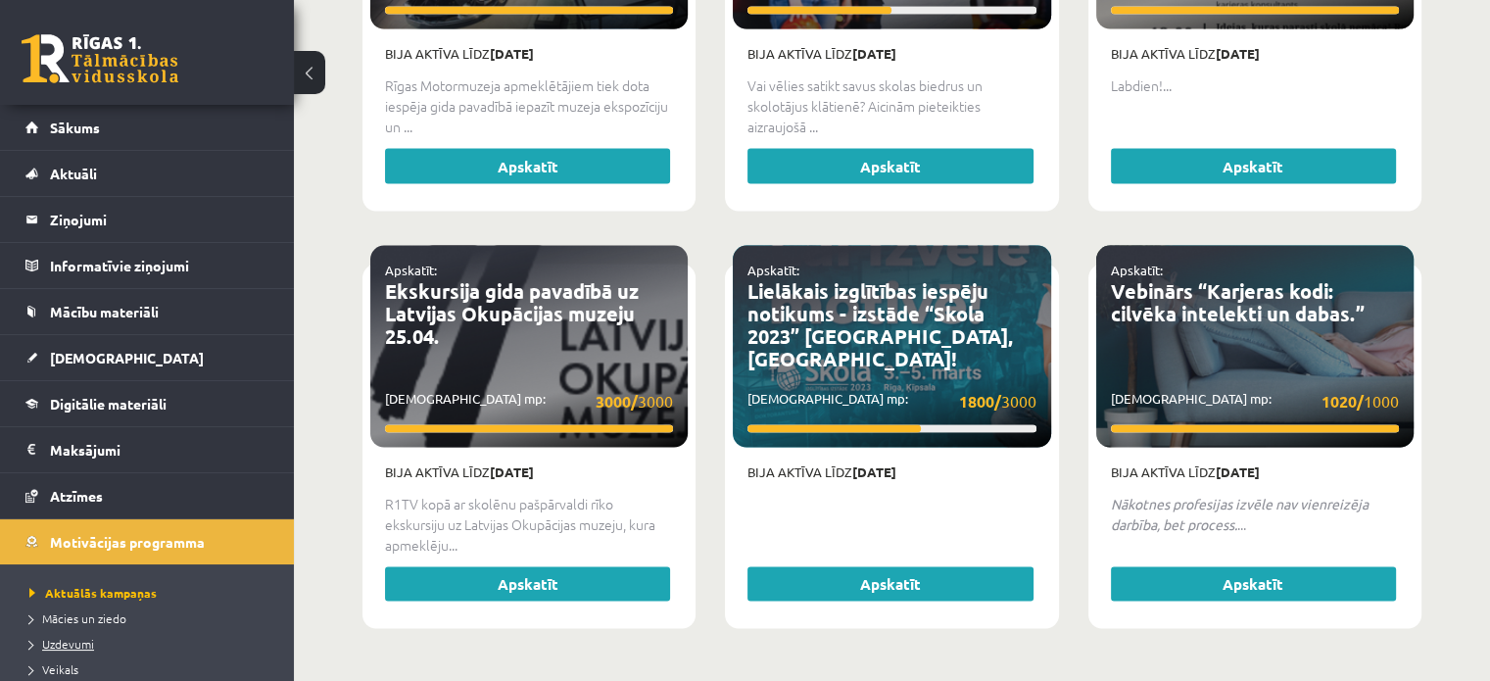
click at [80, 642] on span "Uzdevumi" at bounding box center [61, 644] width 65 height 16
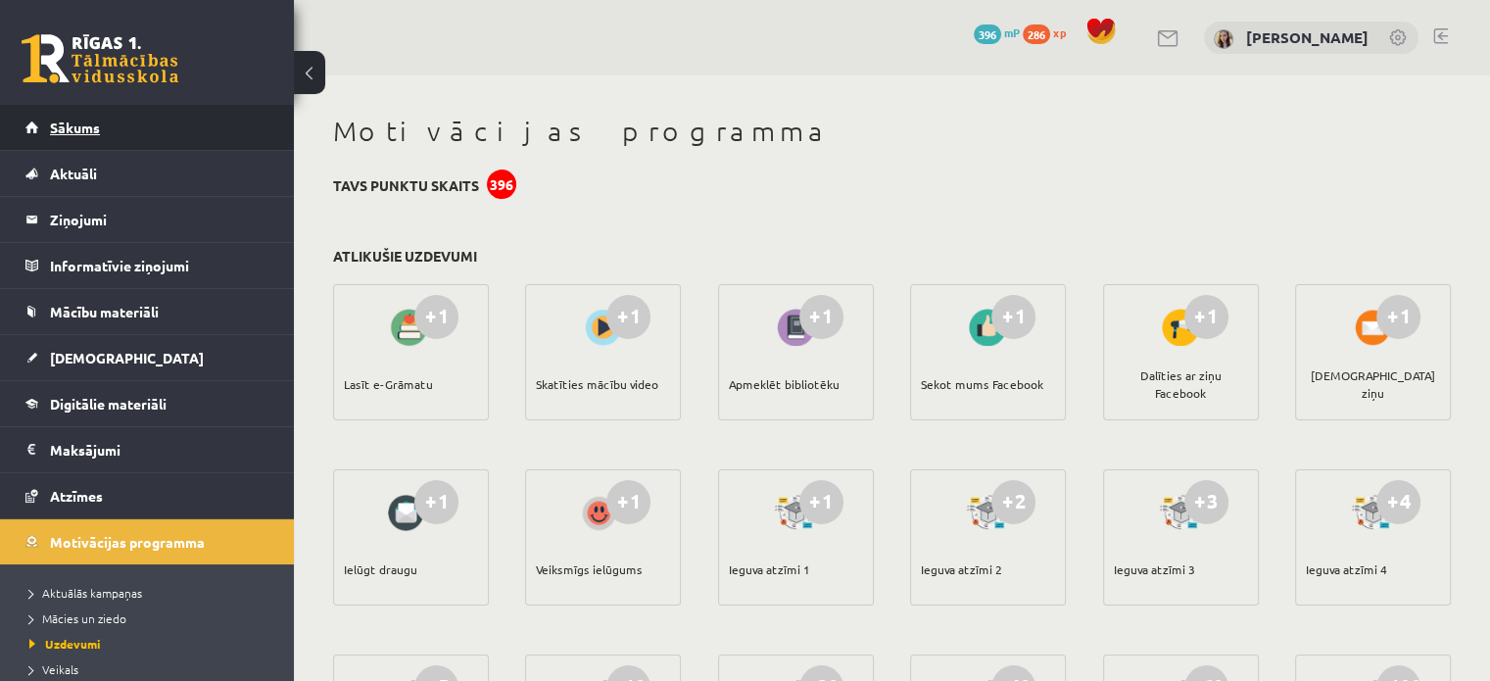
click at [53, 131] on span "Sākums" at bounding box center [75, 128] width 50 height 18
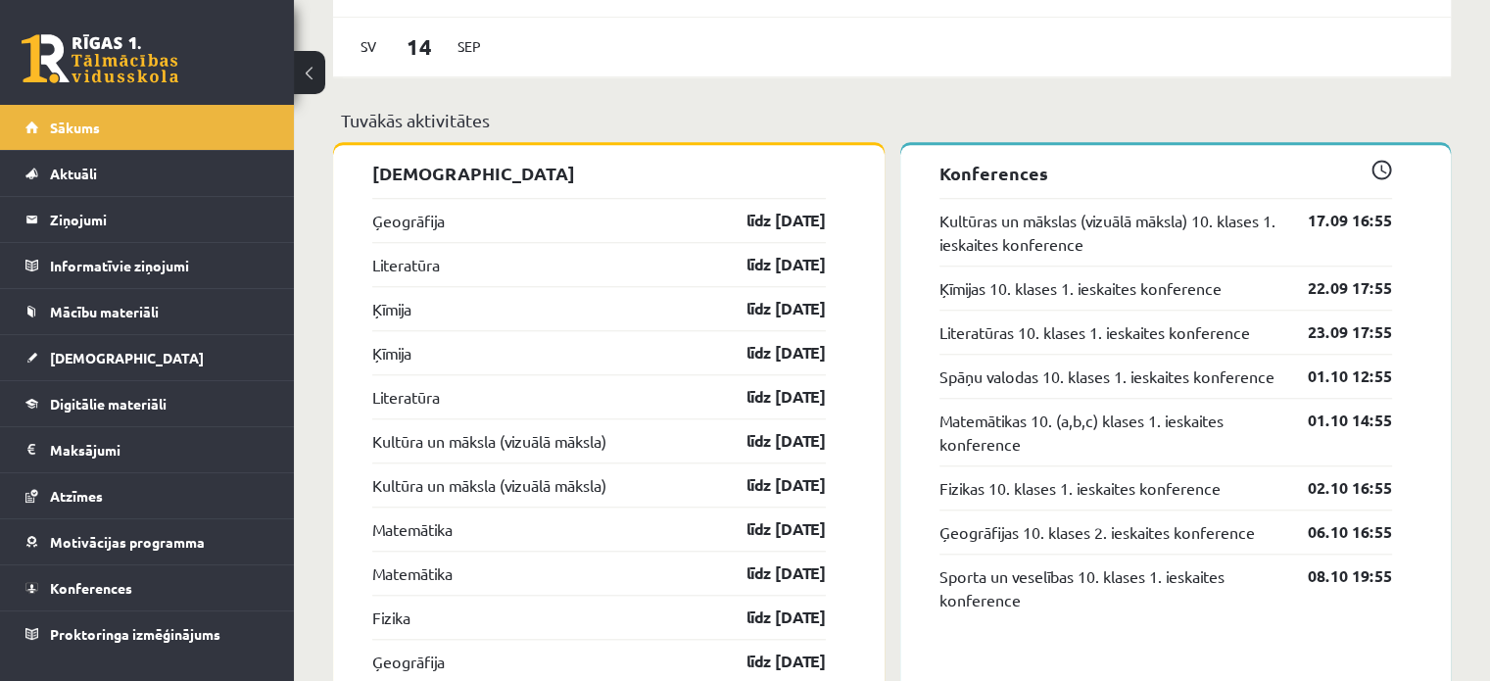
scroll to position [1698, 0]
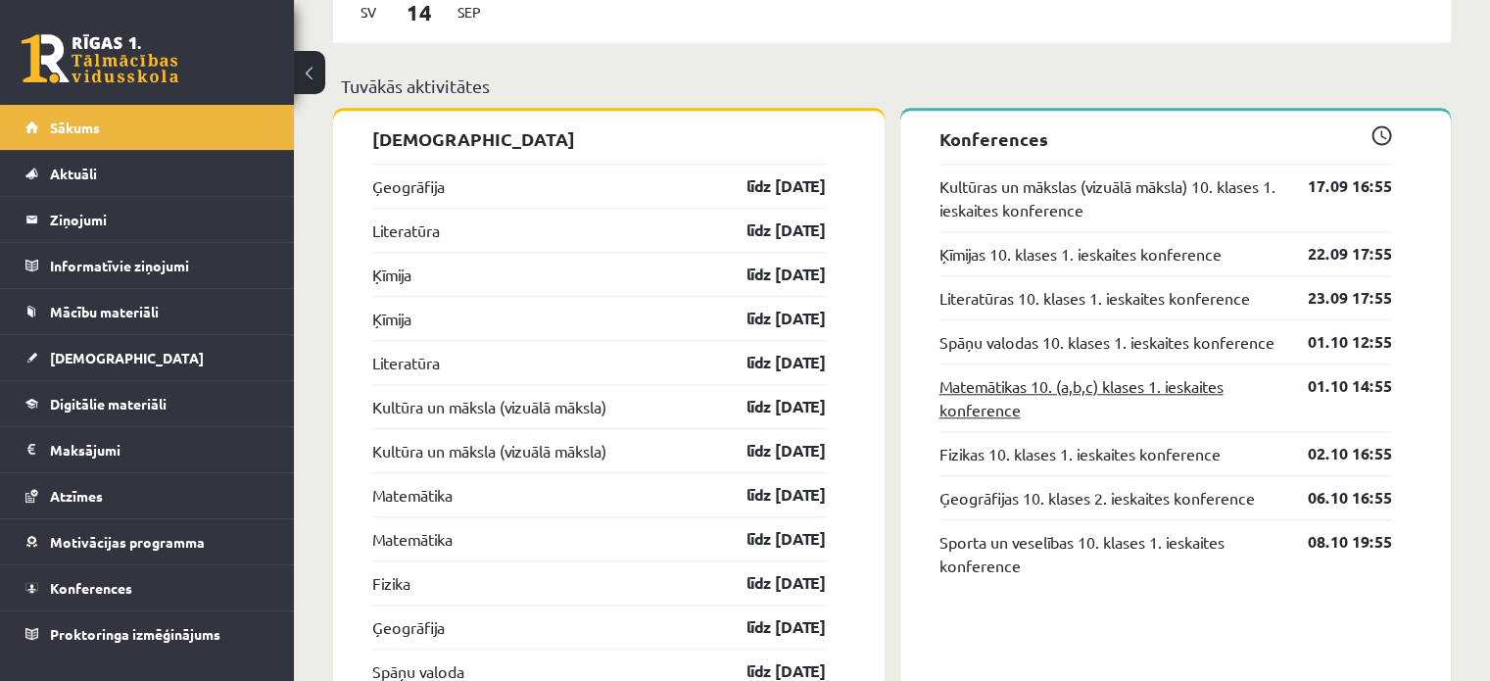
click at [987, 419] on link "Matemātikas 10. (a,b,c) klases 1. ieskaites konference" at bounding box center [1109, 397] width 340 height 47
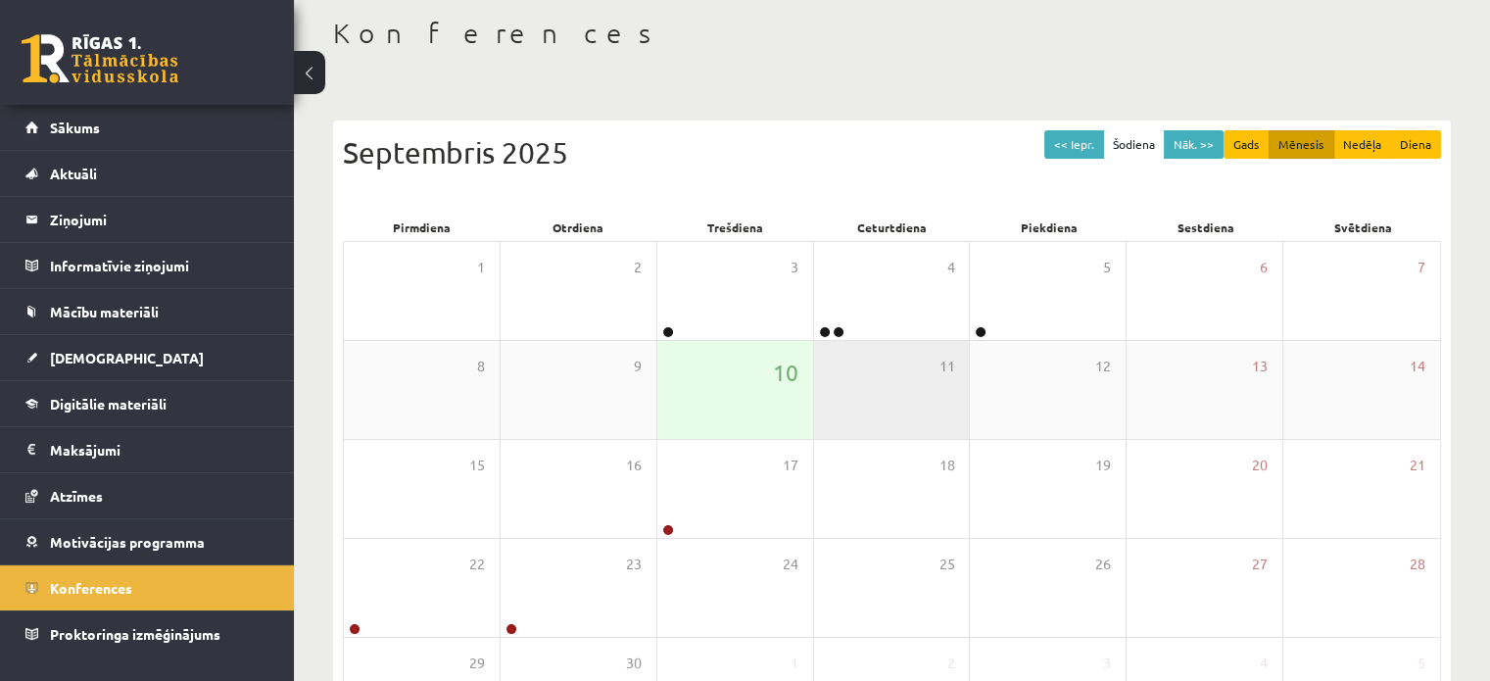
scroll to position [130, 0]
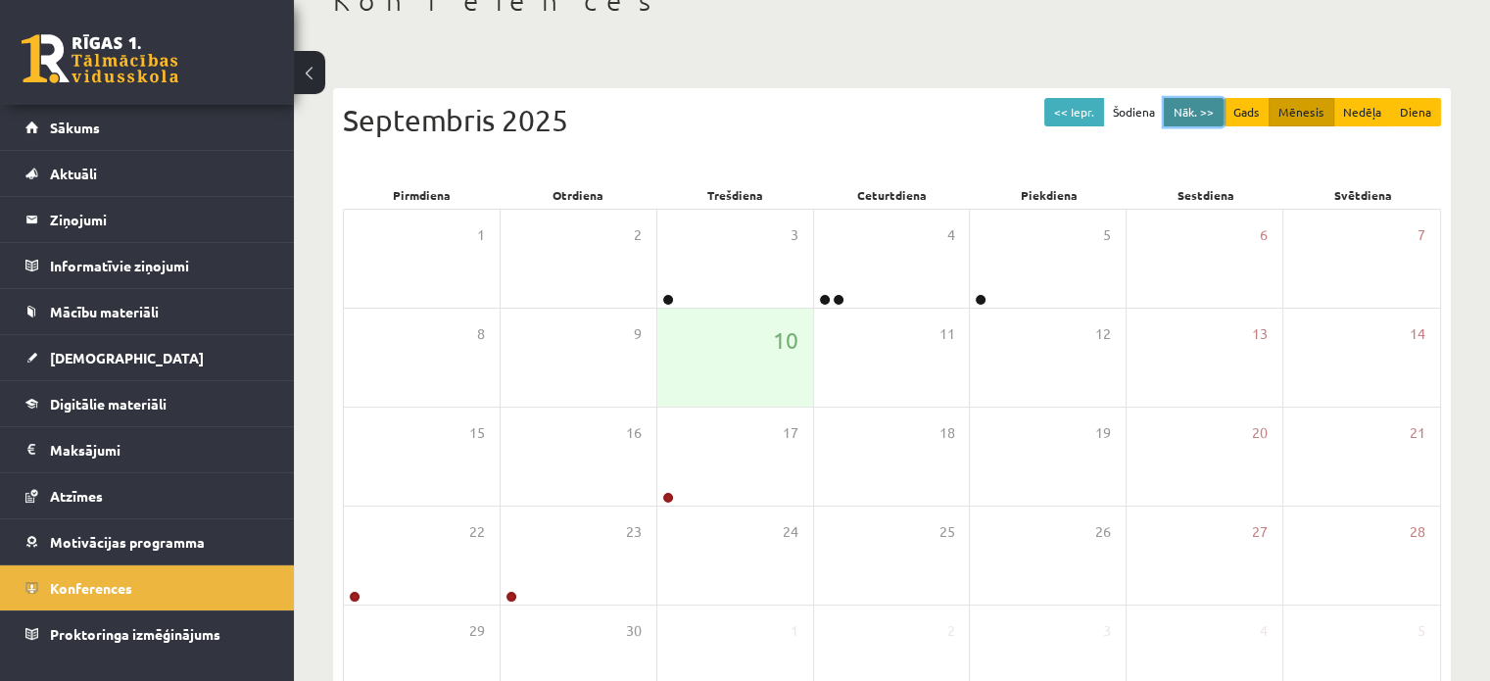
click at [1205, 105] on button "Nāk. >>" at bounding box center [1194, 112] width 60 height 28
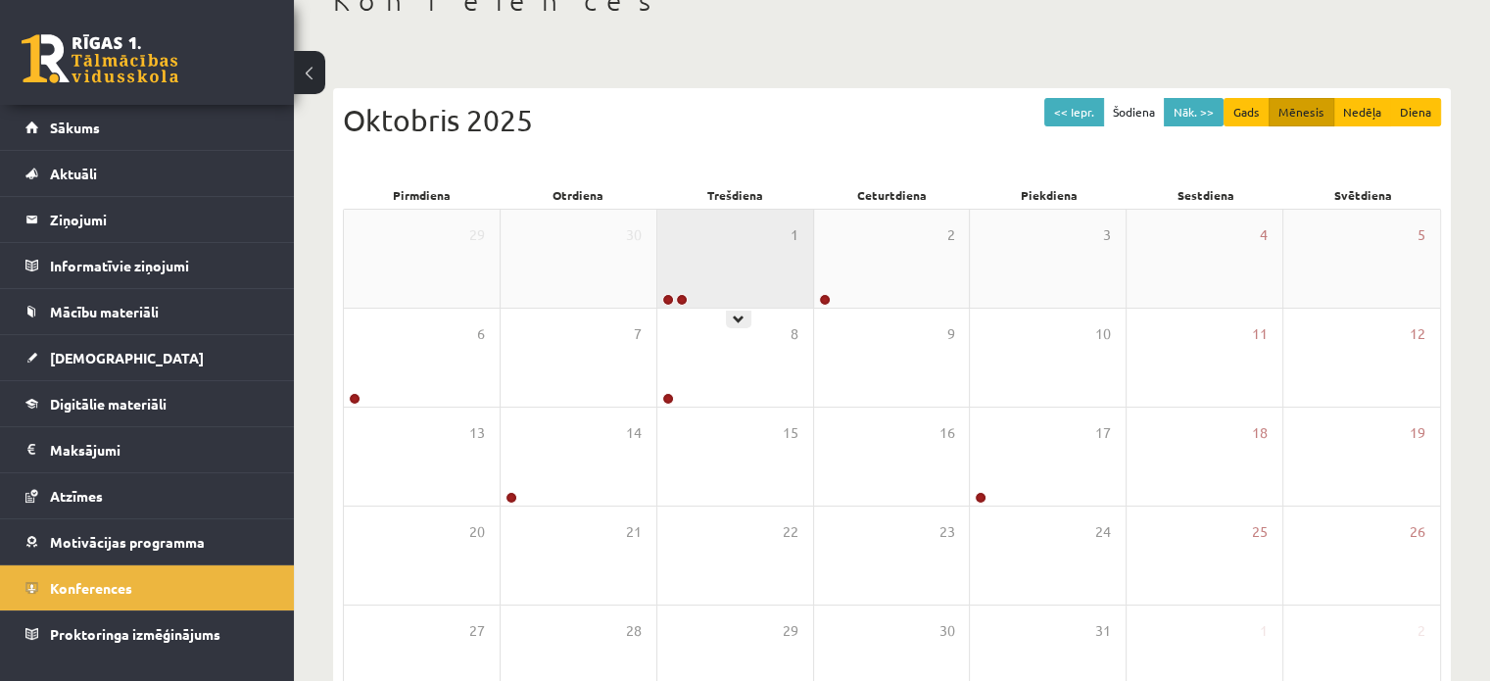
click at [766, 256] on div "1" at bounding box center [735, 259] width 156 height 98
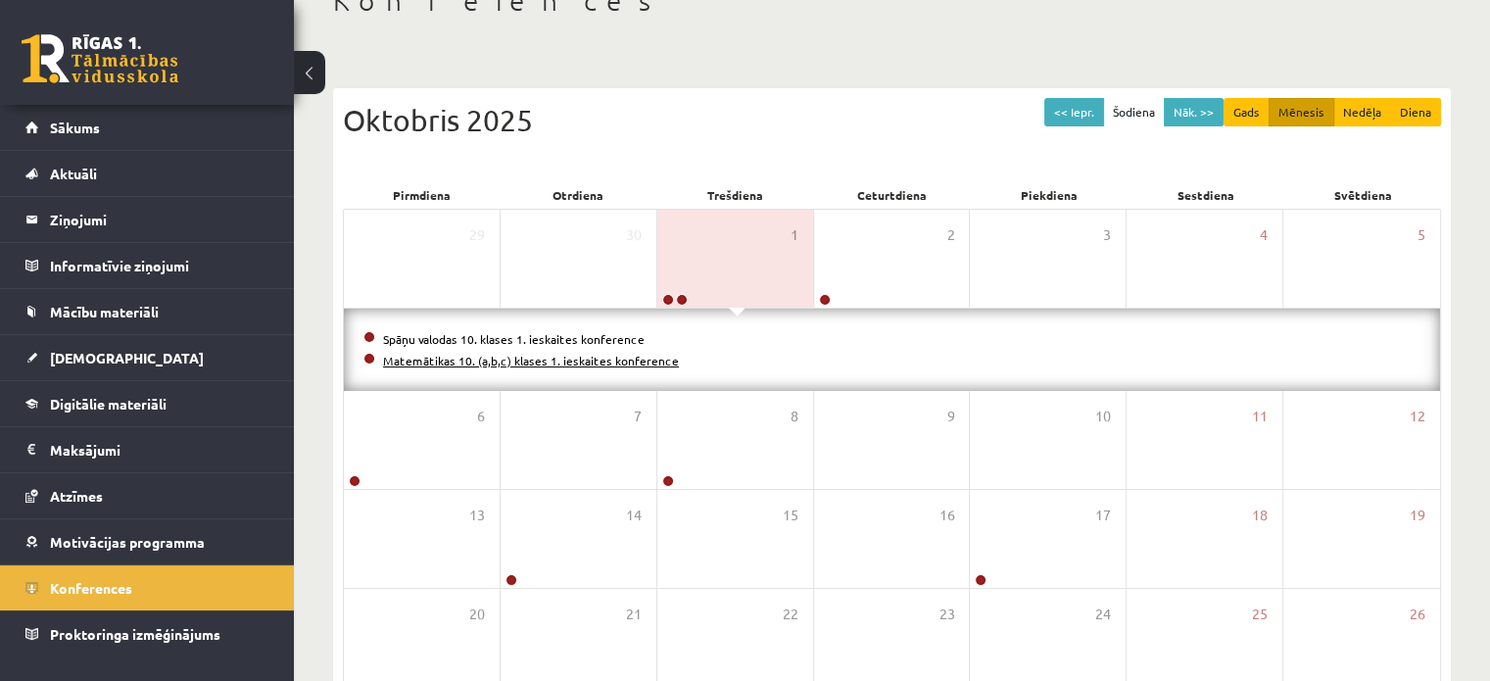
click at [501, 358] on link "Matemātikas 10. (a,b,c) klases 1. ieskaites konference" at bounding box center [531, 361] width 296 height 16
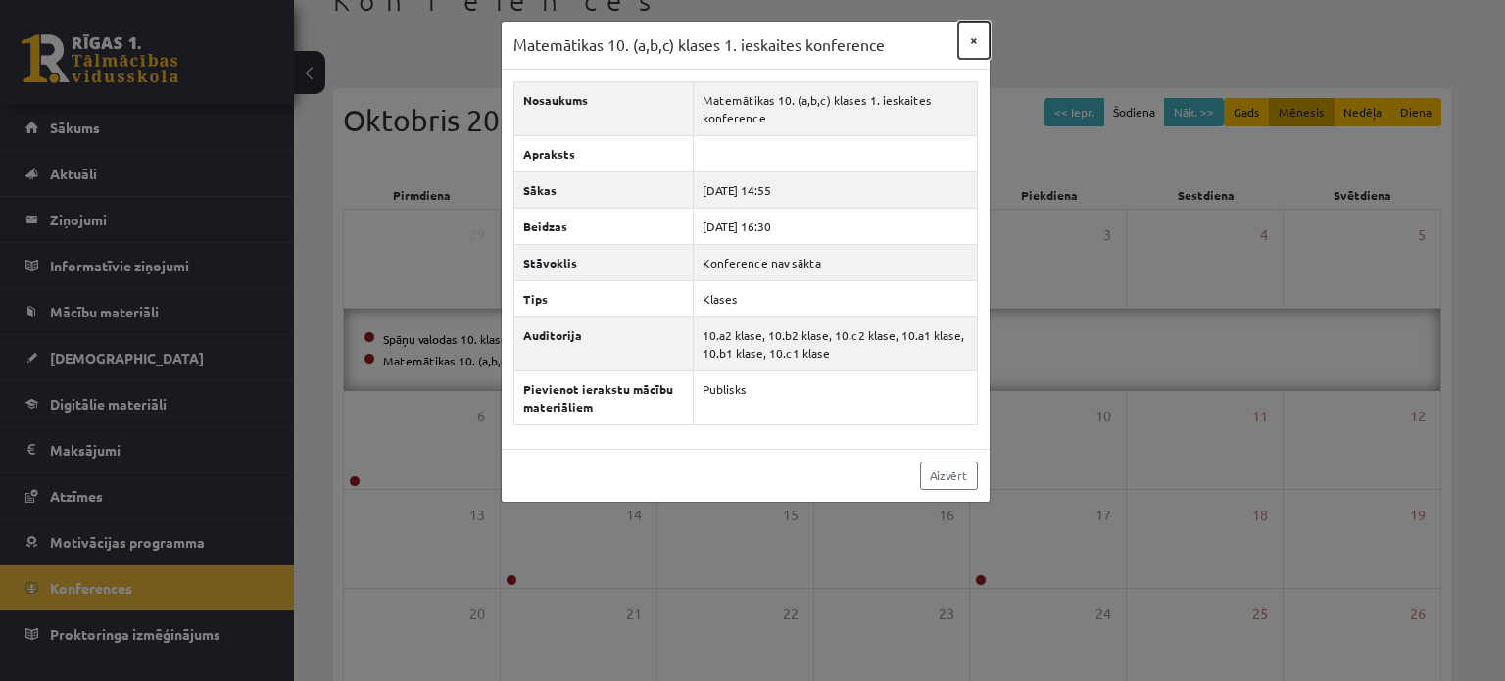
click at [966, 38] on button "×" at bounding box center [973, 40] width 31 height 37
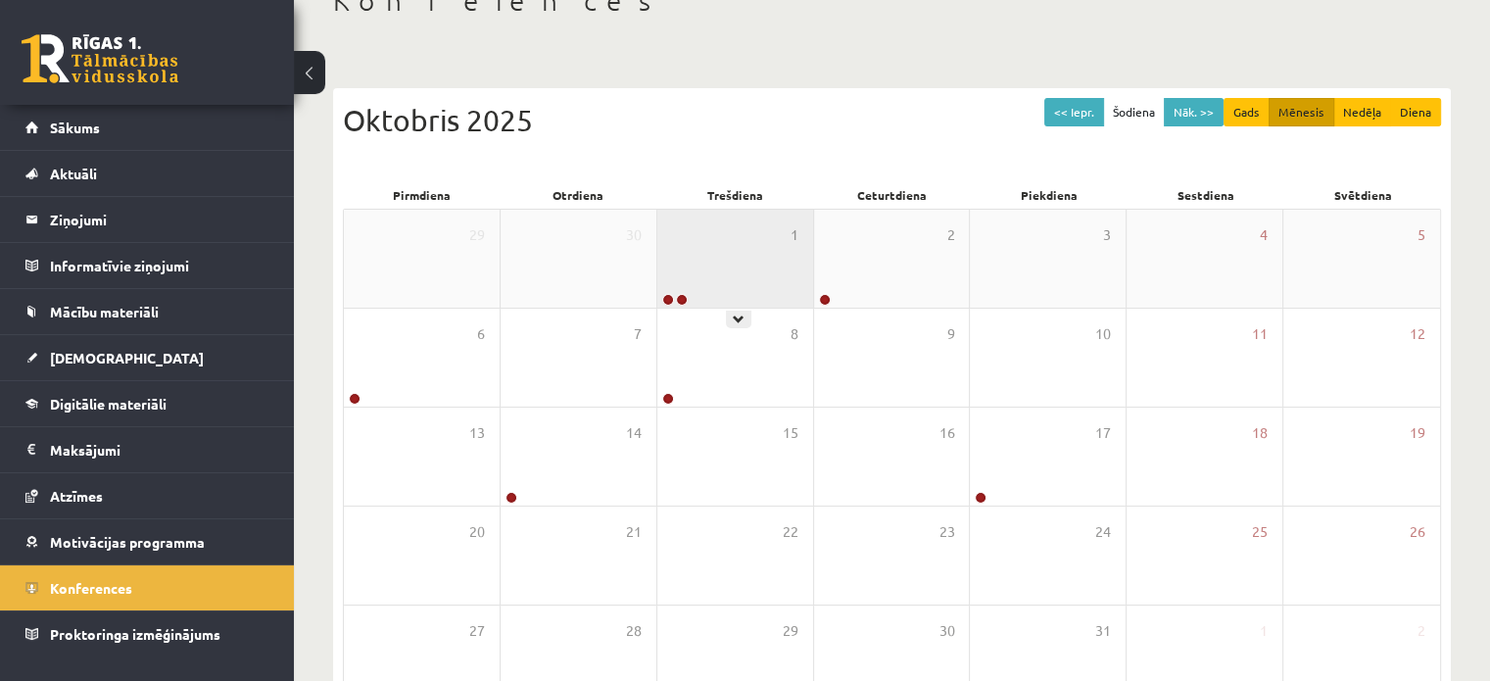
click at [732, 275] on div "1" at bounding box center [735, 259] width 156 height 98
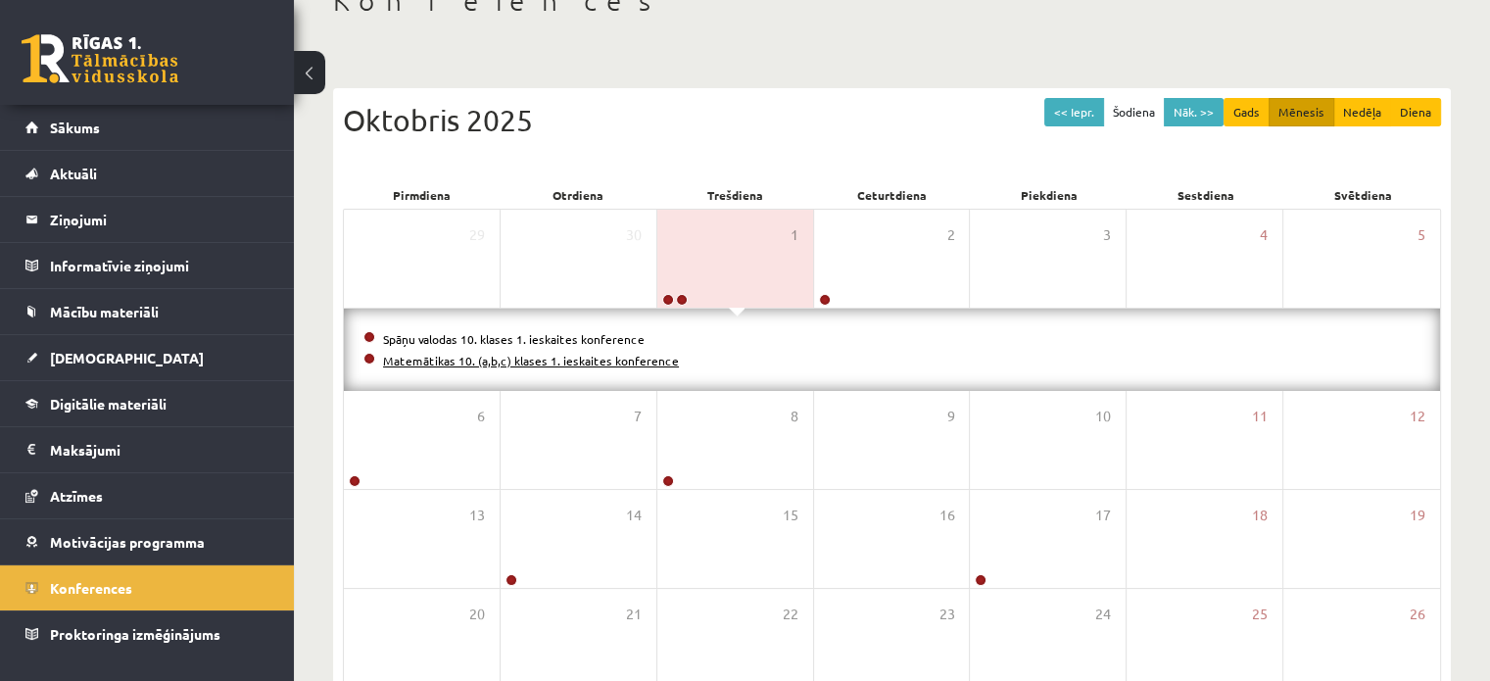
click at [628, 353] on link "Matemātikas 10. (a,b,c) klases 1. ieskaites konference" at bounding box center [531, 361] width 296 height 16
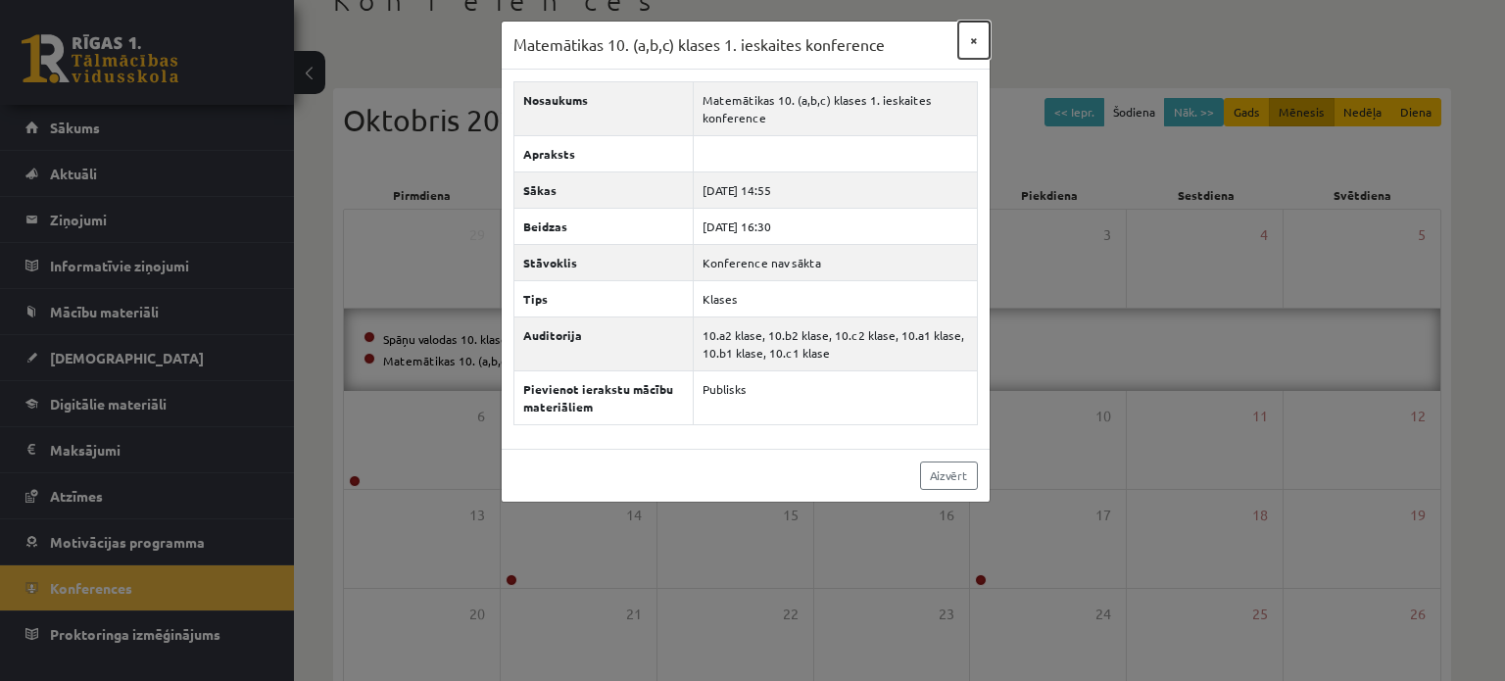
click at [972, 41] on button "×" at bounding box center [973, 40] width 31 height 37
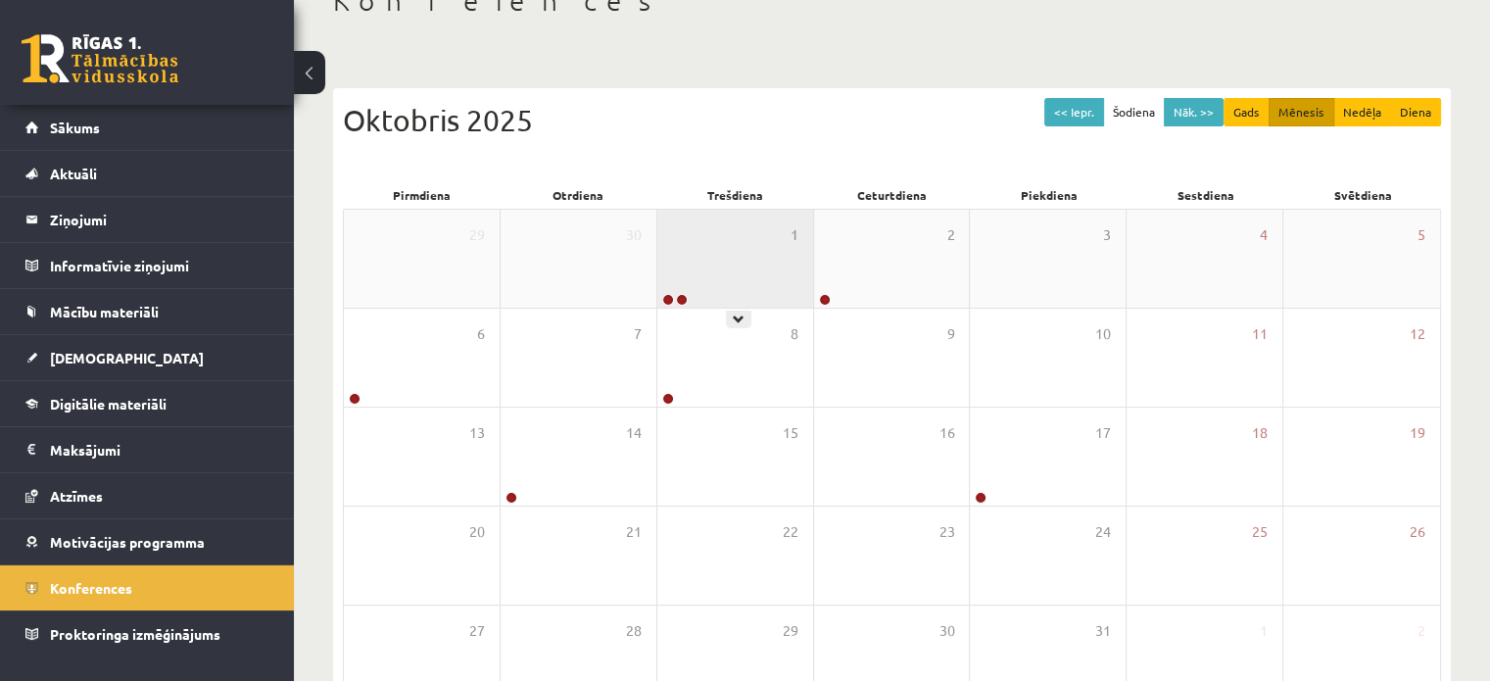
click at [741, 276] on div "1" at bounding box center [735, 259] width 156 height 98
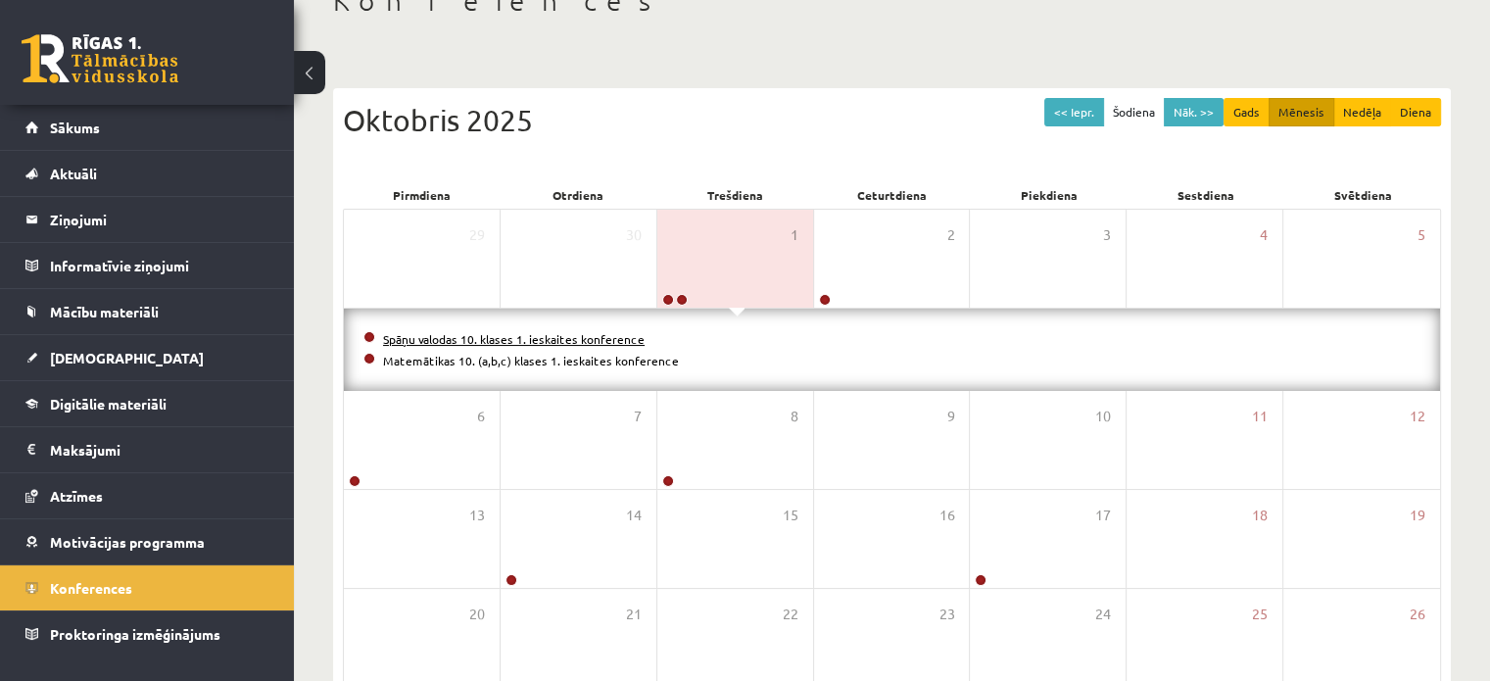
click at [519, 332] on link "Spāņu valodas 10. klases 1. ieskaites konference" at bounding box center [514, 339] width 262 height 16
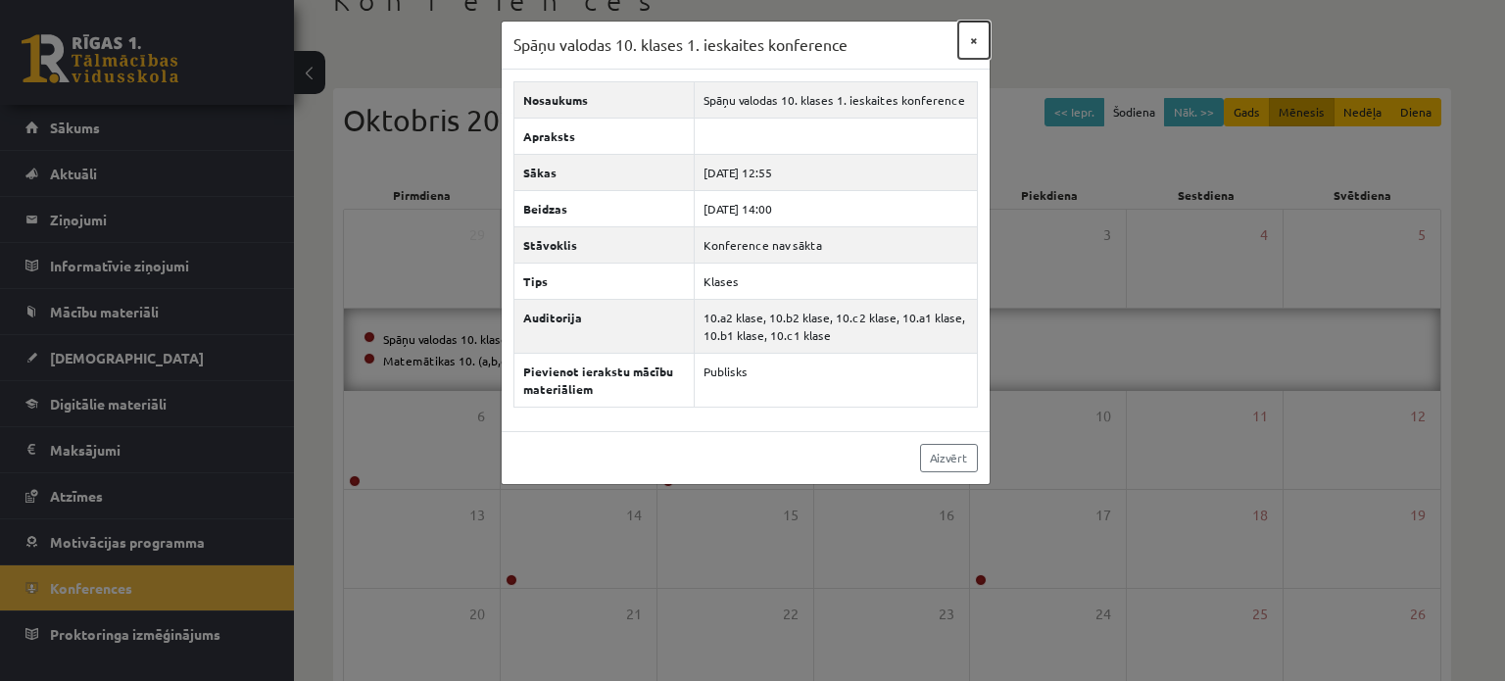
click at [965, 38] on button "×" at bounding box center [973, 40] width 31 height 37
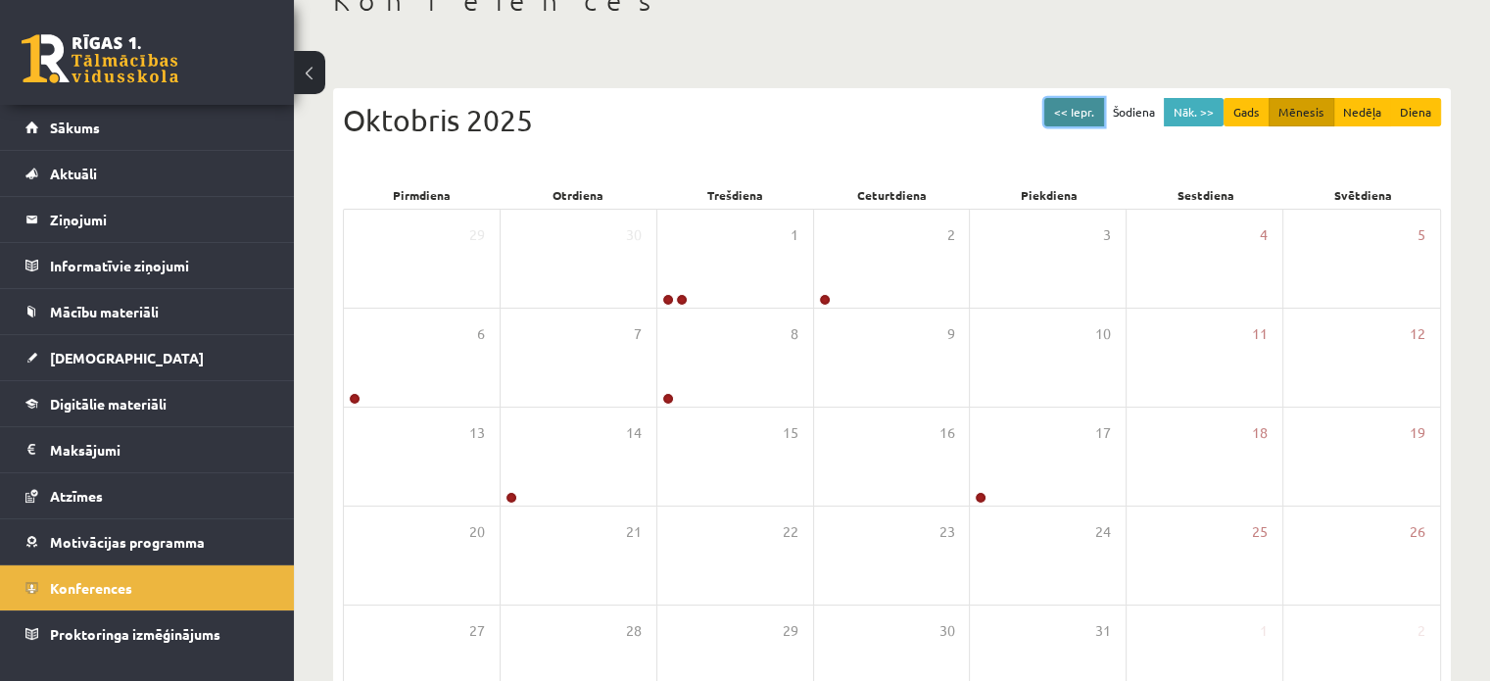
click at [1104, 116] on button "<< Iepr." at bounding box center [1074, 112] width 60 height 28
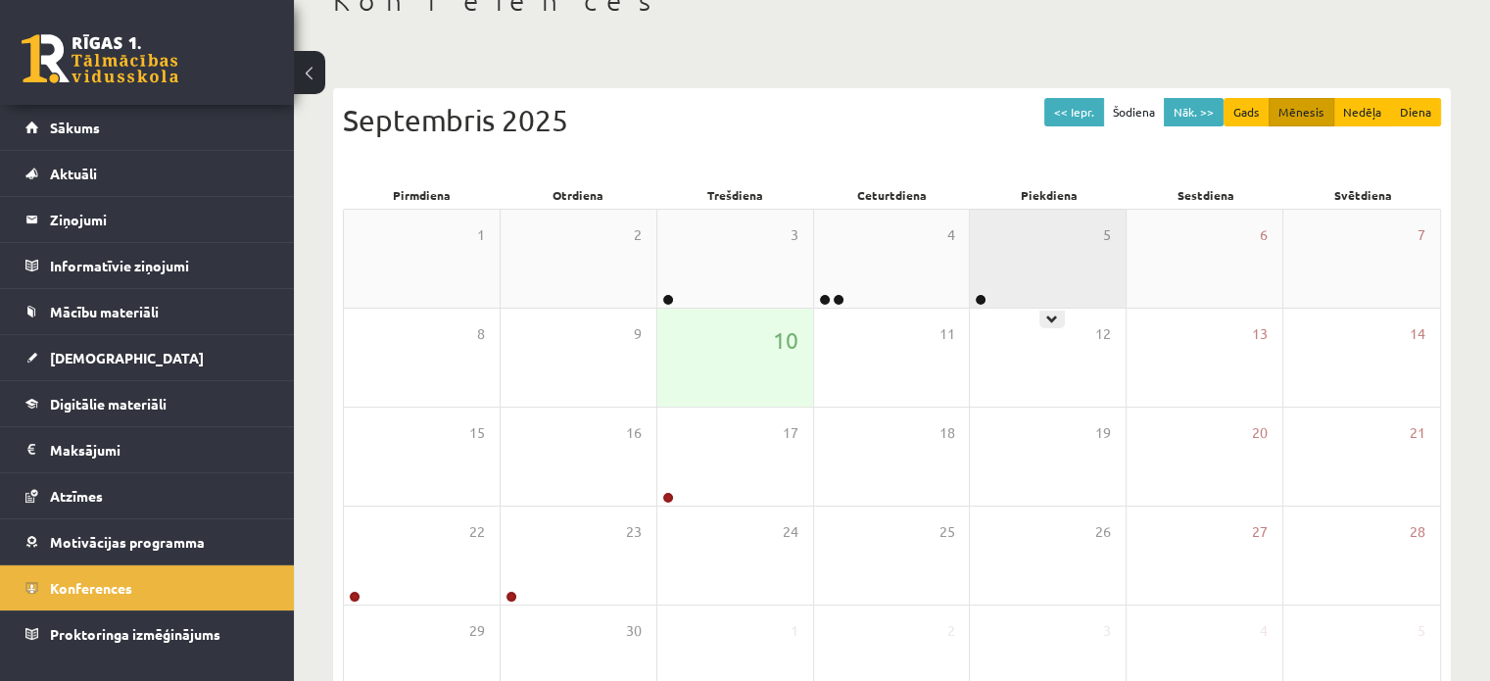
click at [976, 258] on div "5" at bounding box center [1048, 259] width 156 height 98
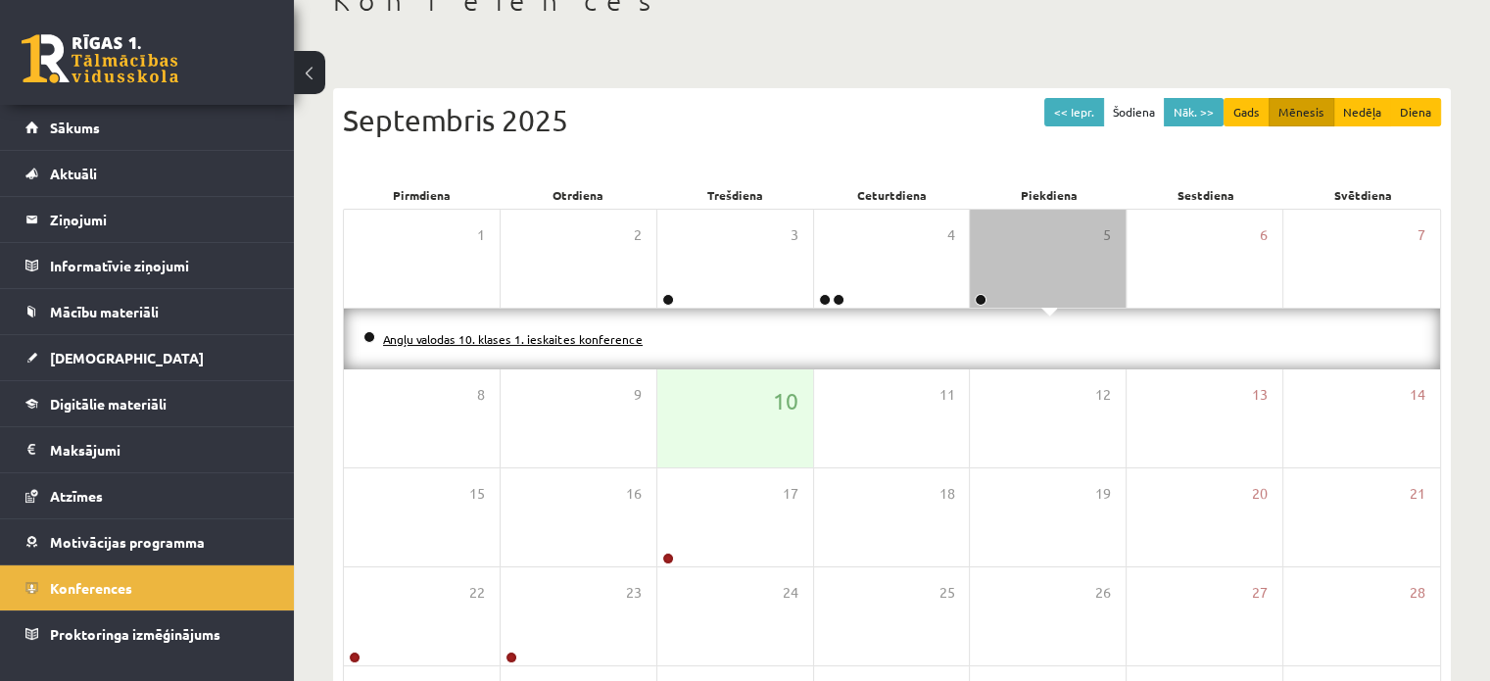
click at [563, 331] on link "Angļu valodas 10. klases 1. ieskaites konference" at bounding box center [513, 339] width 260 height 16
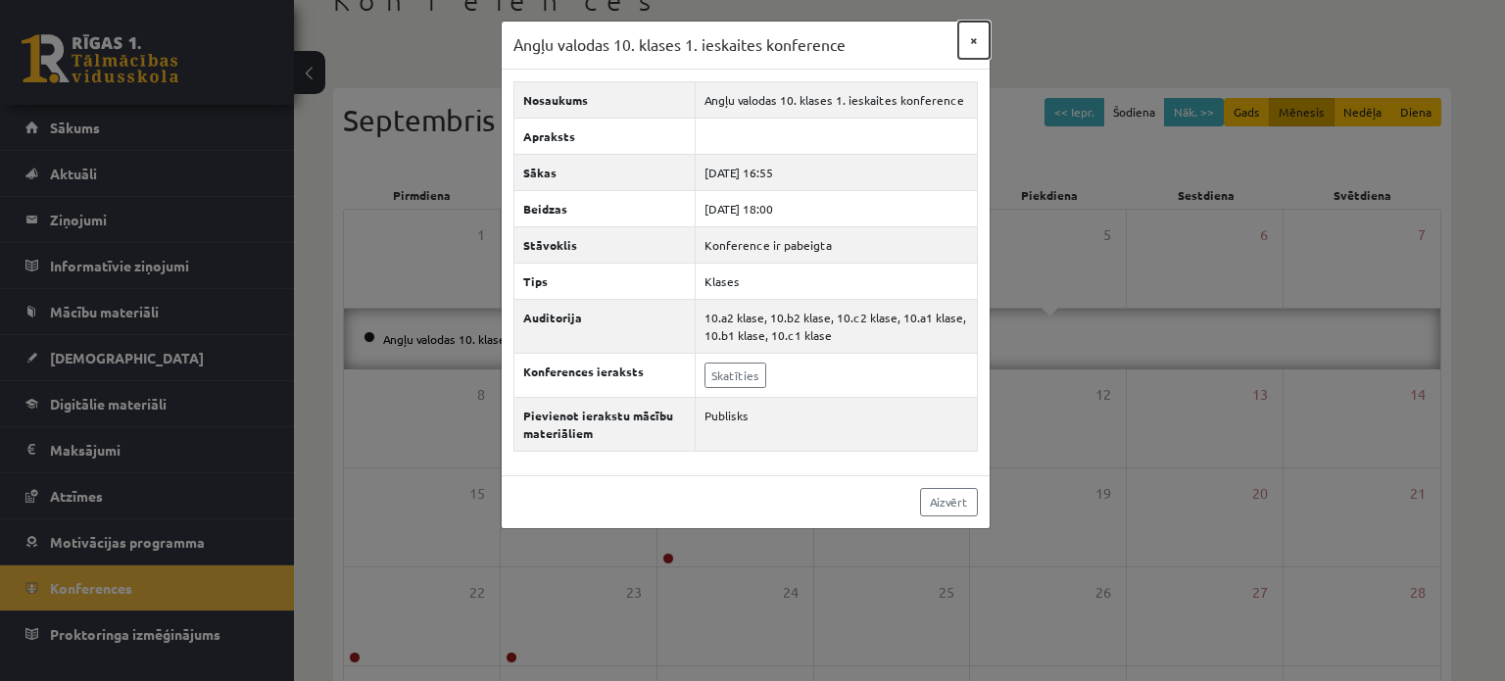
click at [978, 30] on button "×" at bounding box center [973, 40] width 31 height 37
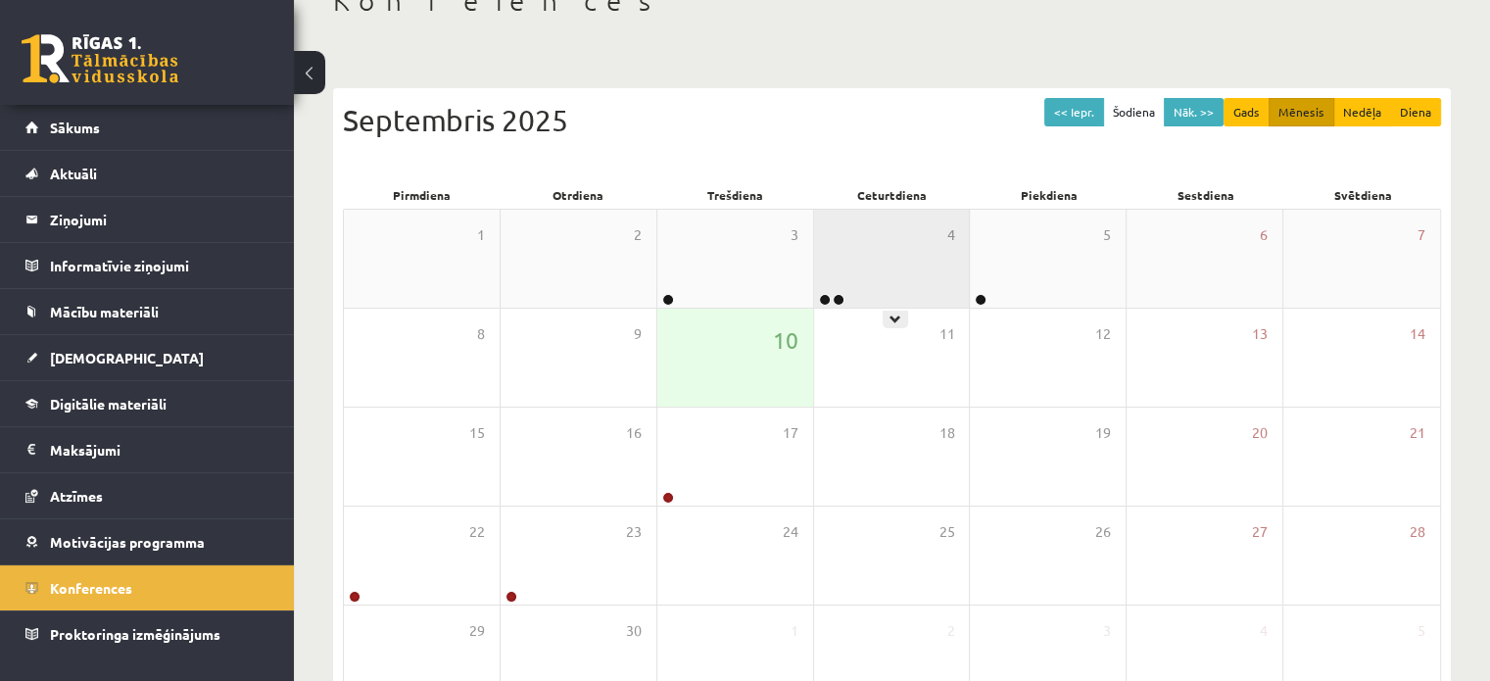
click at [903, 280] on div "4" at bounding box center [892, 259] width 156 height 98
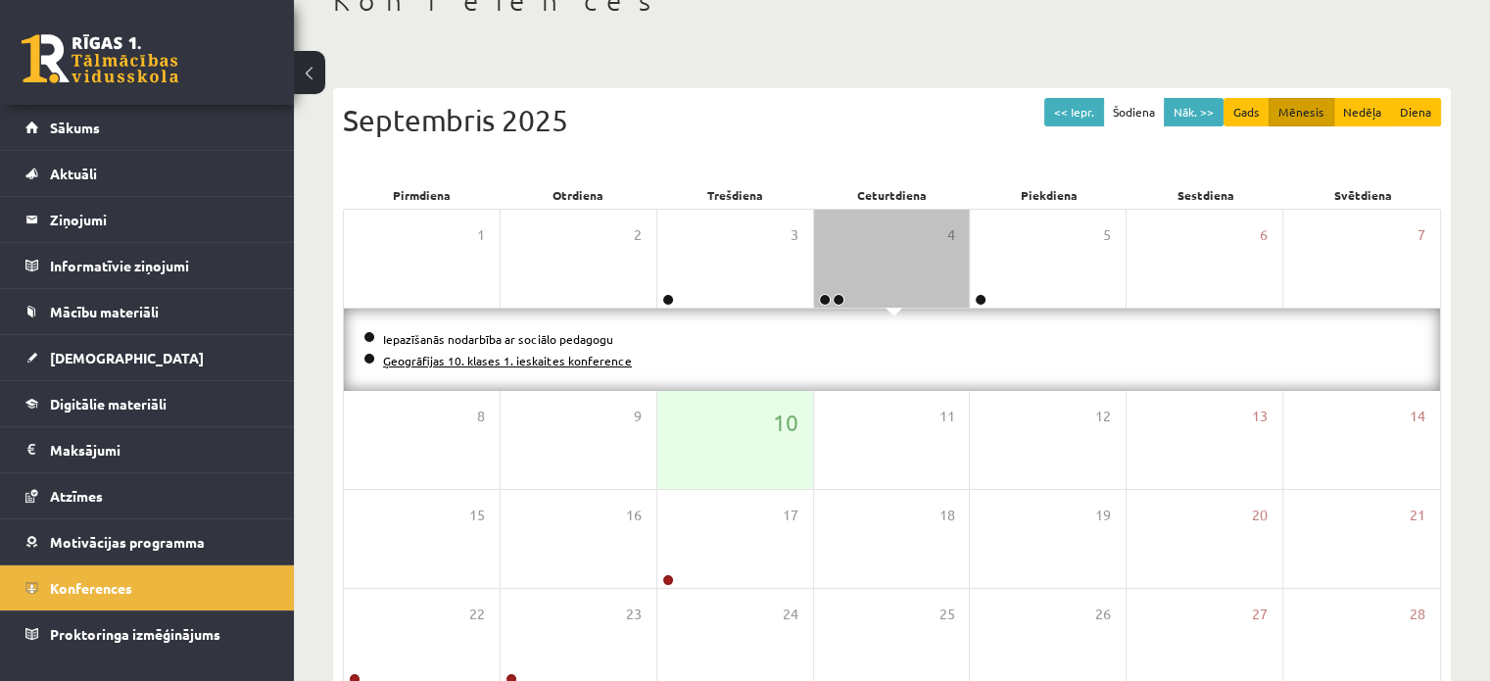
click at [548, 356] on link "Ģeogrāfijas 10. klases 1. ieskaites konference" at bounding box center [507, 361] width 249 height 16
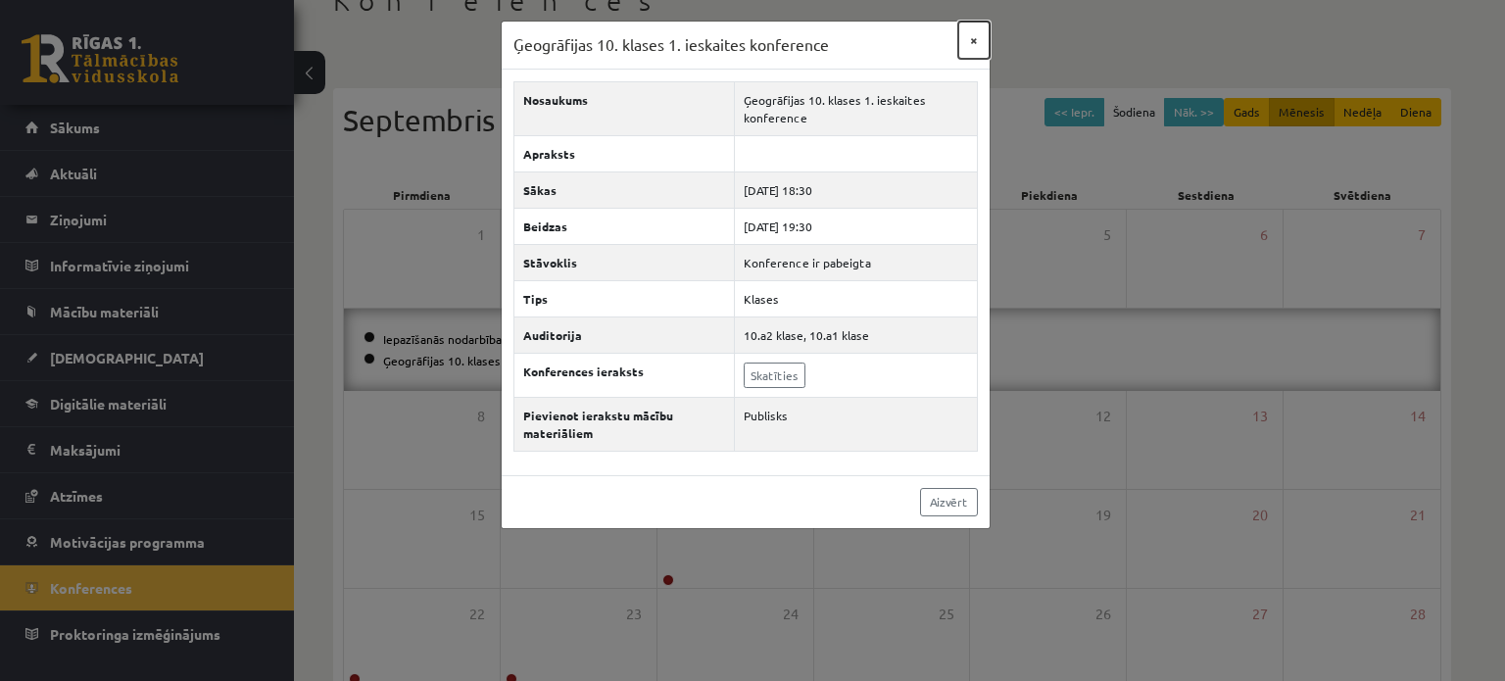
click at [976, 34] on button "×" at bounding box center [973, 40] width 31 height 37
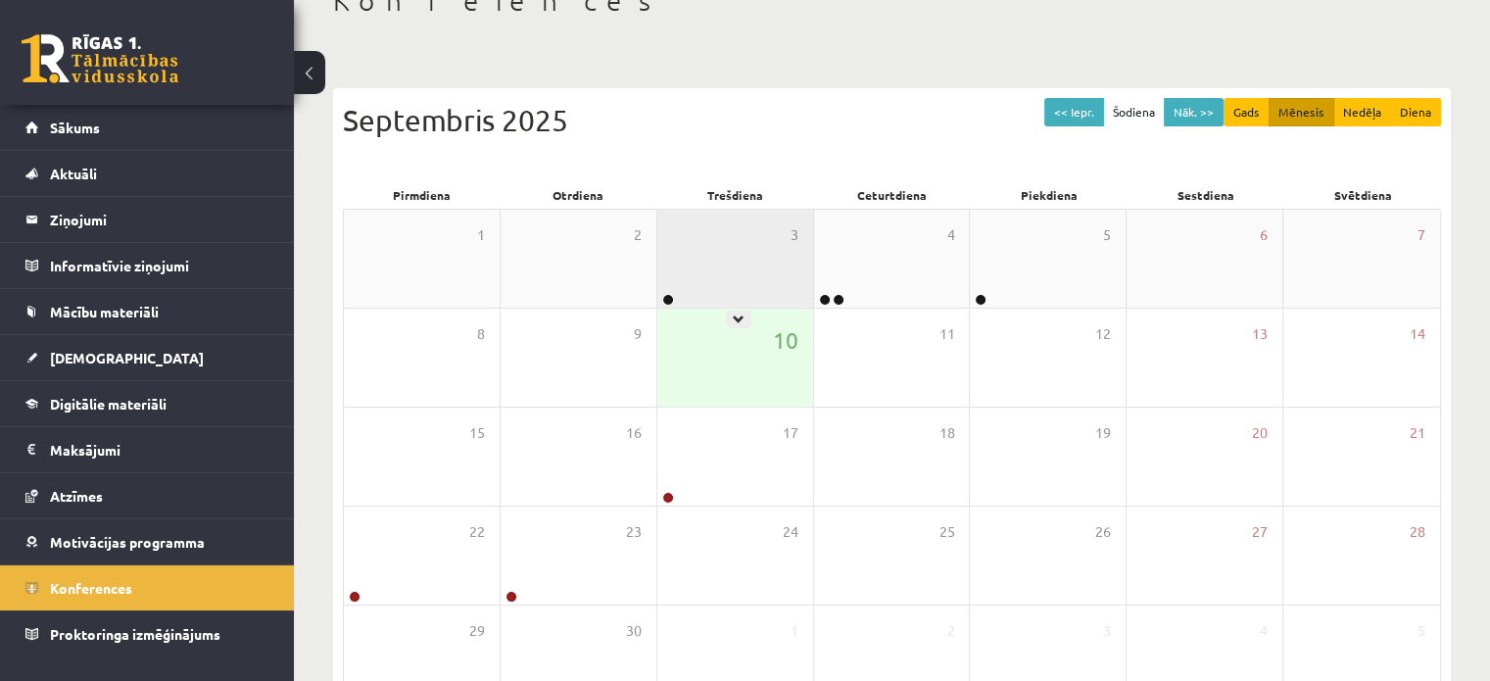
click at [726, 291] on div "3" at bounding box center [735, 259] width 156 height 98
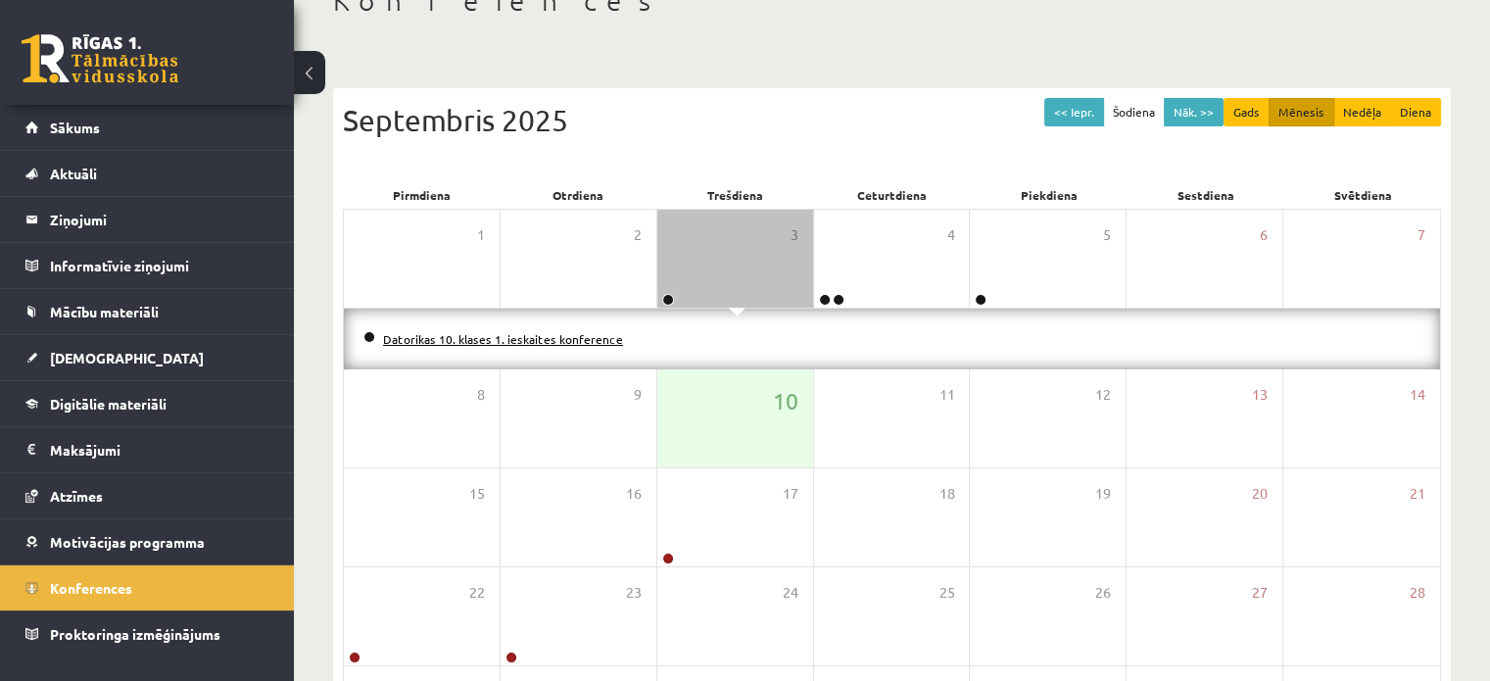
click at [474, 336] on link "Datorikas 10. klases 1. ieskaites konference" at bounding box center [503, 339] width 240 height 16
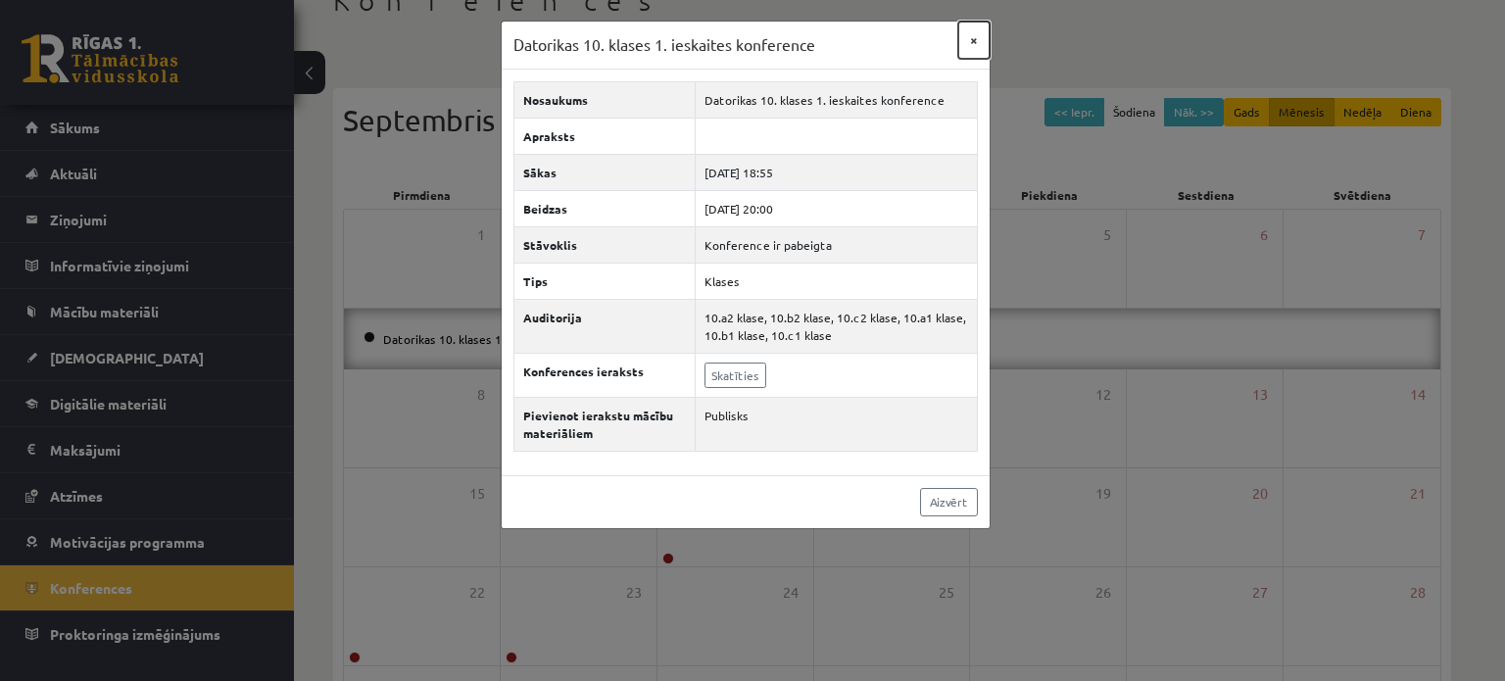
click at [974, 41] on button "×" at bounding box center [973, 40] width 31 height 37
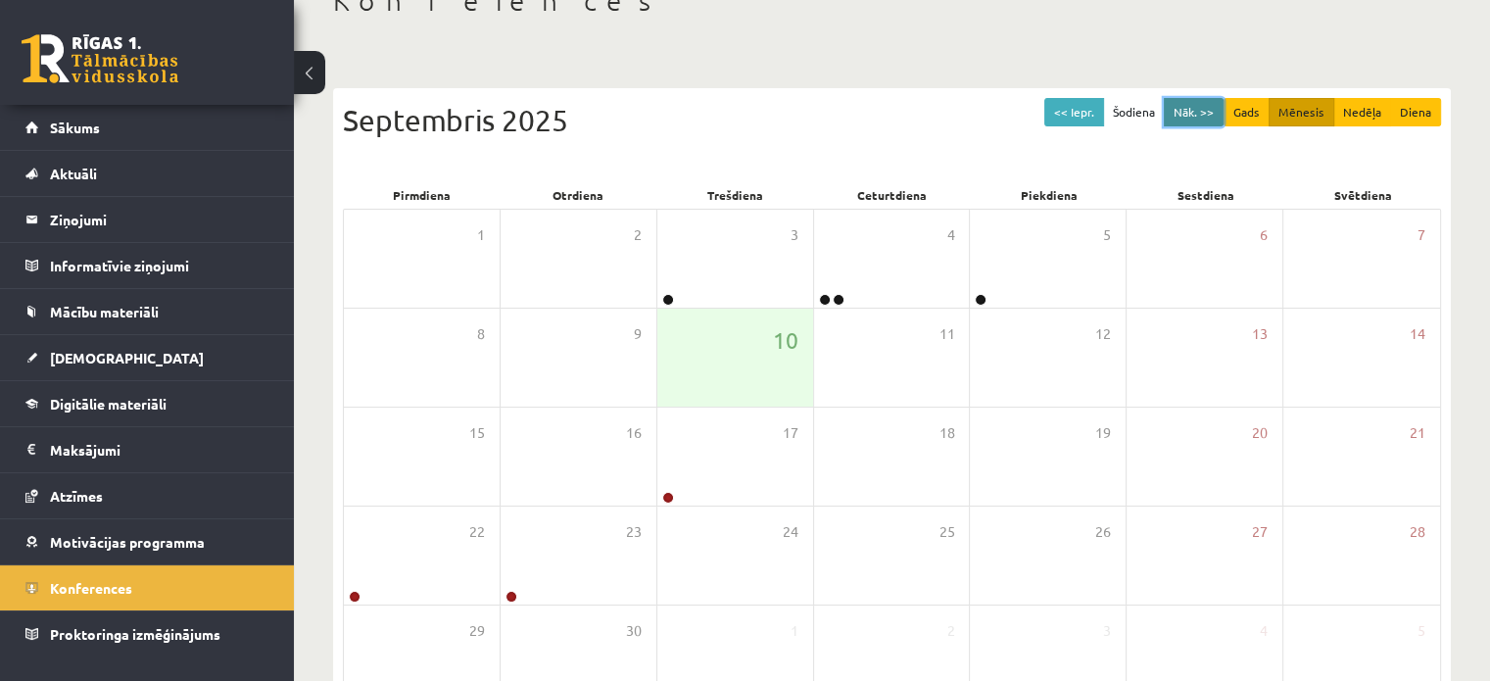
click at [1181, 111] on button "Nāk. >>" at bounding box center [1194, 112] width 60 height 28
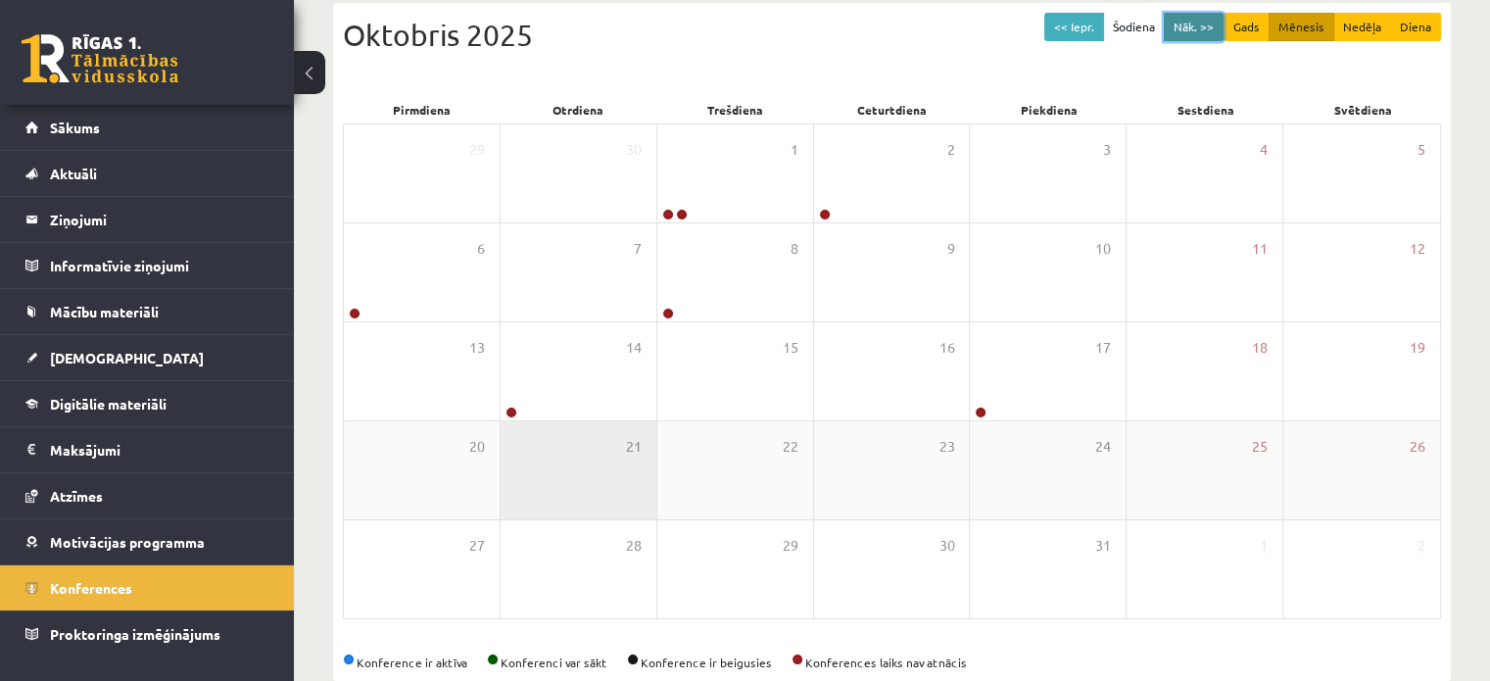
scroll to position [254, 0]
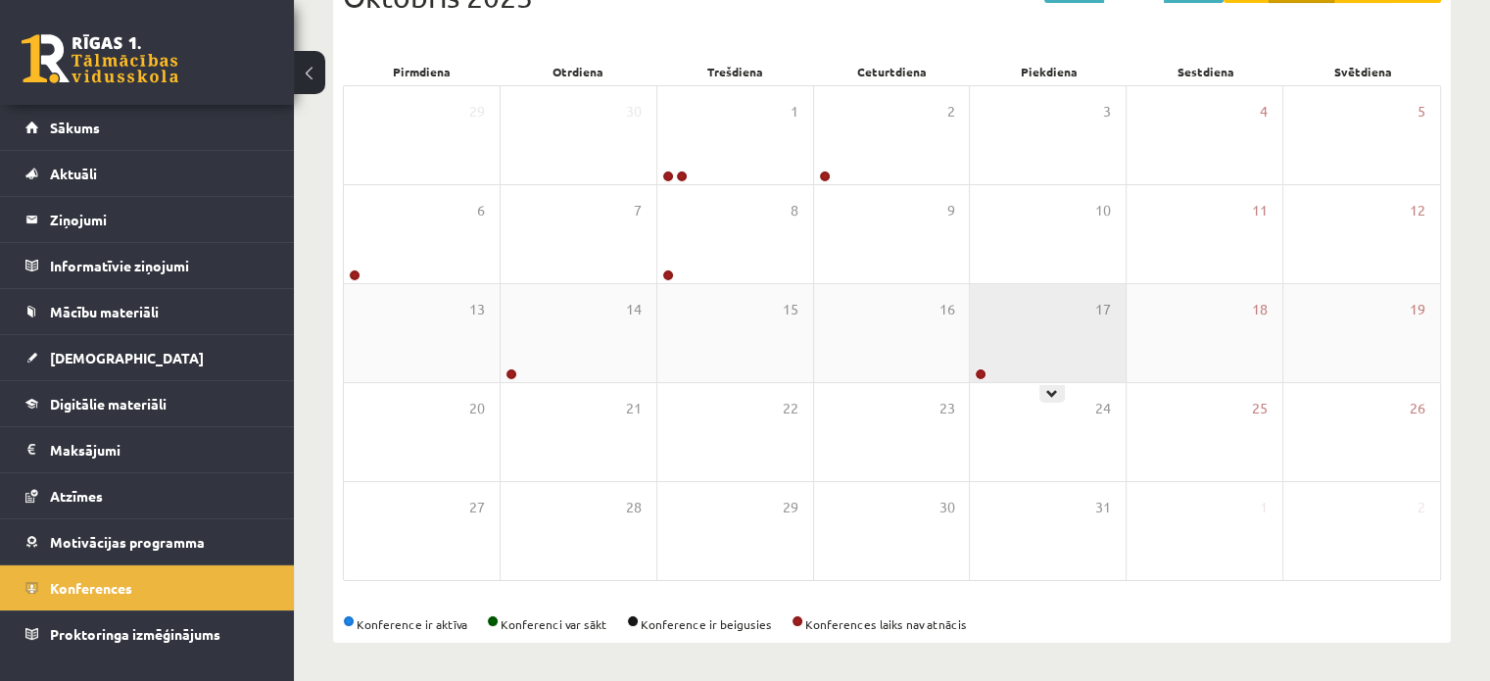
click at [1017, 329] on div "17" at bounding box center [1048, 333] width 156 height 98
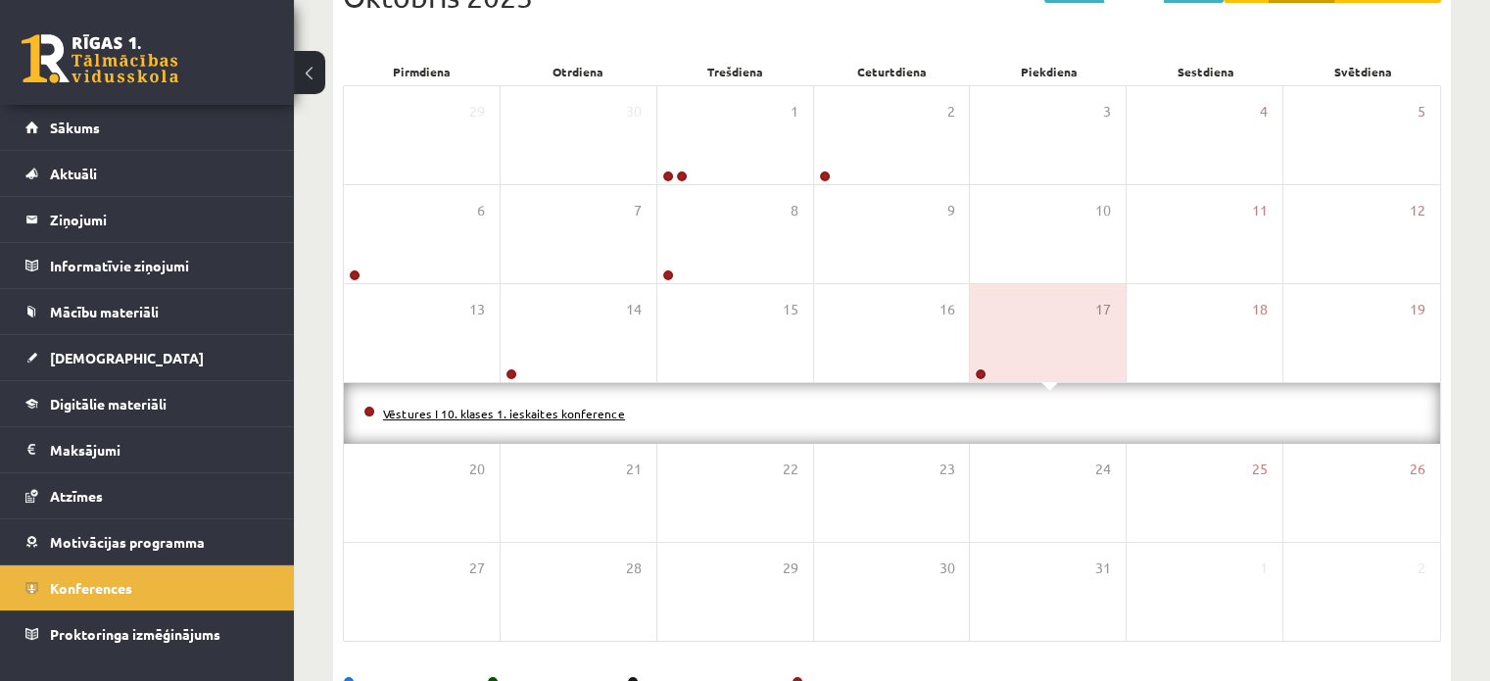
click at [600, 414] on link "Vēstures I 10. klases 1. ieskaites konference" at bounding box center [504, 414] width 242 height 16
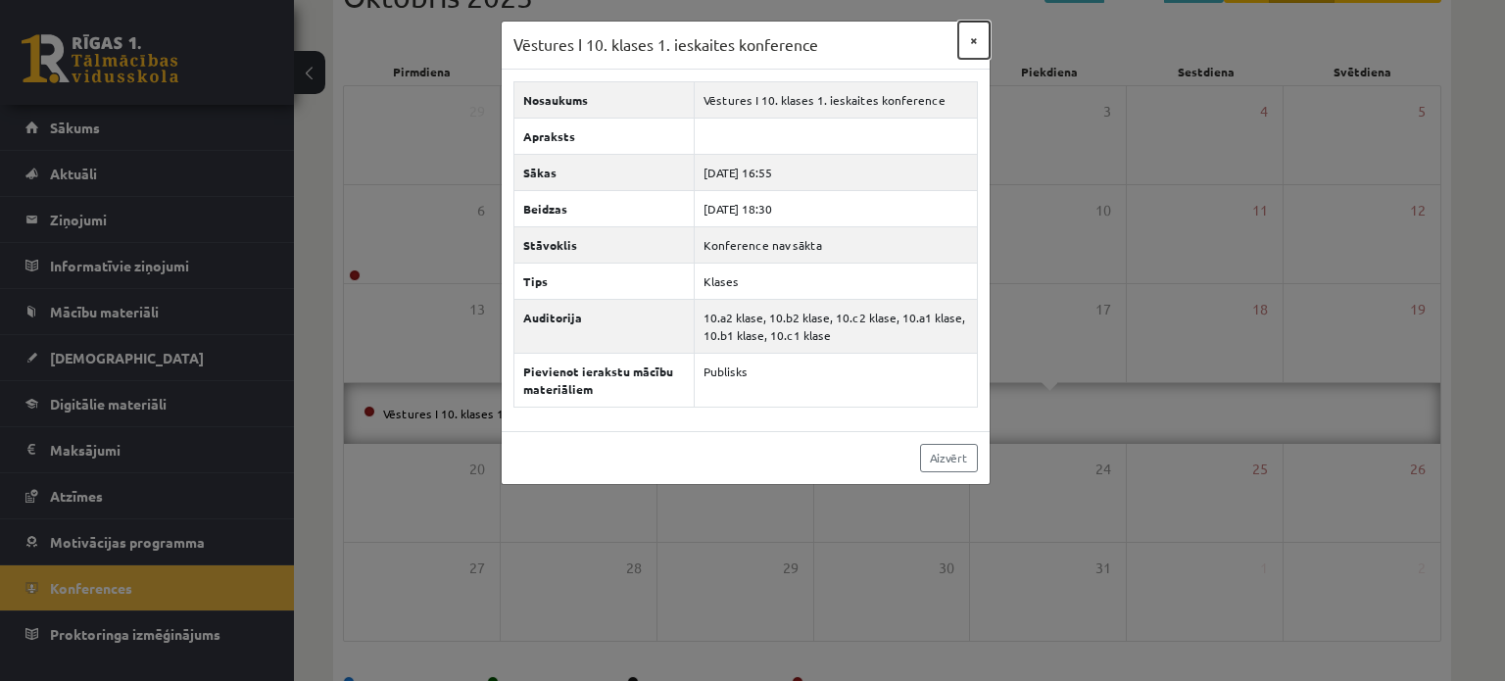
click at [968, 41] on button "×" at bounding box center [973, 40] width 31 height 37
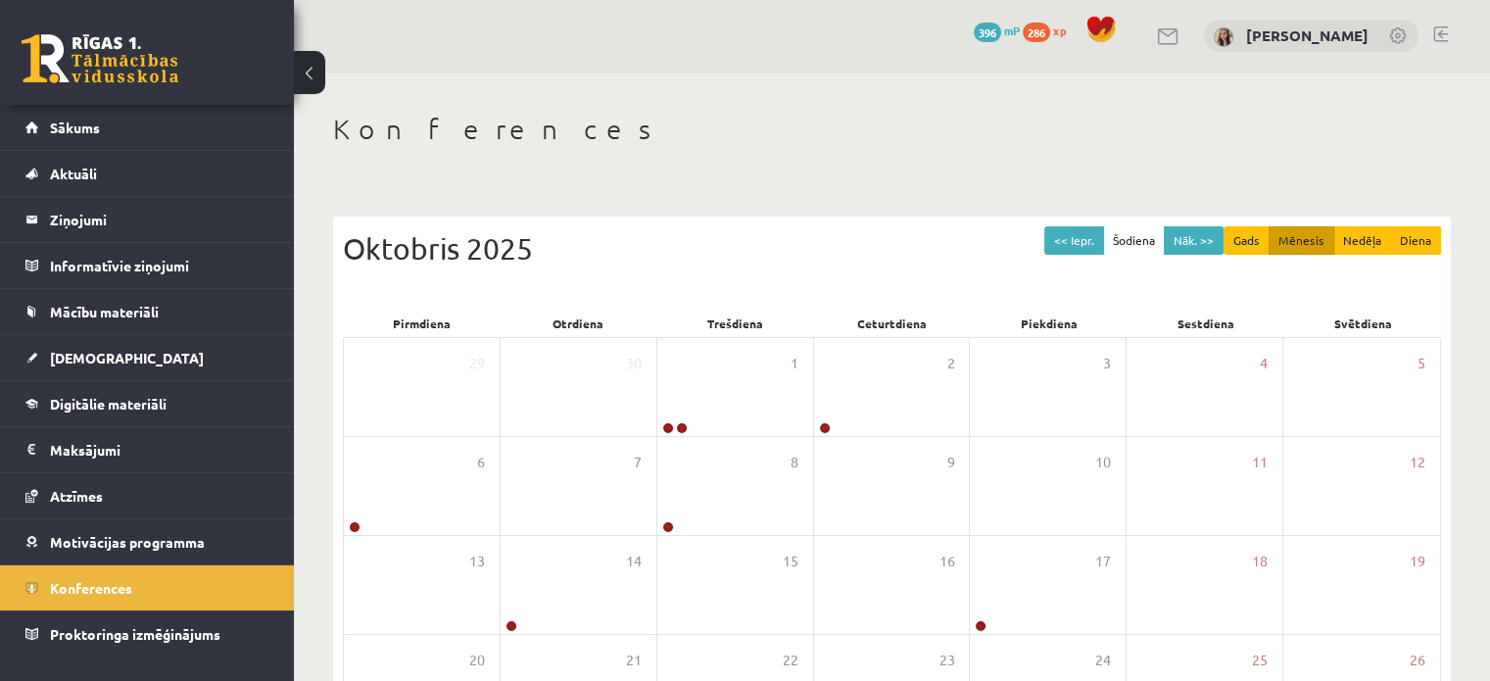
scroll to position [0, 0]
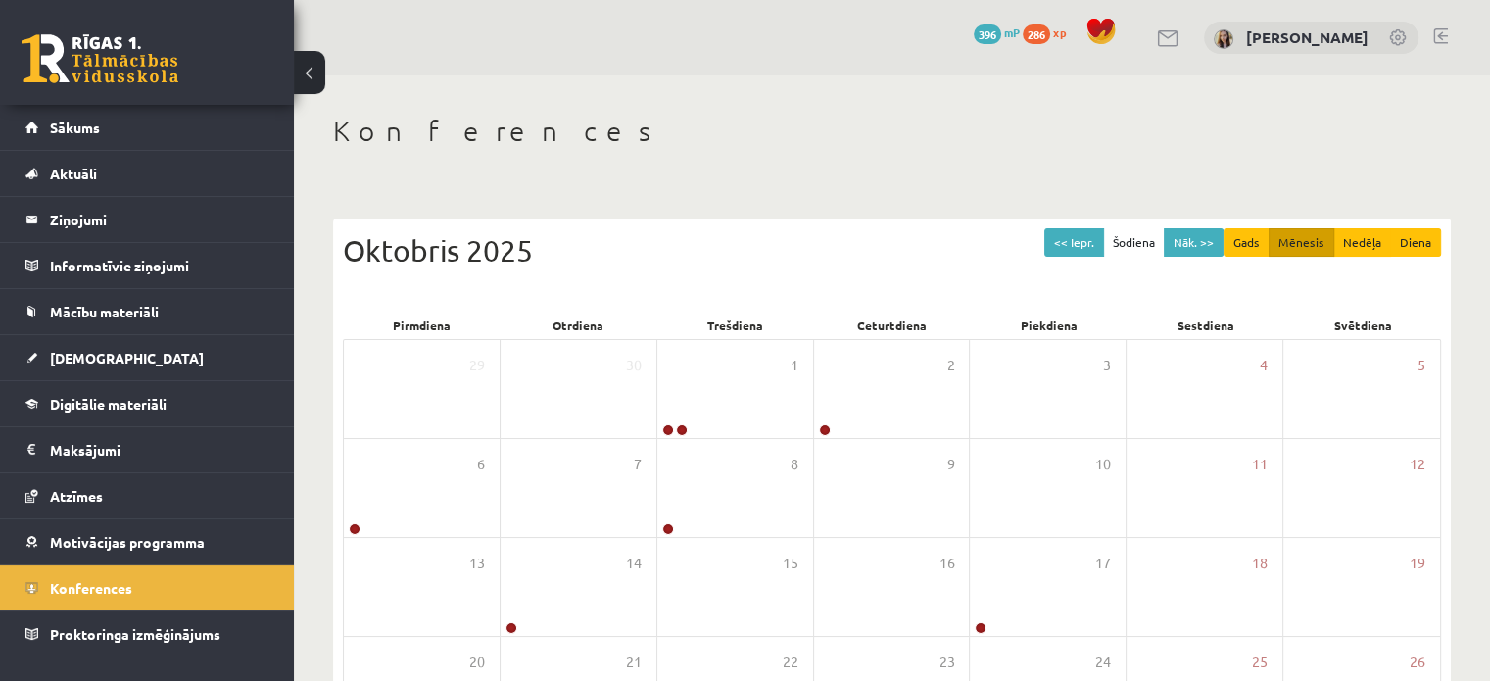
click at [66, 66] on link at bounding box center [100, 58] width 157 height 49
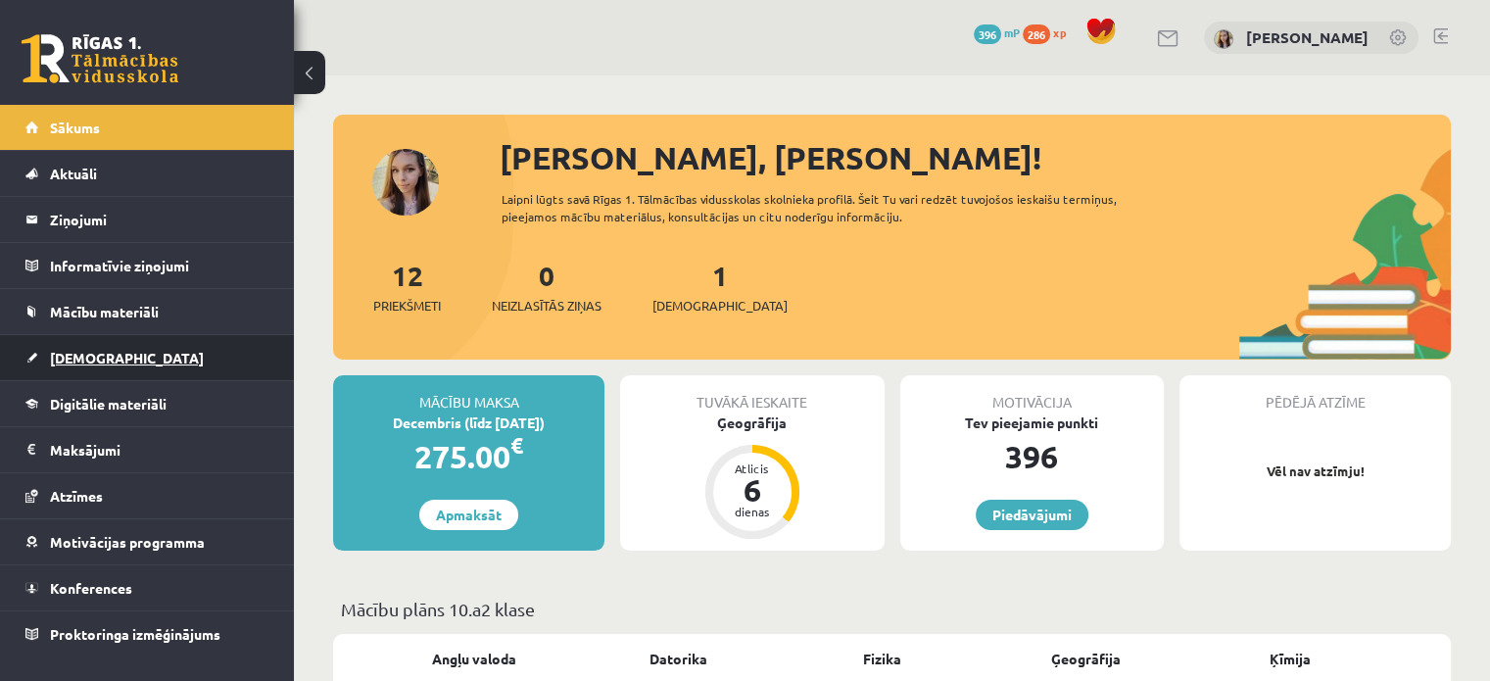
click at [83, 361] on span "[DEMOGRAPHIC_DATA]" at bounding box center [127, 358] width 154 height 18
